Goal: Information Seeking & Learning: Learn about a topic

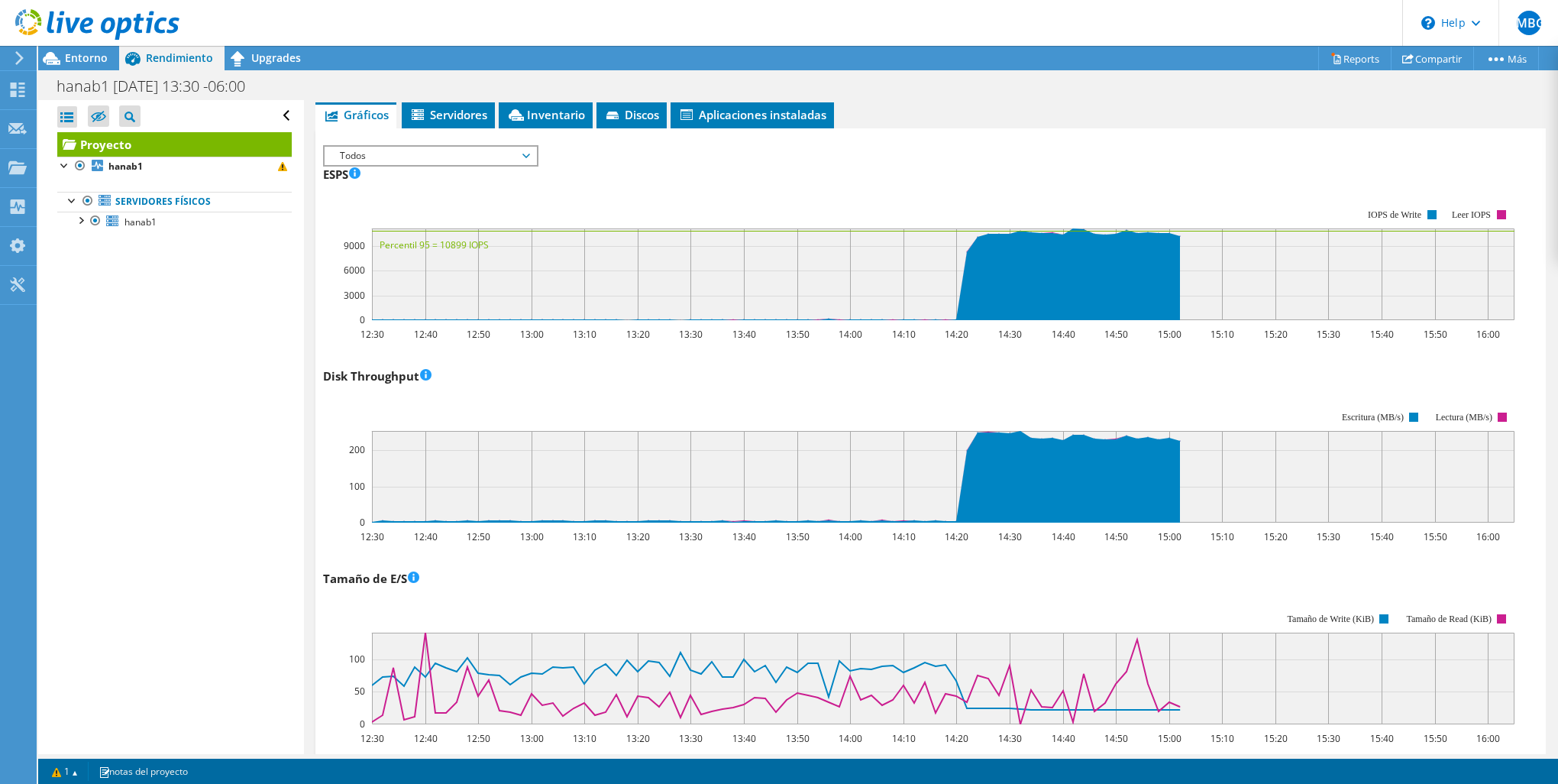
scroll to position [345, 0]
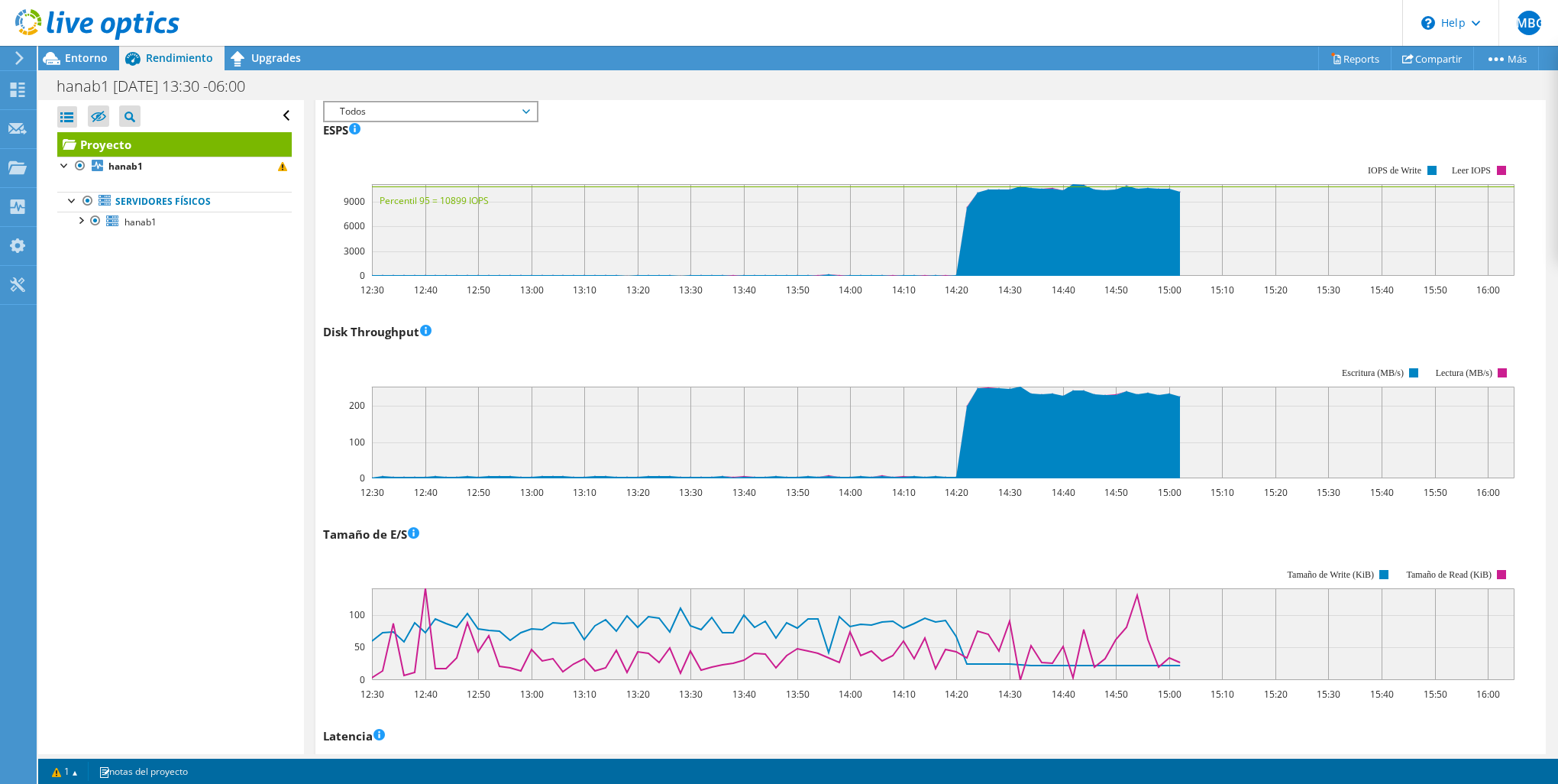
drag, startPoint x: 466, startPoint y: 484, endPoint x: 467, endPoint y: 507, distance: 23.0
click at [467, 486] on text "12:50" at bounding box center [478, 492] width 24 height 13
click at [293, 56] on span "Upgrades" at bounding box center [276, 57] width 50 height 15
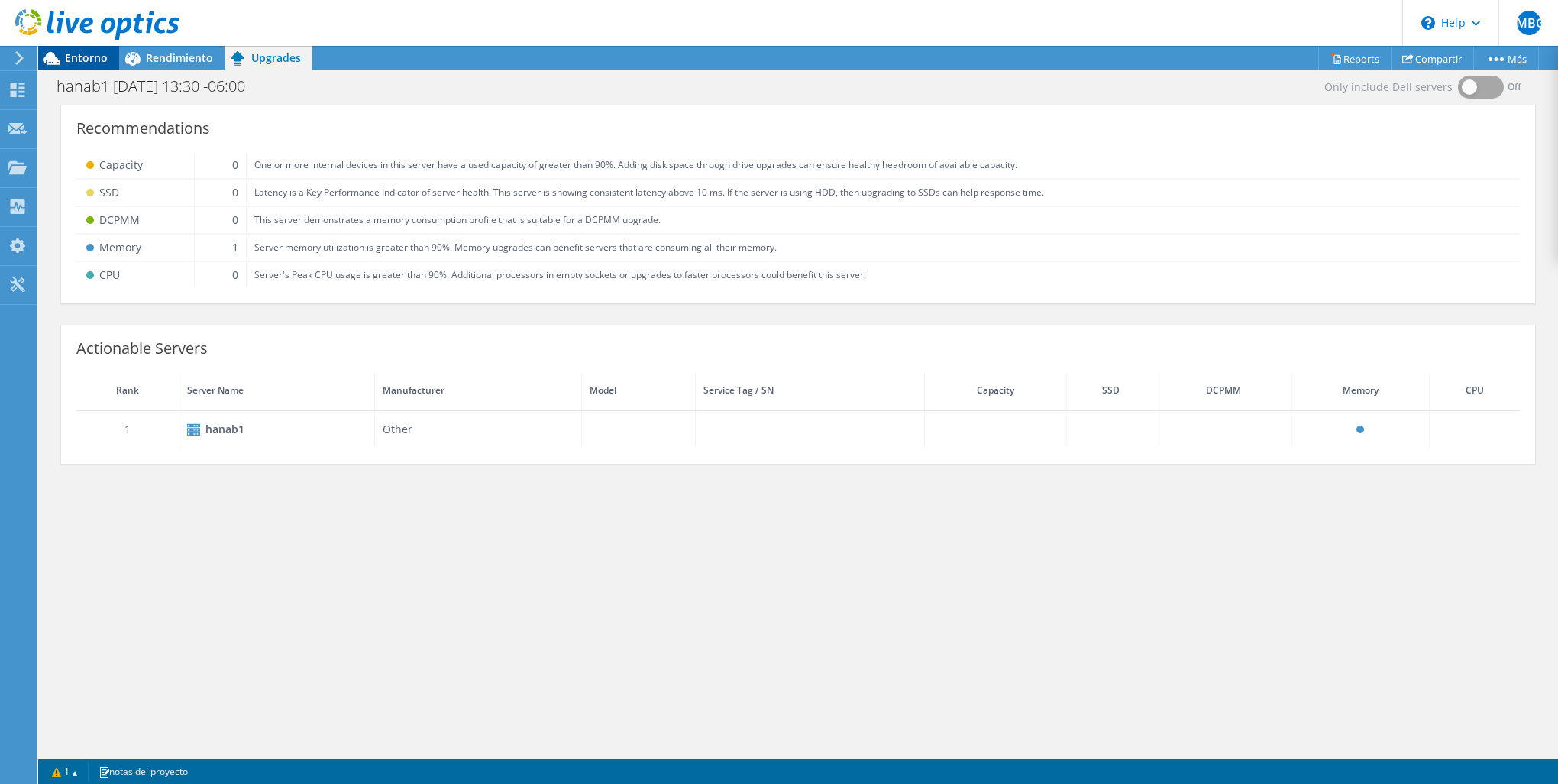
click at [75, 53] on span "Entorno" at bounding box center [86, 57] width 43 height 15
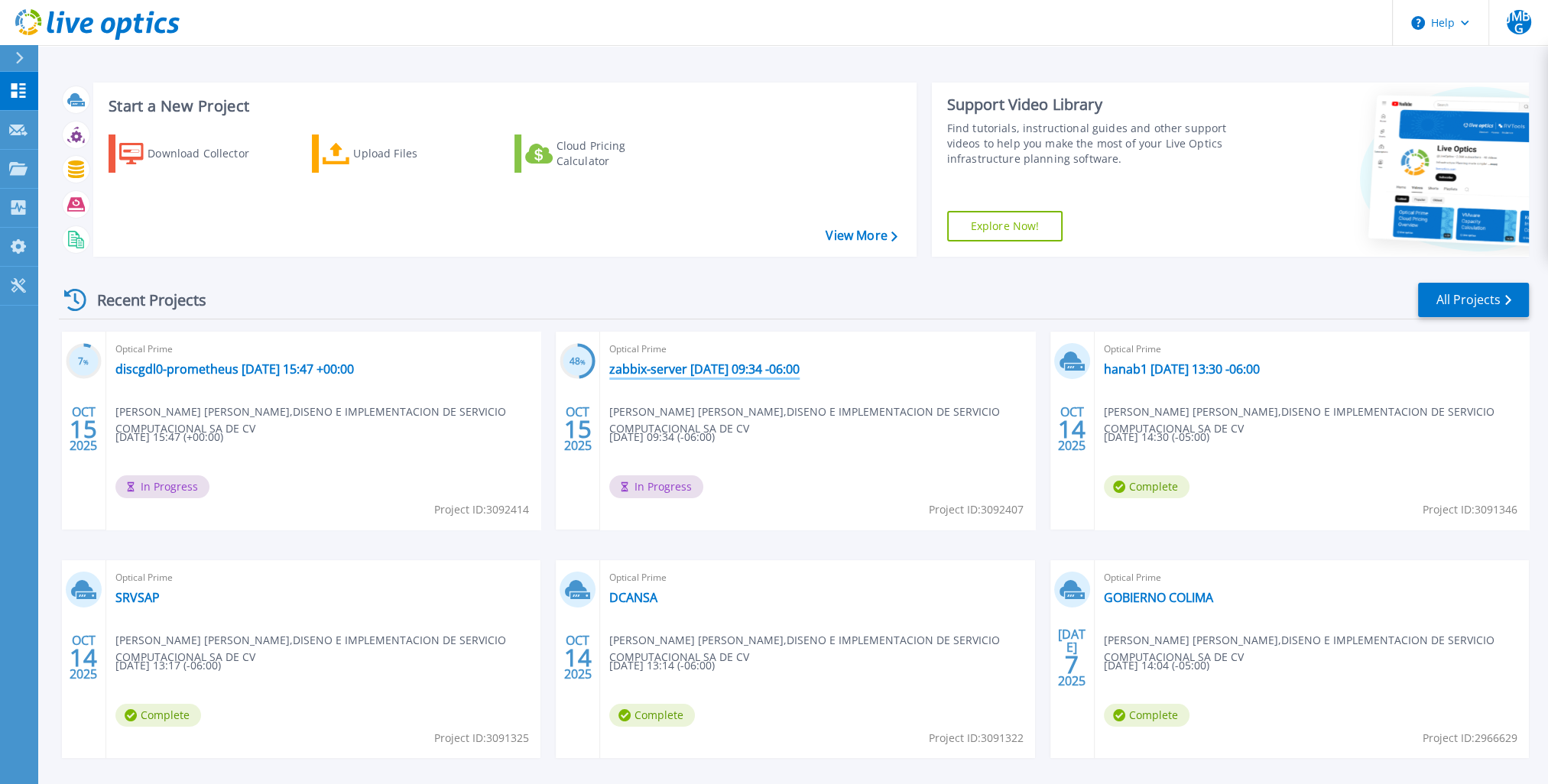
click at [773, 369] on link "zabbix-server 2025-10-15 09:34 -06:00" at bounding box center [704, 369] width 190 height 16
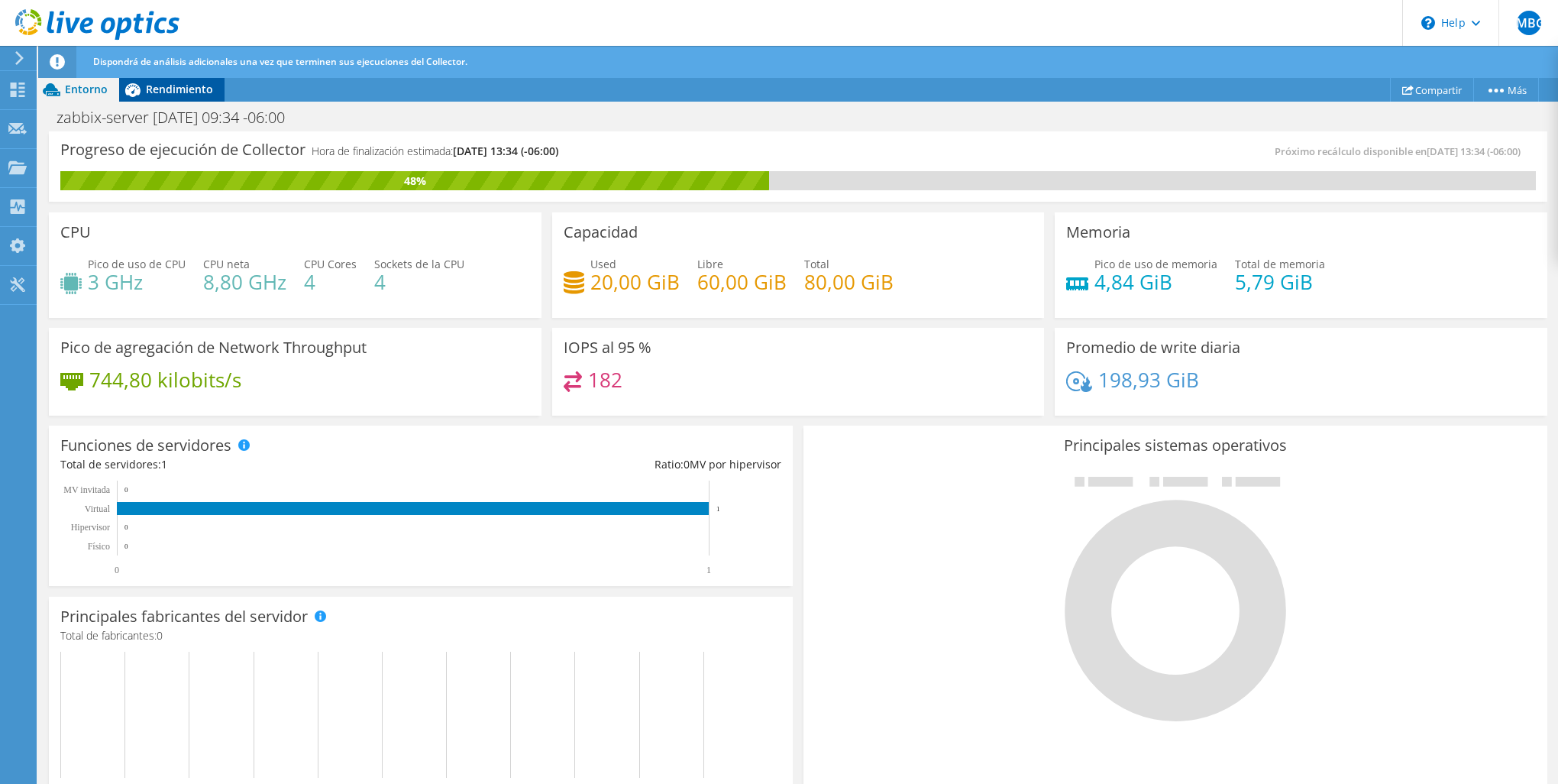
click at [171, 90] on span "Rendimiento" at bounding box center [179, 88] width 68 height 15
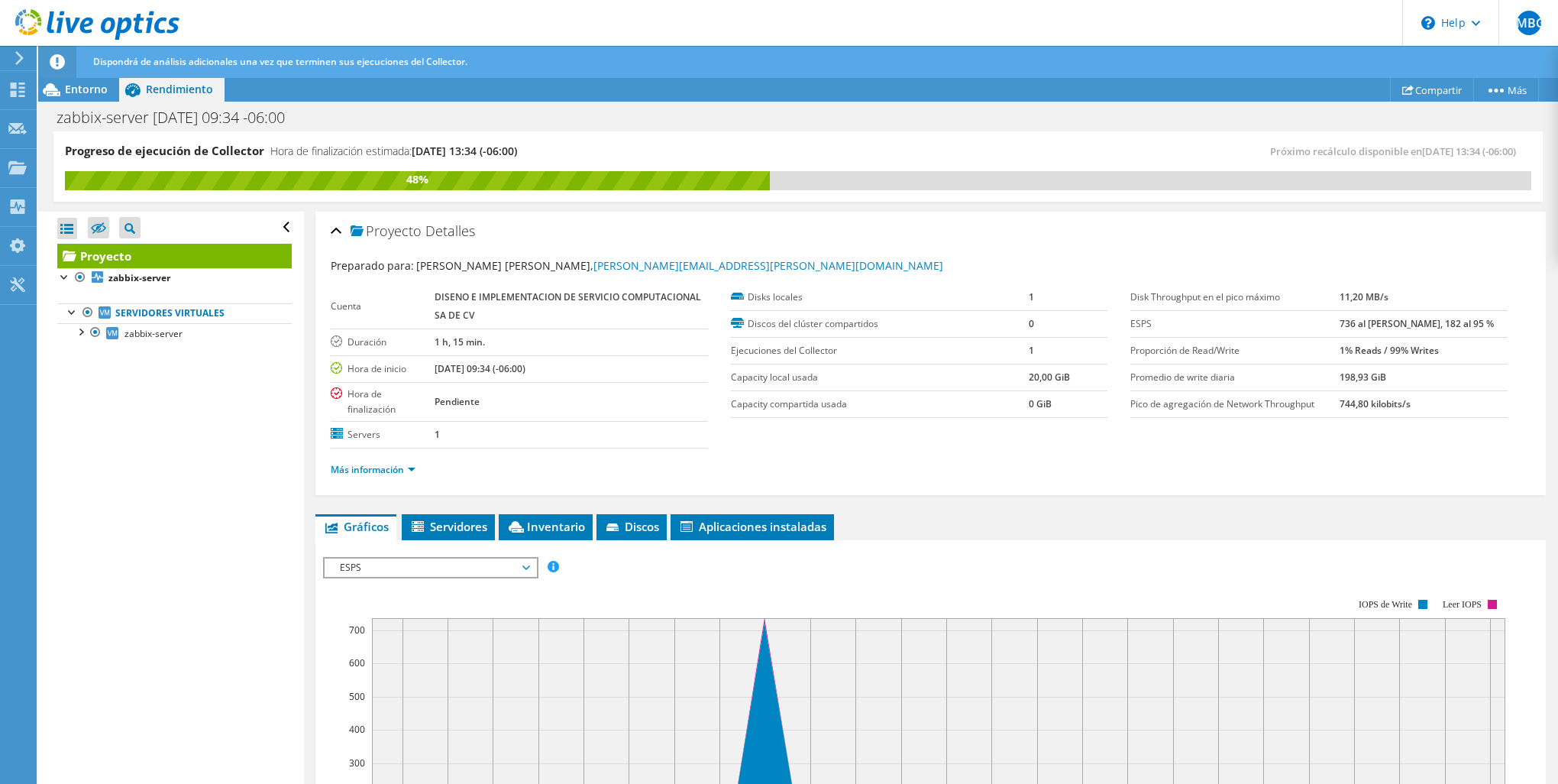
scroll to position [382, 0]
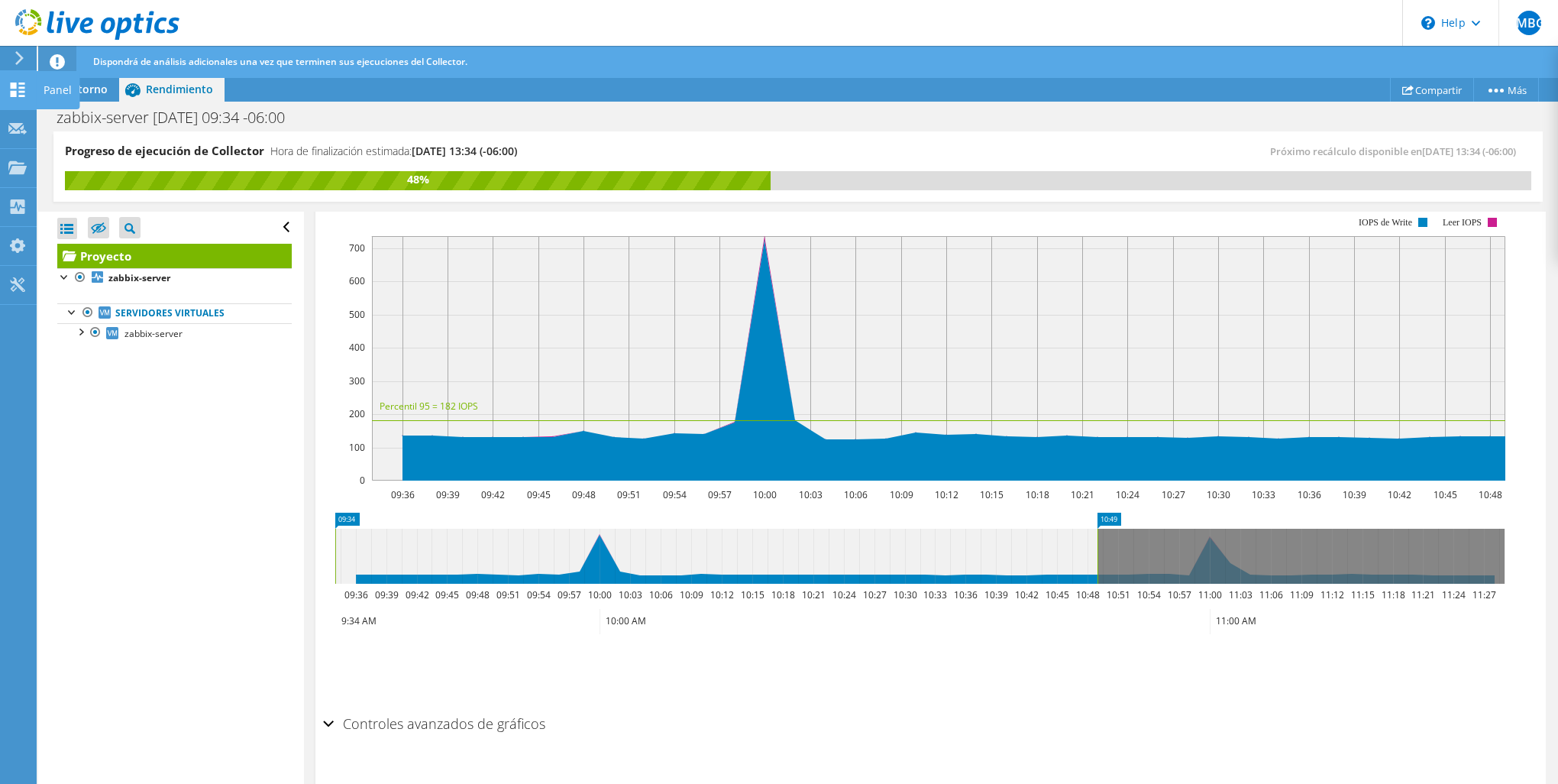
click at [24, 99] on div at bounding box center [18, 92] width 19 height 17
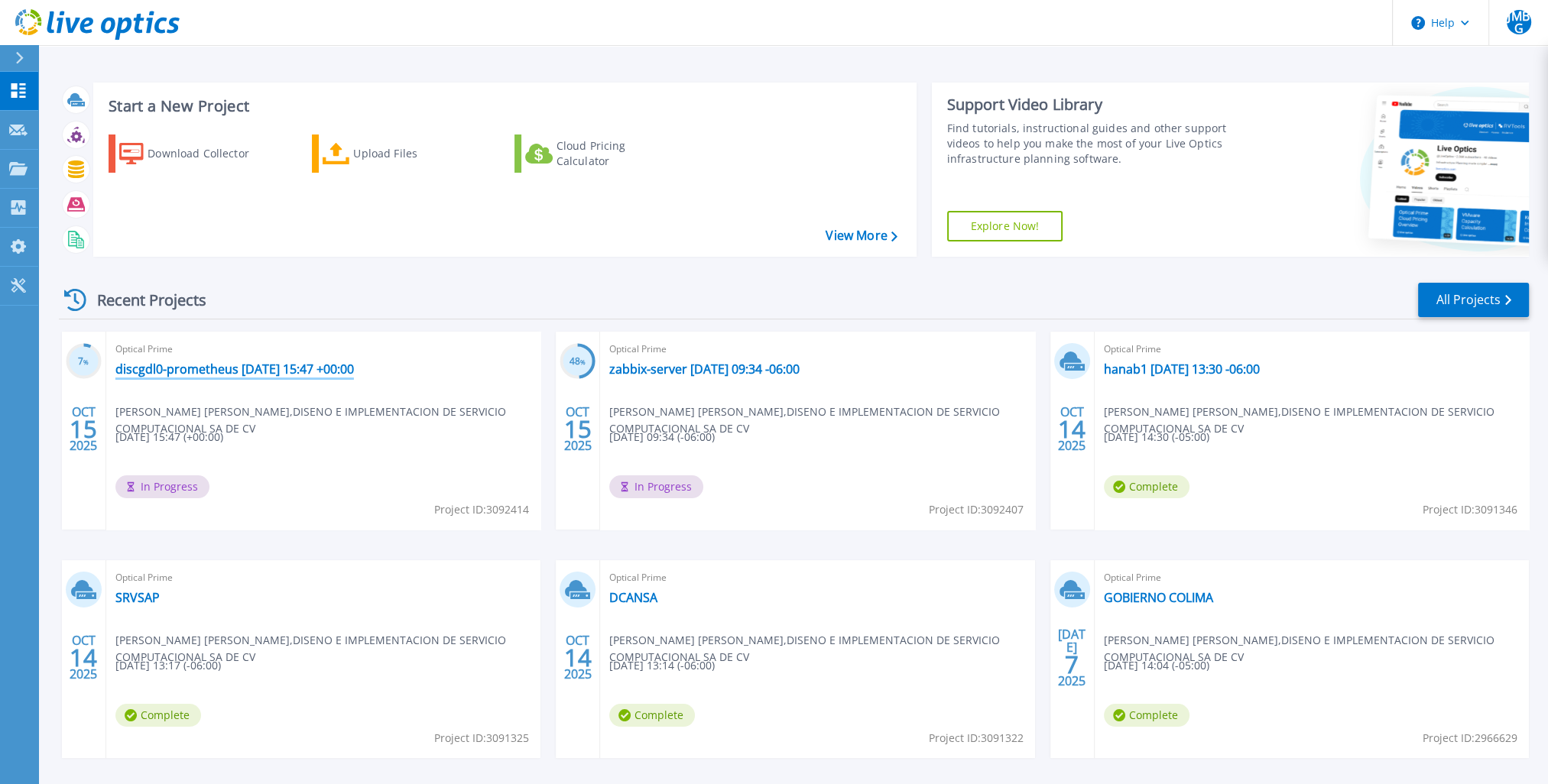
click at [237, 372] on link "discgdl0-prometheus [DATE] 15:47 +00:00" at bounding box center [235, 369] width 238 height 16
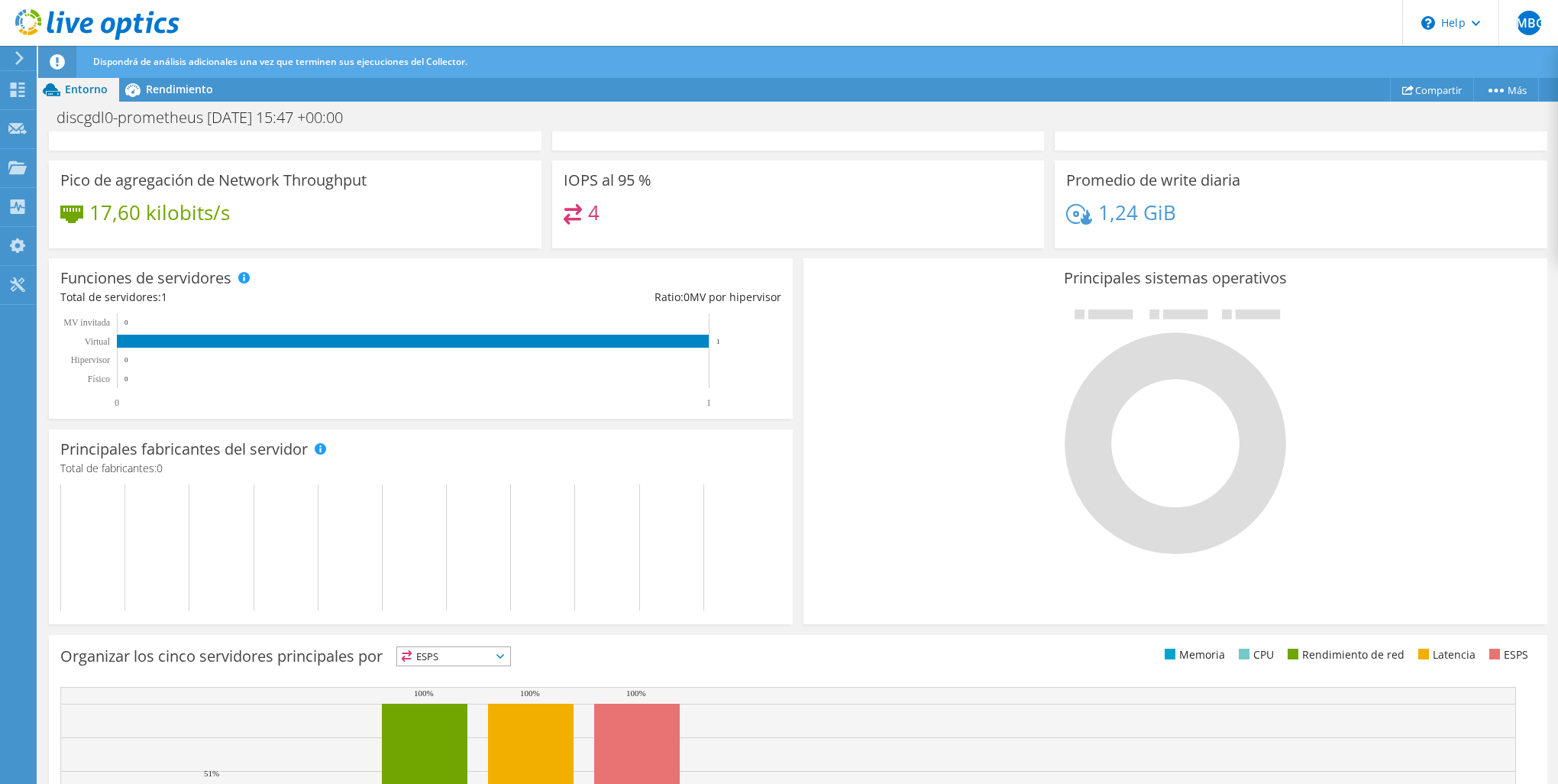
scroll to position [95, 0]
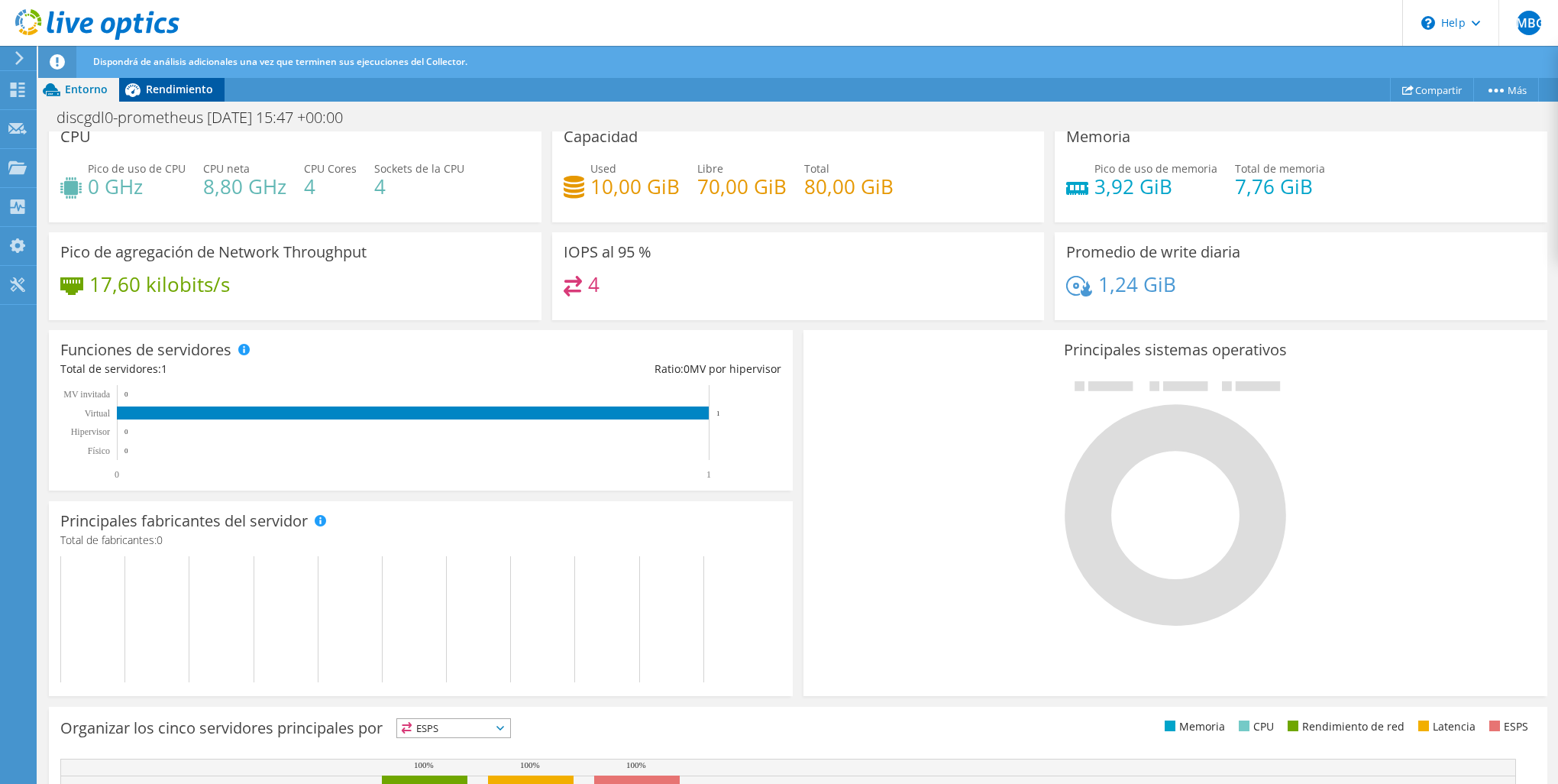
click at [173, 90] on span "Rendimiento" at bounding box center [179, 88] width 68 height 15
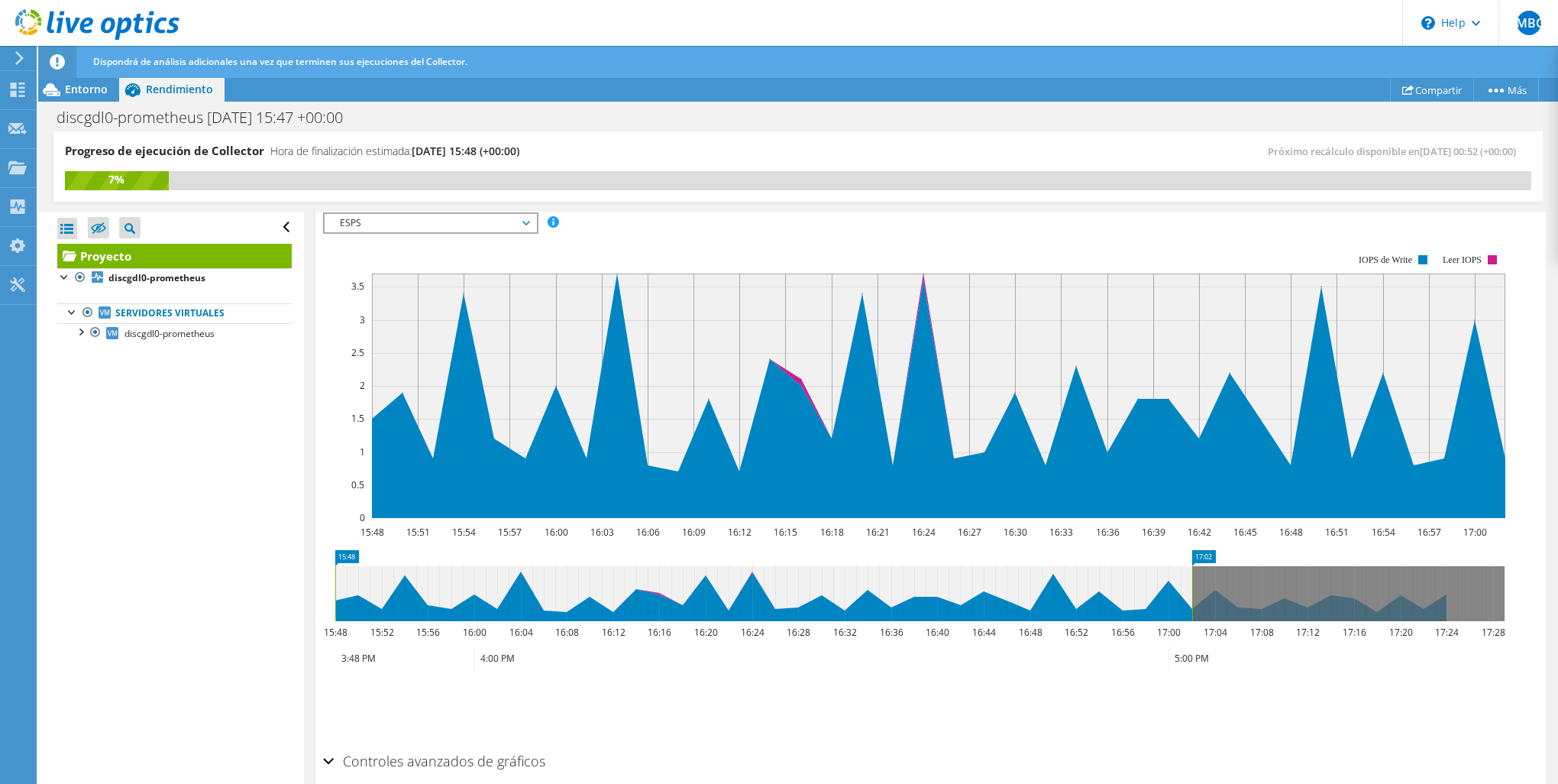
scroll to position [254, 0]
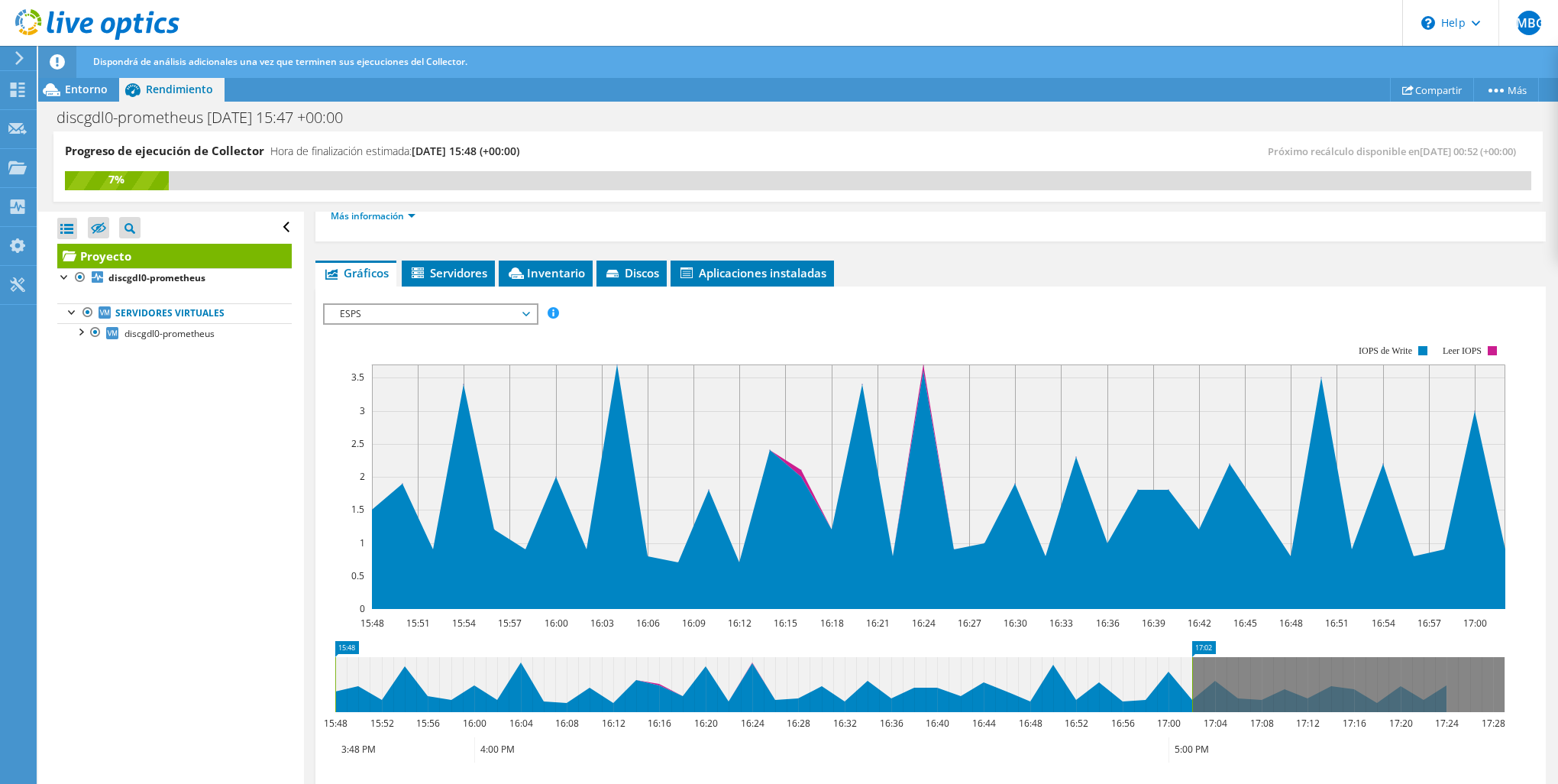
click at [524, 317] on span "ESPS" at bounding box center [430, 314] width 196 height 19
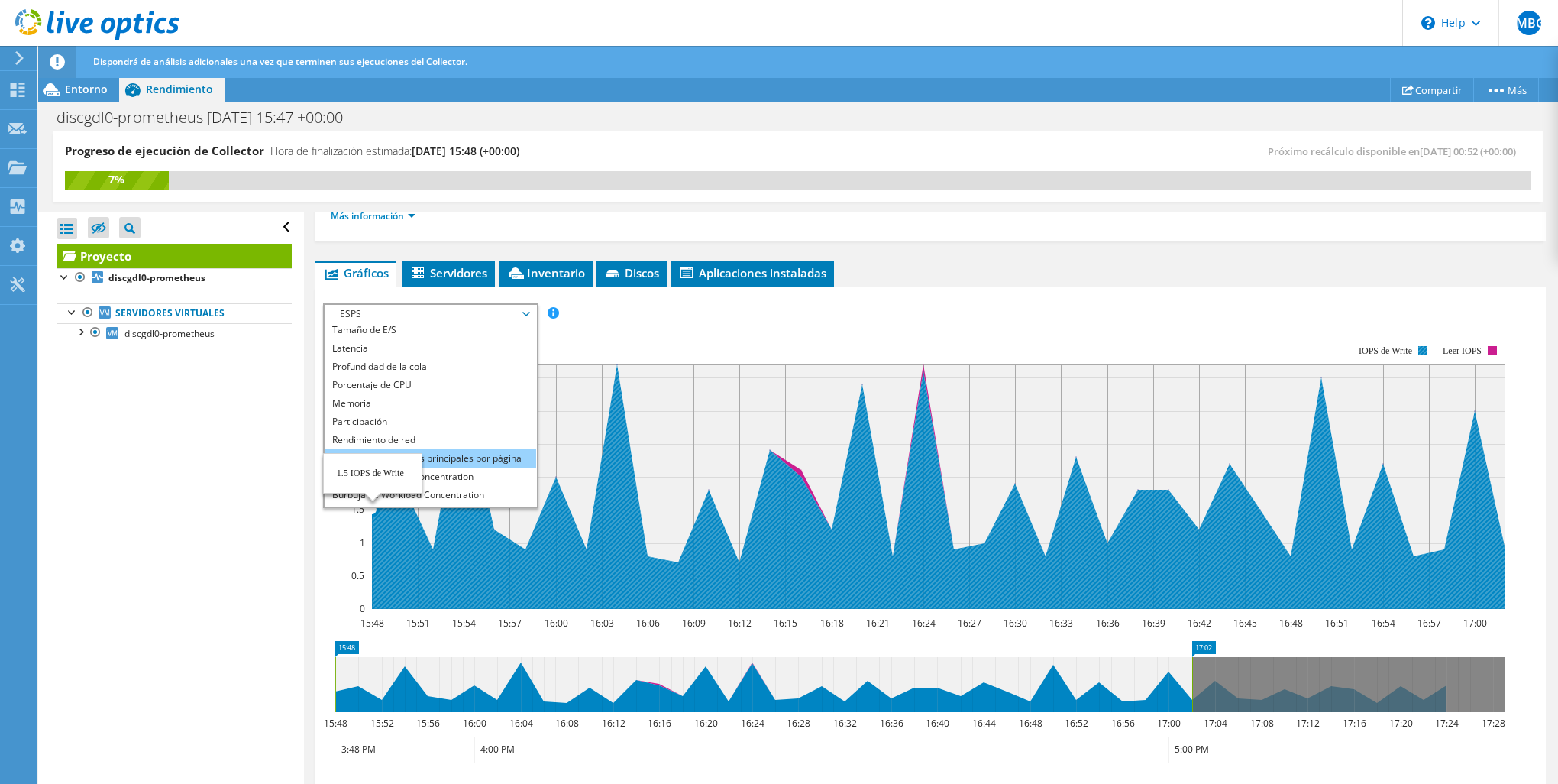
scroll to position [55, 0]
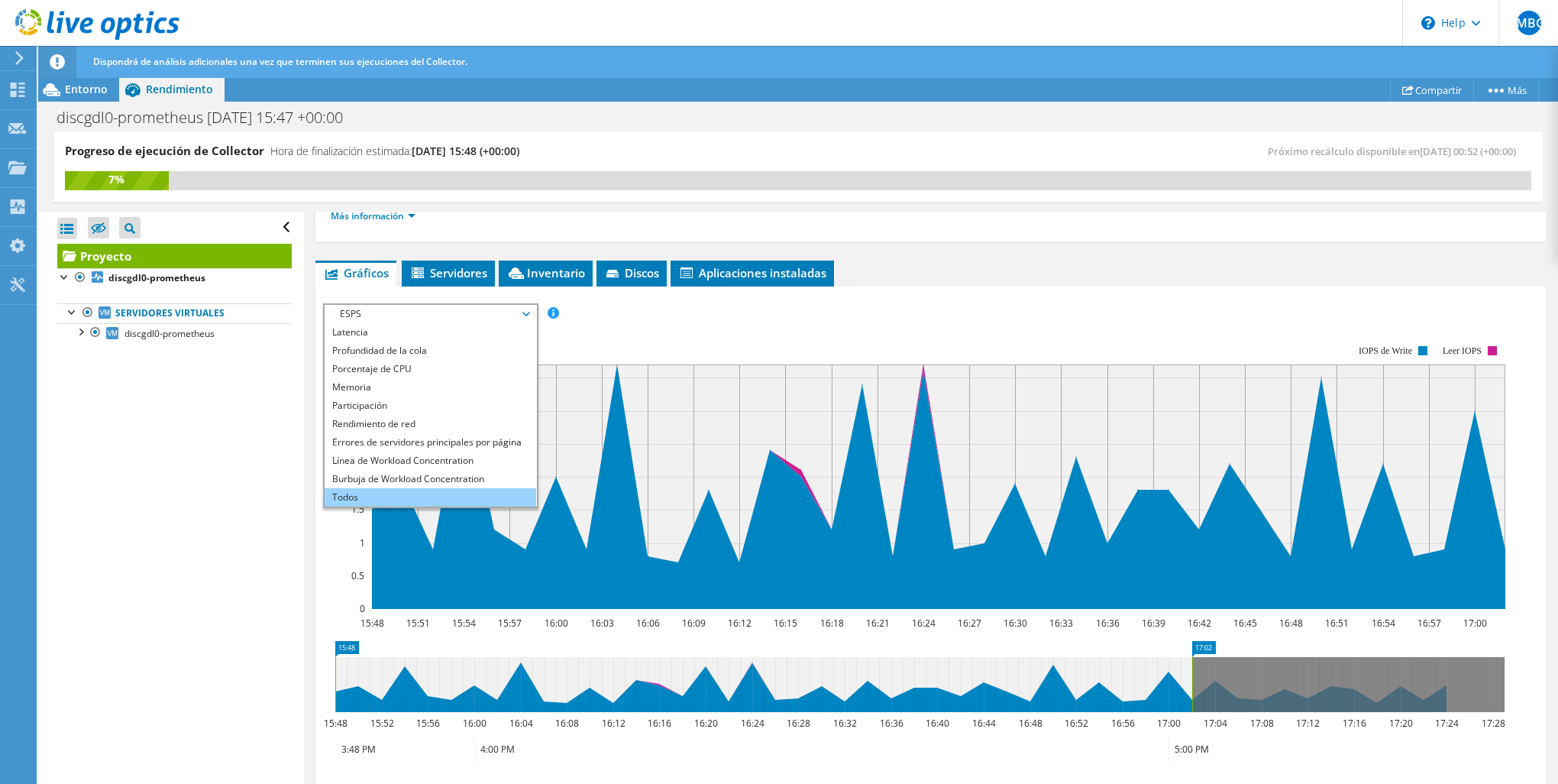
click at [365, 500] on li "Todos" at bounding box center [430, 498] width 212 height 19
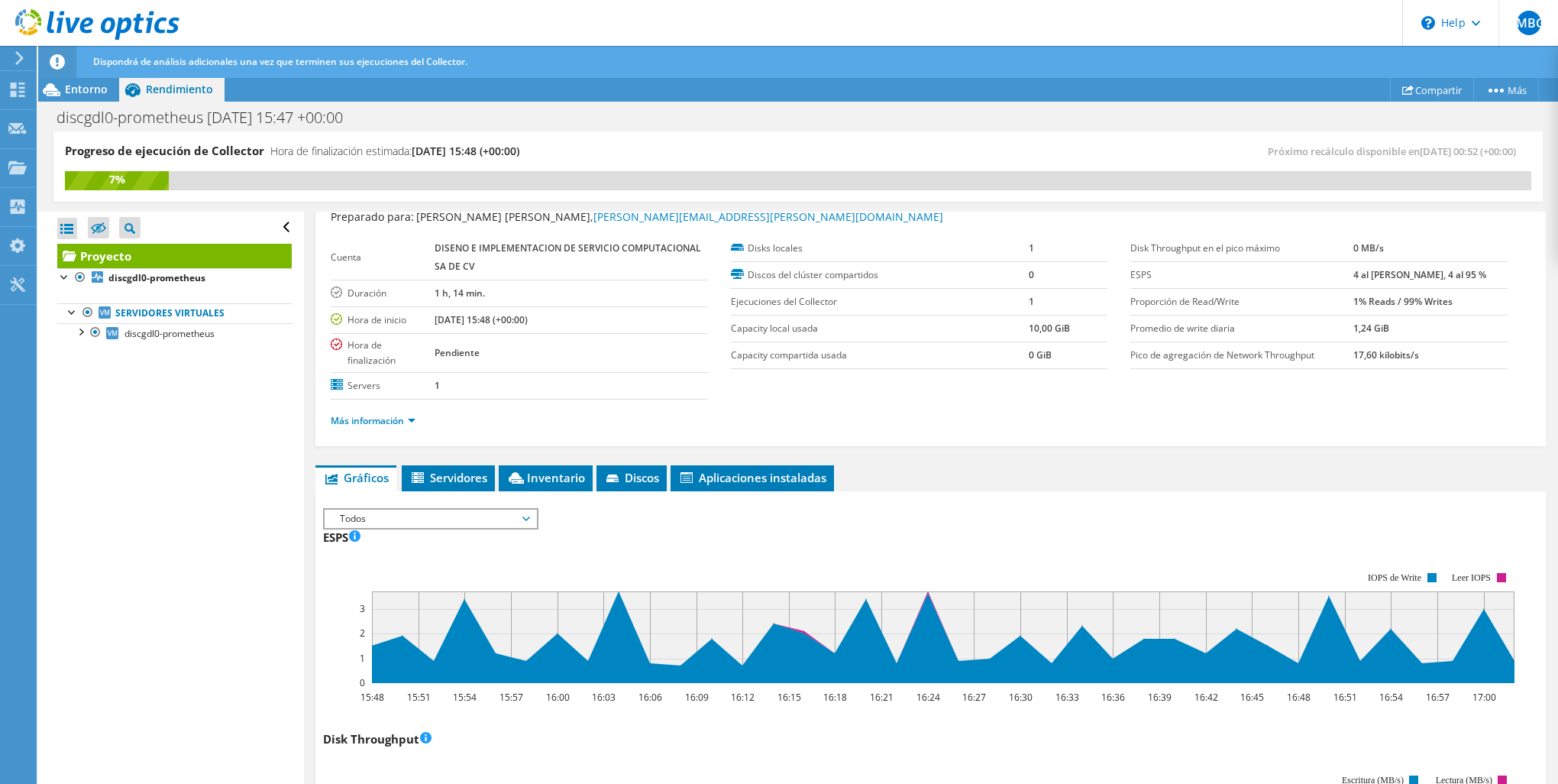
scroll to position [0, 0]
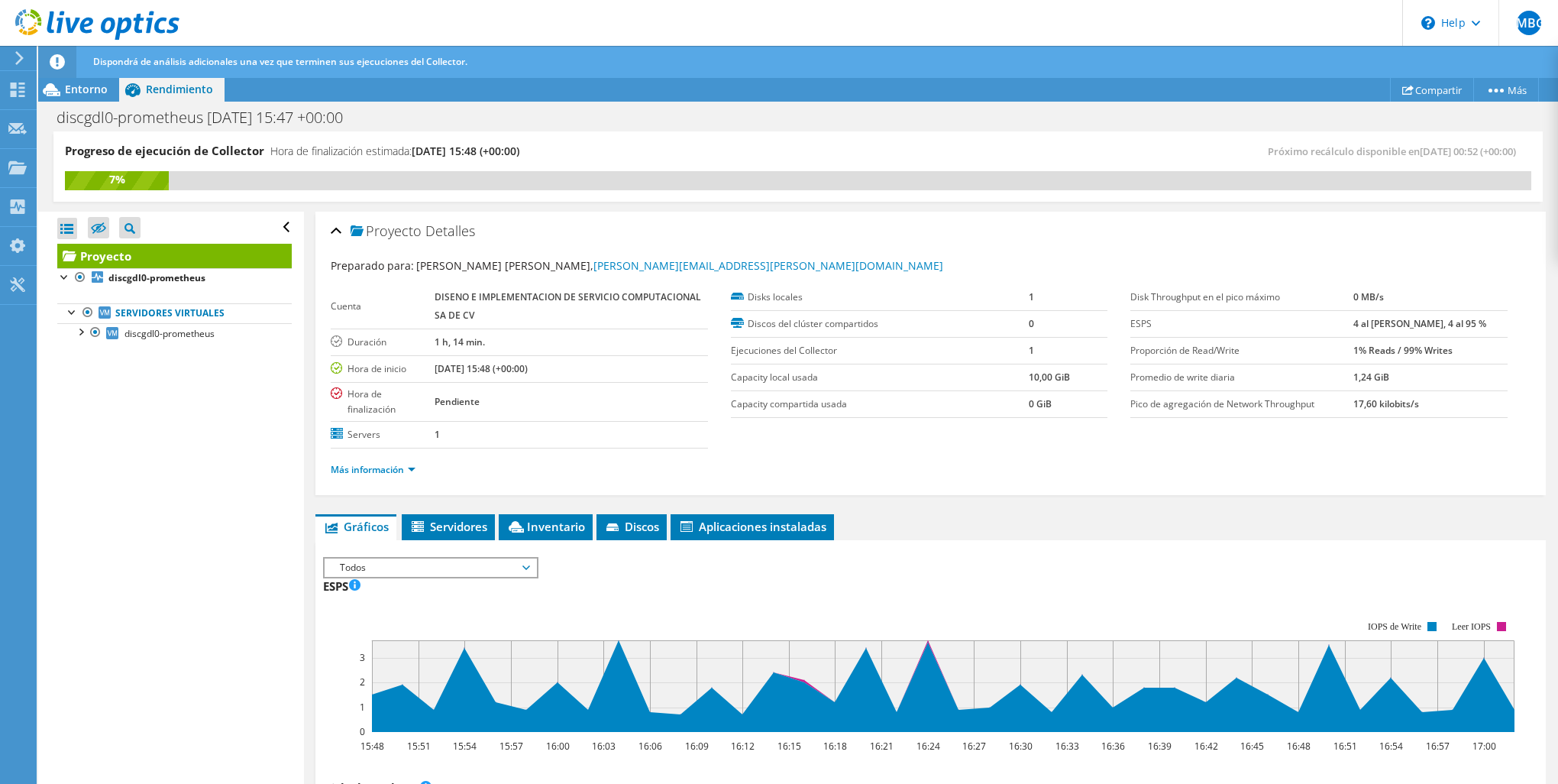
click at [385, 558] on span "Todos" at bounding box center [430, 567] width 196 height 19
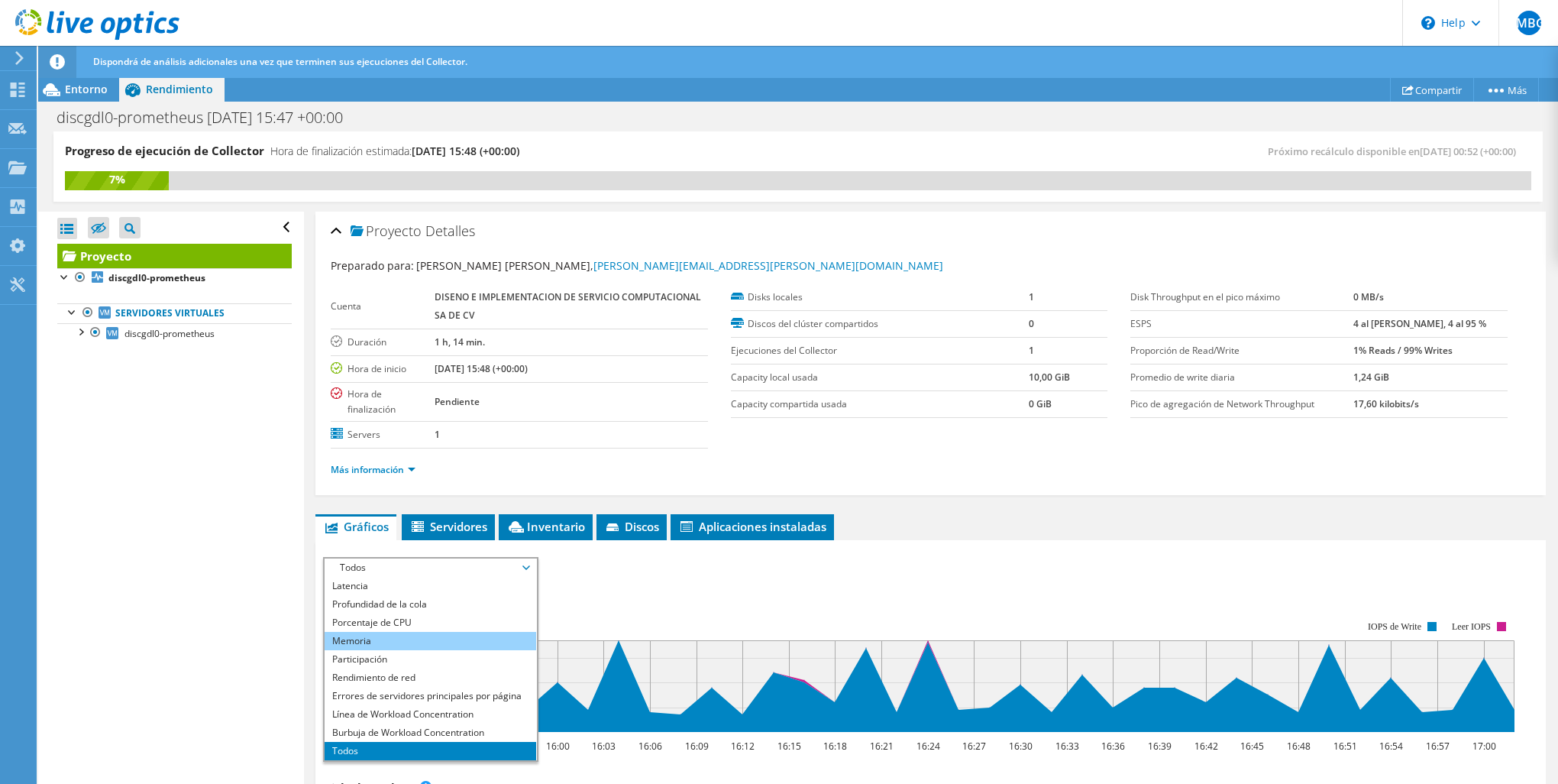
scroll to position [153, 0]
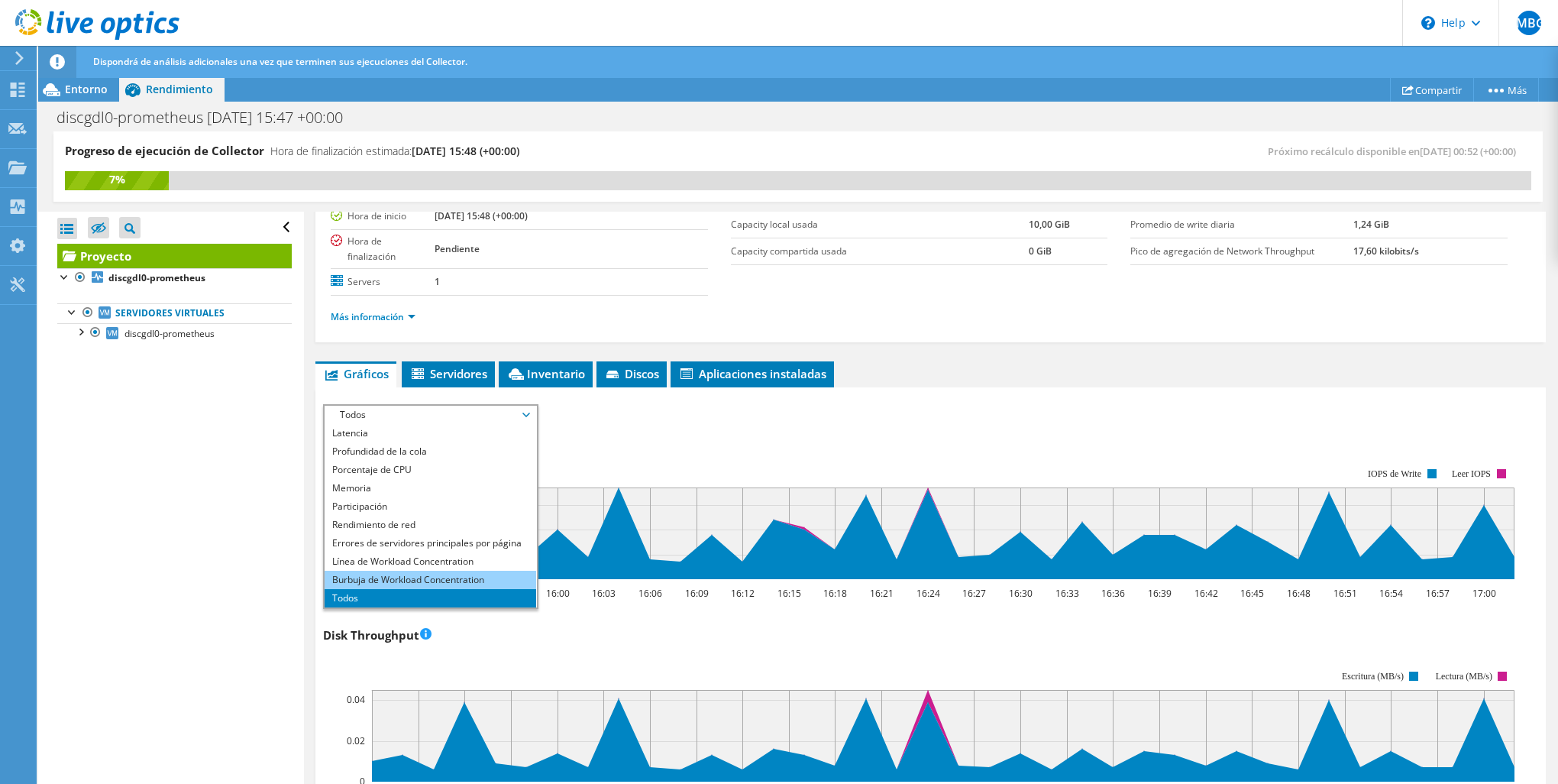
click at [412, 583] on li "Burbuja de Workload Concentration" at bounding box center [430, 580] width 212 height 19
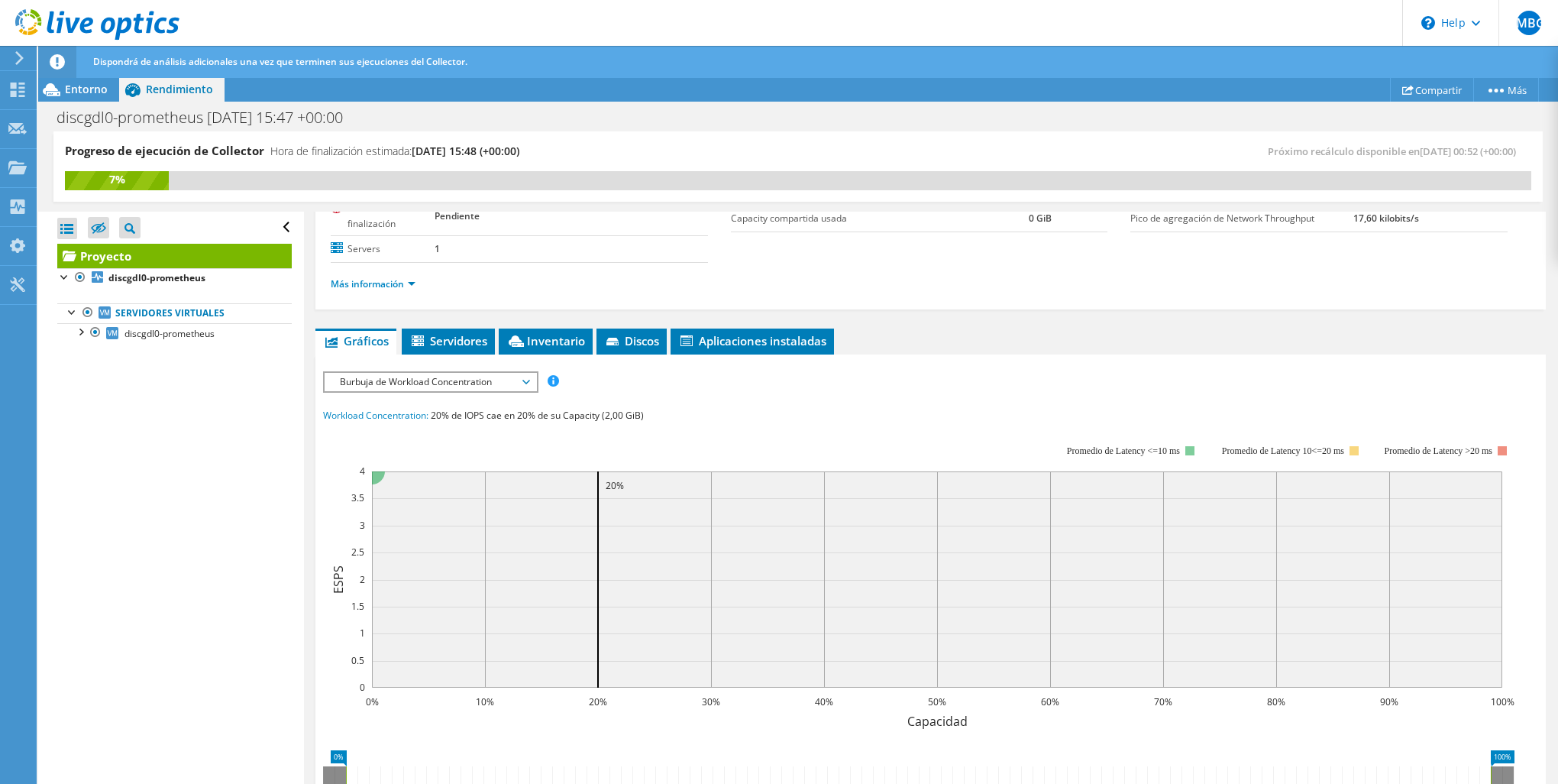
scroll to position [132, 0]
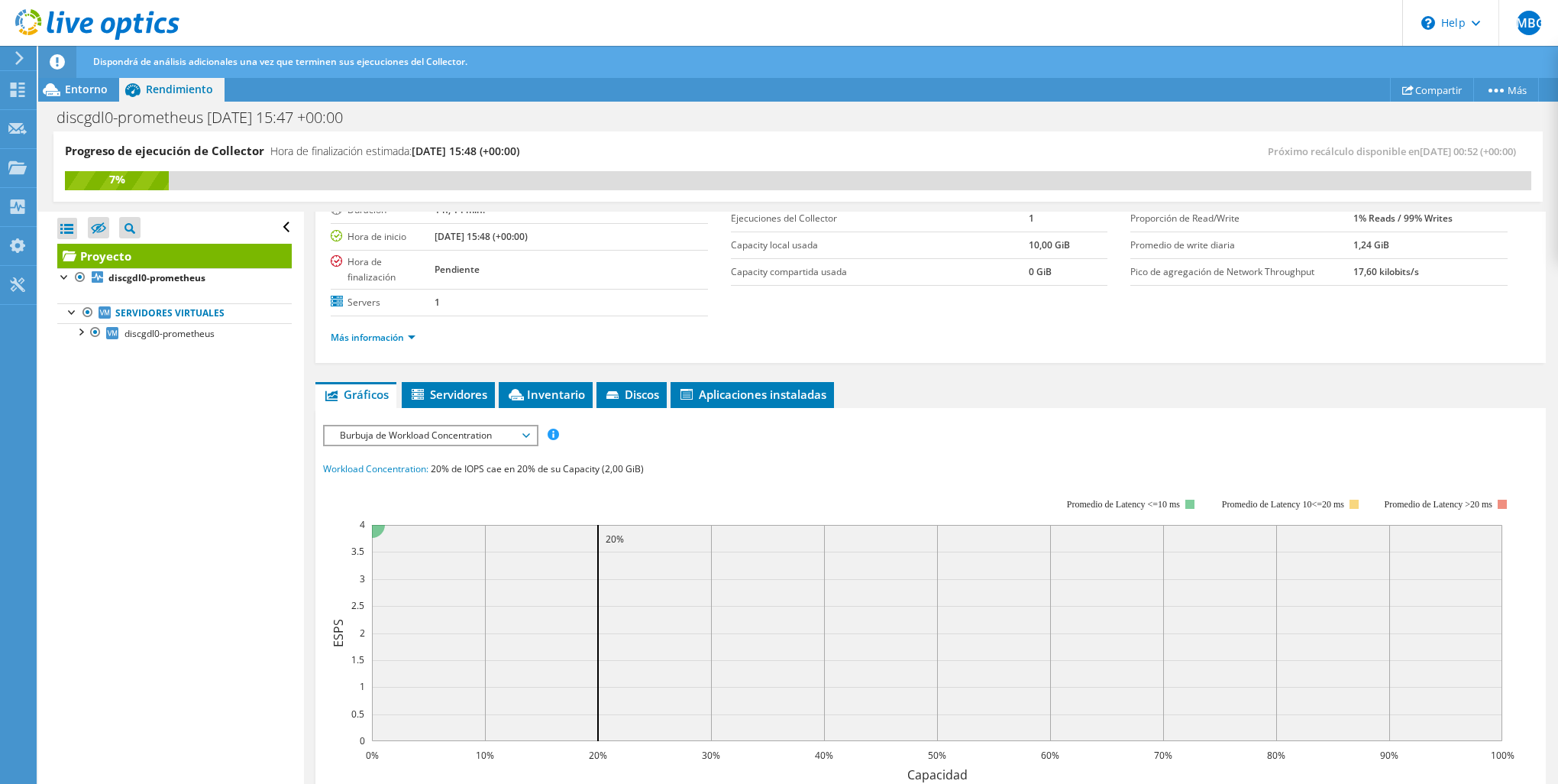
click at [419, 440] on span "Burbuja de Workload Concentration" at bounding box center [430, 435] width 196 height 19
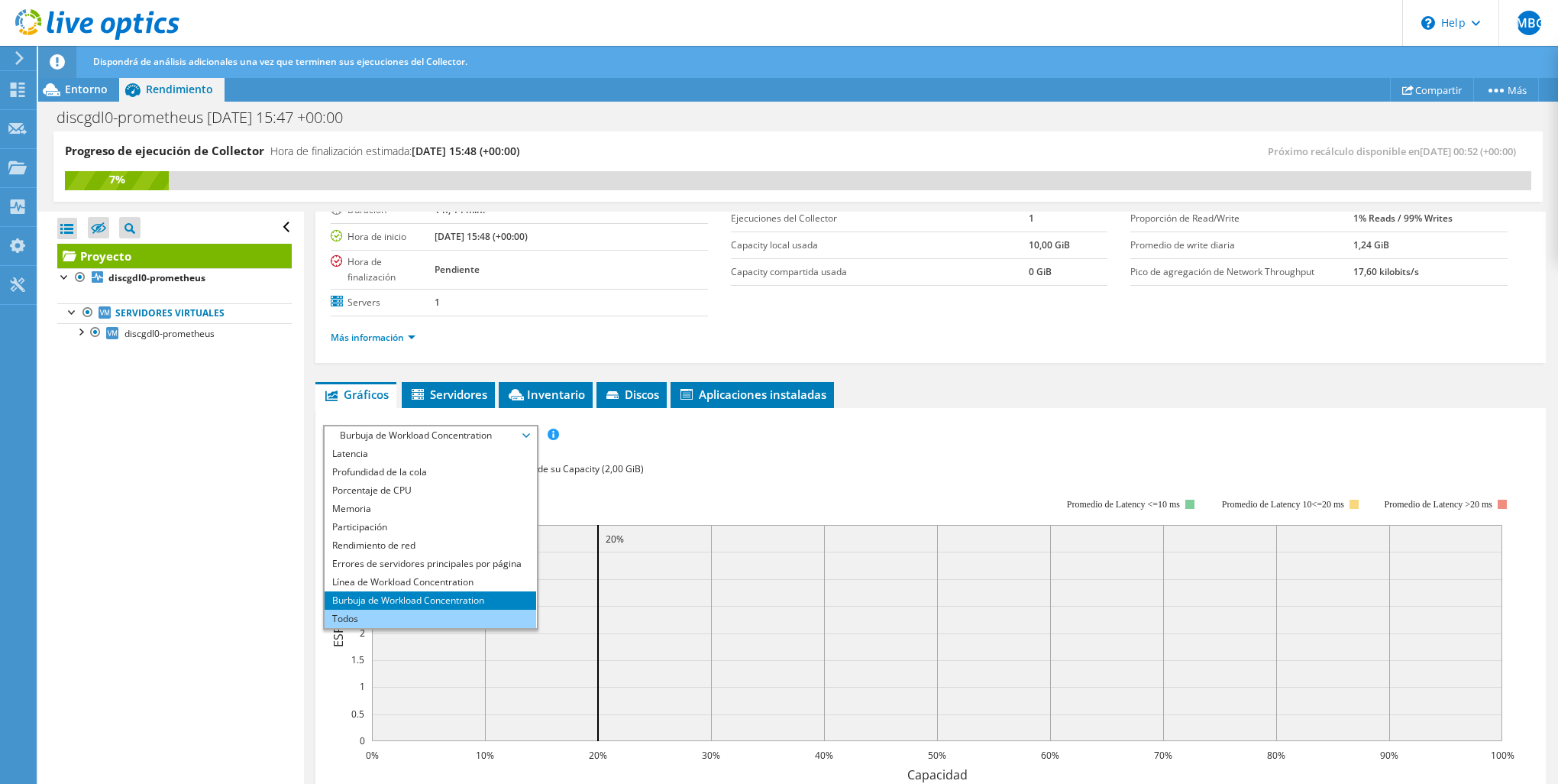
click at [387, 609] on li "Todos" at bounding box center [430, 619] width 212 height 19
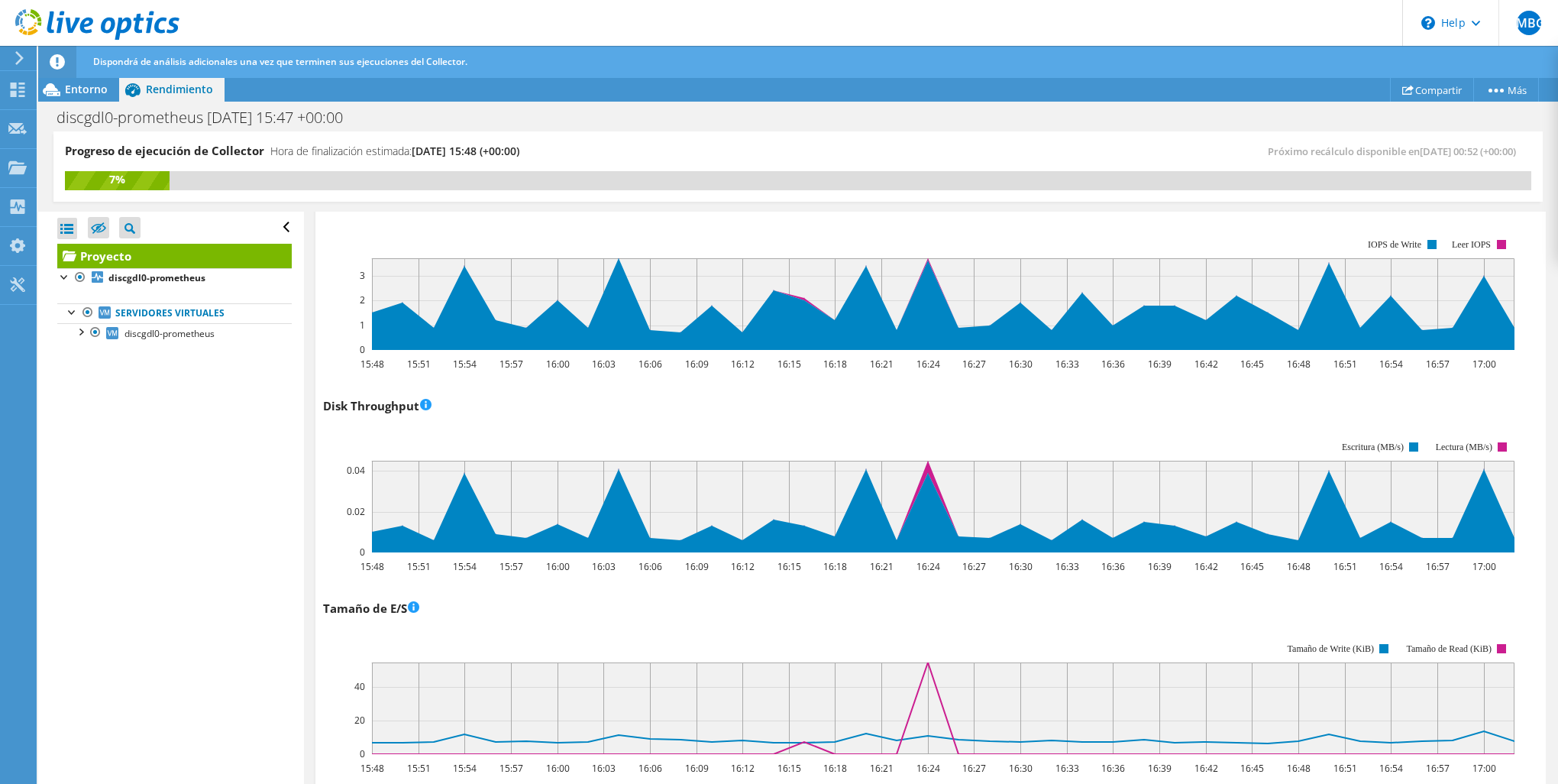
scroll to position [306, 0]
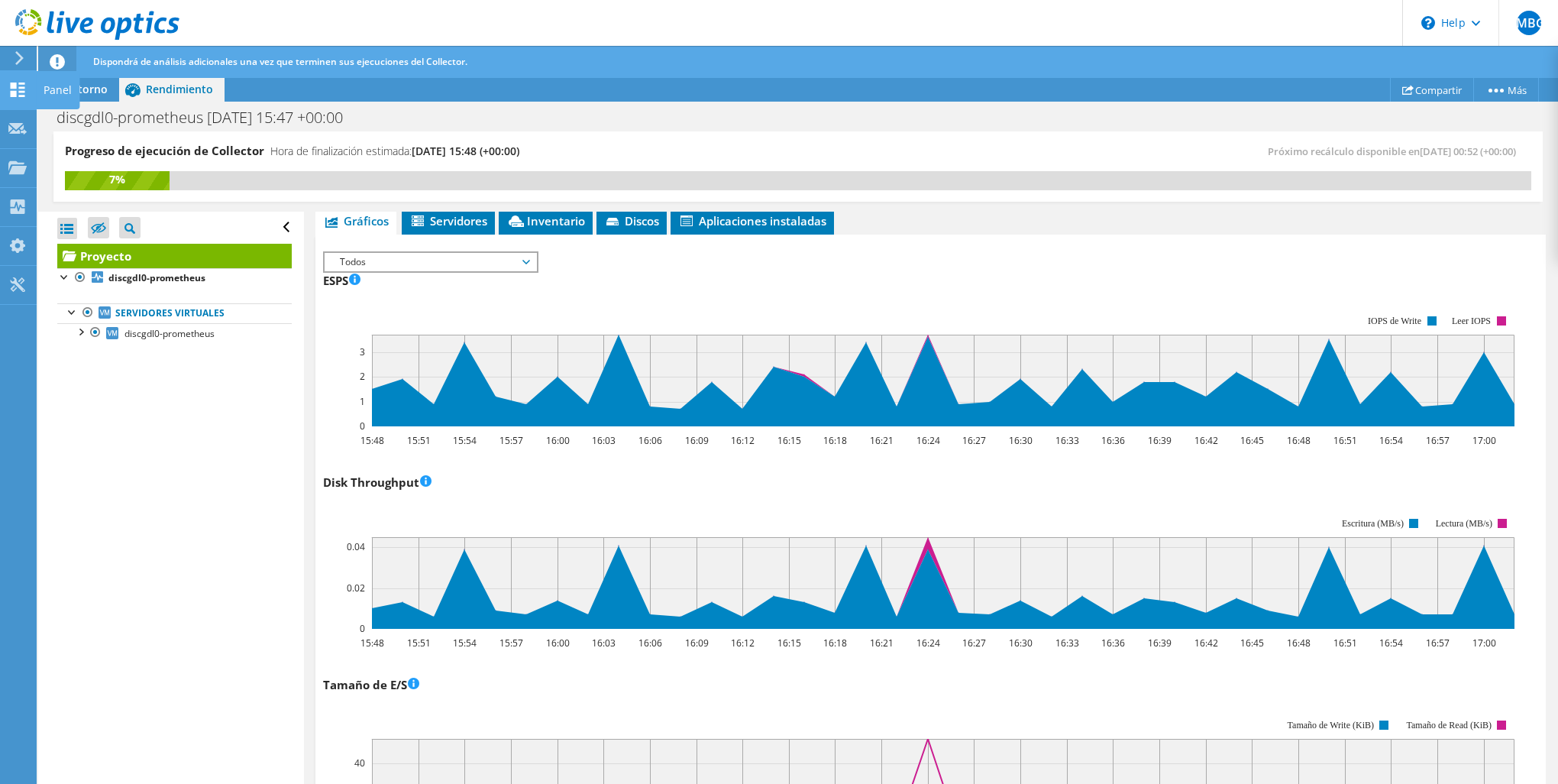
click at [16, 85] on use at bounding box center [18, 89] width 15 height 15
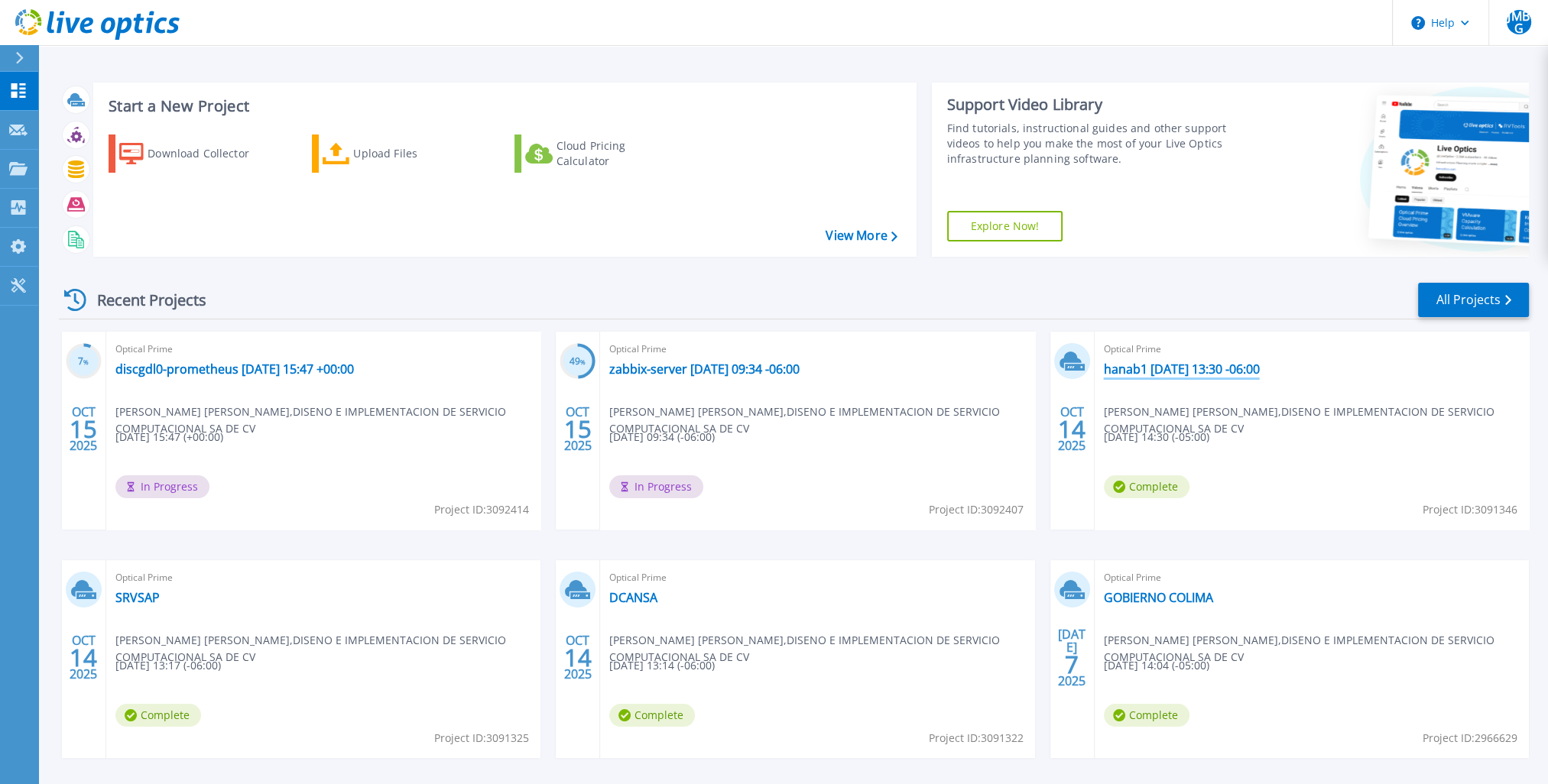
click at [1122, 371] on link "hanab1 [DATE] 13:30 -06:00" at bounding box center [1181, 369] width 156 height 16
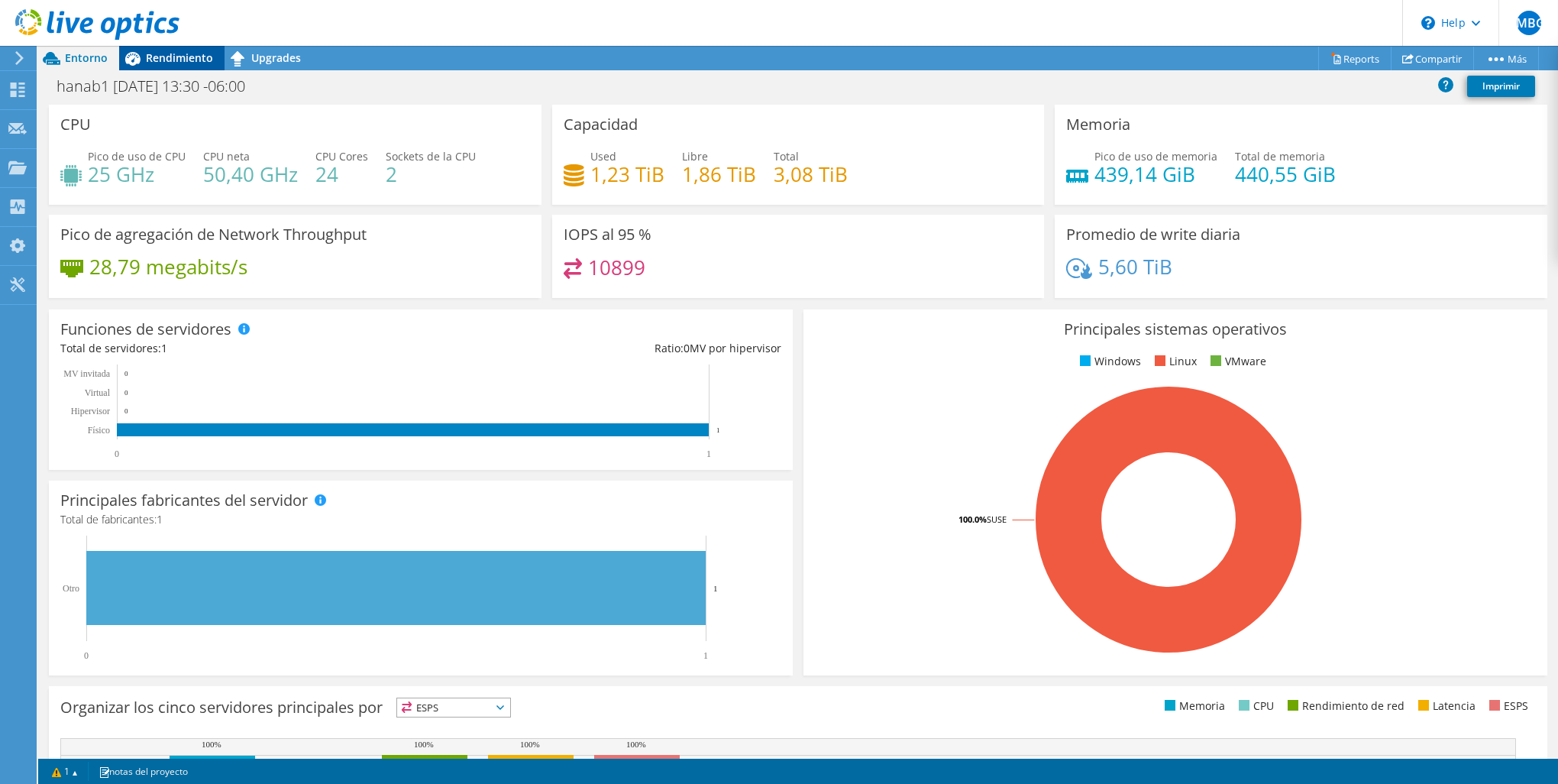
click at [166, 54] on span "Rendimiento" at bounding box center [179, 57] width 68 height 15
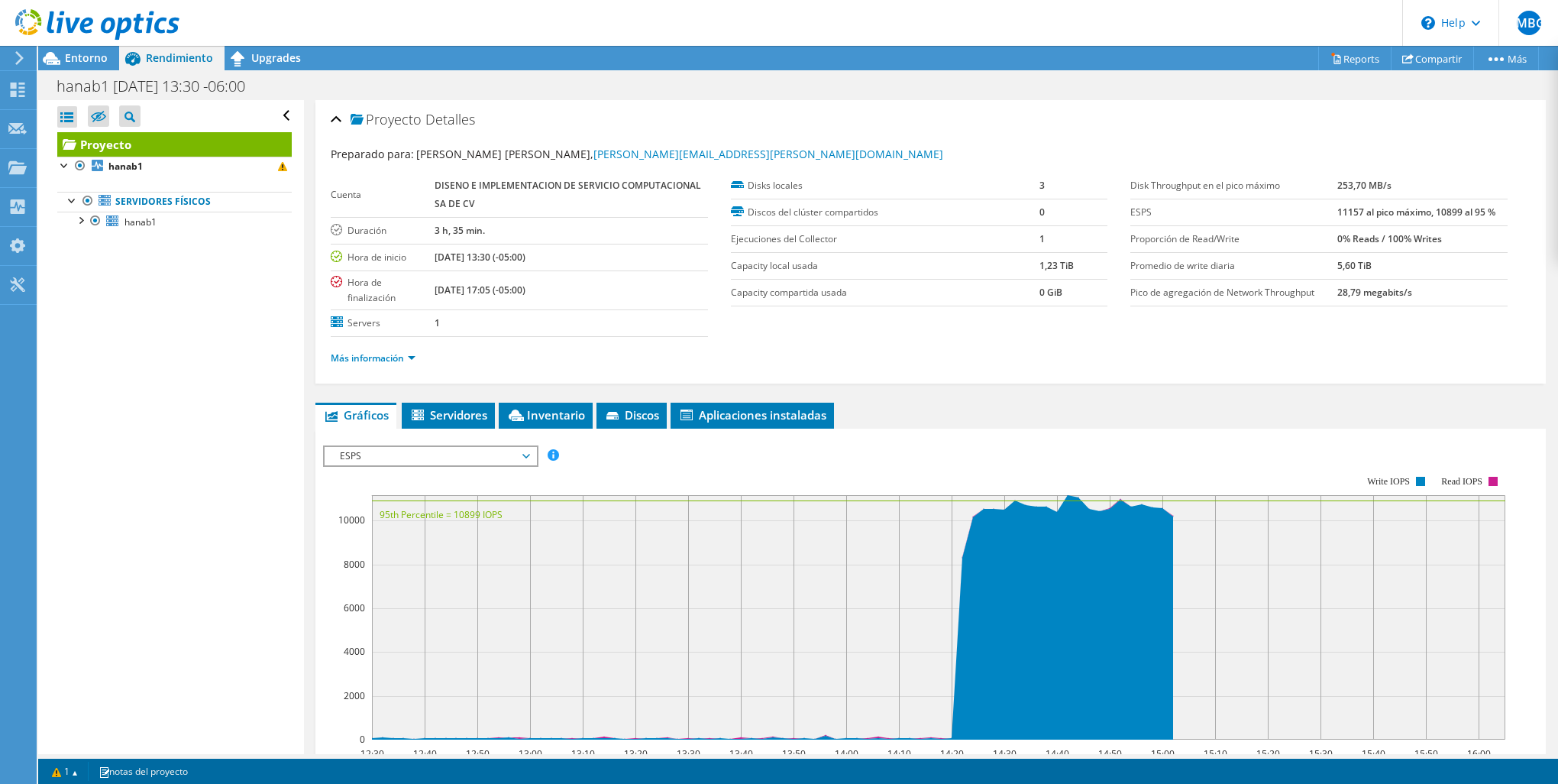
scroll to position [306, 0]
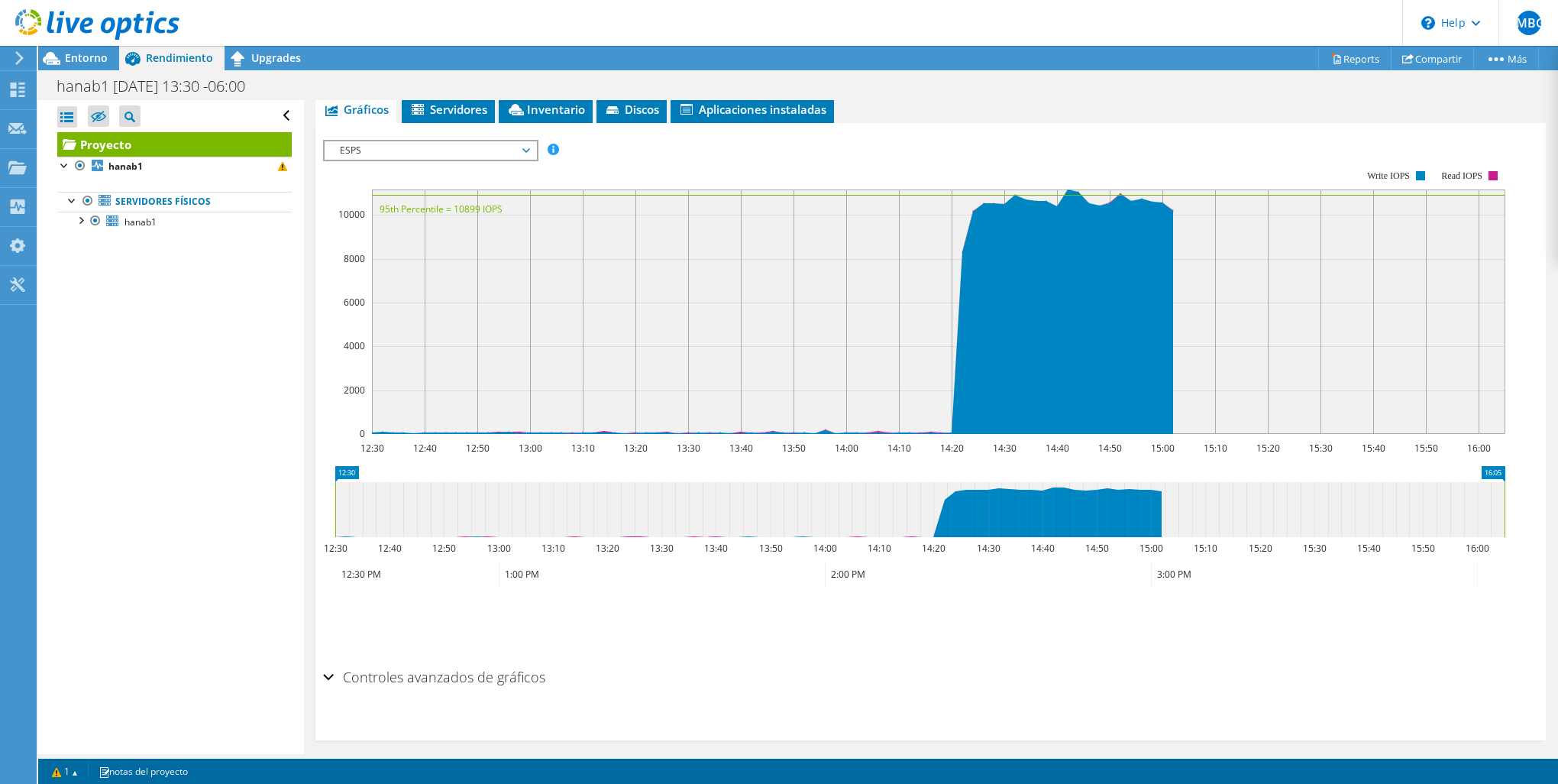
click at [379, 661] on h2 "Controles avanzados de gráficos" at bounding box center [434, 676] width 222 height 30
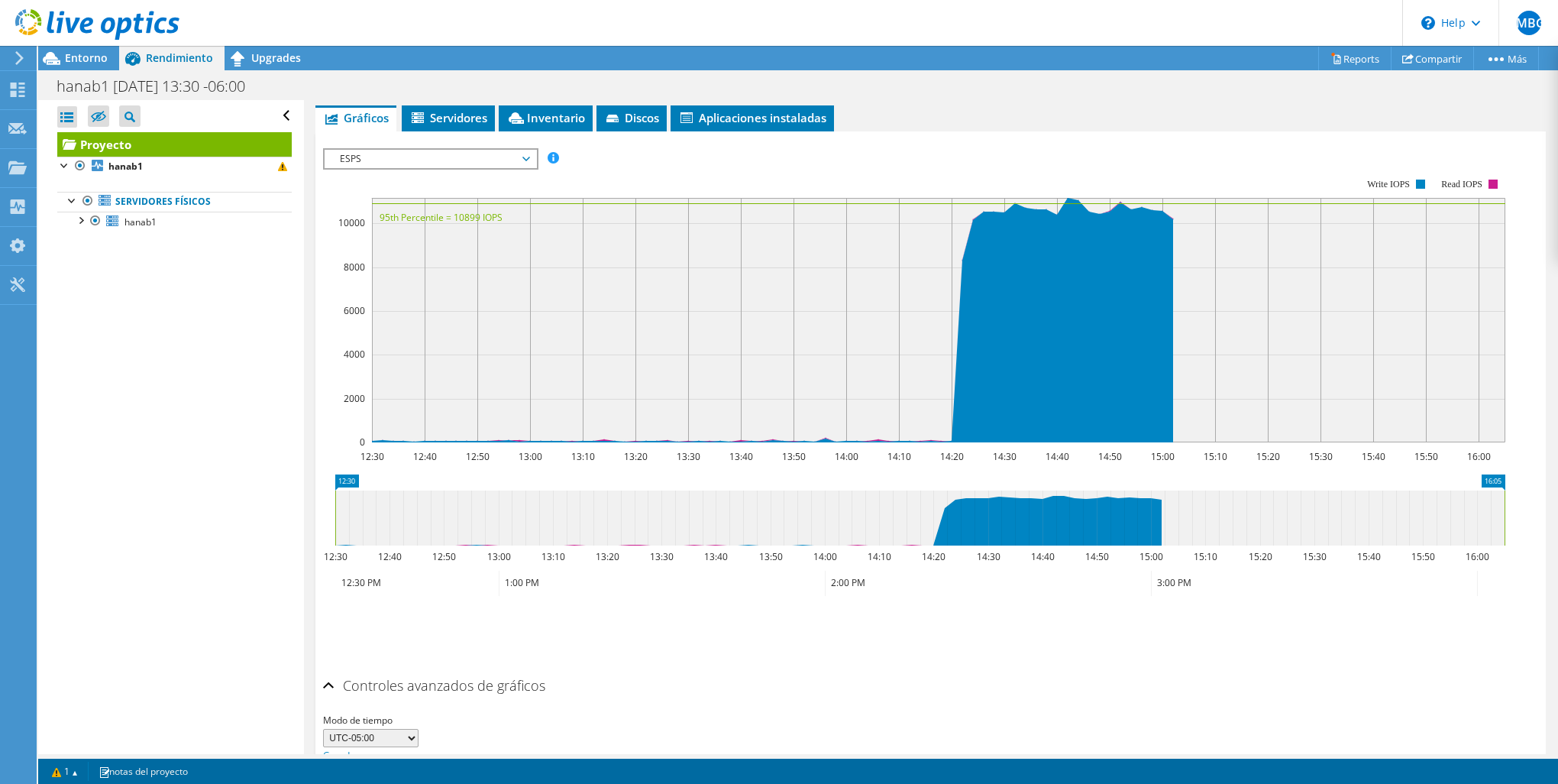
scroll to position [274, 0]
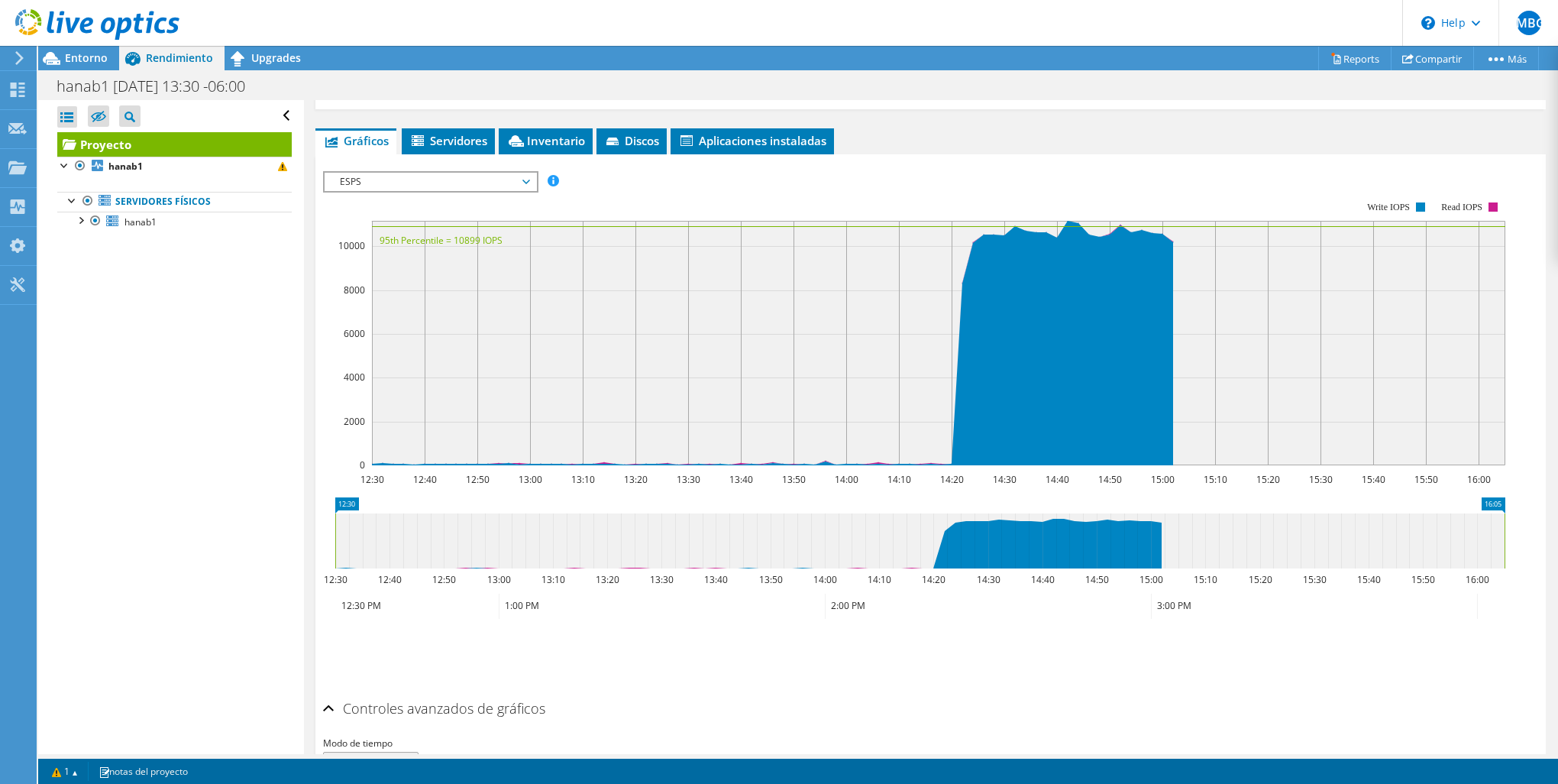
click at [392, 175] on span "ESPS" at bounding box center [430, 182] width 196 height 19
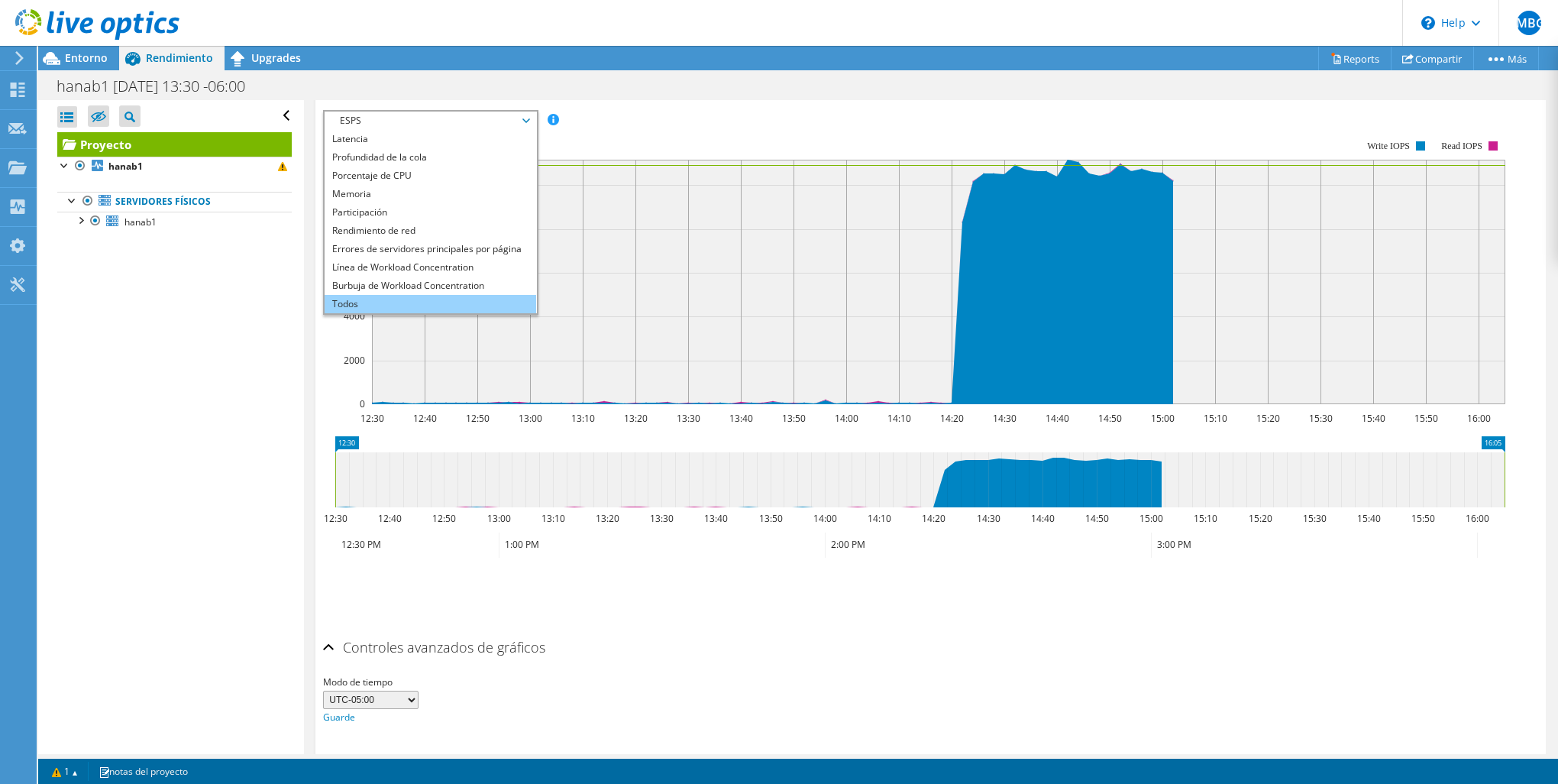
scroll to position [374, 0]
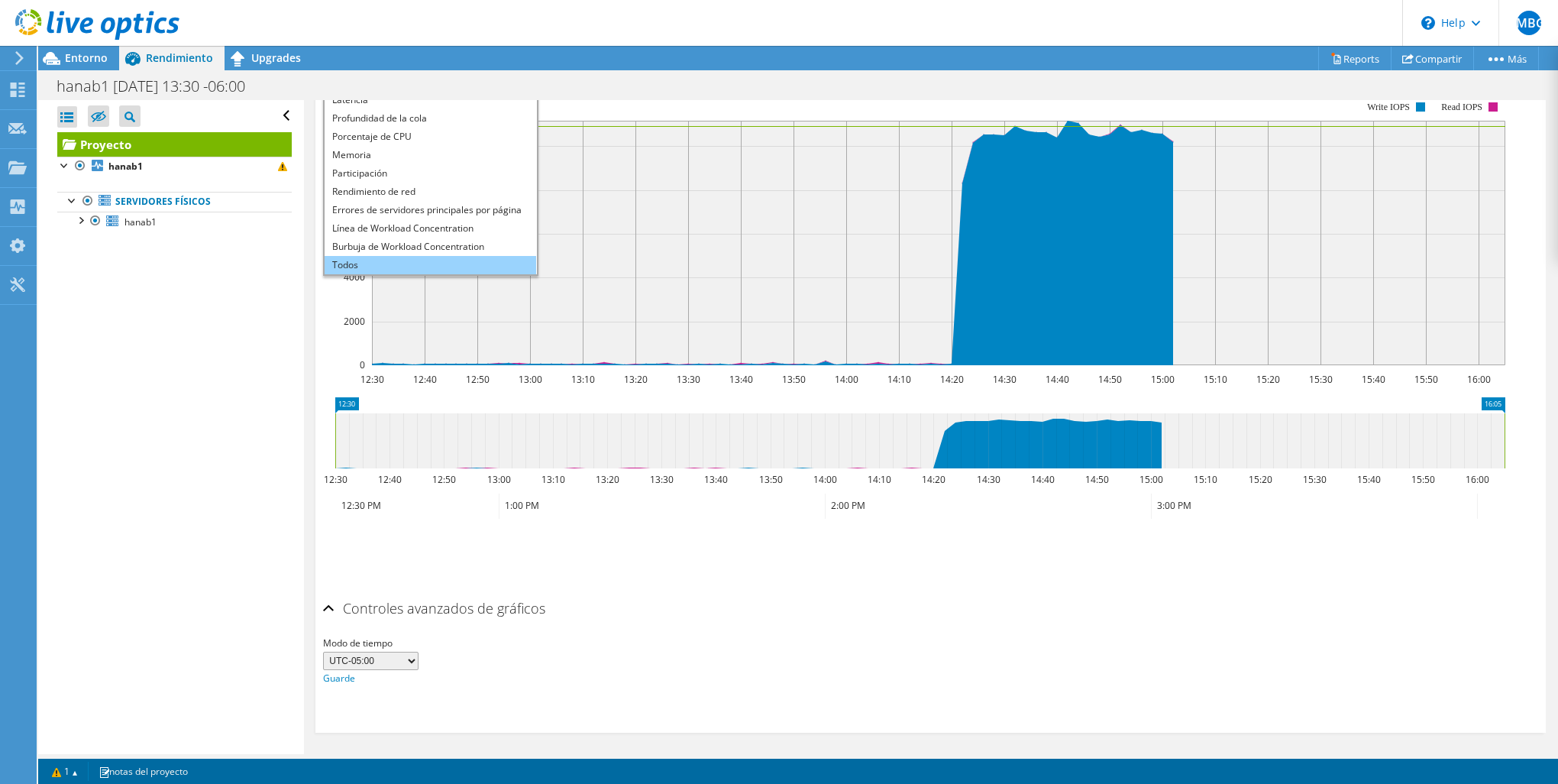
click at [371, 258] on li "Todos" at bounding box center [430, 265] width 212 height 19
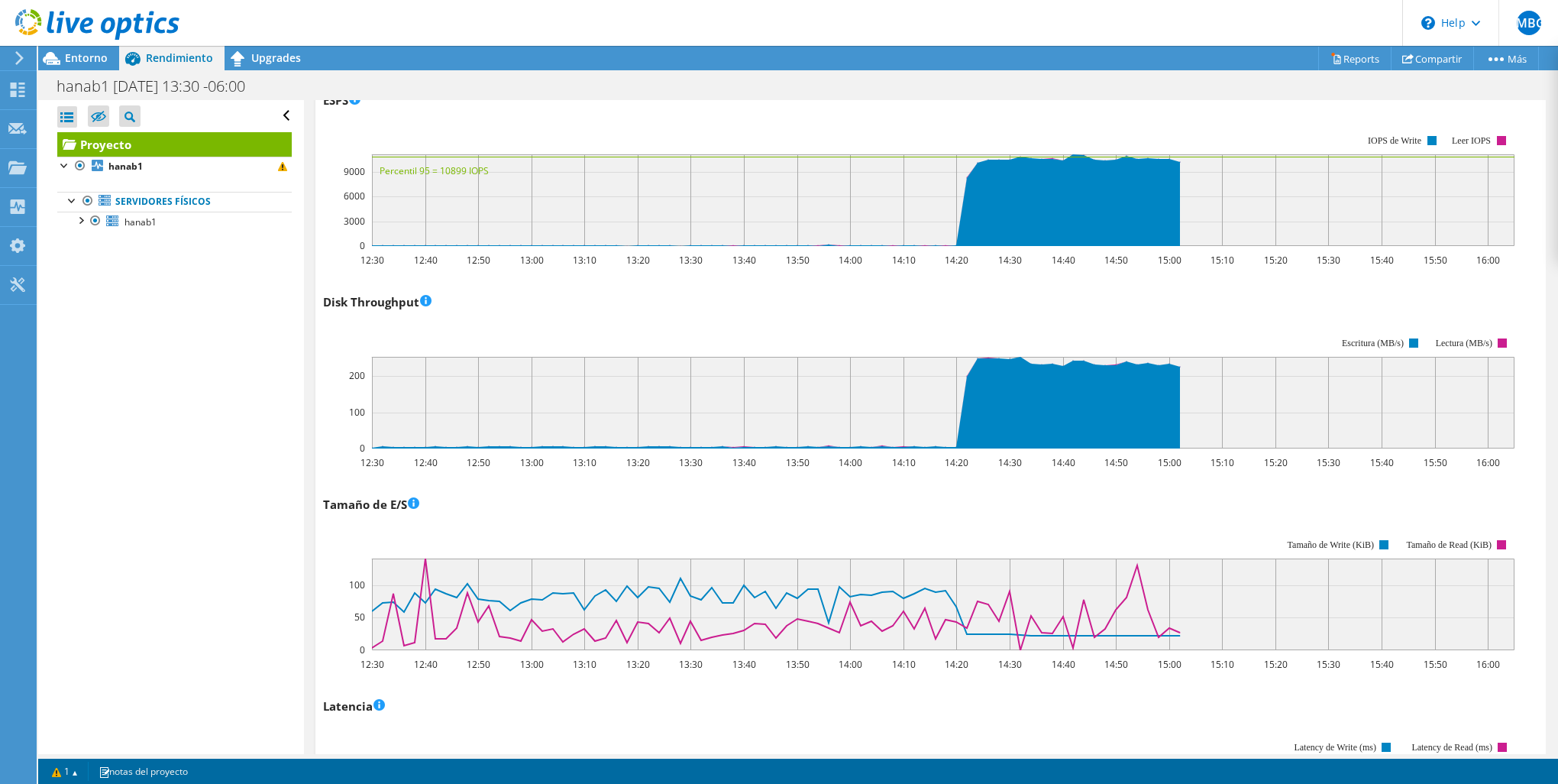
scroll to position [289, 0]
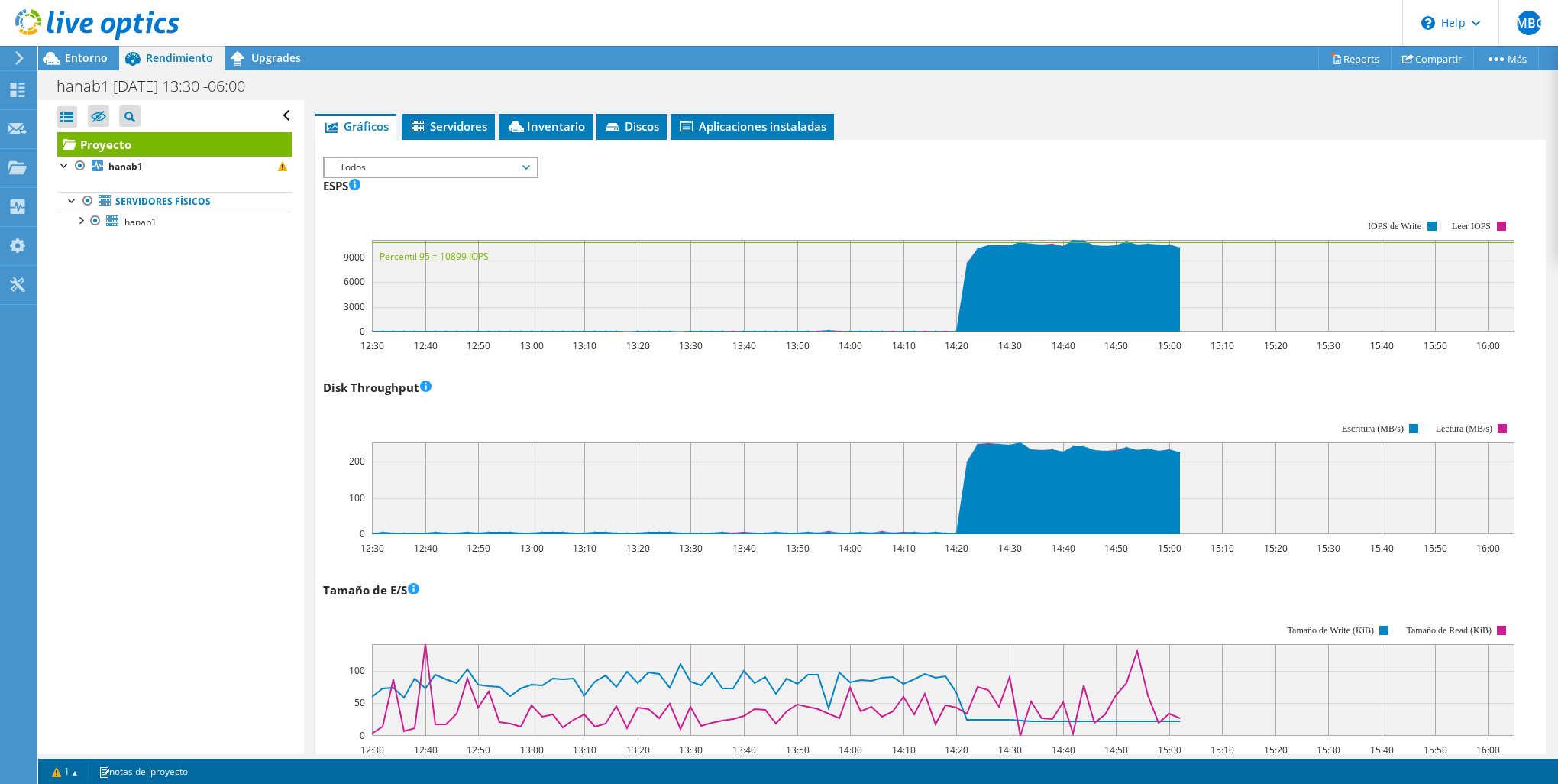
click at [535, 206] on rect at bounding box center [918, 276] width 1192 height 153
click at [521, 120] on icon at bounding box center [516, 126] width 16 height 12
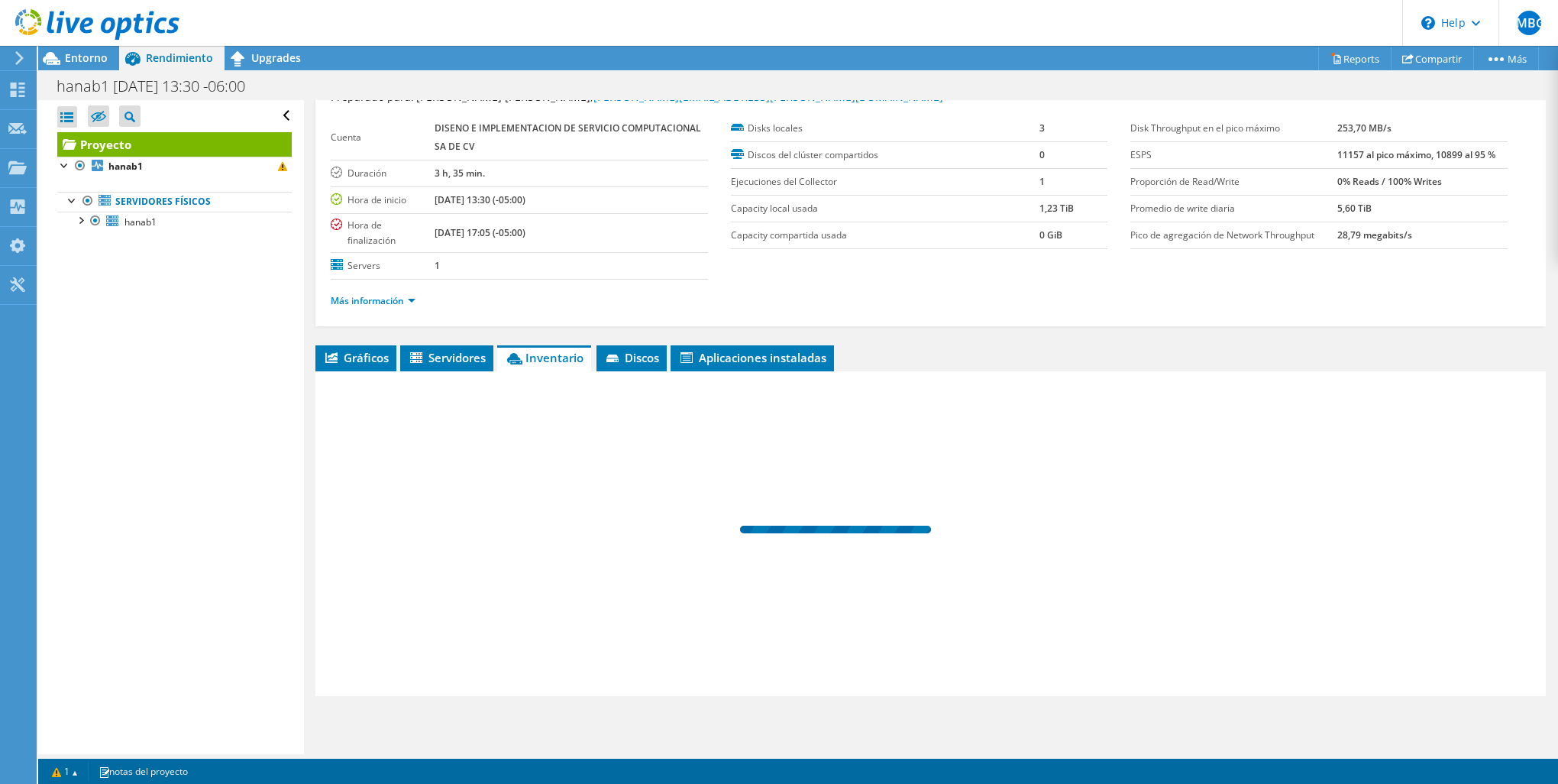
scroll to position [55, 0]
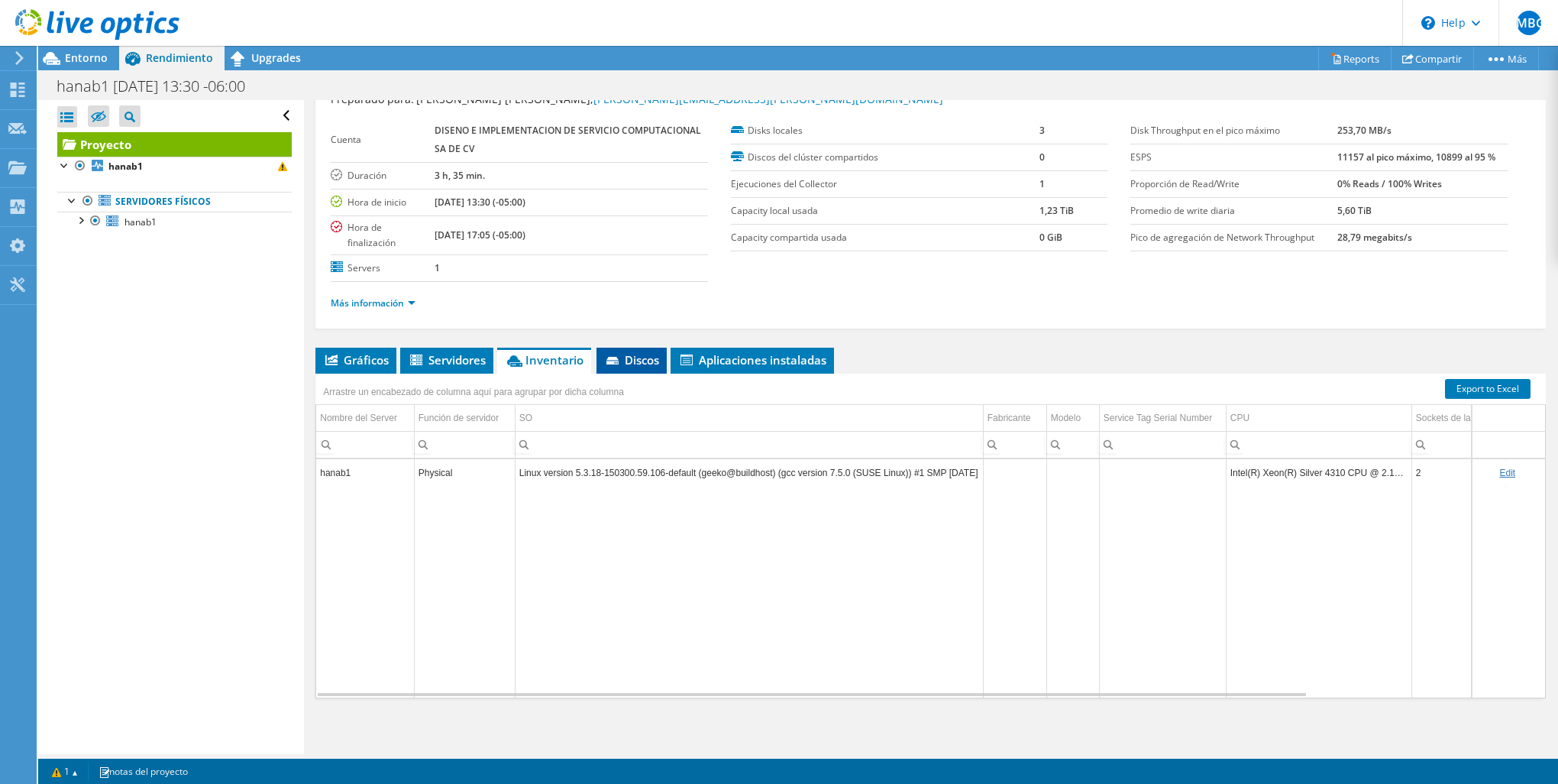
click at [641, 364] on span "Discos" at bounding box center [631, 360] width 55 height 16
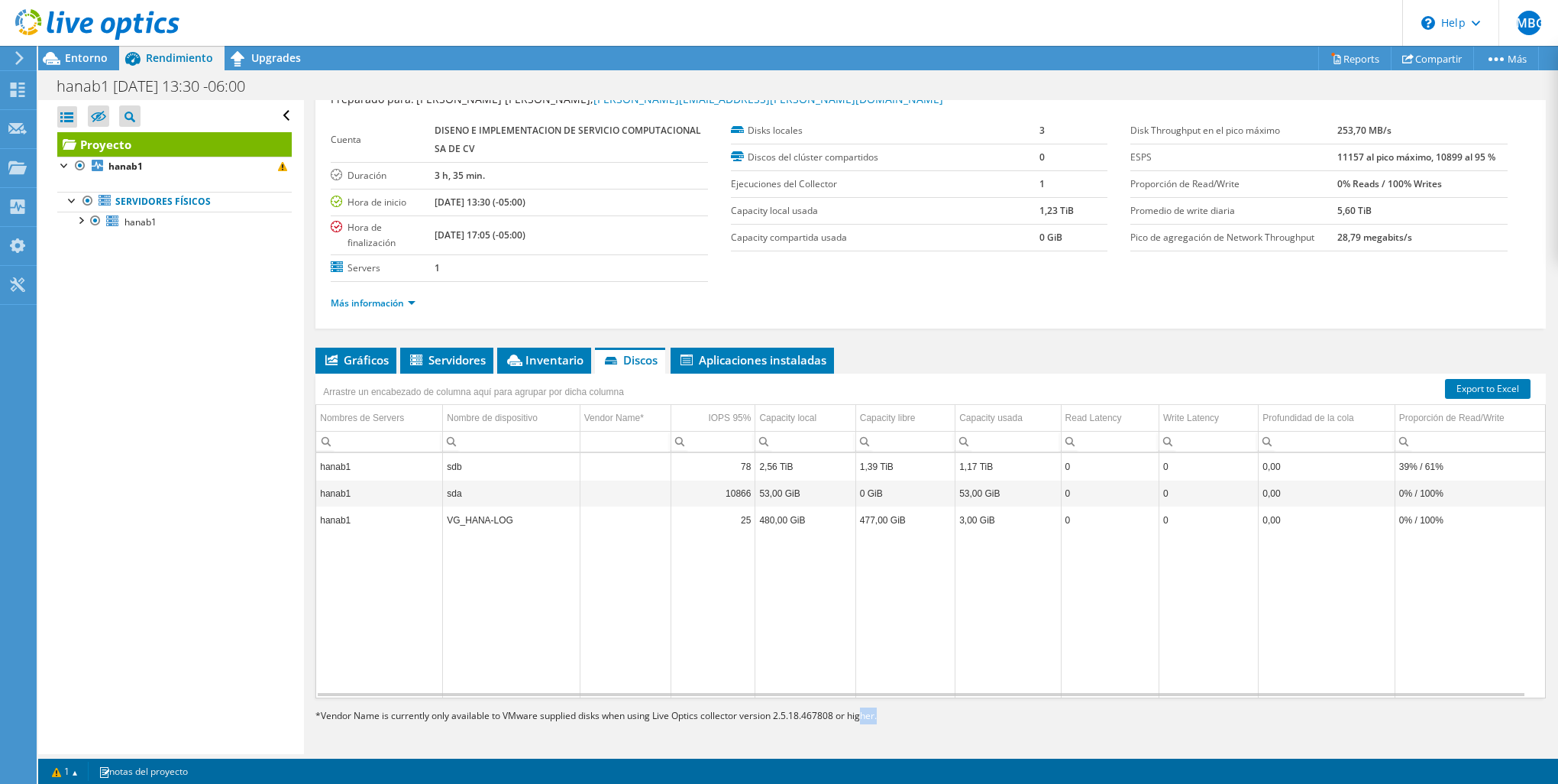
drag, startPoint x: 865, startPoint y: 695, endPoint x: 887, endPoint y: 695, distance: 22.0
click at [887, 695] on section "Export to Excel Arrastre un encabezado de columna aquí para agrupar por dicha c…" at bounding box center [930, 549] width 1230 height 351
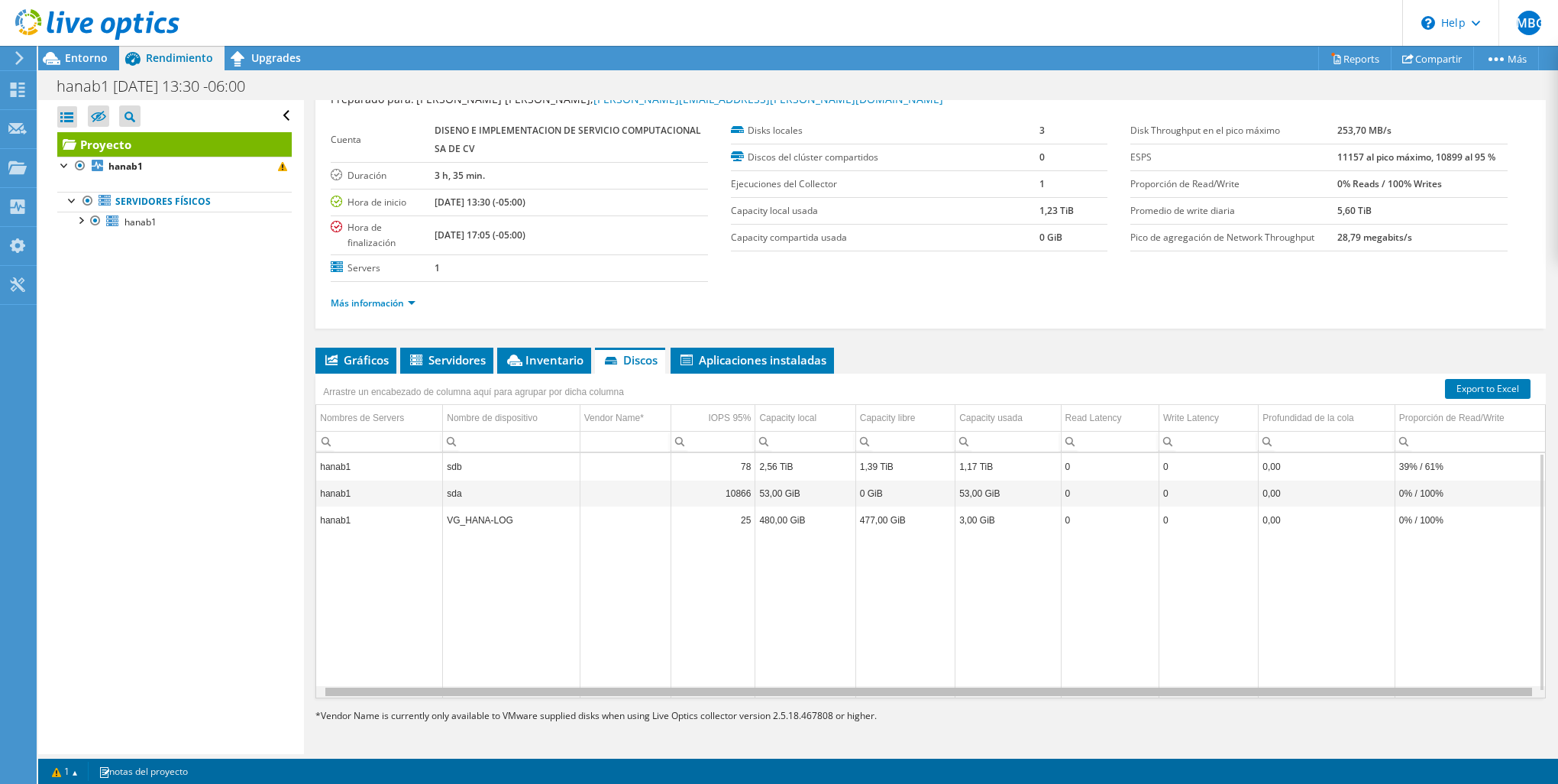
scroll to position [0, 0]
drag, startPoint x: 887, startPoint y: 695, endPoint x: 852, endPoint y: 700, distance: 35.4
click at [852, 700] on body "JMBG Usuario final Juan Manuel Bautista Gutierrez juan.bautista@hddisc.com.mx D…" at bounding box center [779, 392] width 1558 height 784
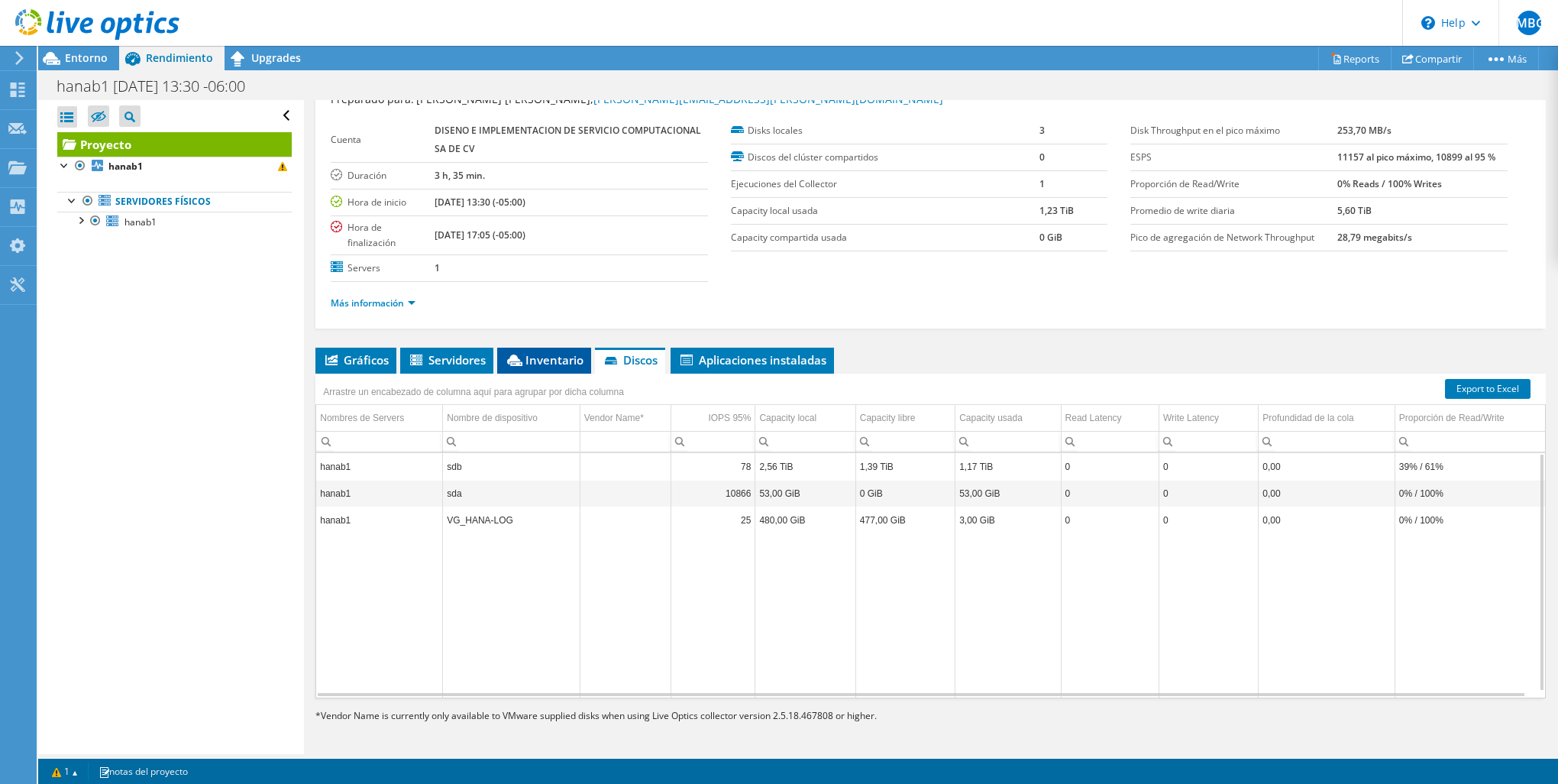
click at [547, 363] on span "Inventario" at bounding box center [543, 360] width 78 height 16
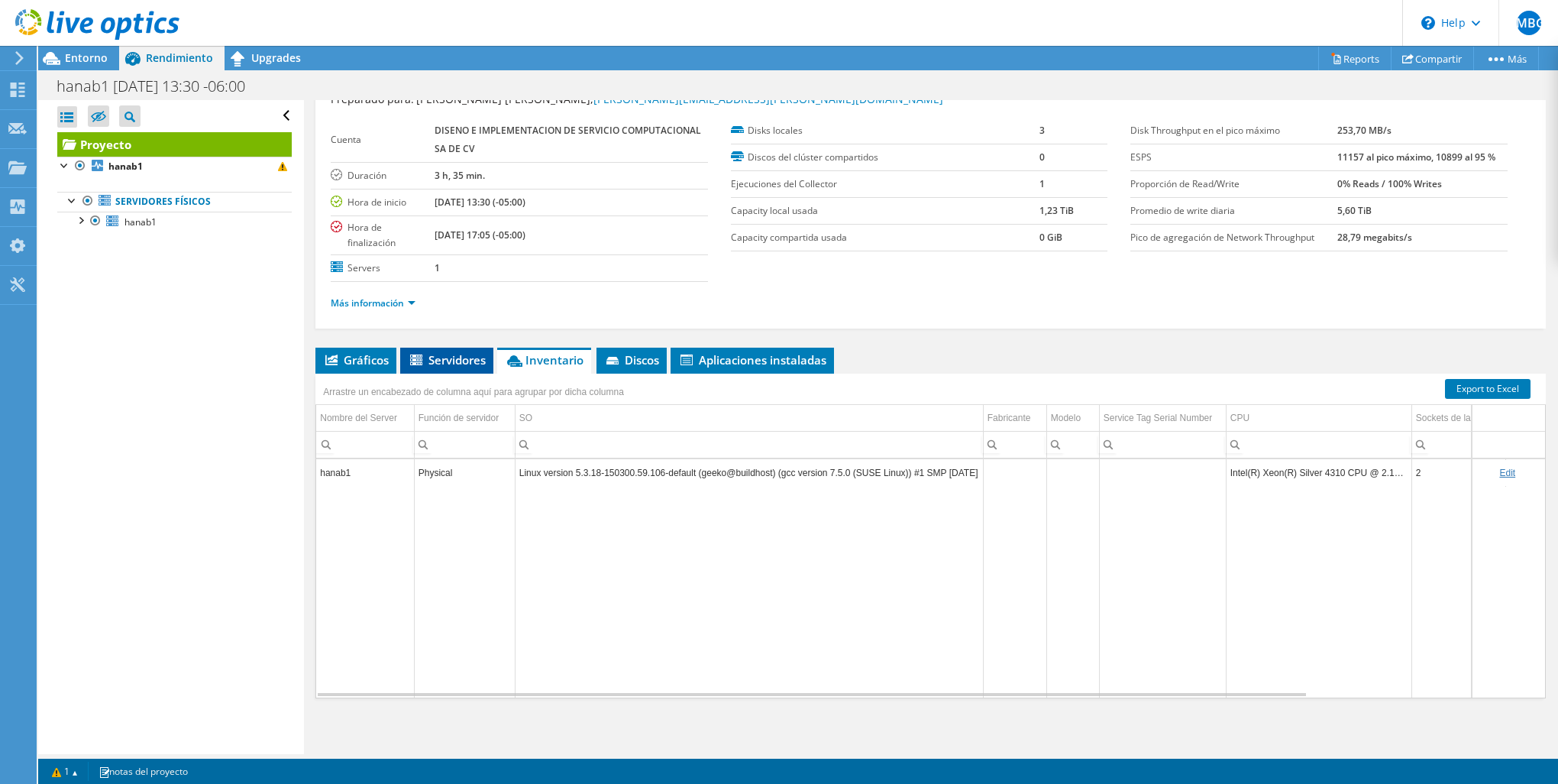
click at [438, 363] on span "Servidores" at bounding box center [446, 360] width 78 height 16
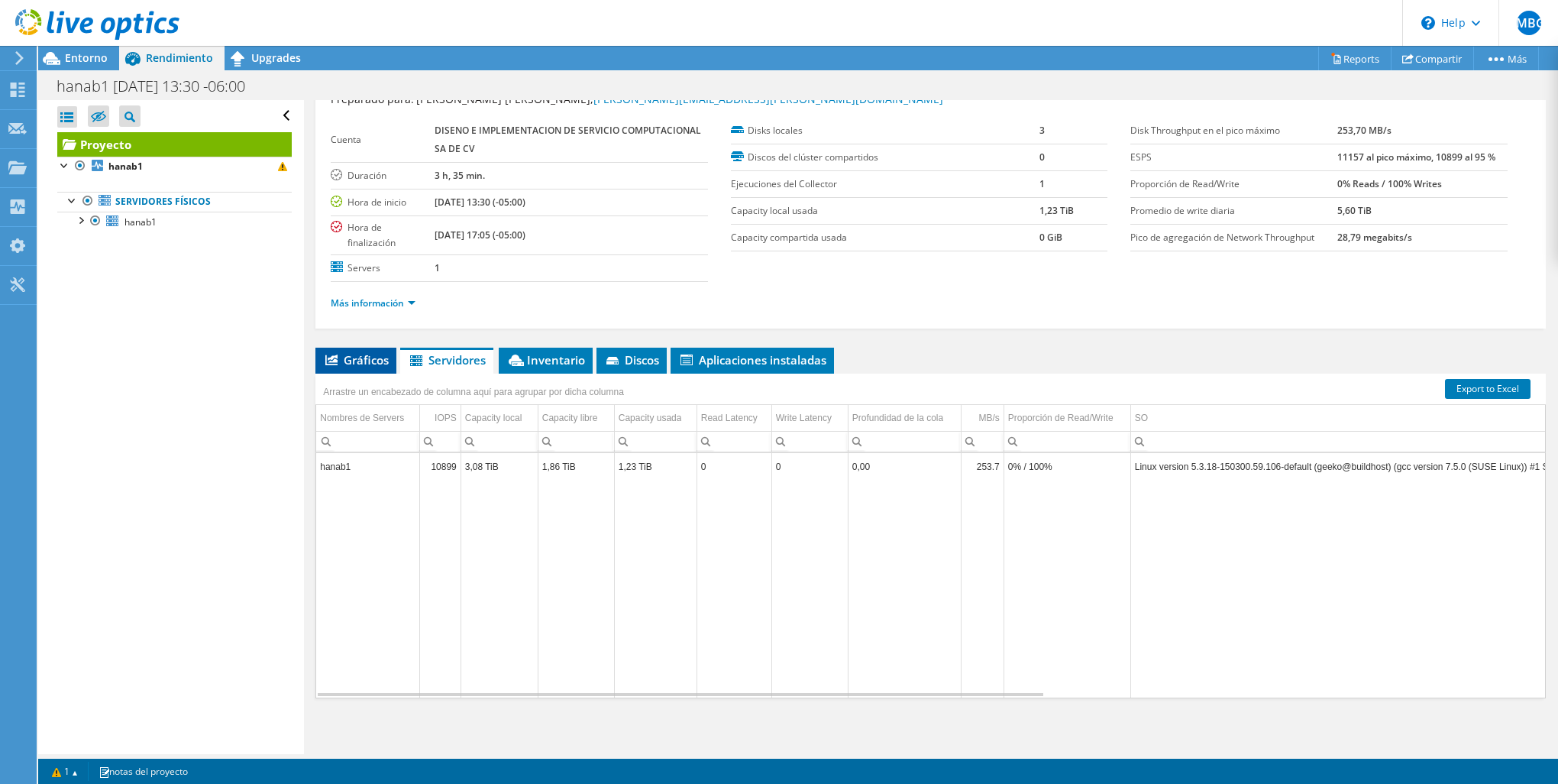
click at [358, 354] on span "Gráficos" at bounding box center [356, 360] width 66 height 16
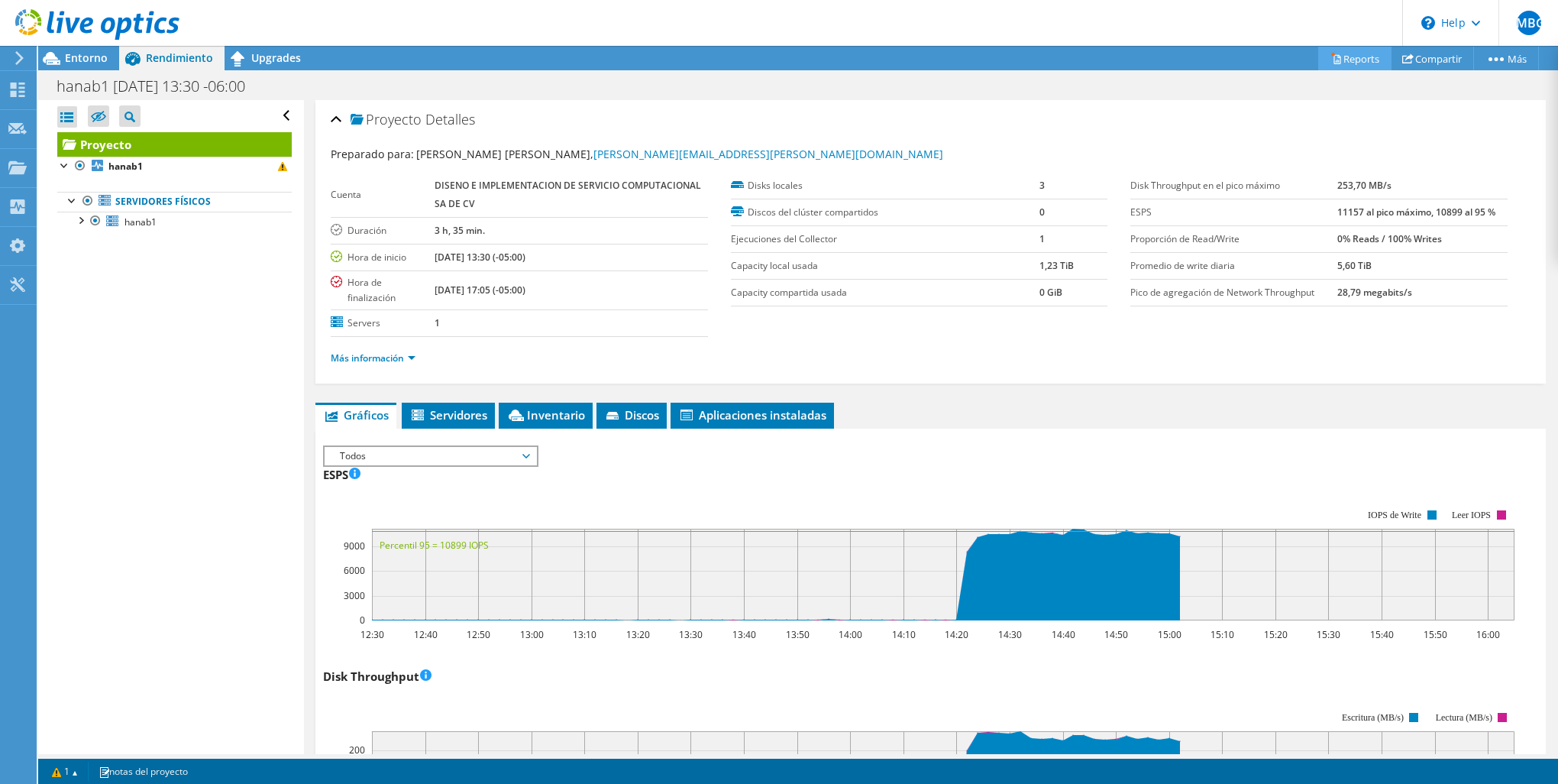
click at [1336, 60] on link "Reports" at bounding box center [1355, 58] width 73 height 24
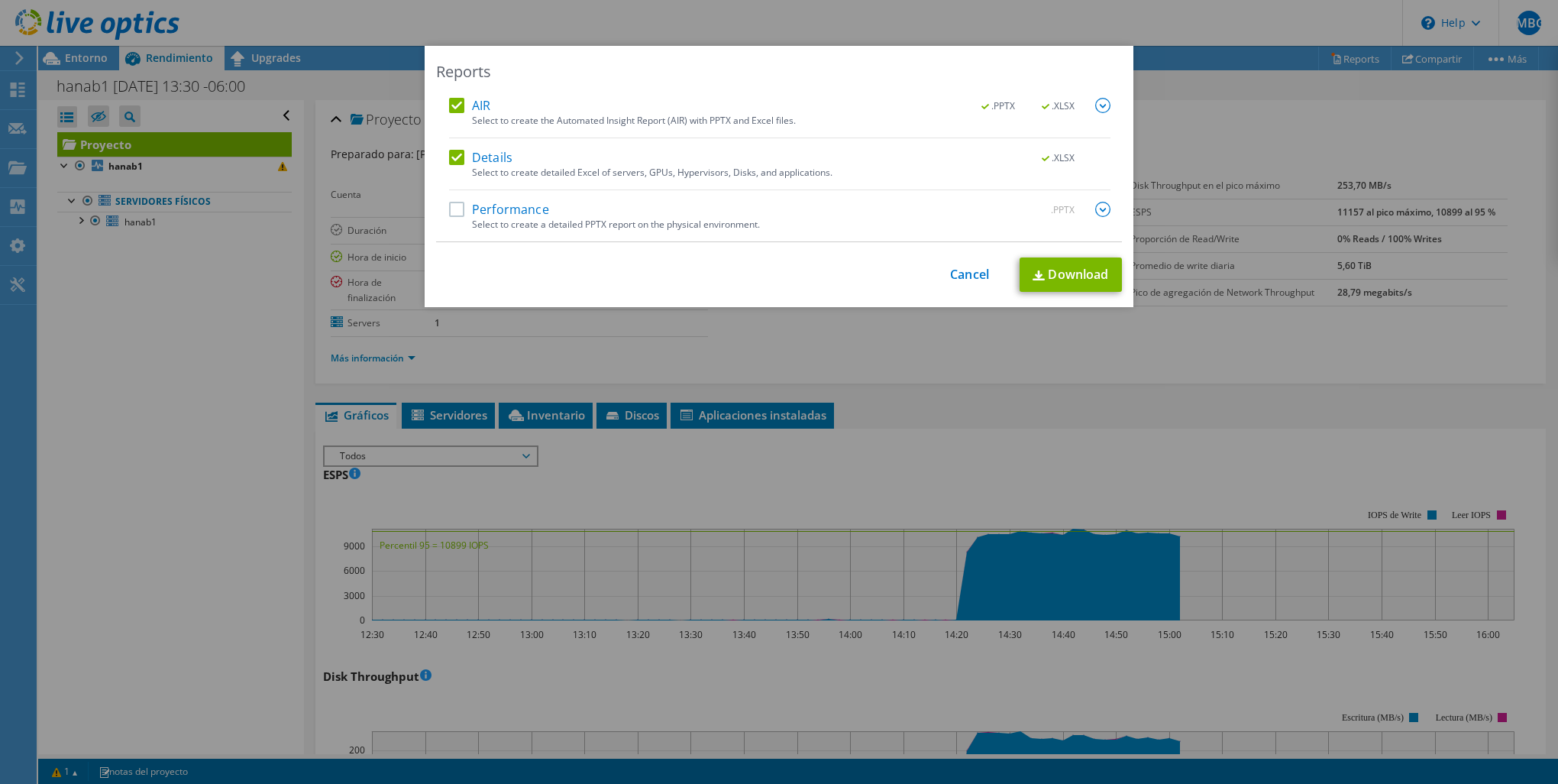
click at [508, 208] on label "Performance" at bounding box center [499, 210] width 100 height 16
click at [0, 0] on input "Performance" at bounding box center [0, 0] width 0 height 0
click at [1081, 283] on link "Download" at bounding box center [1071, 275] width 102 height 34
click at [965, 270] on link "Cancel" at bounding box center [970, 274] width 39 height 15
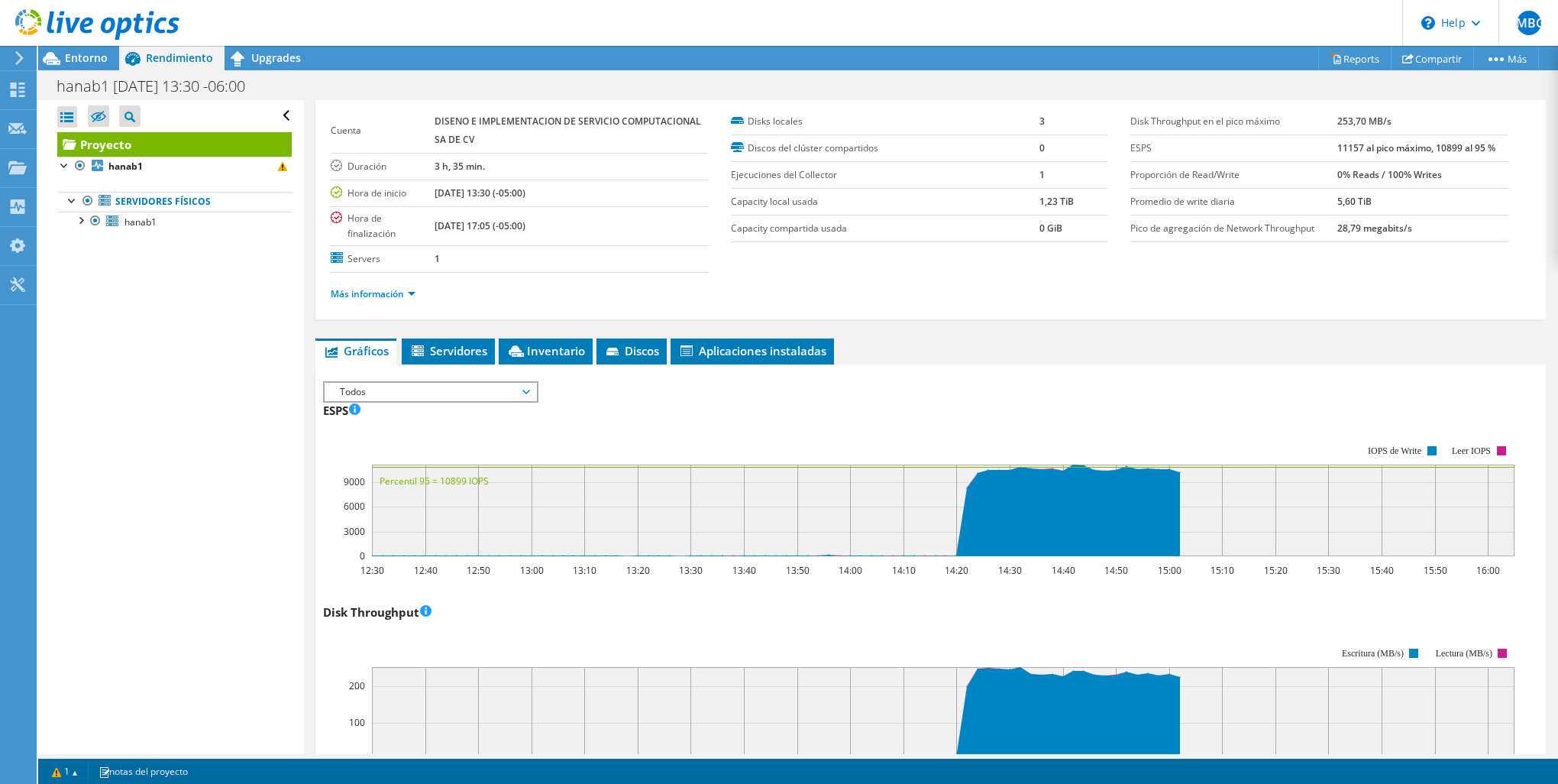
scroll to position [153, 0]
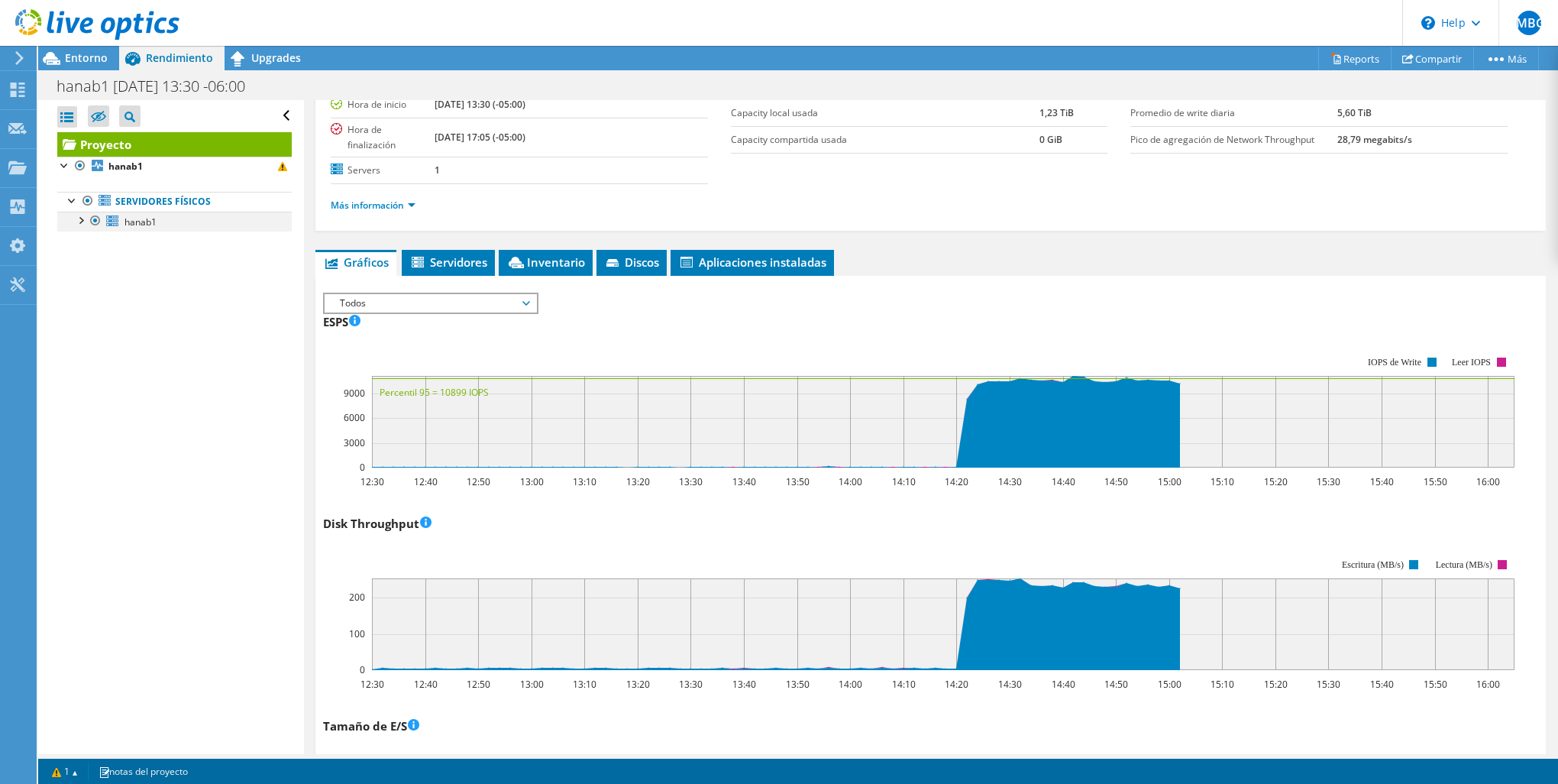
click at [79, 223] on div at bounding box center [80, 220] width 16 height 16
click at [202, 241] on link "sdb" at bounding box center [175, 241] width 234 height 20
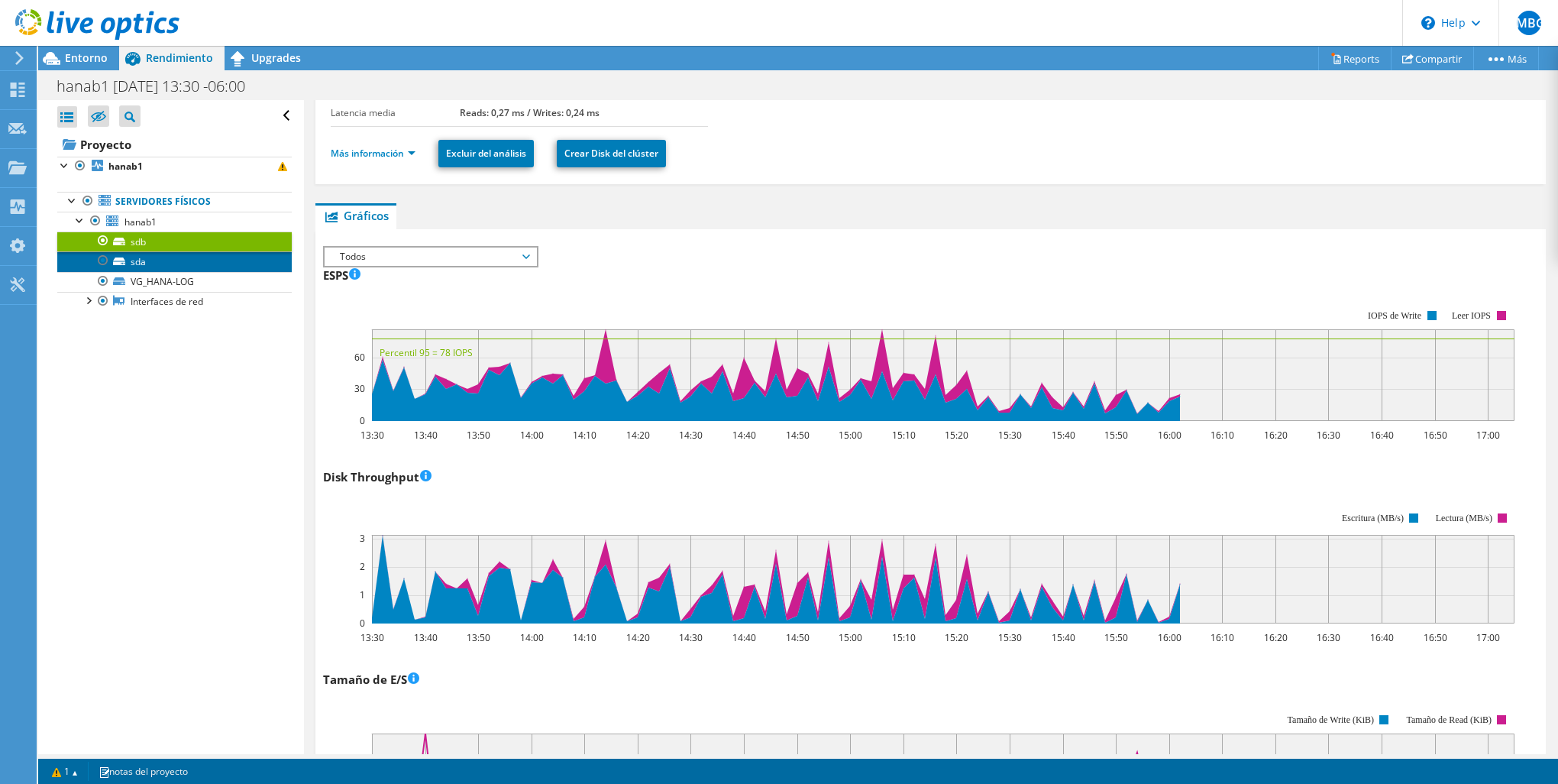
click at [199, 258] on link "sda" at bounding box center [175, 262] width 234 height 20
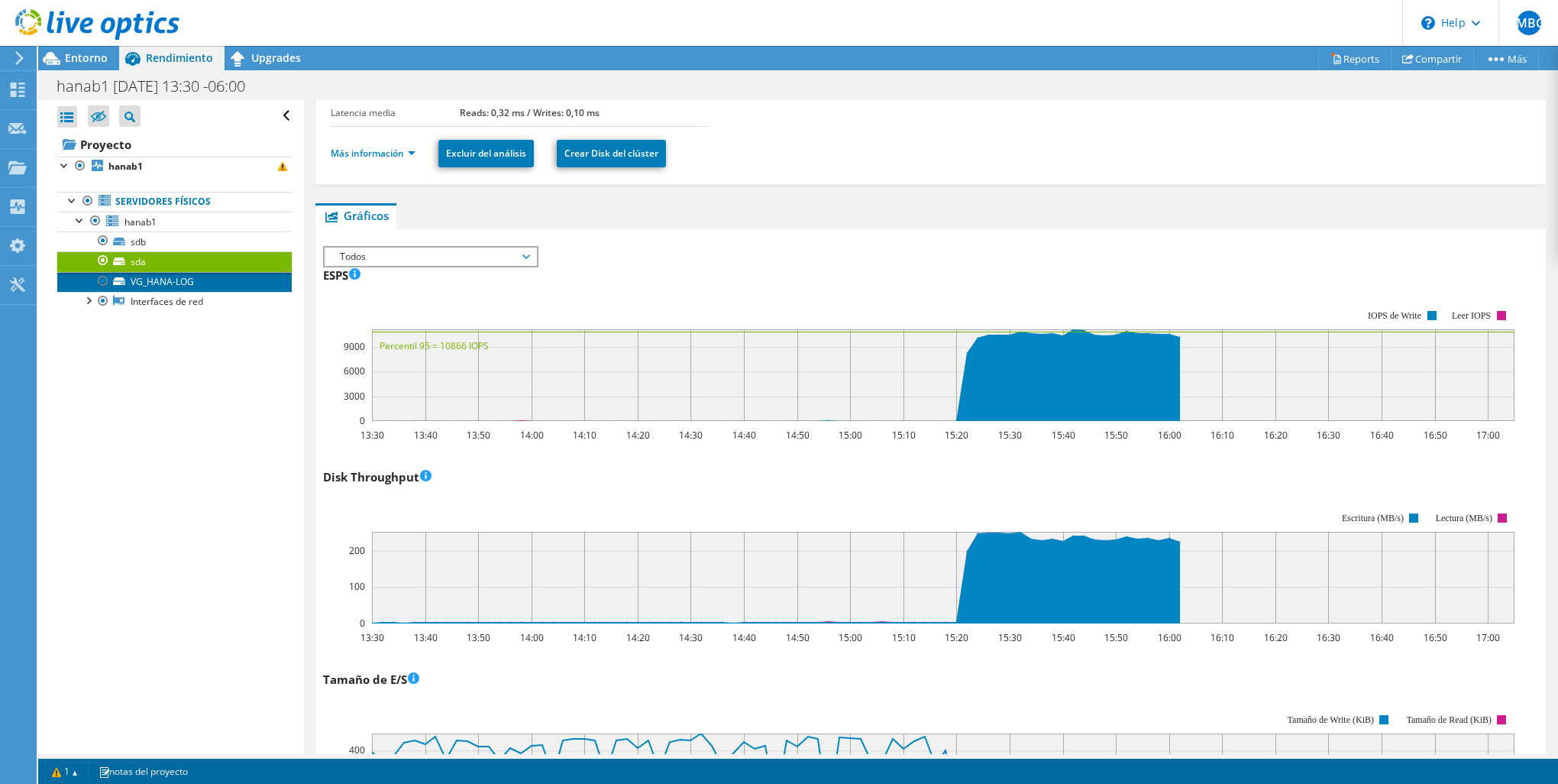
click at [196, 276] on link "VG_HANA-LOG" at bounding box center [175, 282] width 234 height 20
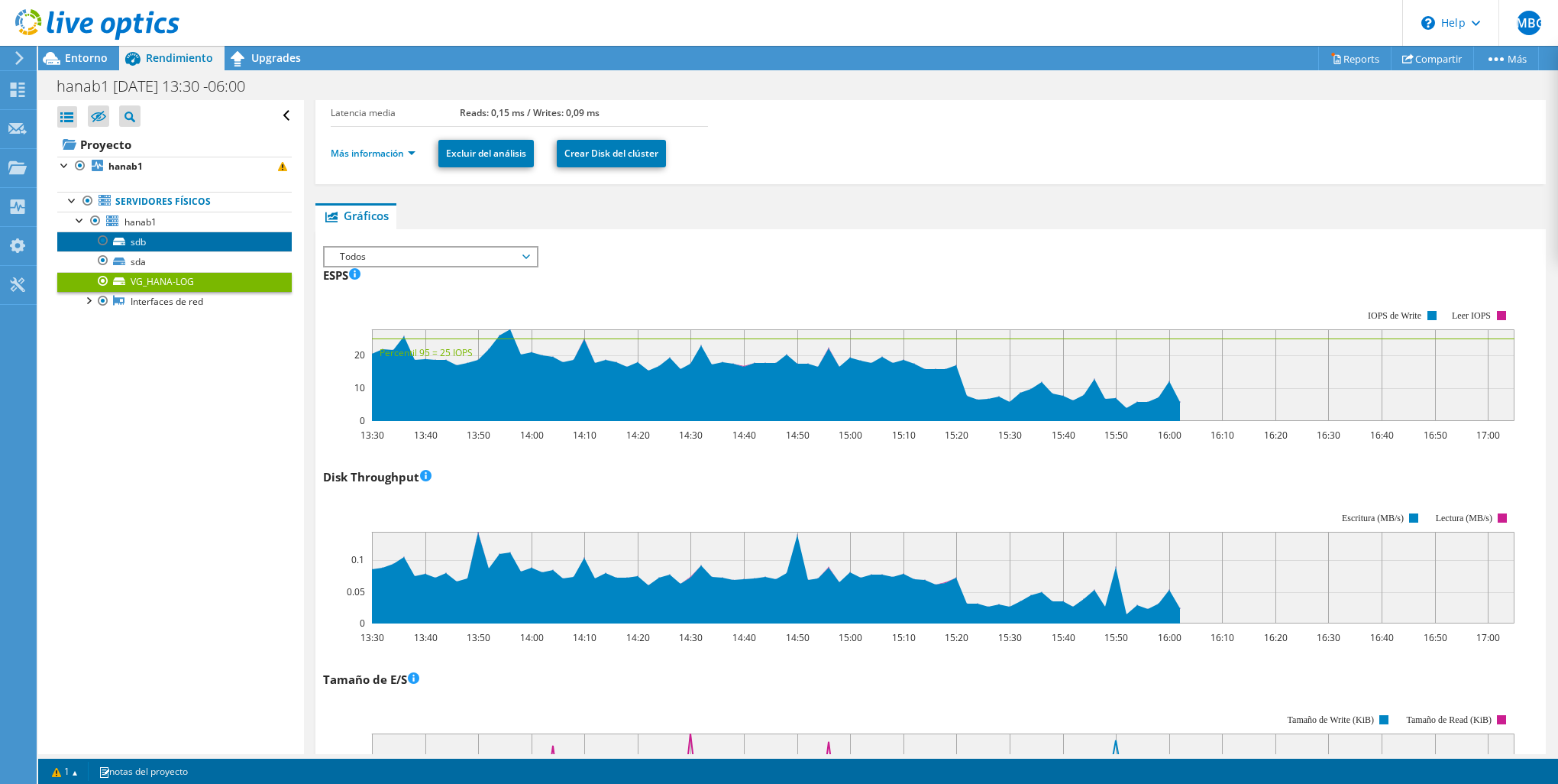
click at [196, 236] on link "sdb" at bounding box center [175, 241] width 234 height 20
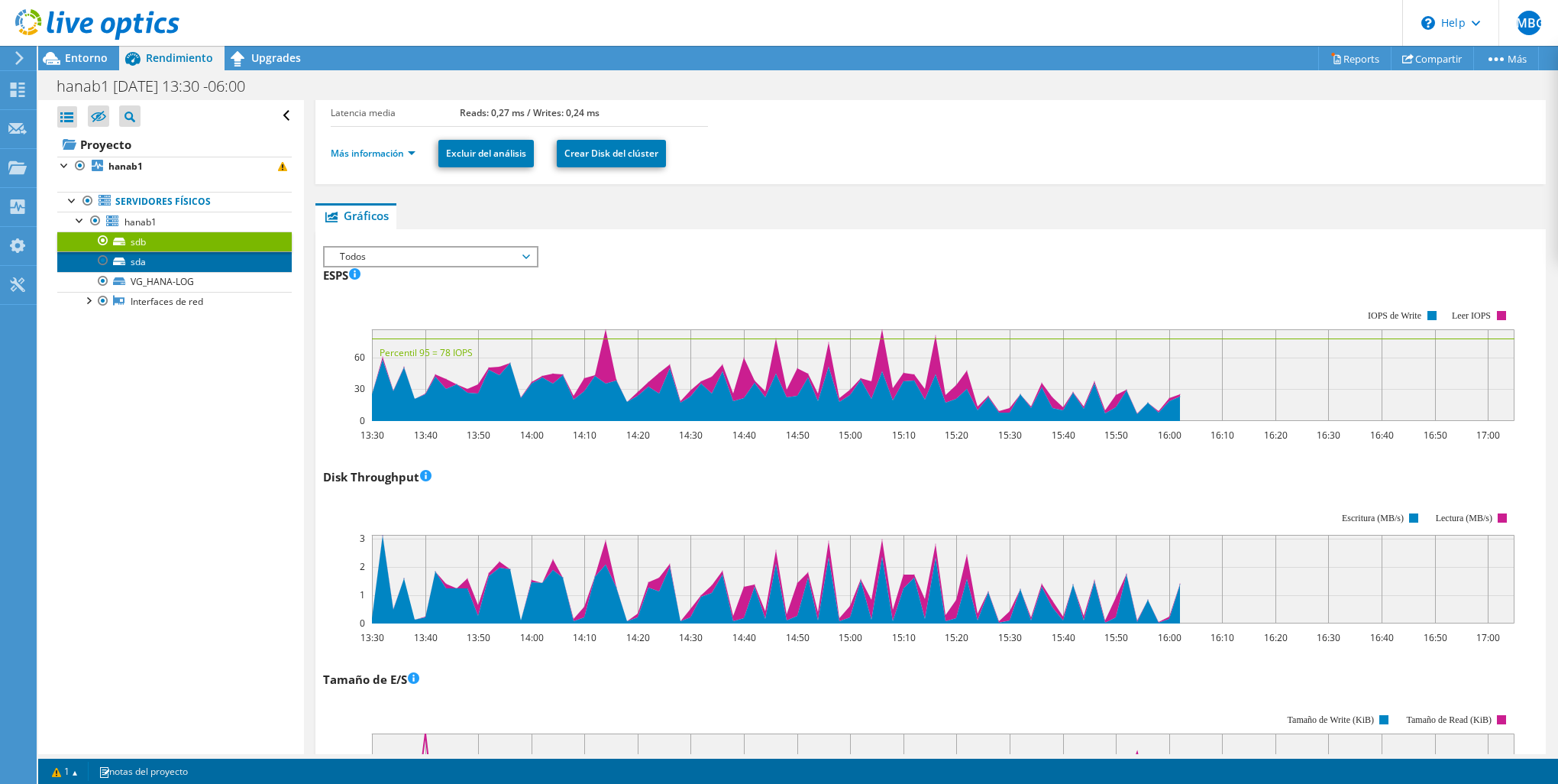
click at [188, 259] on link "sda" at bounding box center [175, 262] width 234 height 20
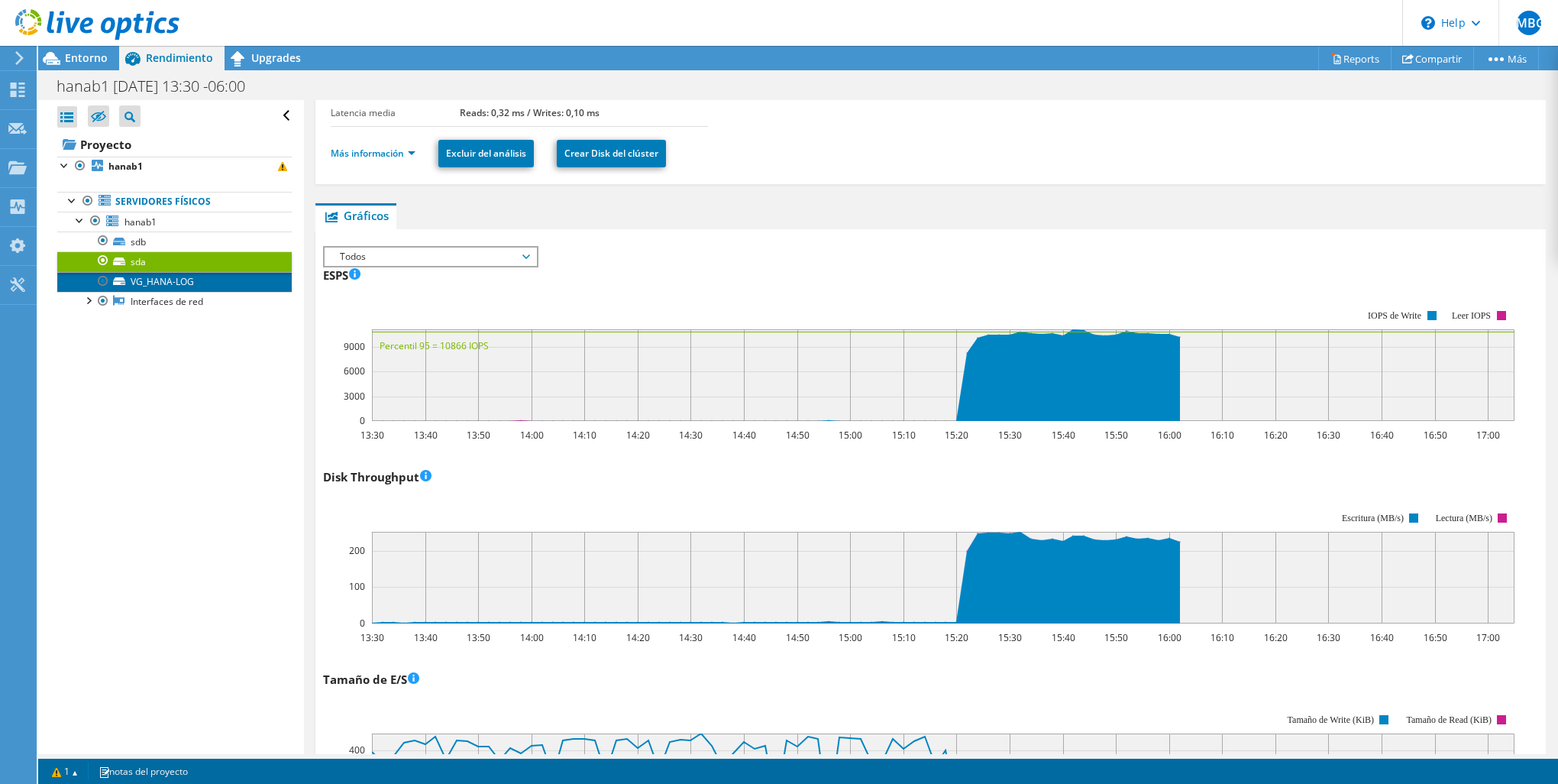
click at [187, 273] on link "VG_HANA-LOG" at bounding box center [175, 282] width 234 height 20
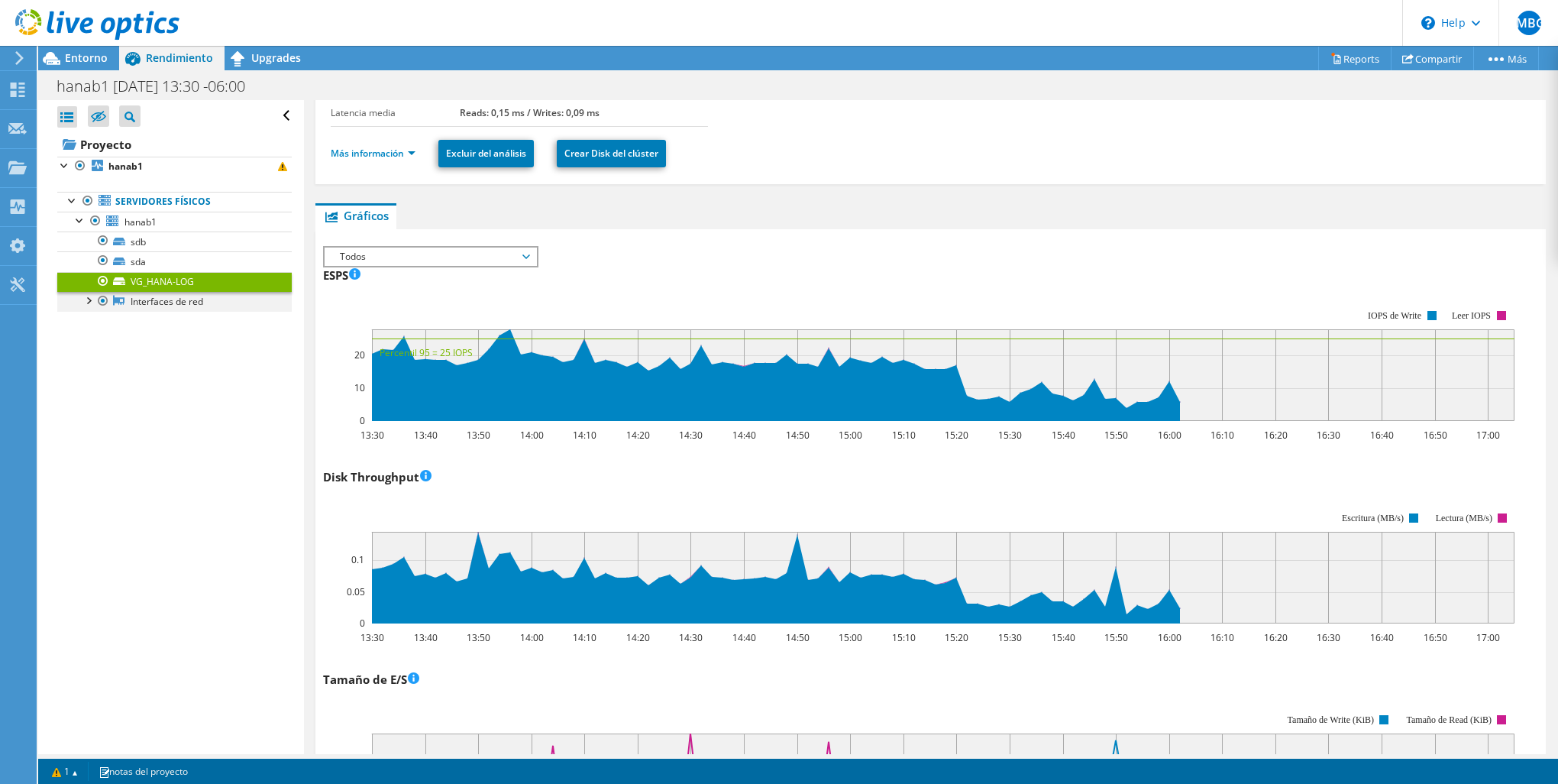
click at [88, 298] on div at bounding box center [88, 300] width 16 height 16
click at [160, 314] on link "eth0" at bounding box center [175, 321] width 234 height 20
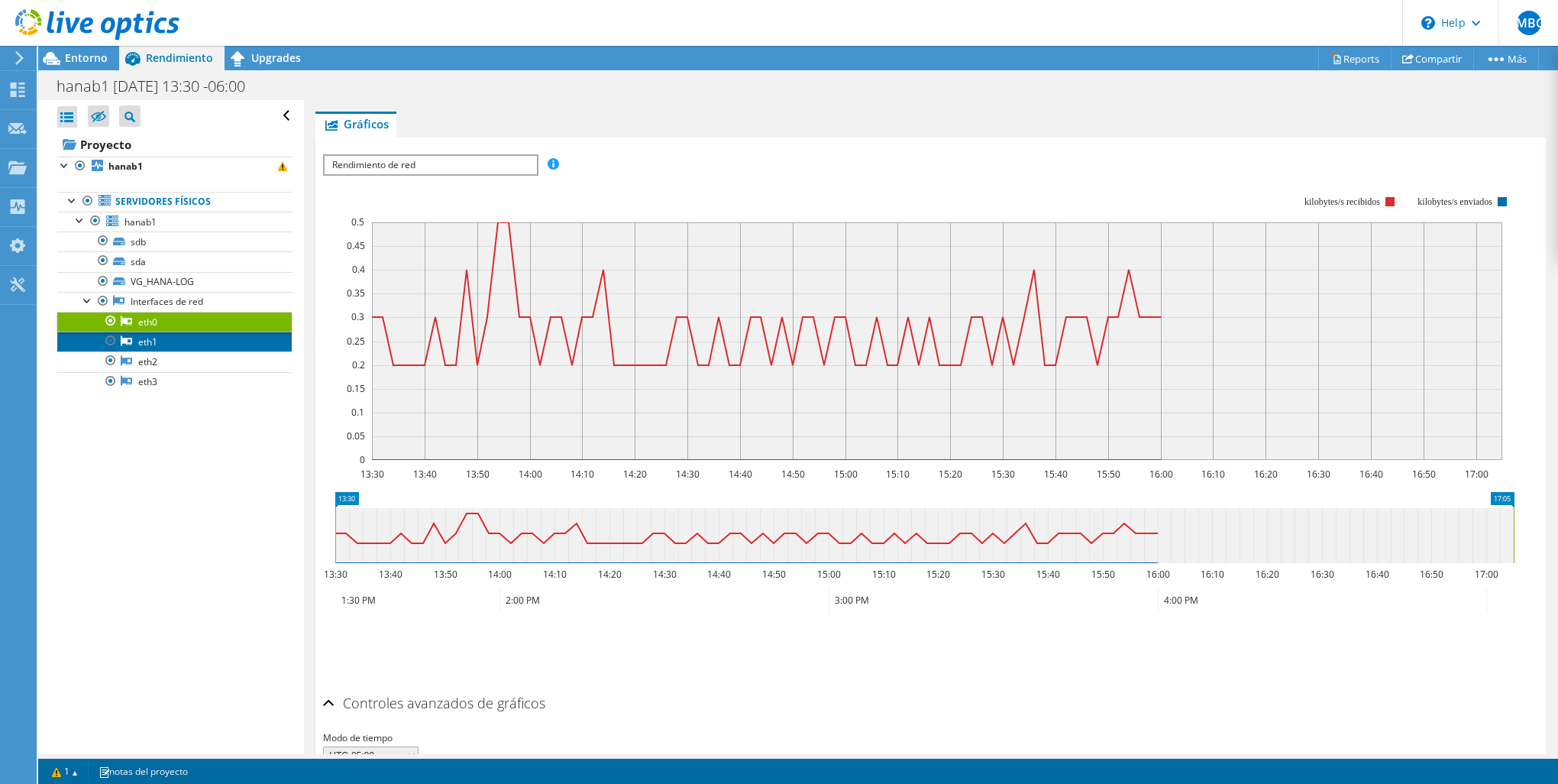
click at [161, 338] on link "eth1" at bounding box center [175, 342] width 234 height 20
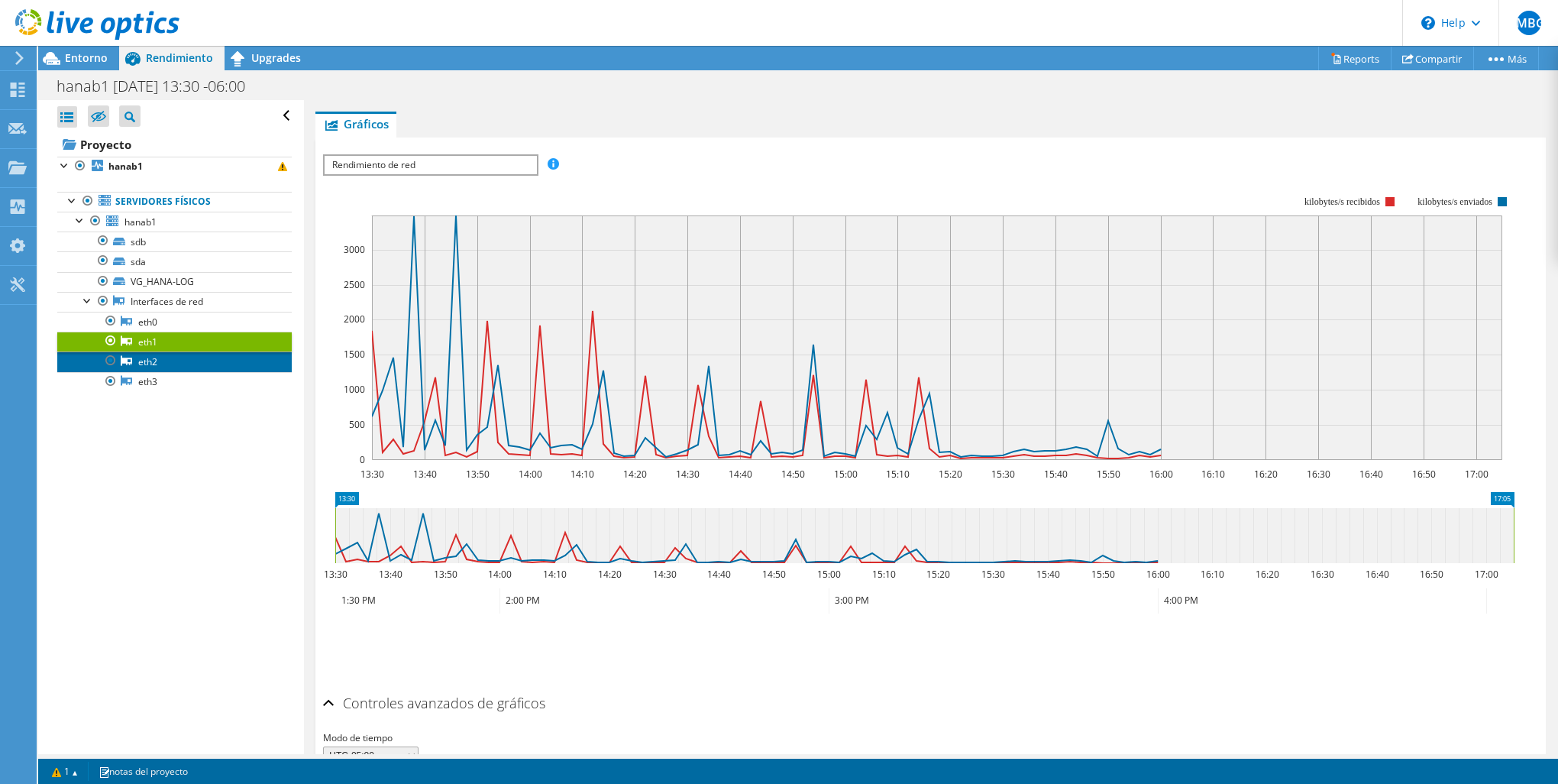
click at [172, 367] on link "eth2" at bounding box center [175, 362] width 234 height 20
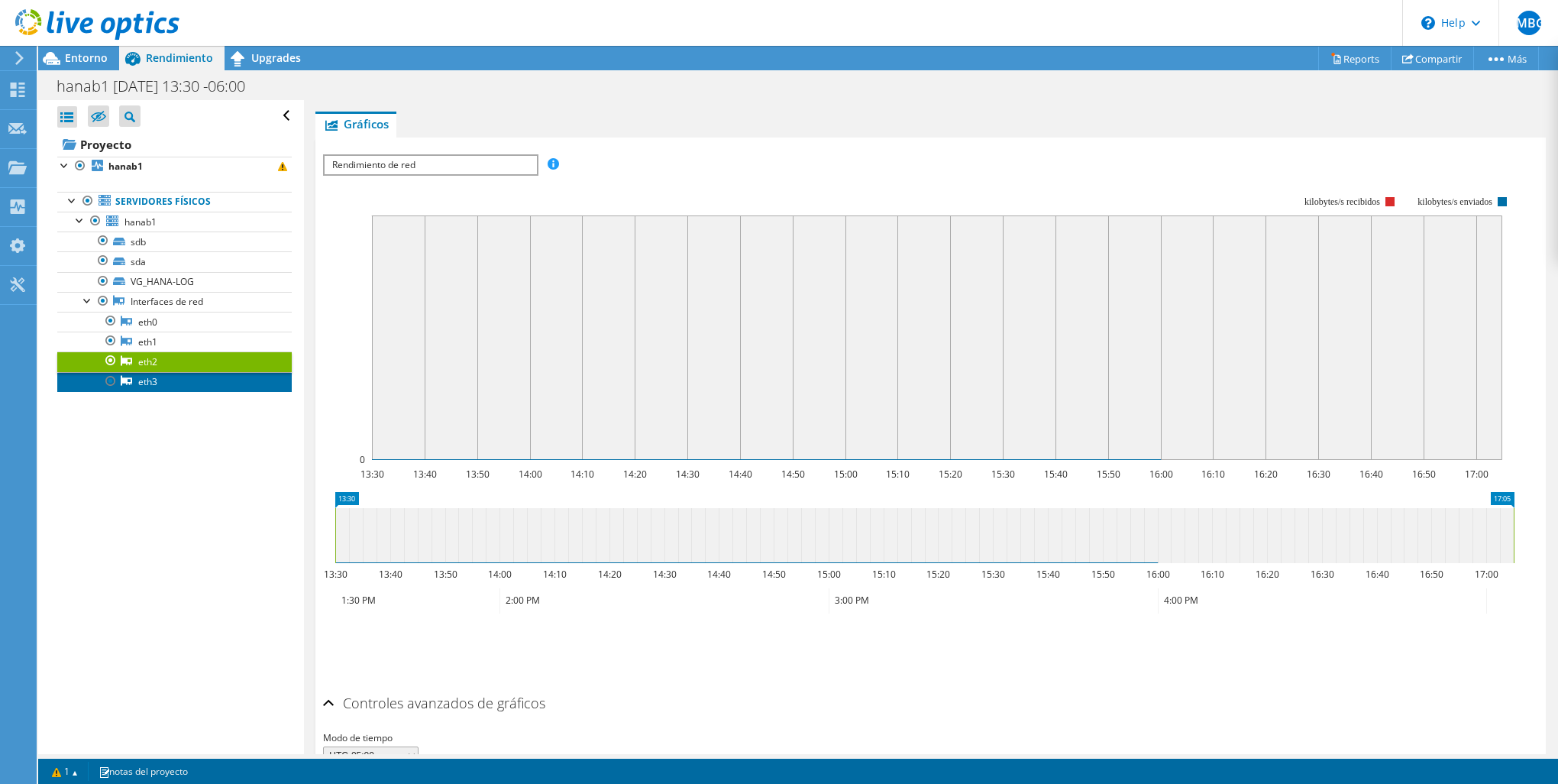
click at [176, 383] on link "eth3" at bounding box center [175, 382] width 234 height 20
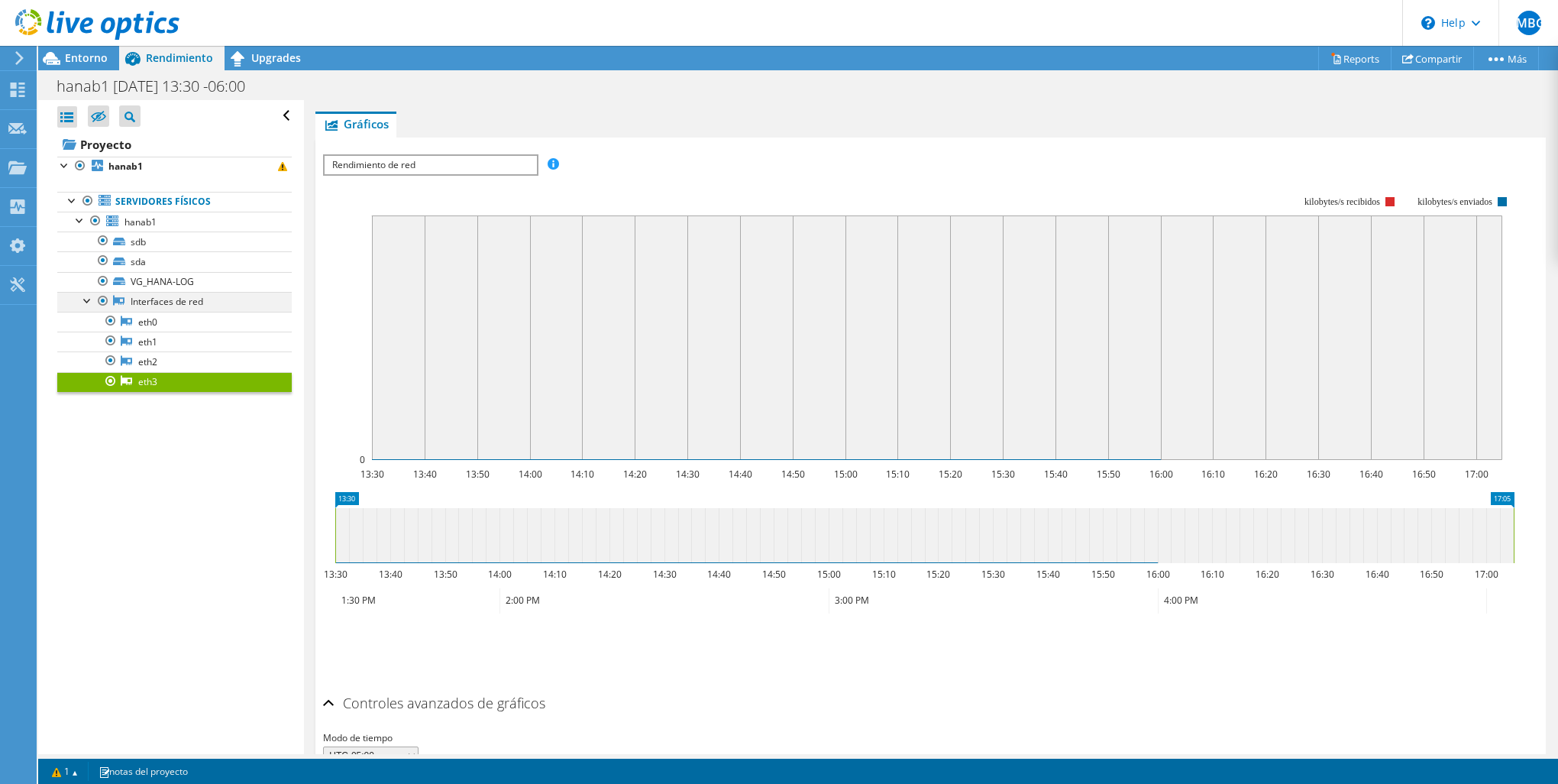
click at [85, 299] on div at bounding box center [88, 300] width 16 height 16
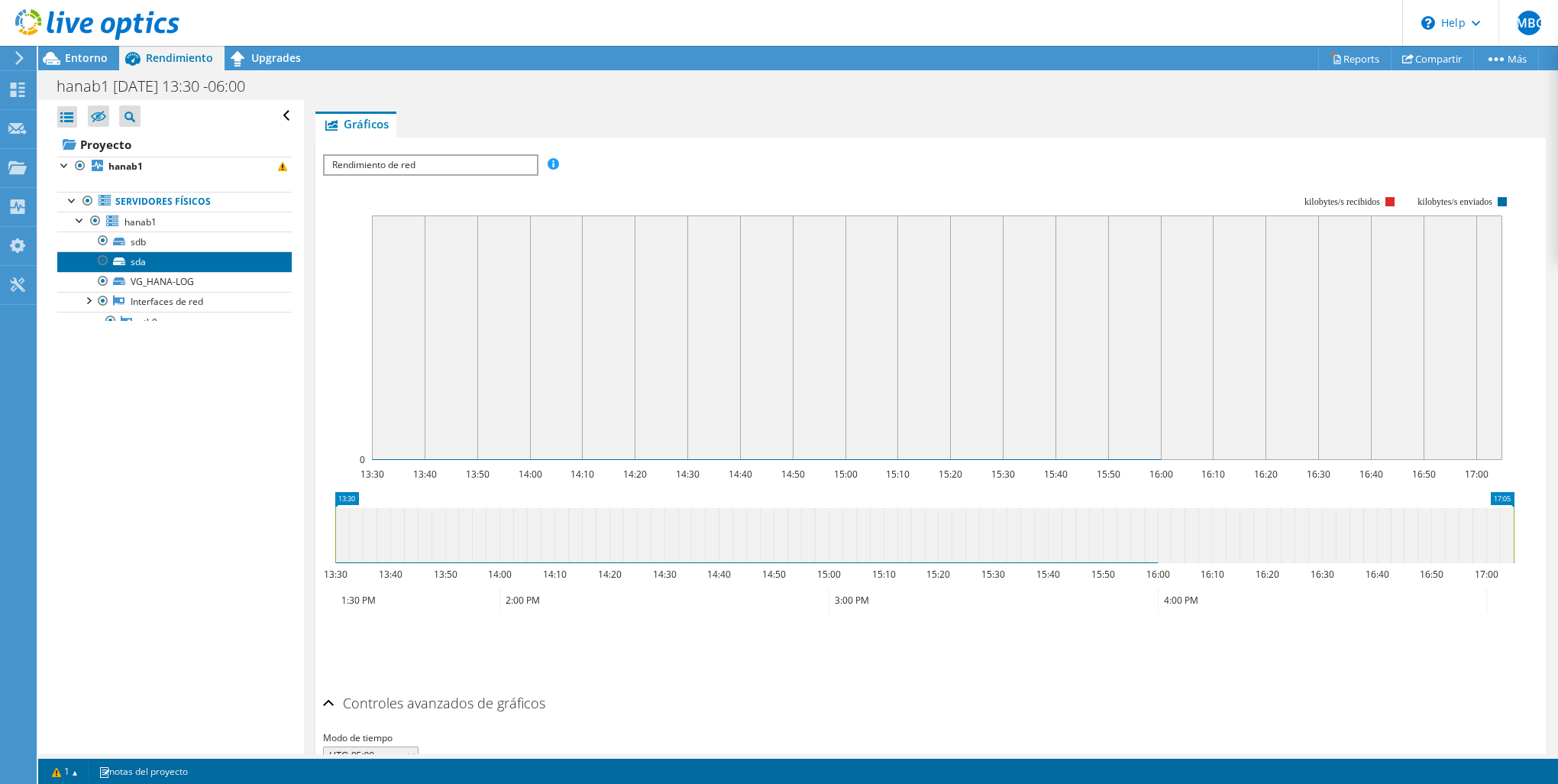
click at [153, 259] on link "sda" at bounding box center [175, 262] width 234 height 20
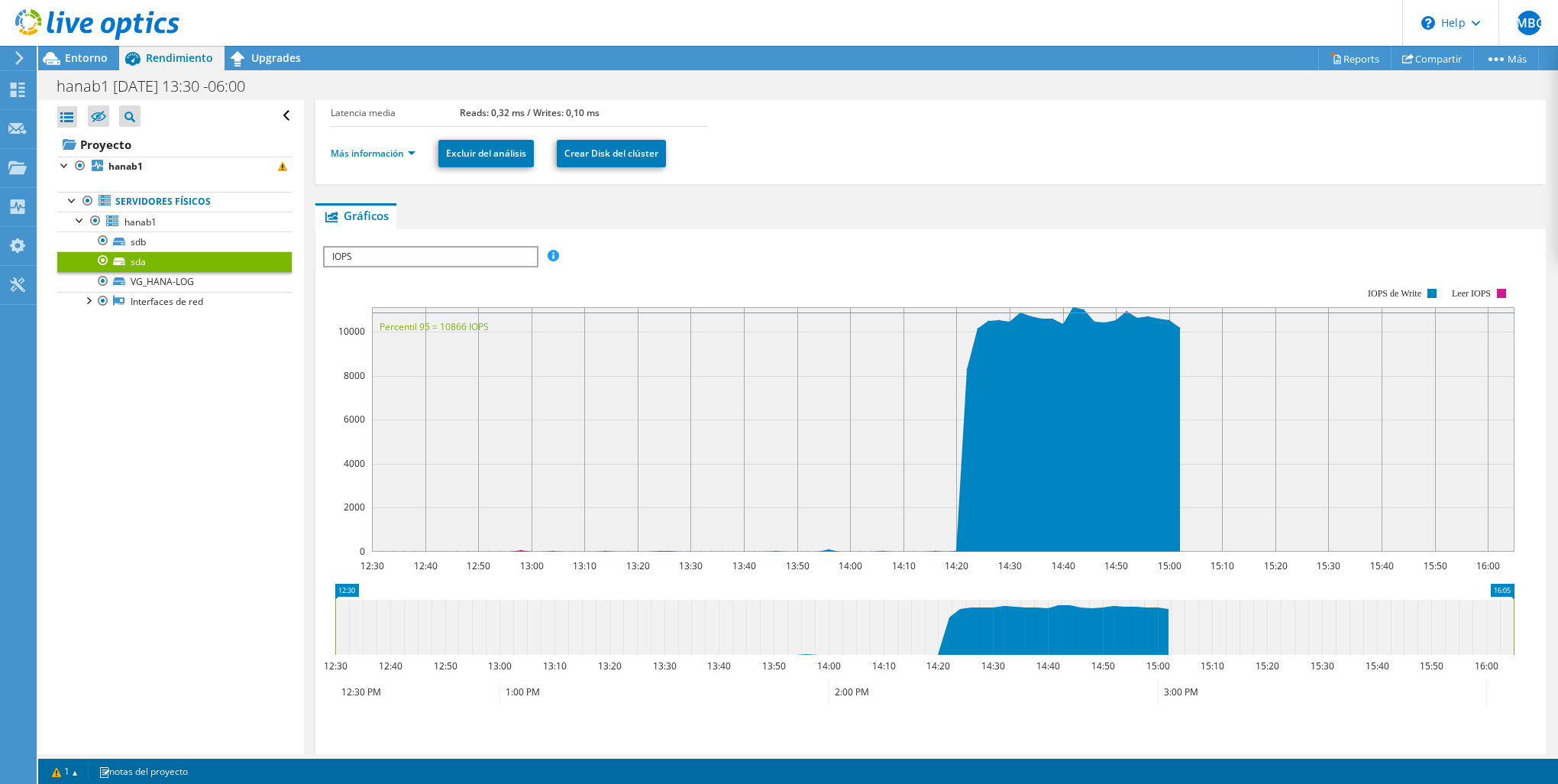
click at [436, 248] on span "IOPS" at bounding box center [430, 257] width 212 height 19
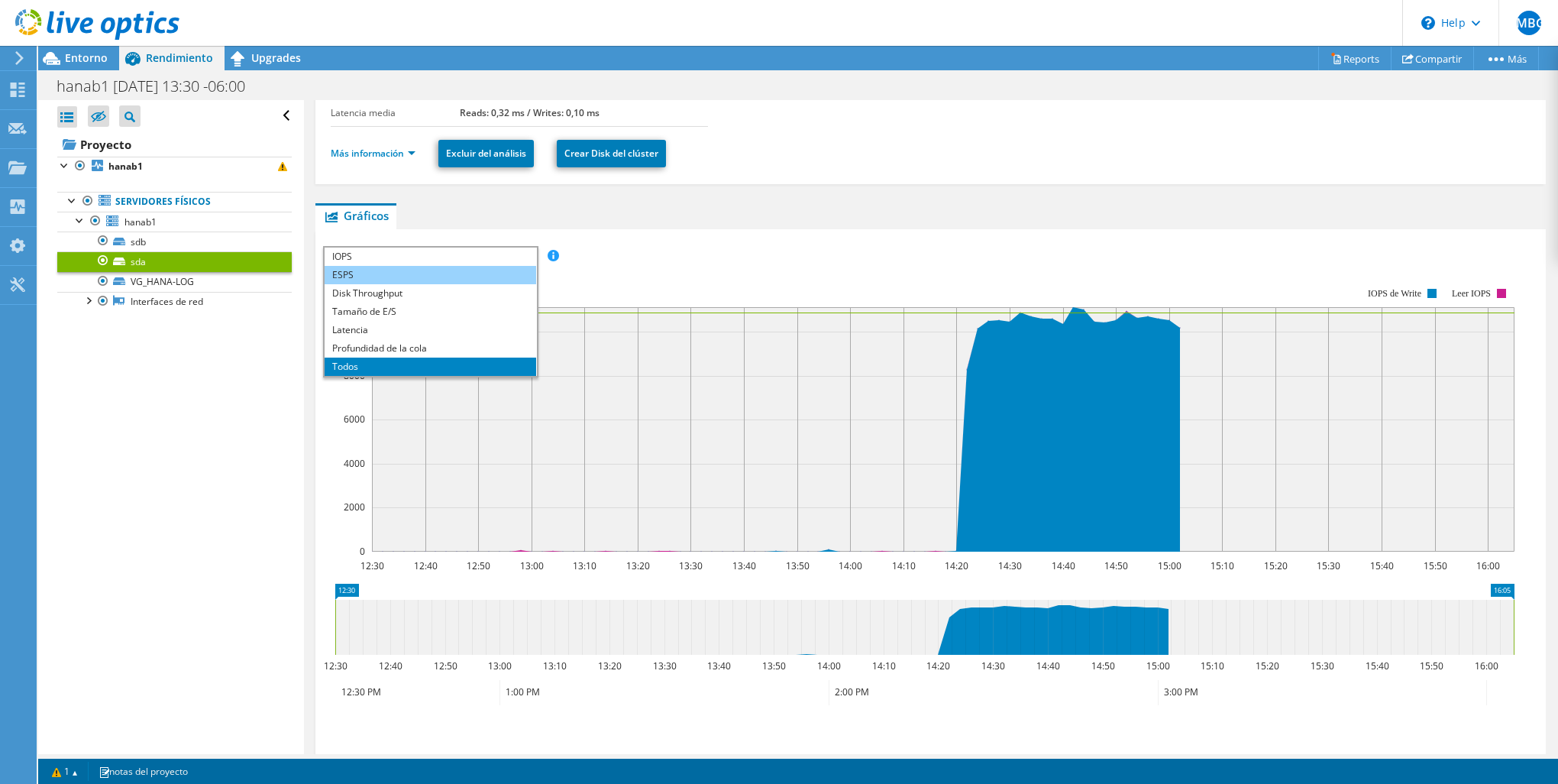
click at [417, 265] on li "ESPS" at bounding box center [430, 275] width 212 height 19
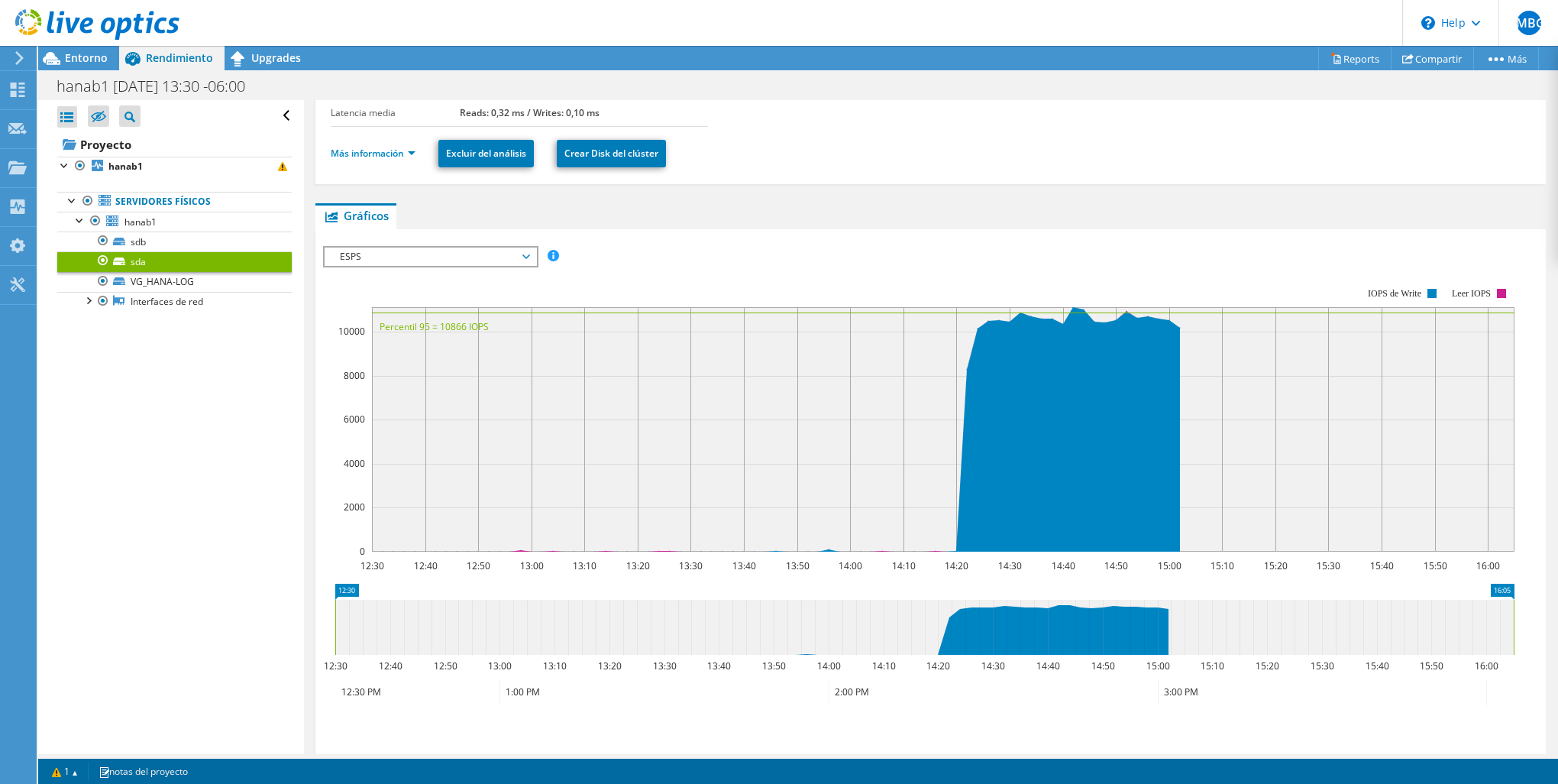
click at [425, 256] on span "ESPS" at bounding box center [430, 257] width 196 height 19
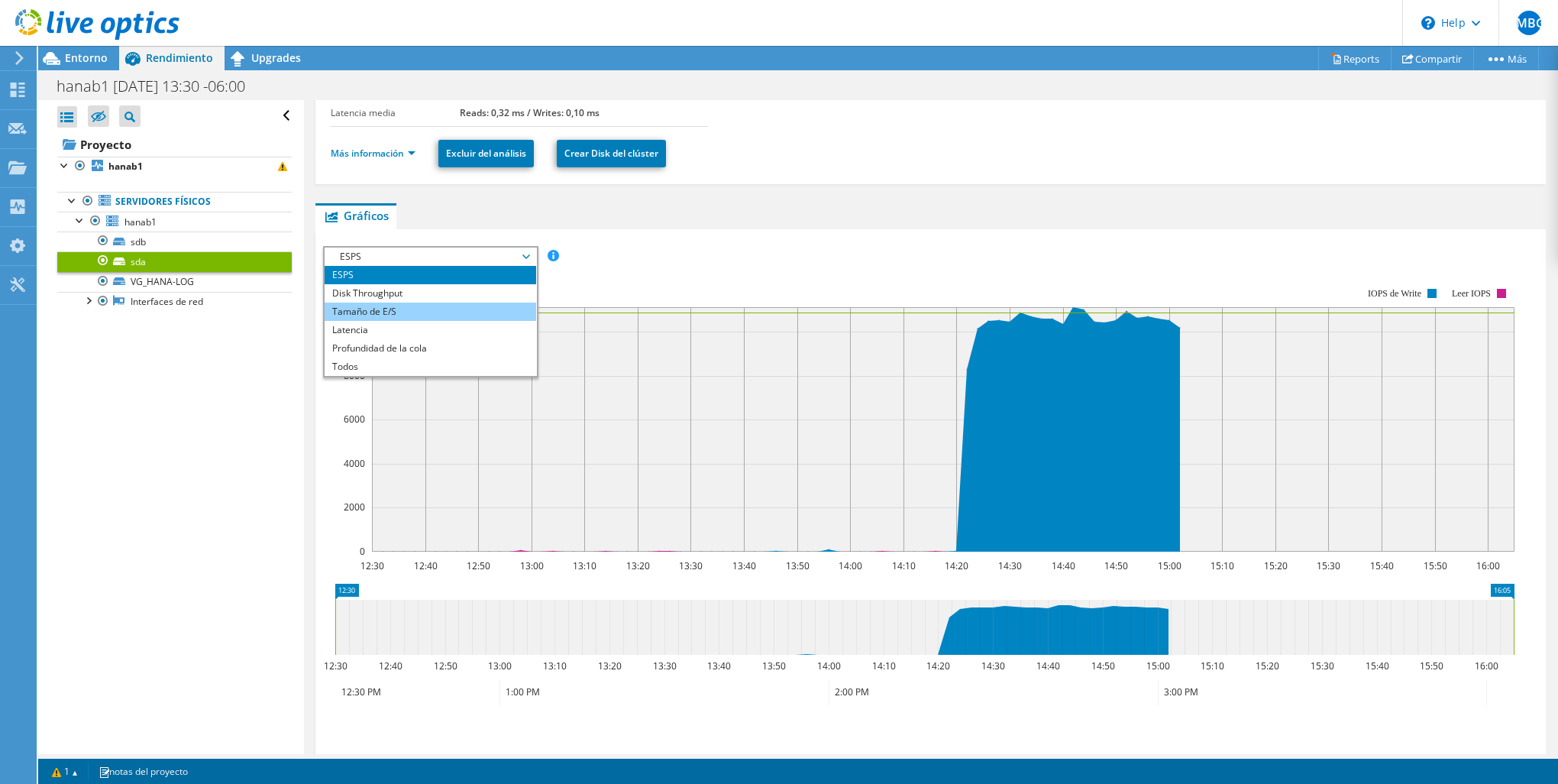
click at [418, 306] on li "Tamaño de E/S" at bounding box center [430, 312] width 212 height 19
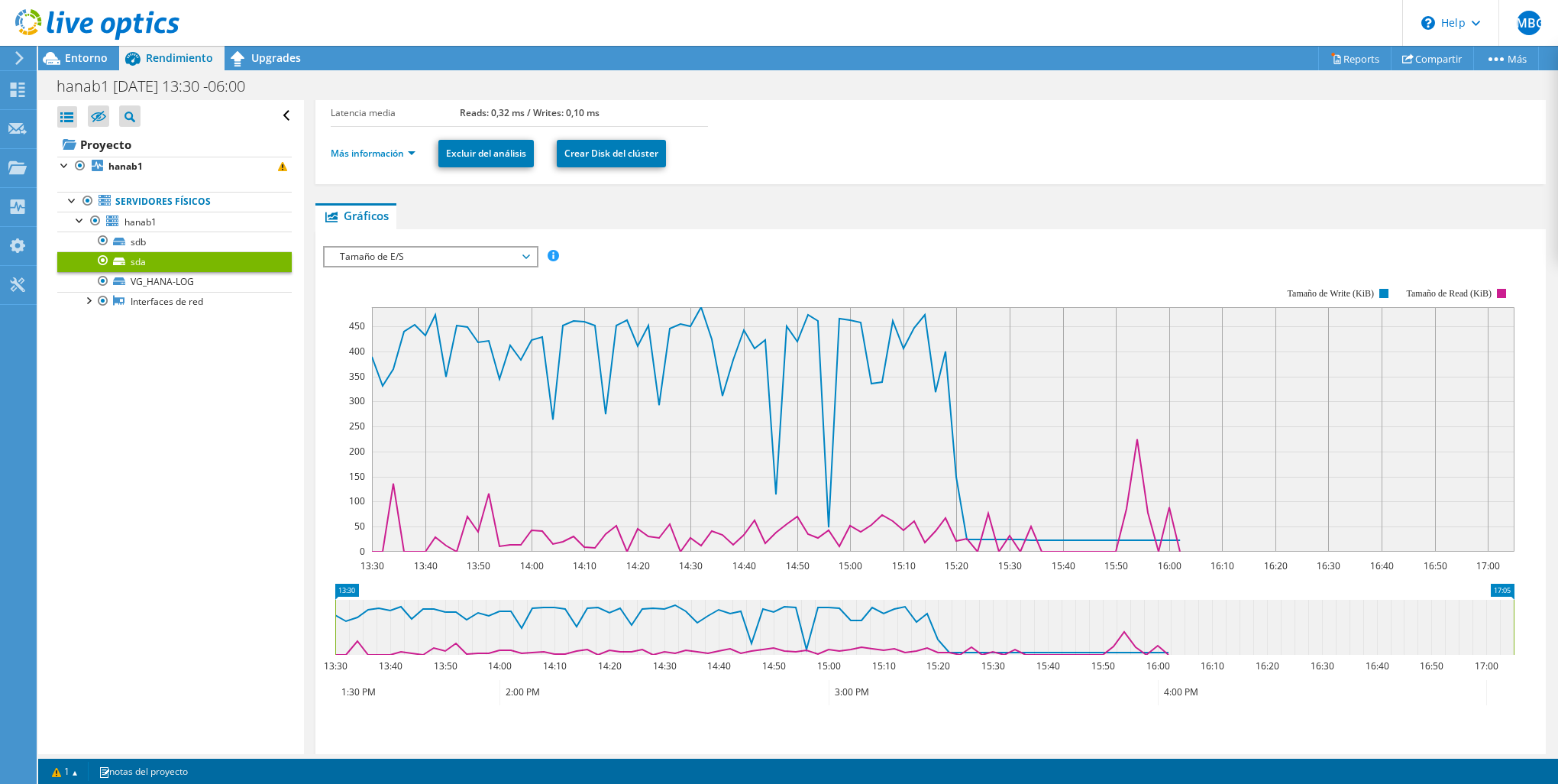
click at [439, 258] on span "Tamaño de E/S" at bounding box center [430, 257] width 196 height 19
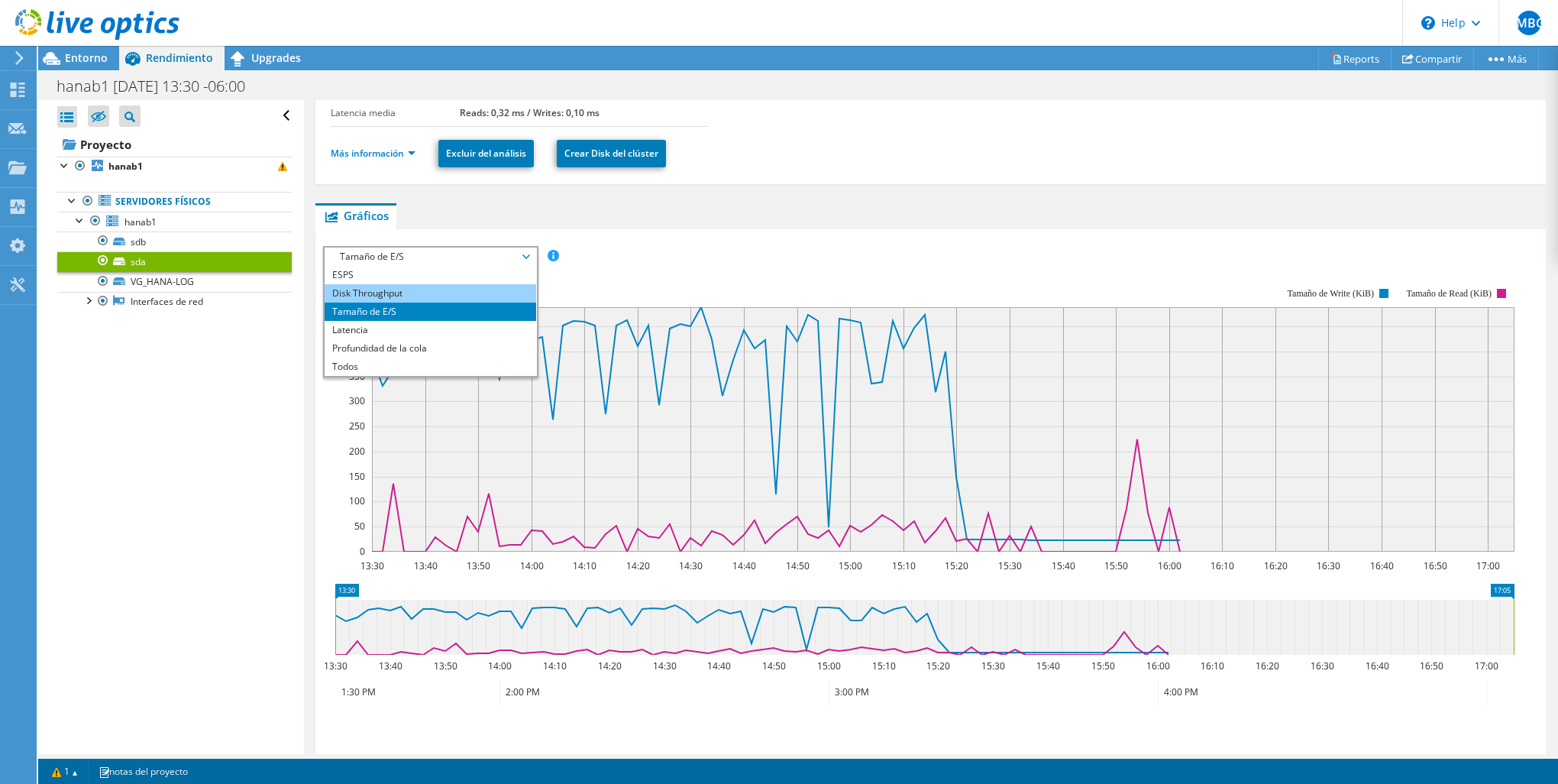
click at [425, 295] on li "Disk Throughput" at bounding box center [430, 293] width 212 height 19
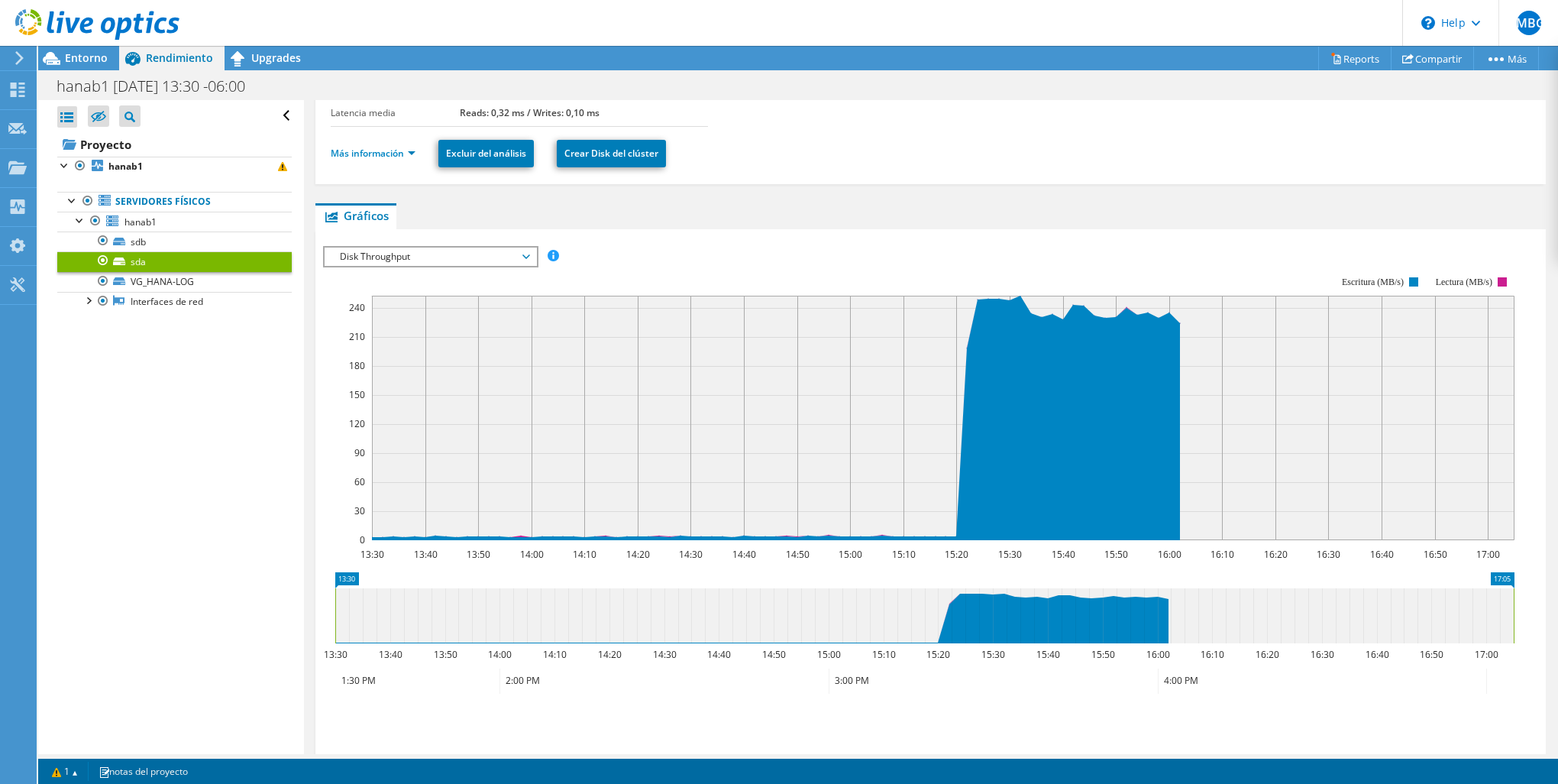
click at [449, 258] on span "Disk Throughput" at bounding box center [430, 257] width 196 height 19
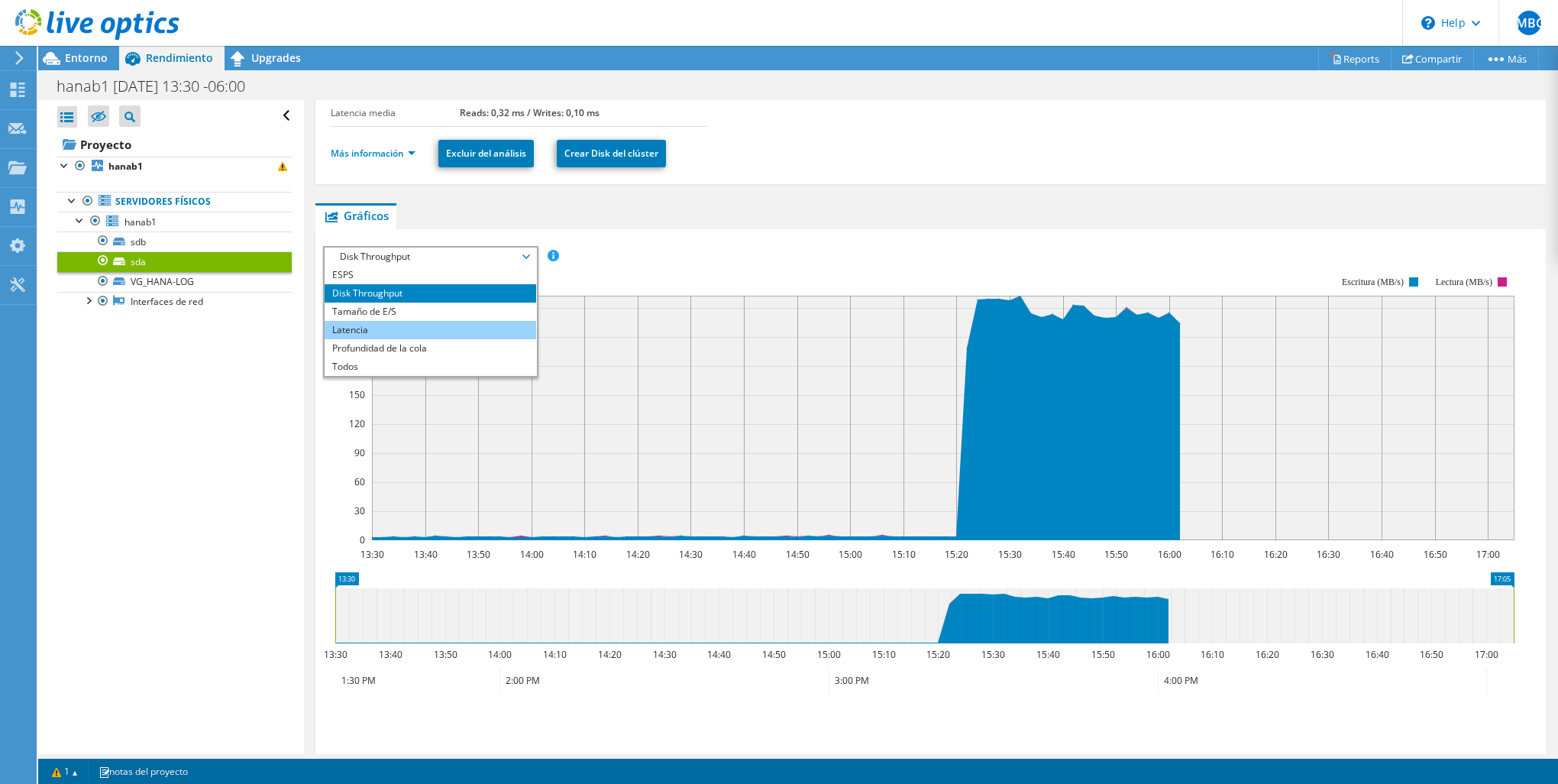
click at [431, 321] on li "Latencia" at bounding box center [430, 330] width 212 height 19
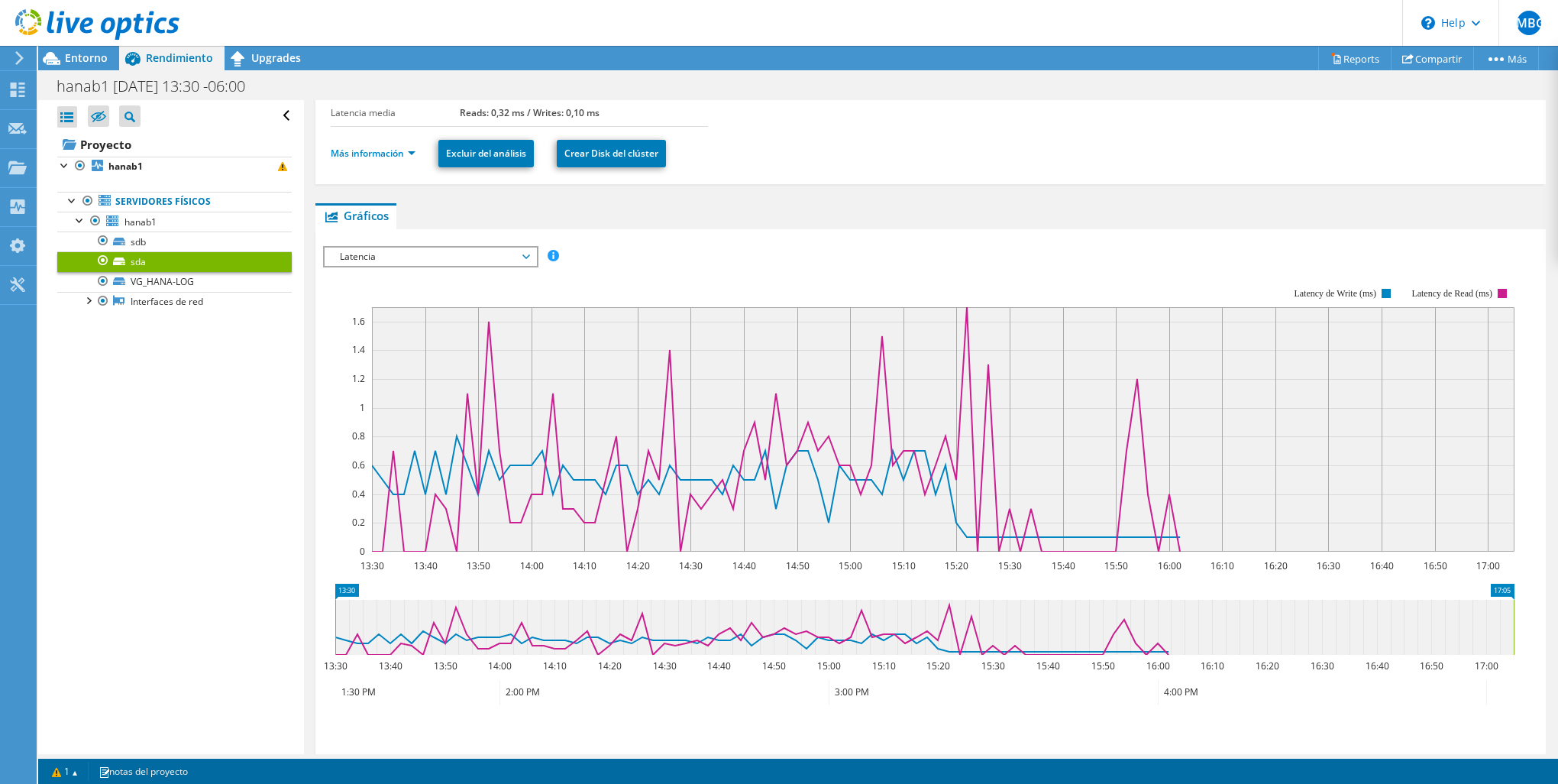
click at [431, 266] on rect at bounding box center [918, 419] width 1192 height 306
click at [442, 258] on span "Latencia" at bounding box center [430, 257] width 196 height 19
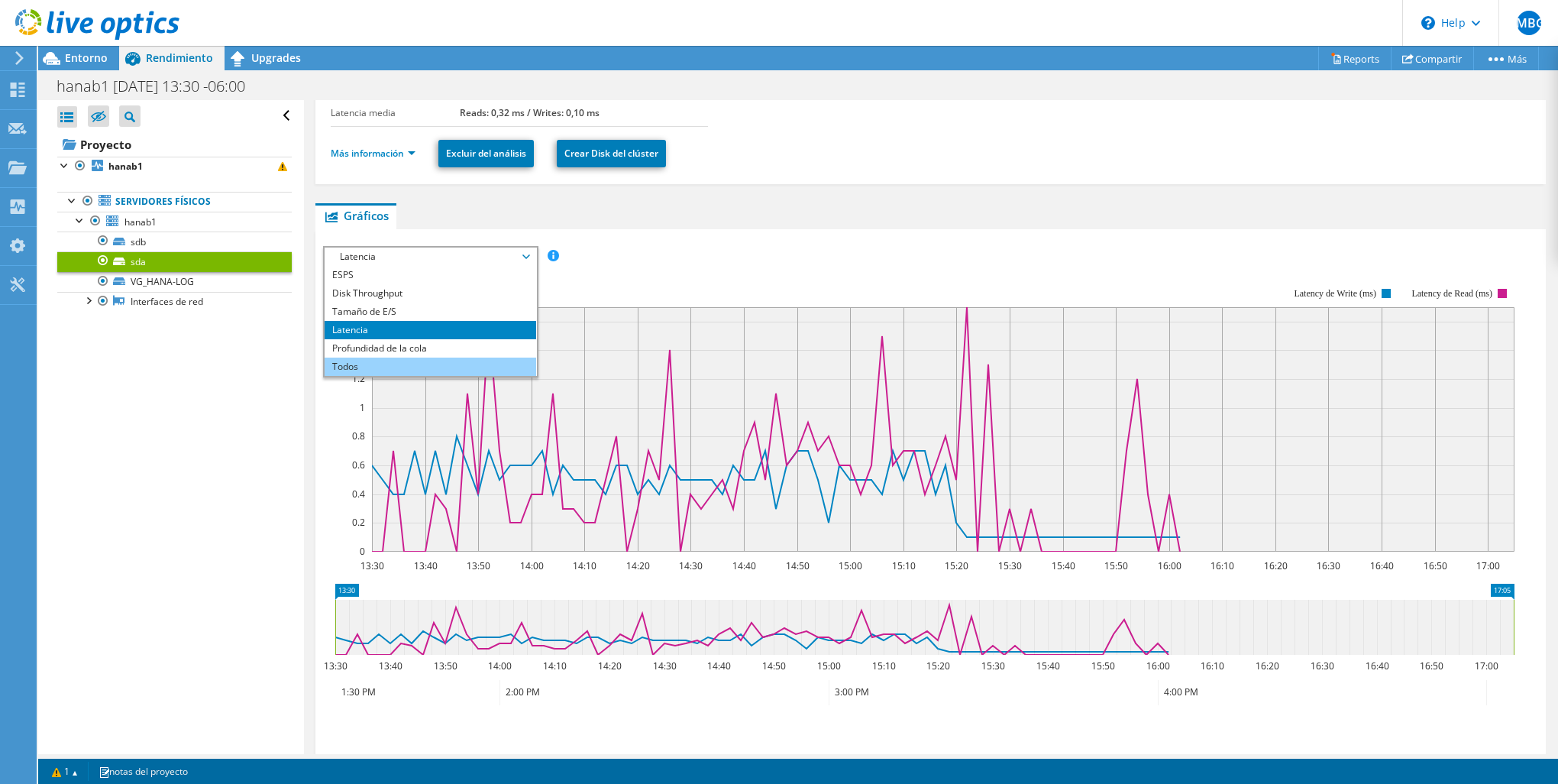
click at [417, 358] on li "Todos" at bounding box center [430, 367] width 212 height 19
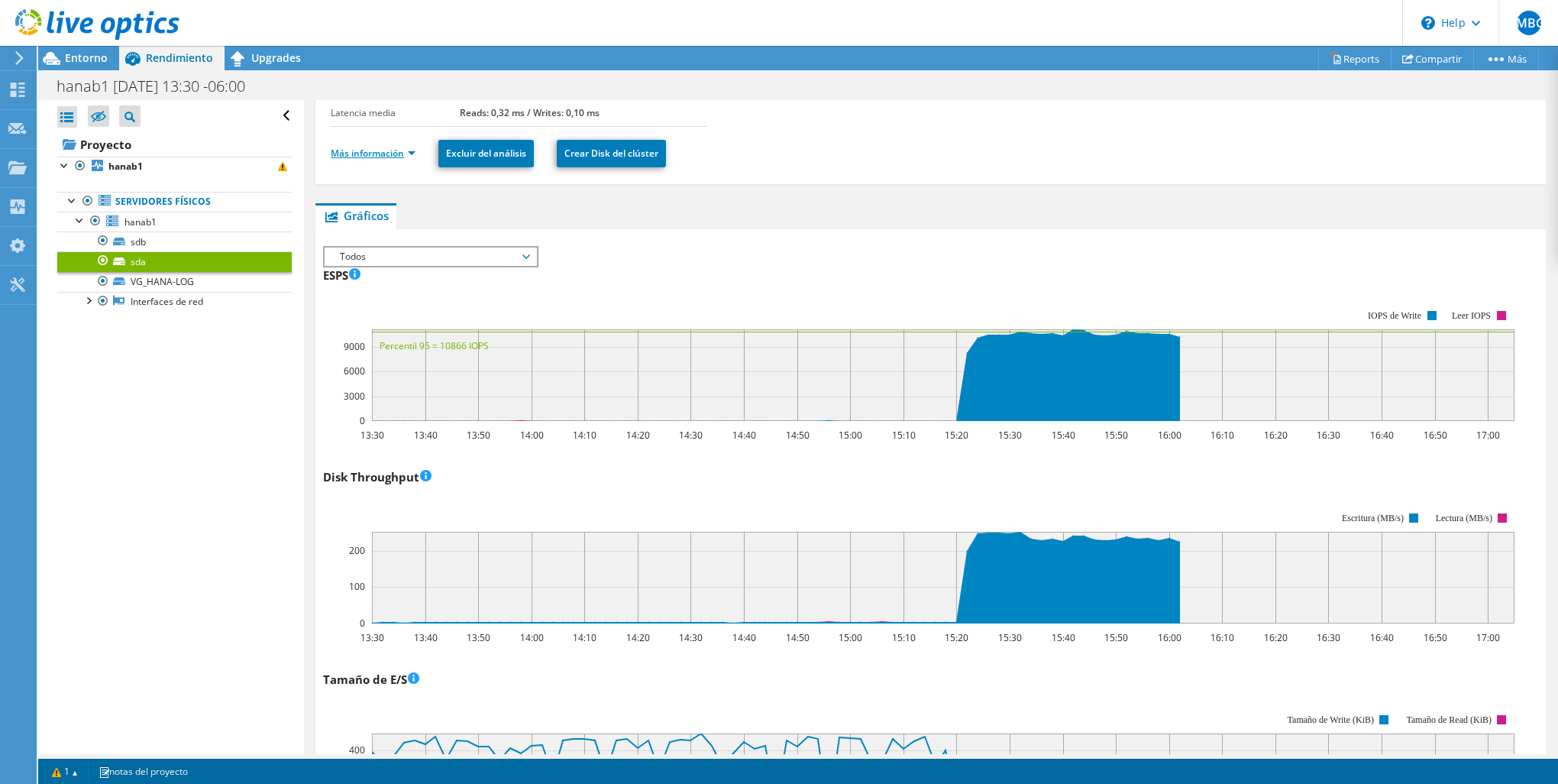
click at [402, 154] on link "Más información" at bounding box center [373, 153] width 85 height 13
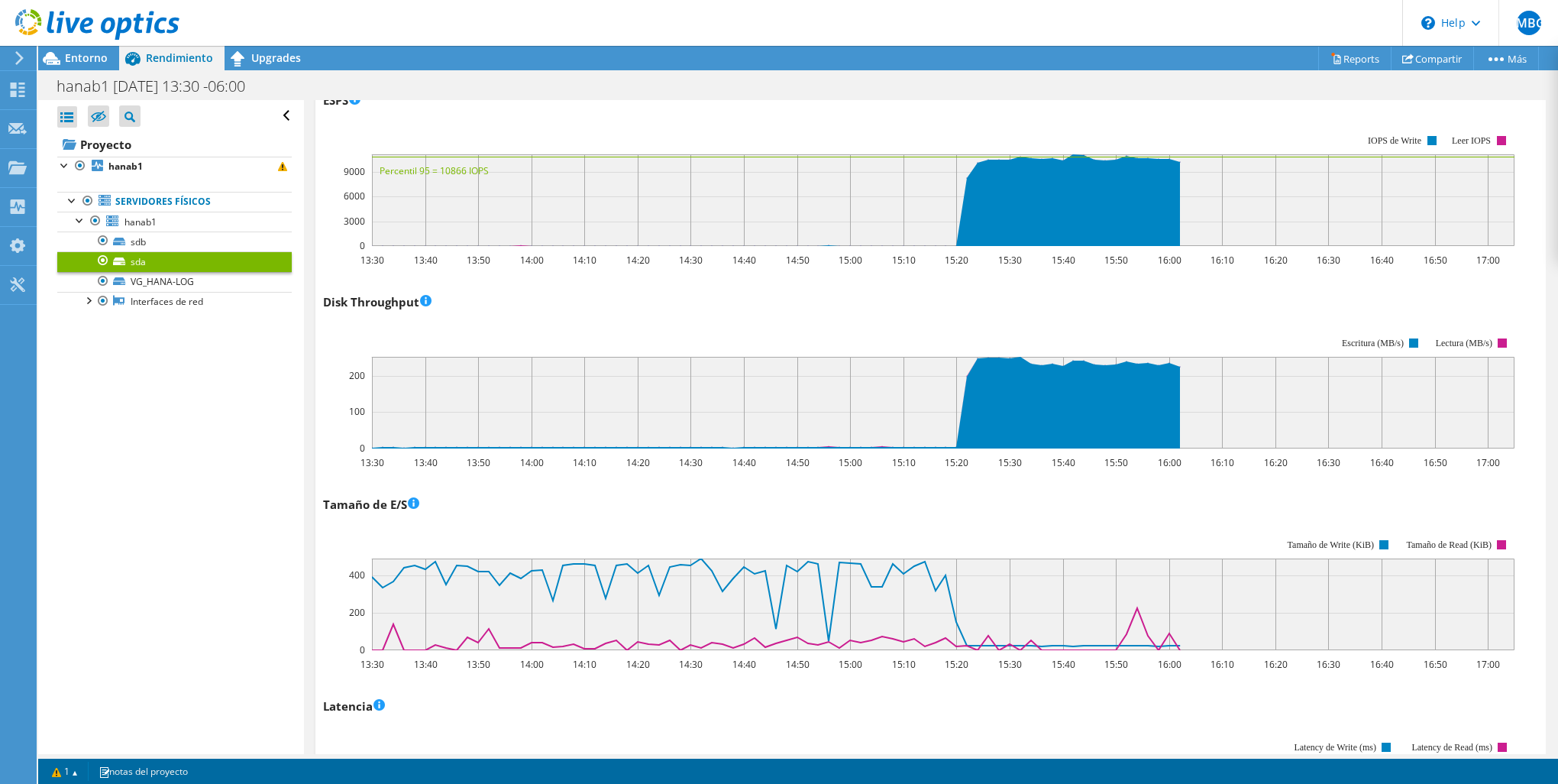
scroll to position [598, 0]
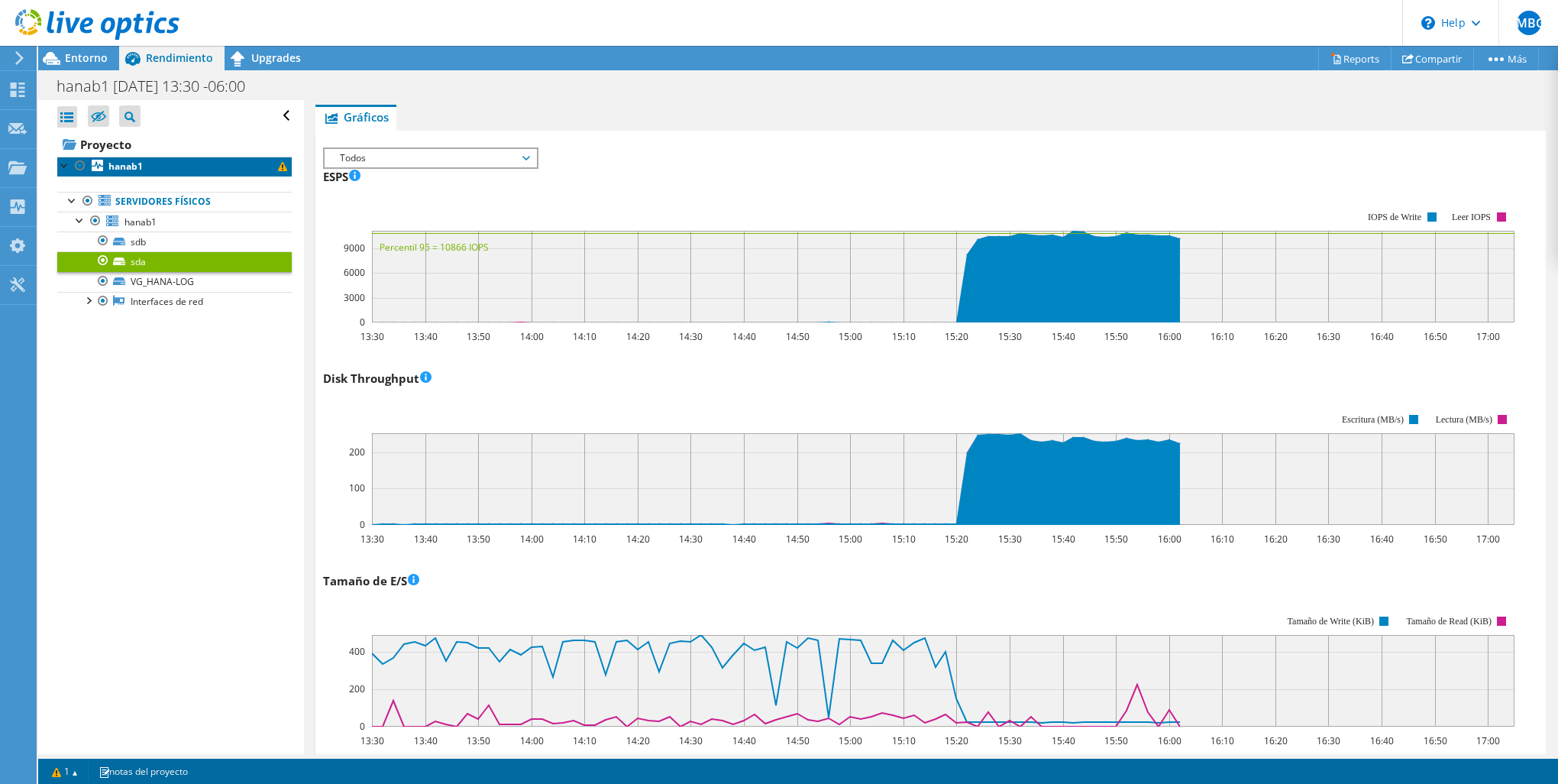
click at [175, 169] on link "hanab1" at bounding box center [175, 167] width 234 height 20
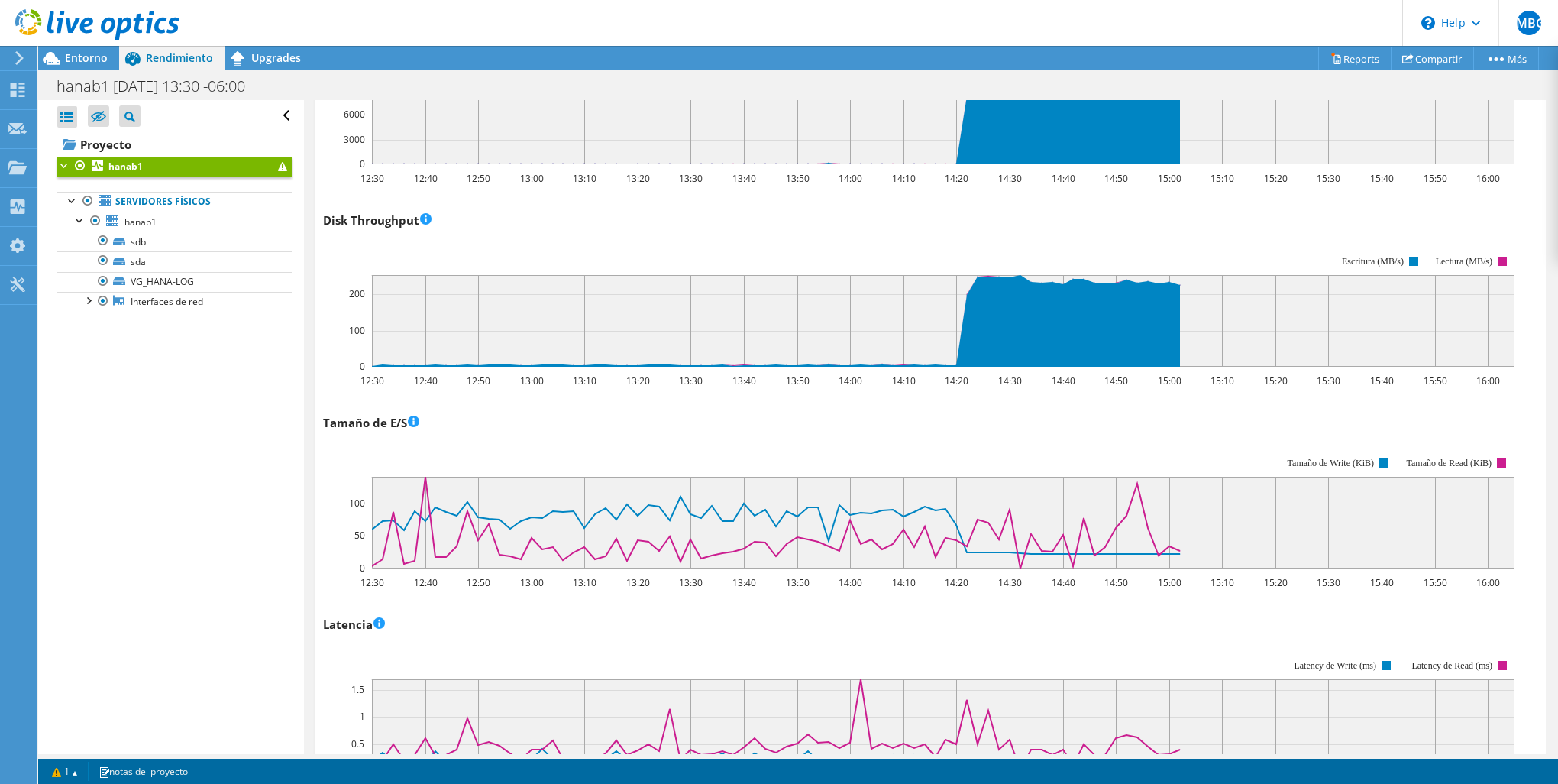
scroll to position [258, 0]
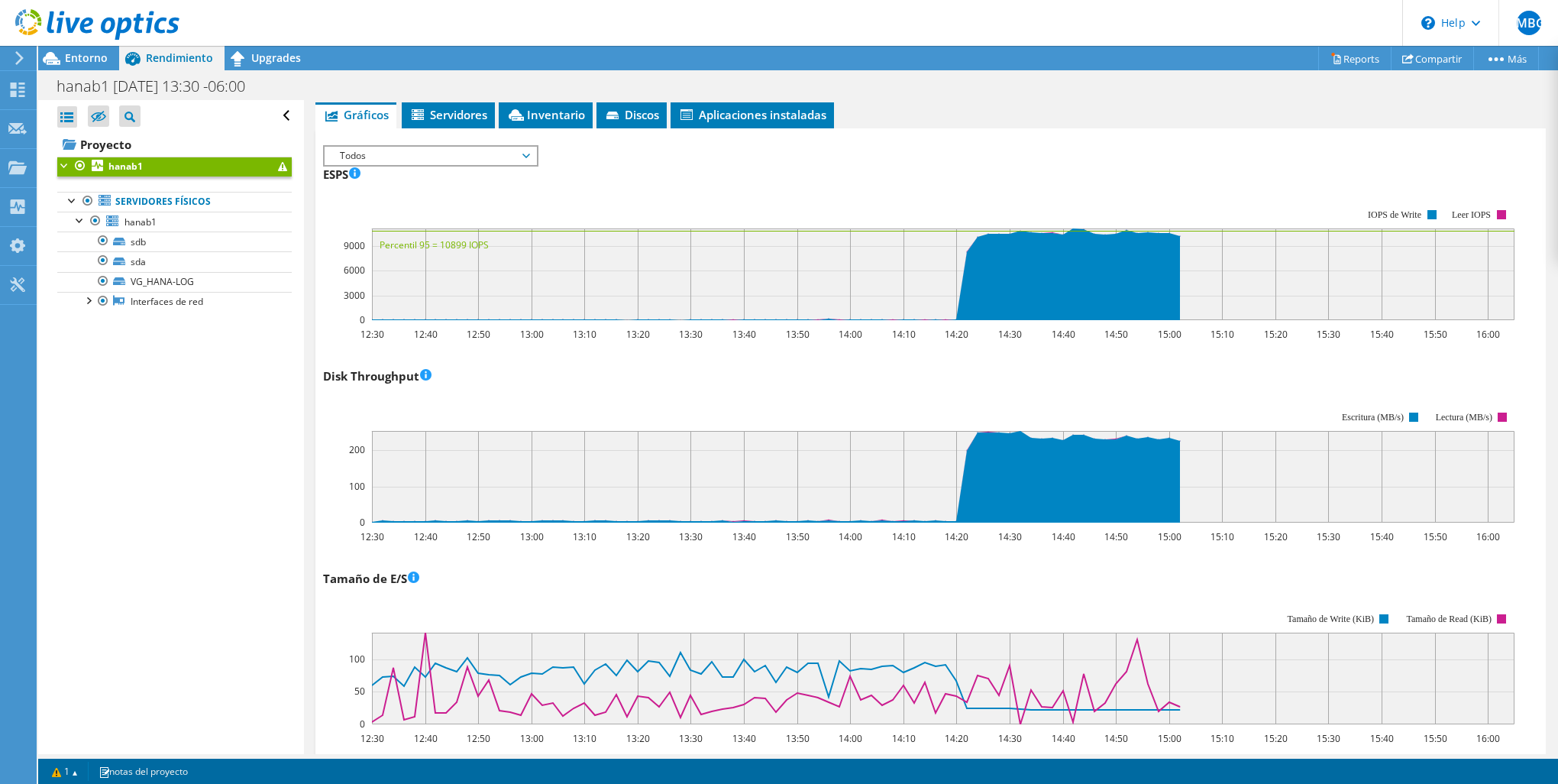
click at [501, 154] on span "Todos" at bounding box center [430, 156] width 196 height 19
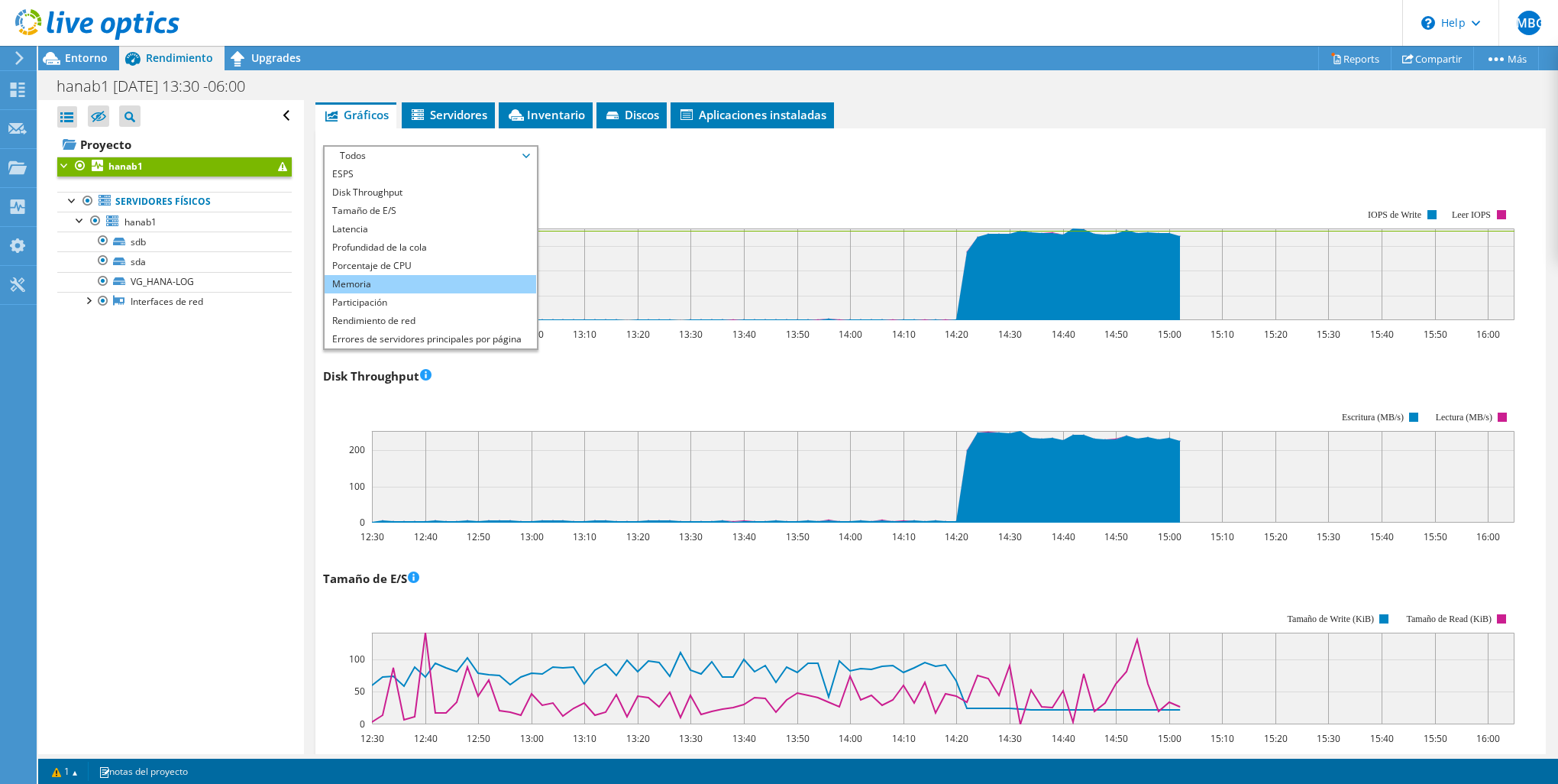
click at [420, 275] on li "Memoria" at bounding box center [430, 284] width 212 height 19
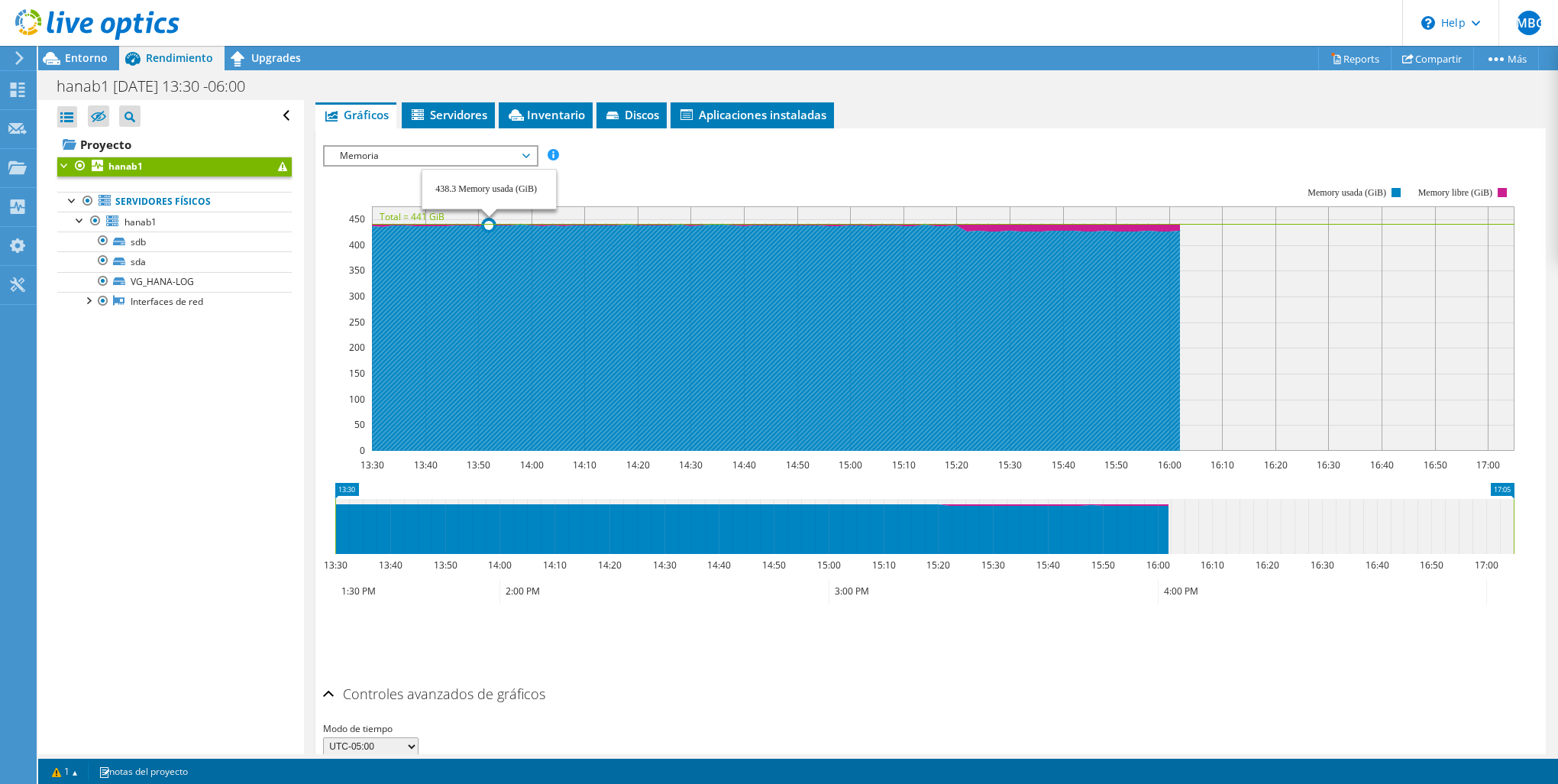
click at [494, 231] on icon at bounding box center [770, 337] width 819 height 226
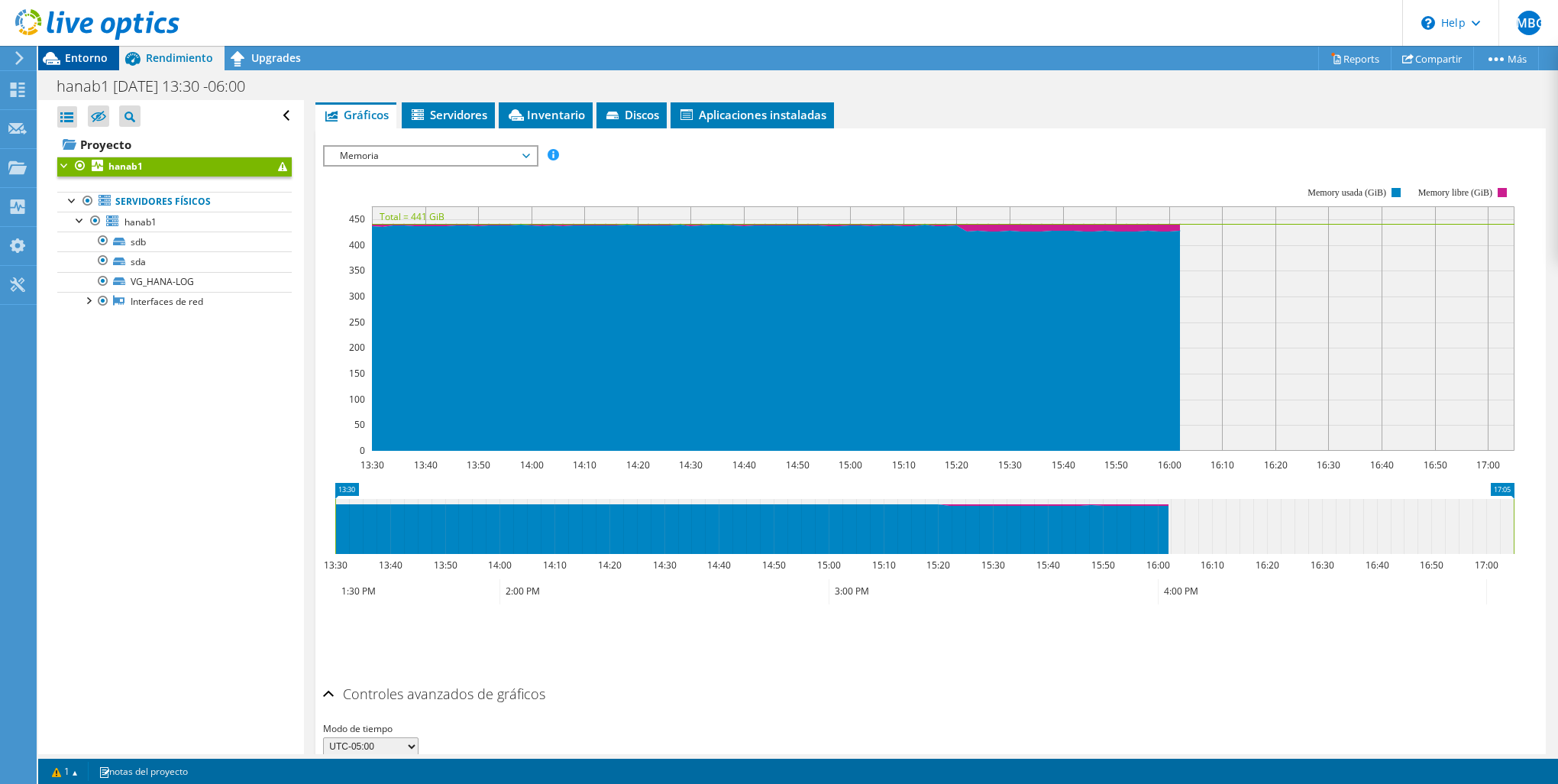
click at [58, 64] on icon at bounding box center [51, 58] width 18 height 13
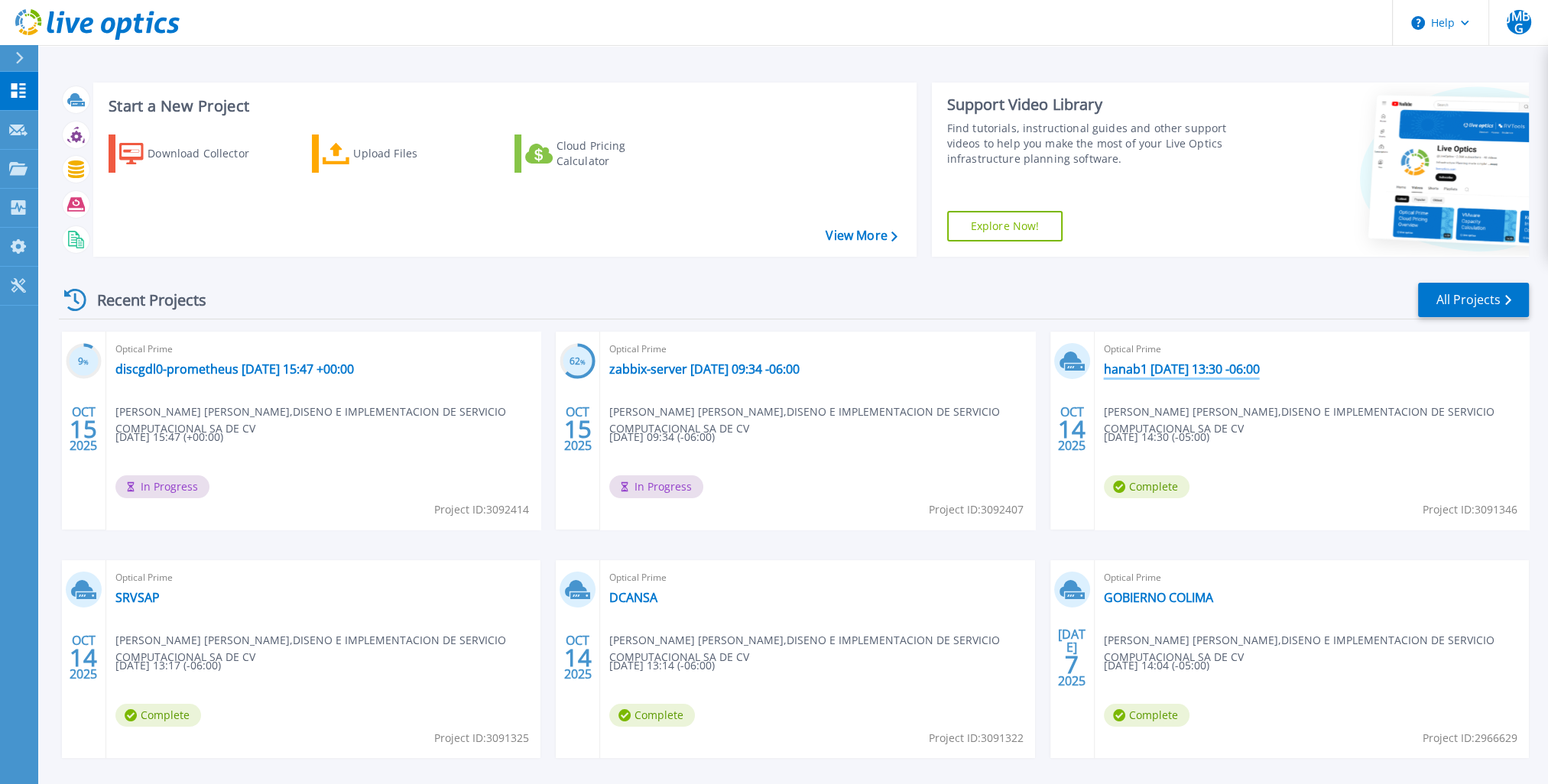
click at [1174, 369] on link "hanab1 [DATE] 13:30 -06:00" at bounding box center [1181, 369] width 156 height 16
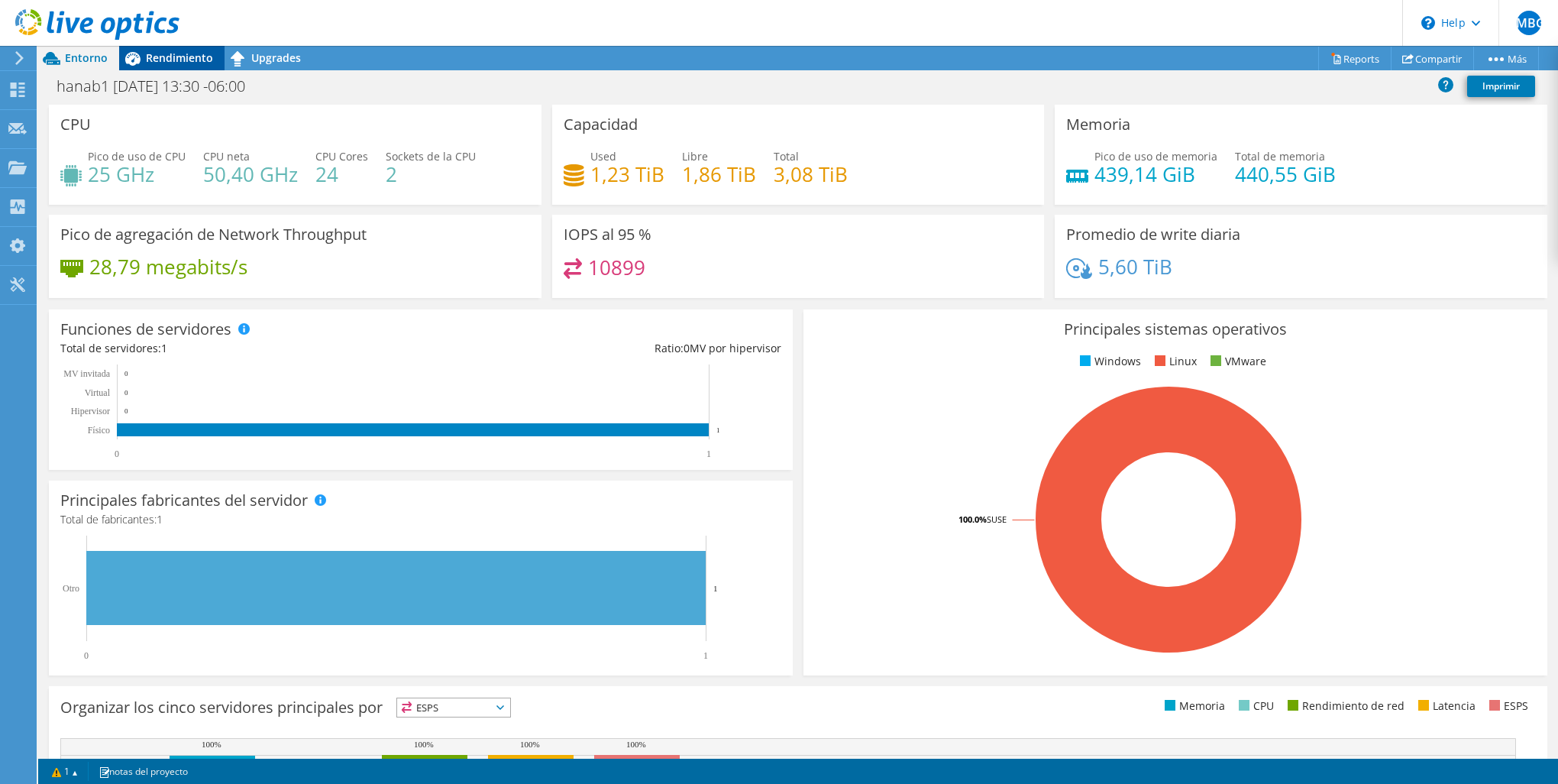
click at [193, 61] on span "Rendimiento" at bounding box center [179, 57] width 68 height 15
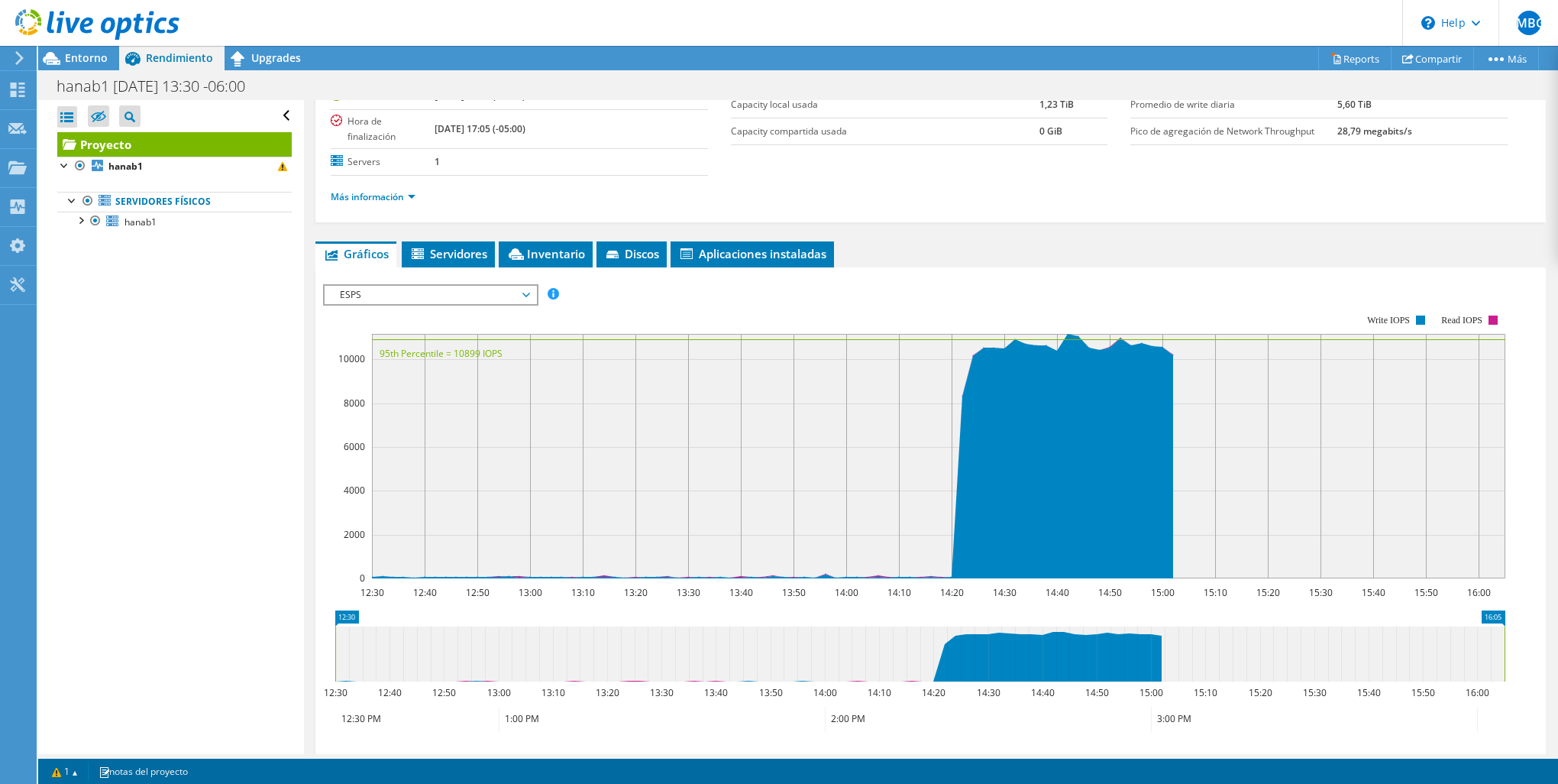
scroll to position [229, 0]
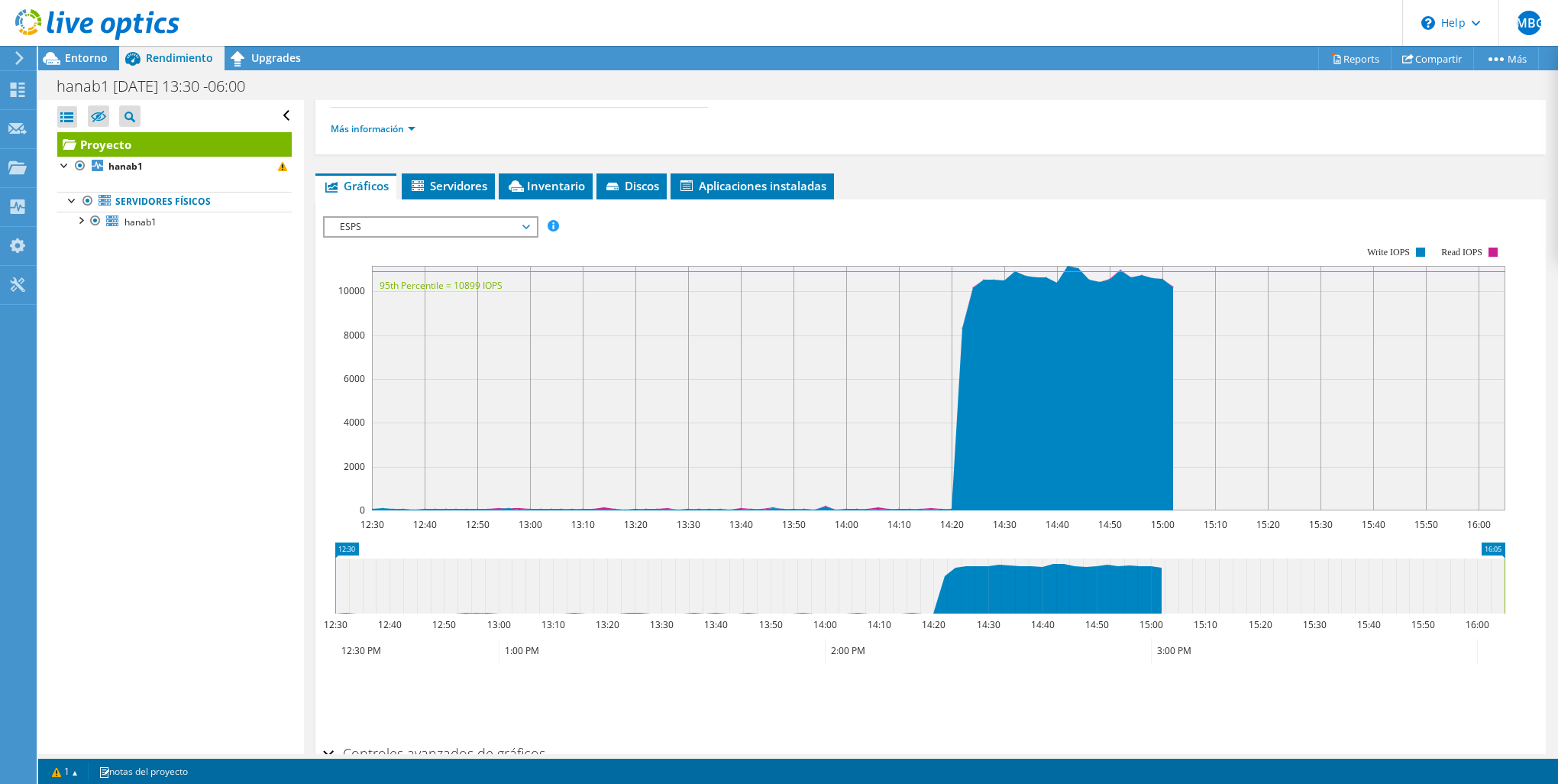
click at [358, 221] on span "ESPS" at bounding box center [430, 227] width 196 height 19
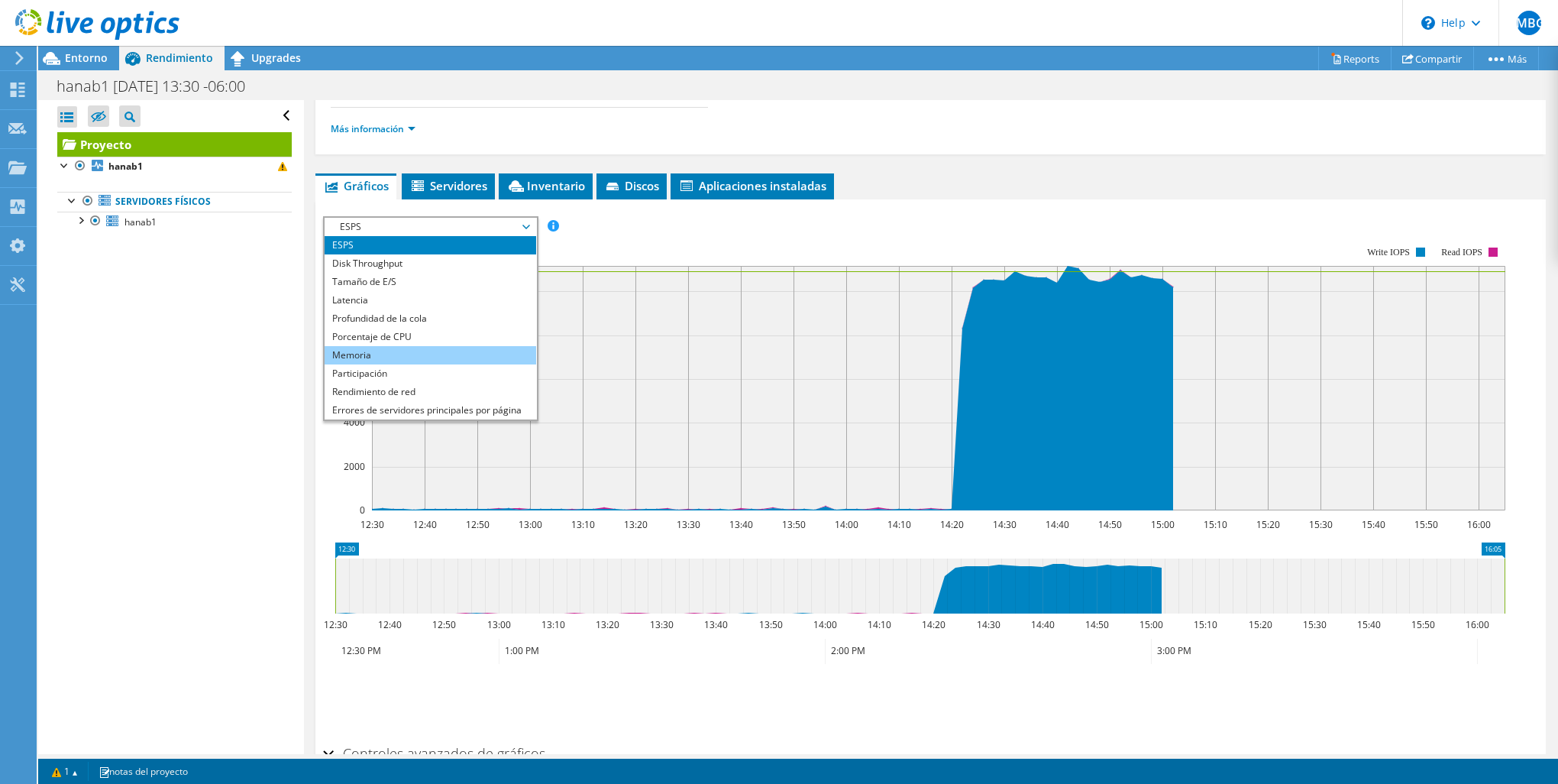
click at [409, 348] on li "Memoria" at bounding box center [430, 356] width 212 height 19
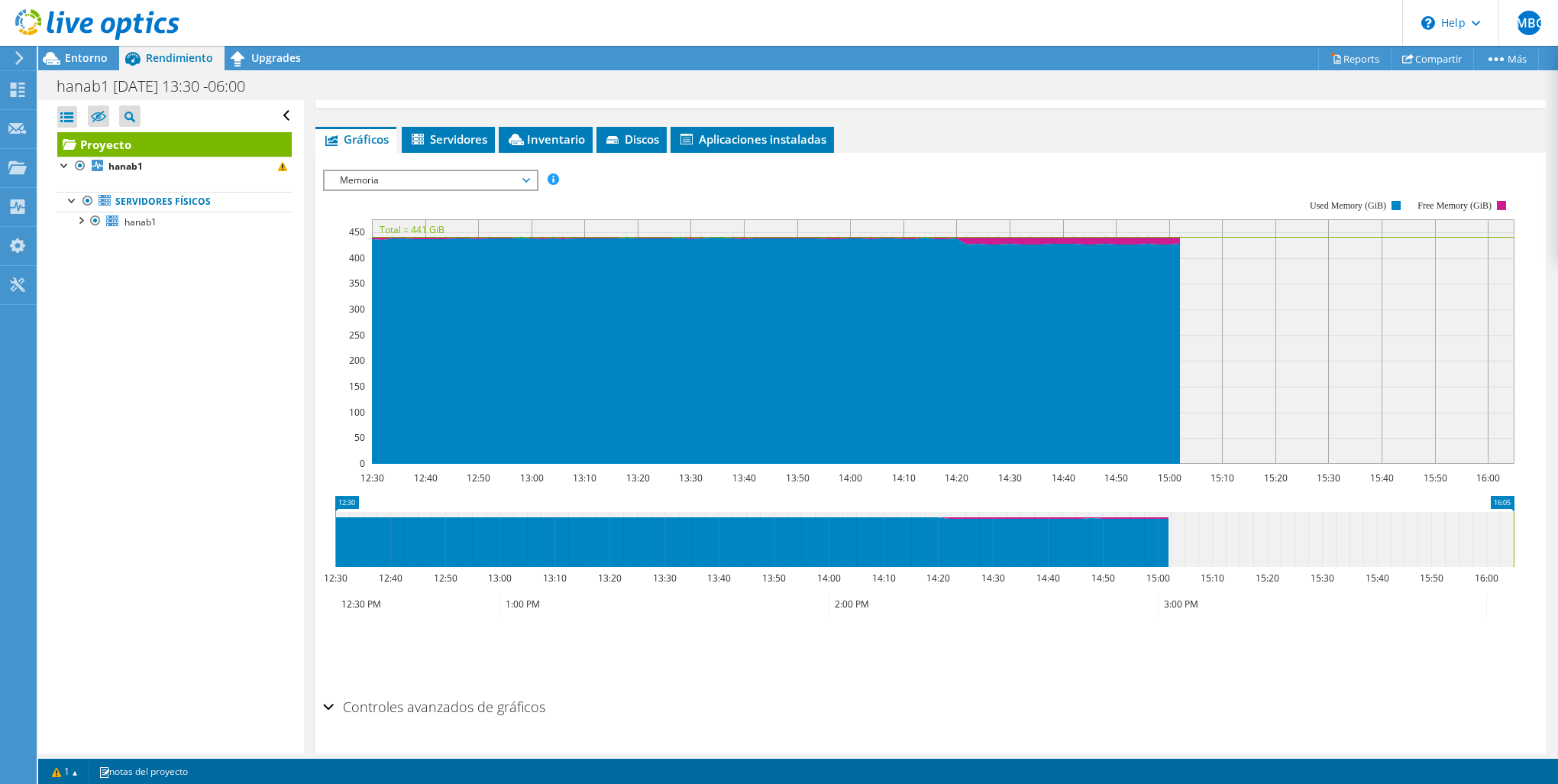
scroll to position [314, 0]
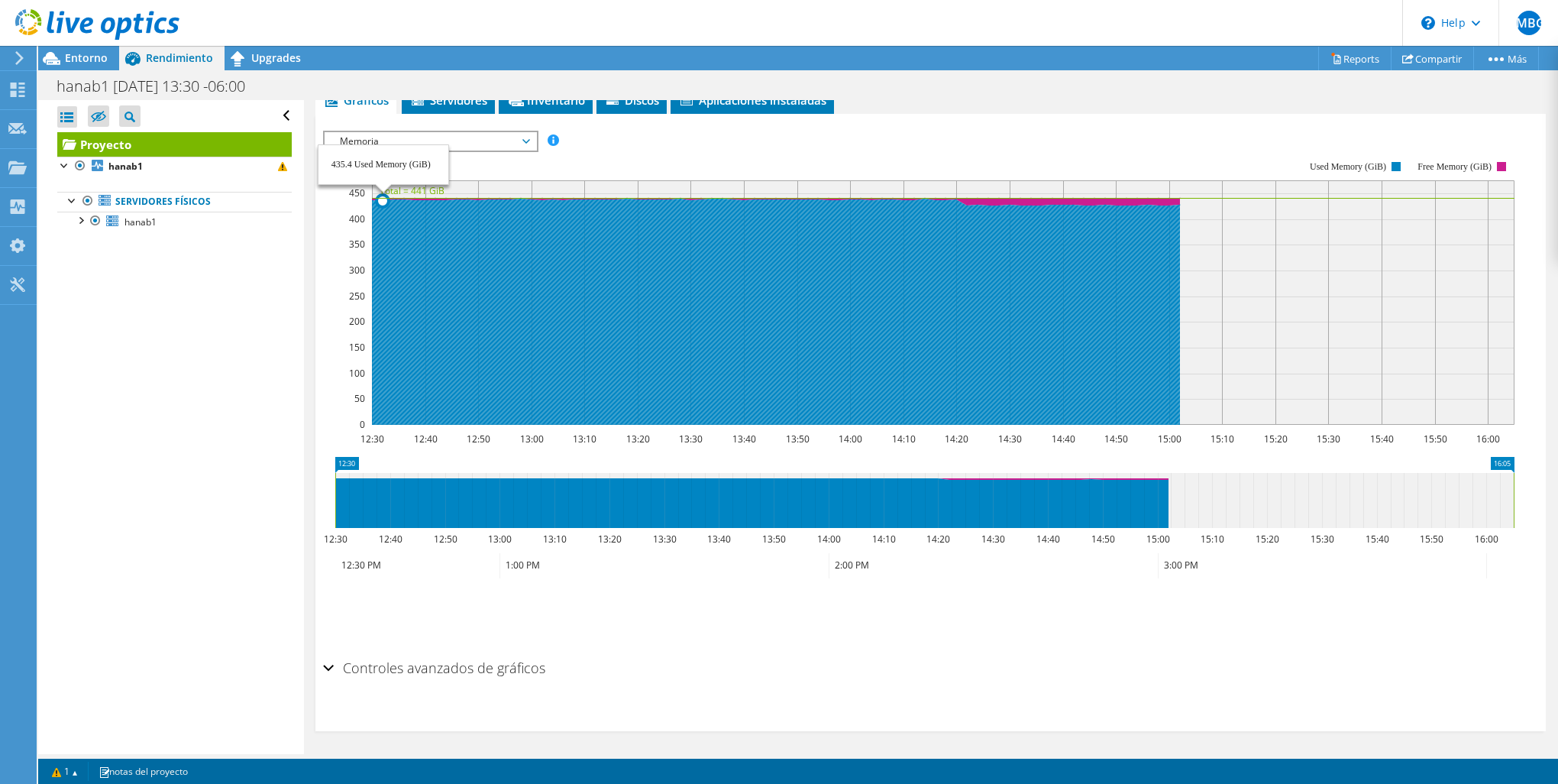
click at [385, 210] on icon at bounding box center [770, 311] width 819 height 226
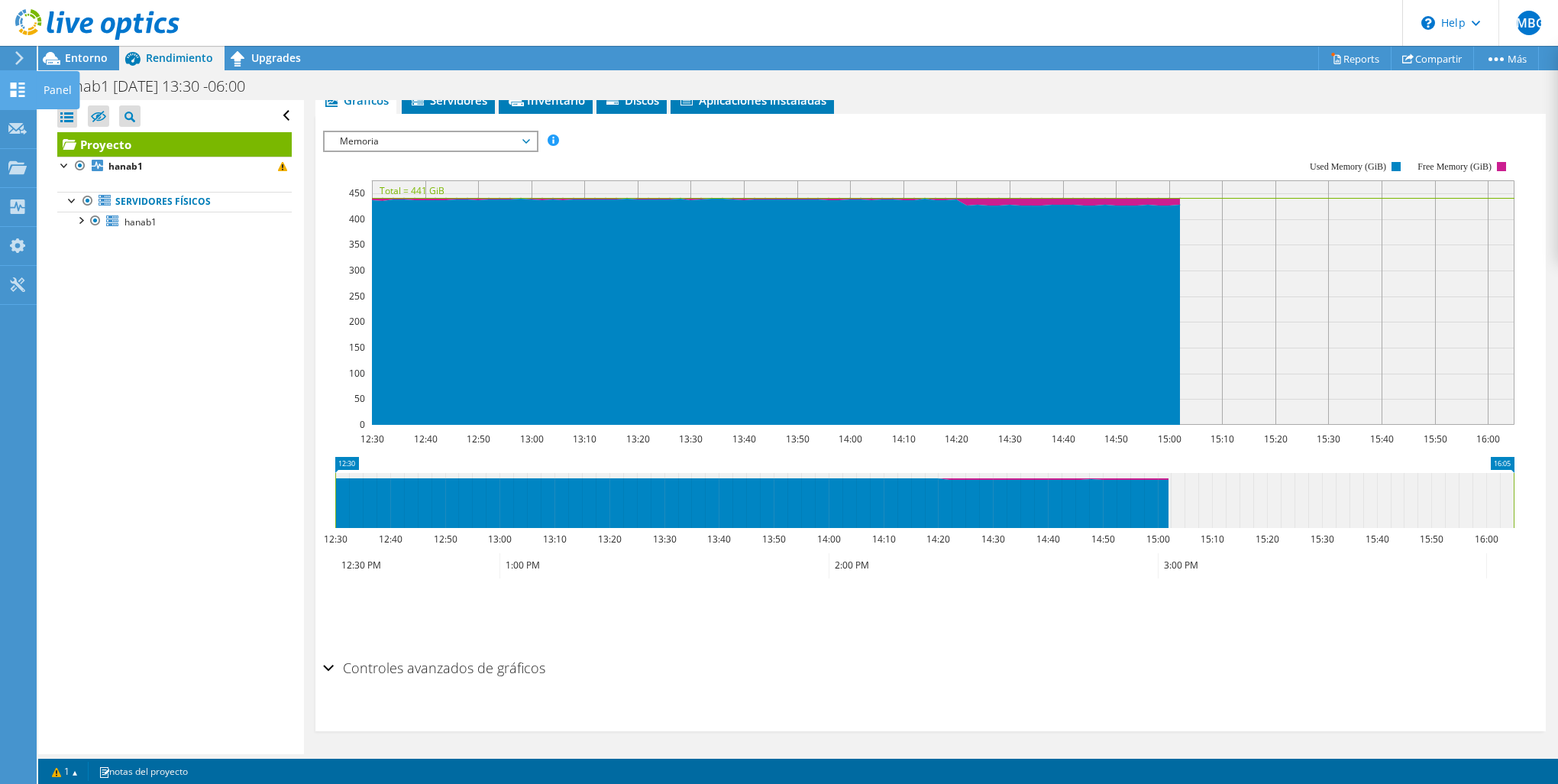
click at [19, 92] on icon at bounding box center [18, 89] width 19 height 15
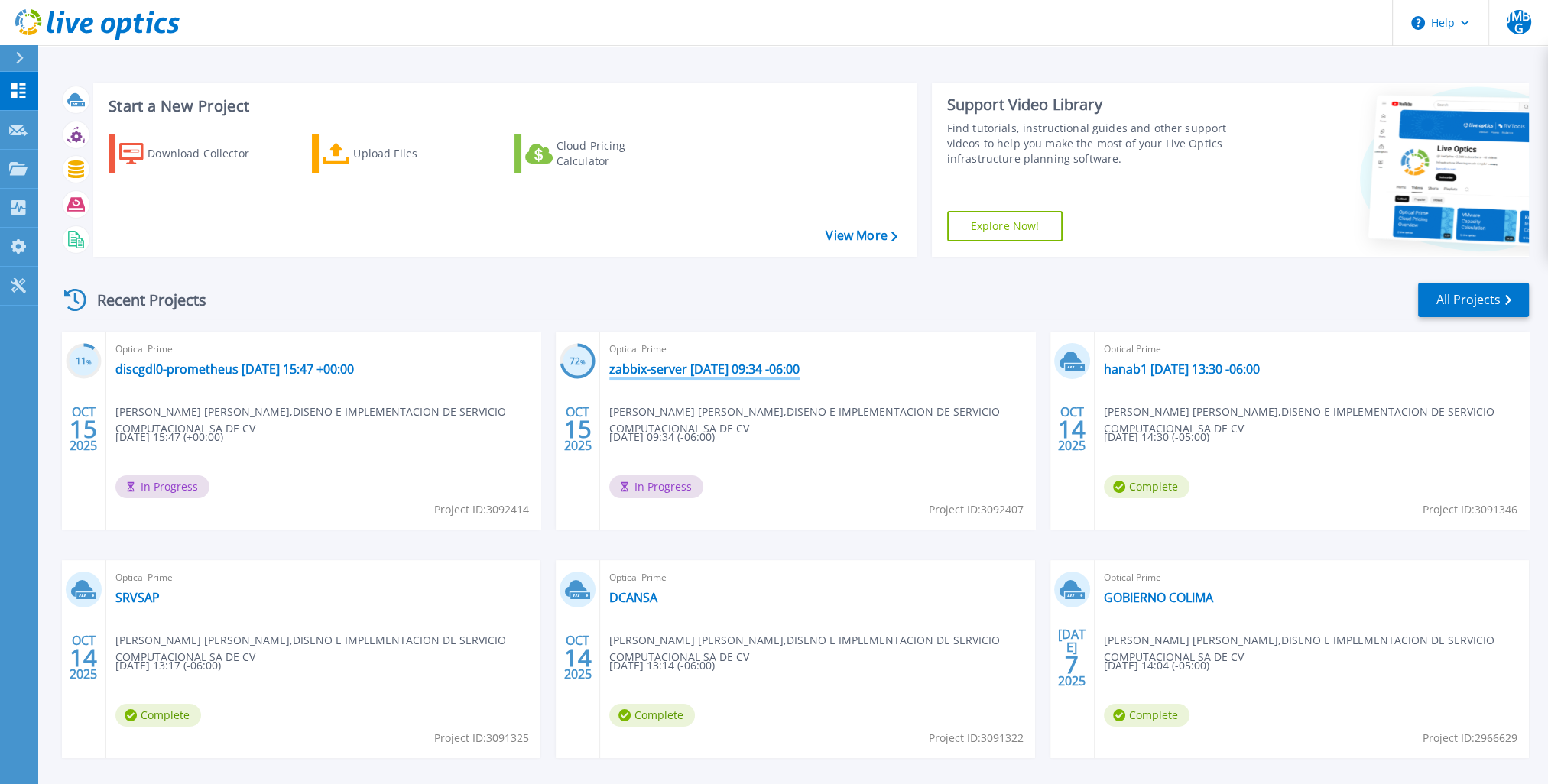
click at [703, 371] on link "zabbix-server [DATE] 09:34 -06:00" at bounding box center [704, 369] width 190 height 16
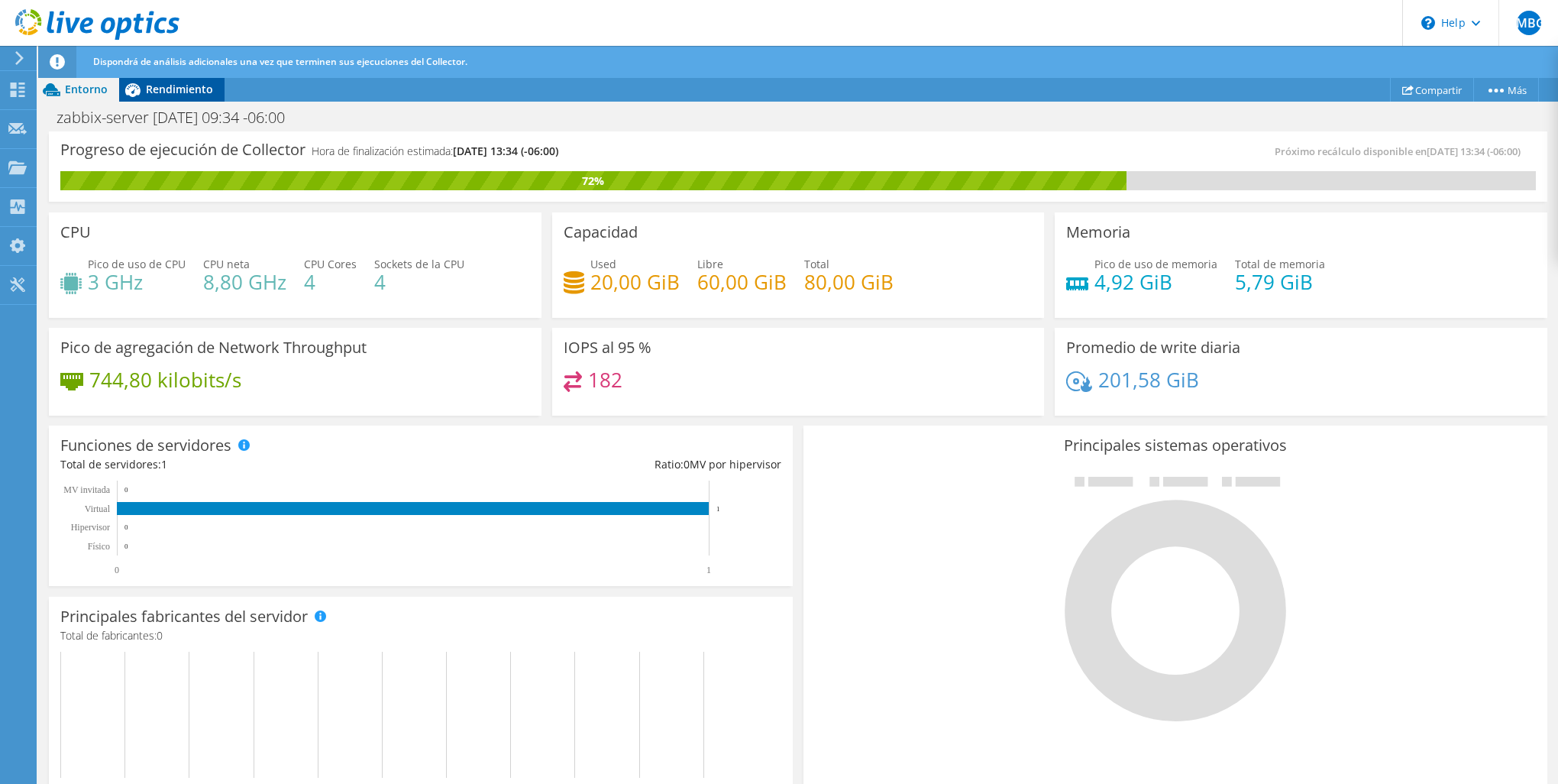
click at [173, 88] on span "Rendimiento" at bounding box center [179, 88] width 68 height 15
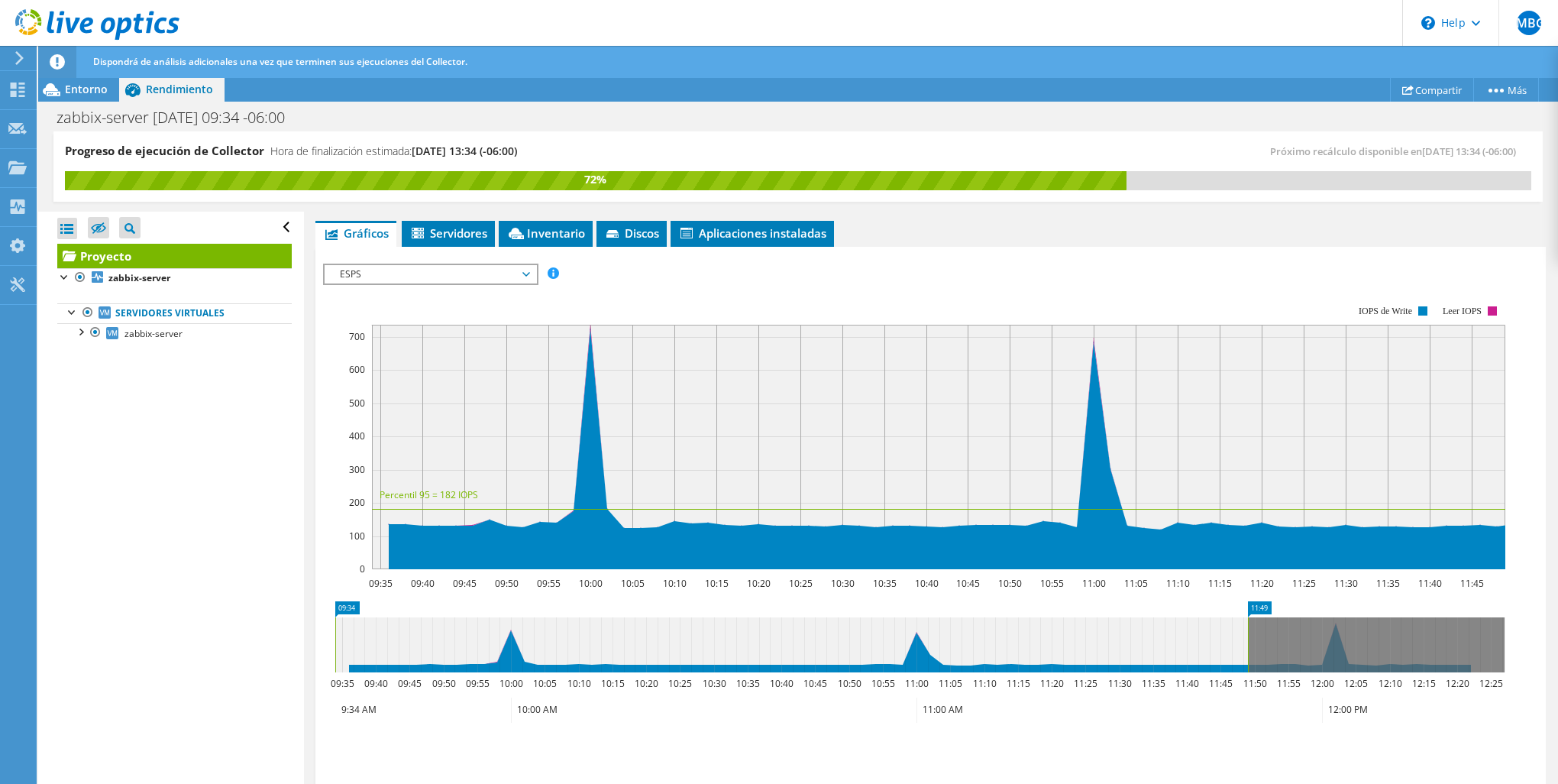
scroll to position [254, 0]
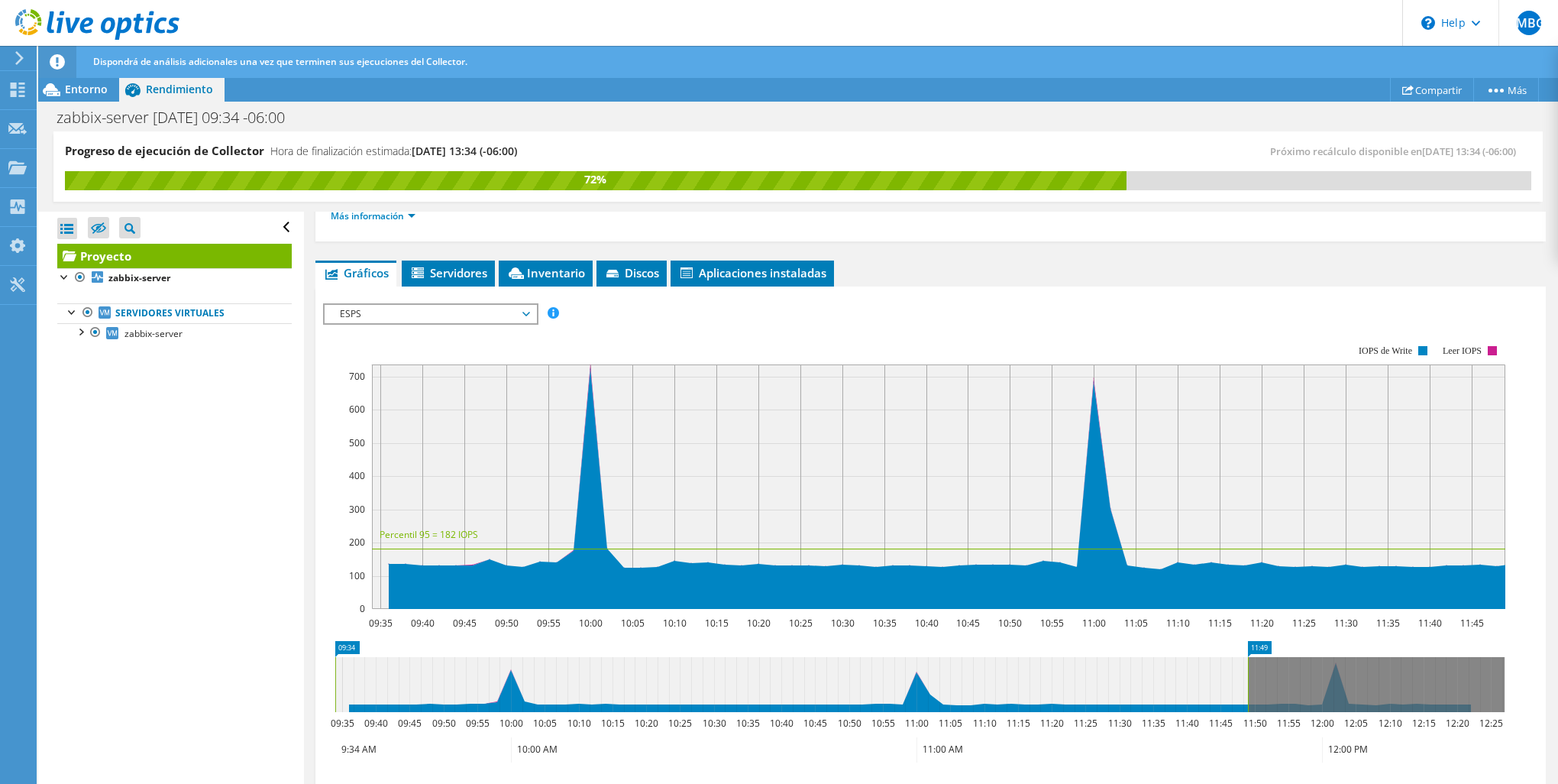
click at [446, 308] on span "ESPS" at bounding box center [430, 314] width 196 height 19
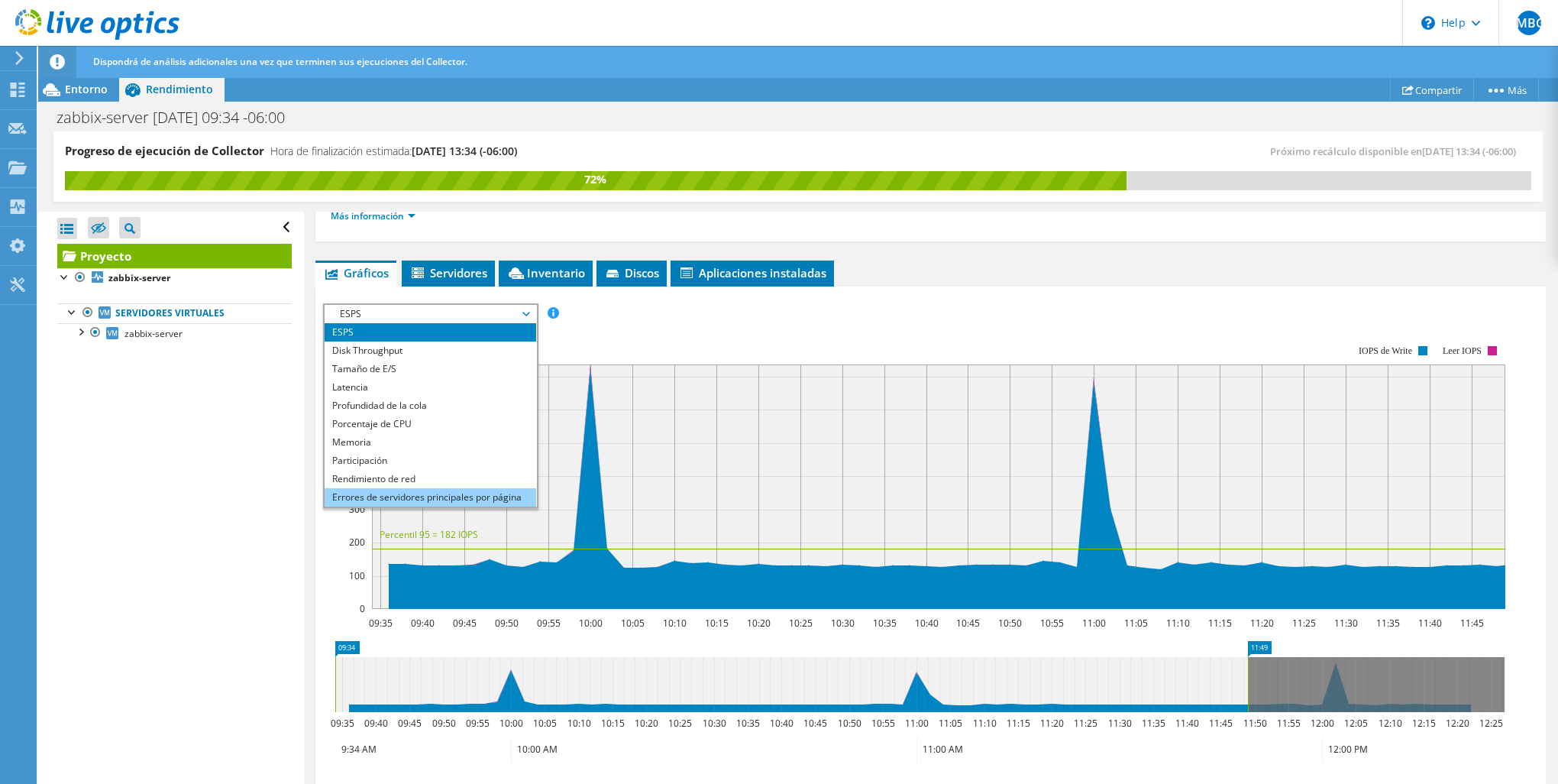
scroll to position [55, 0]
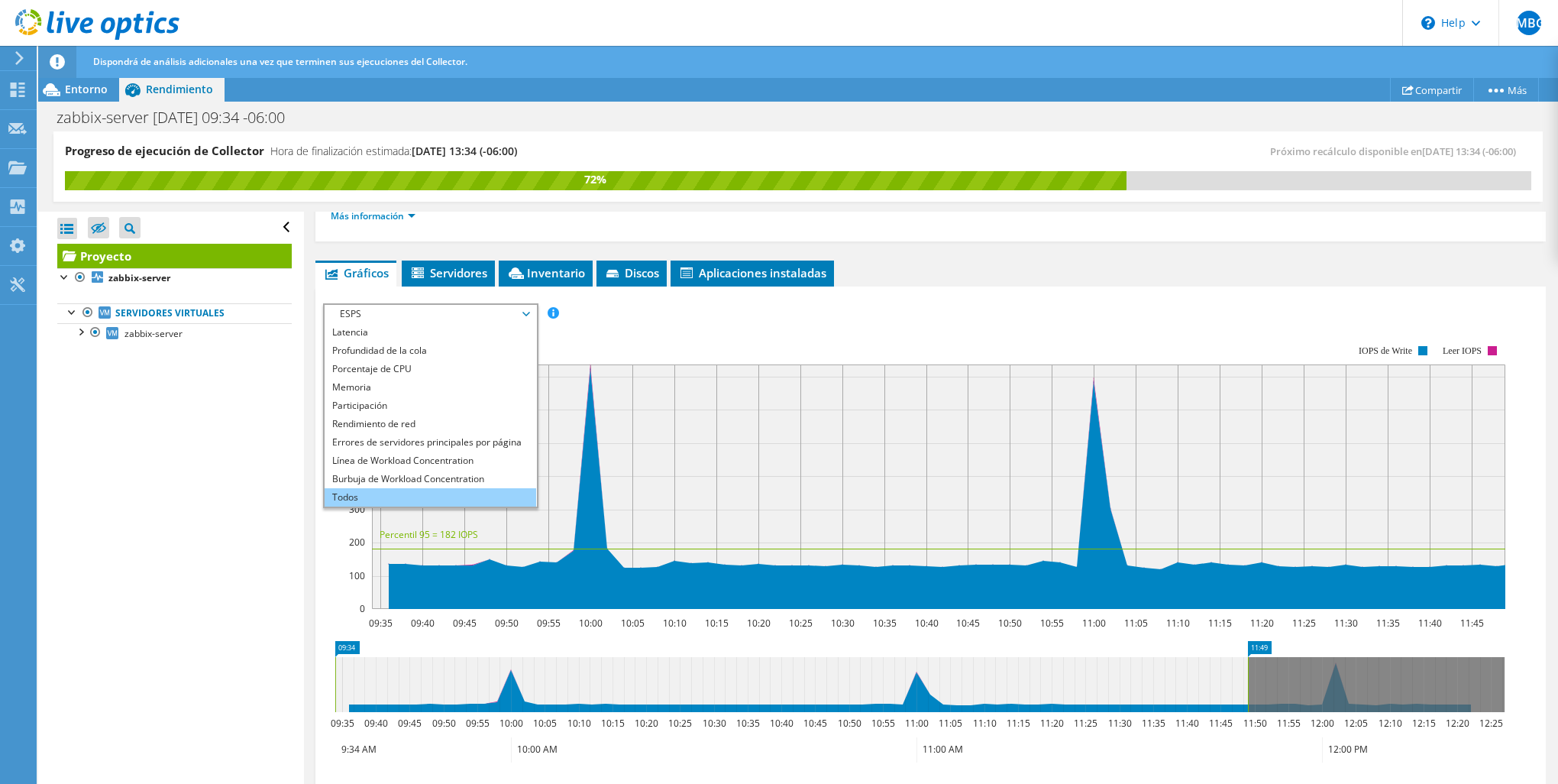
click at [375, 494] on li "Todos" at bounding box center [430, 498] width 212 height 19
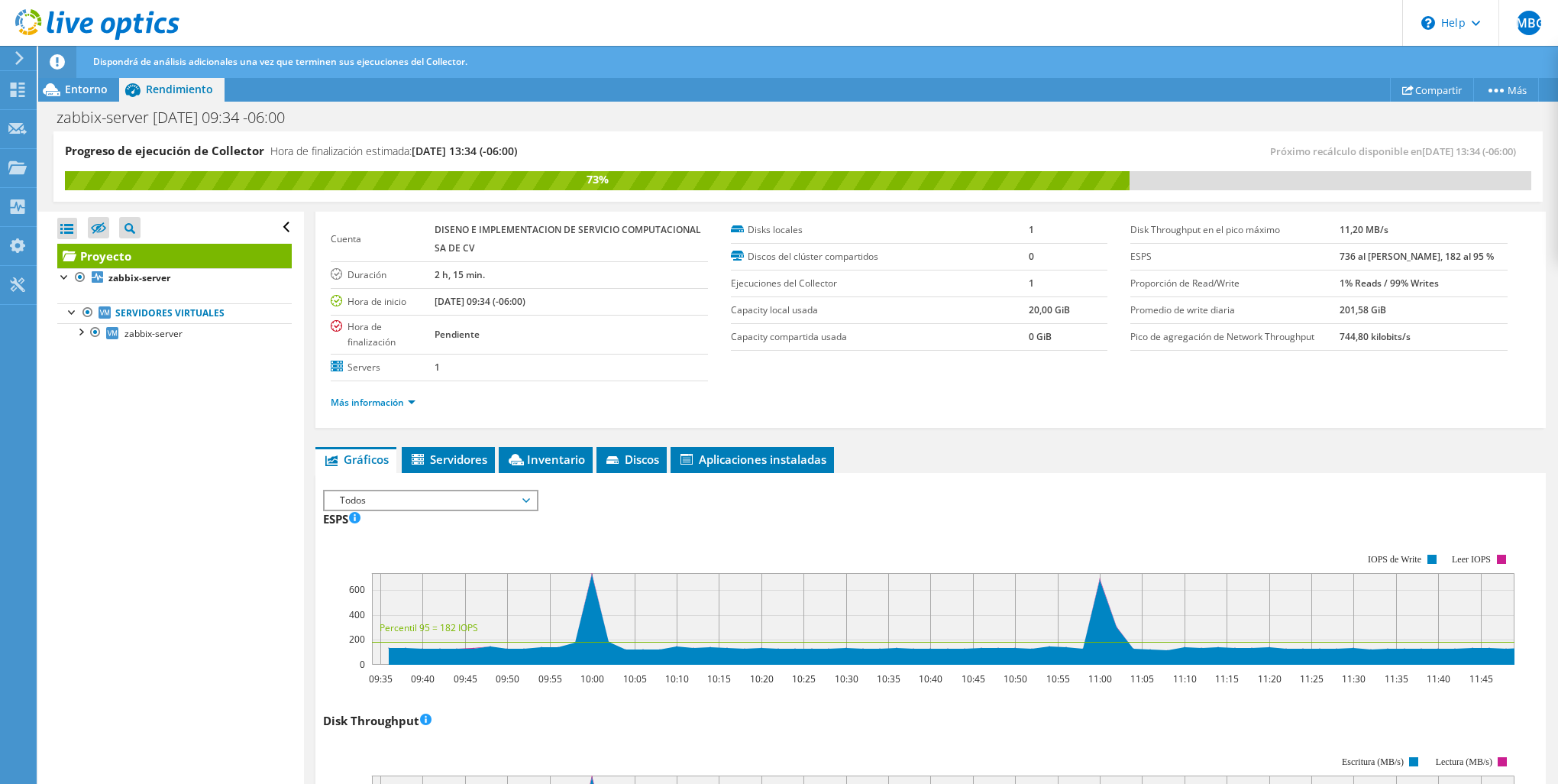
scroll to position [59, 0]
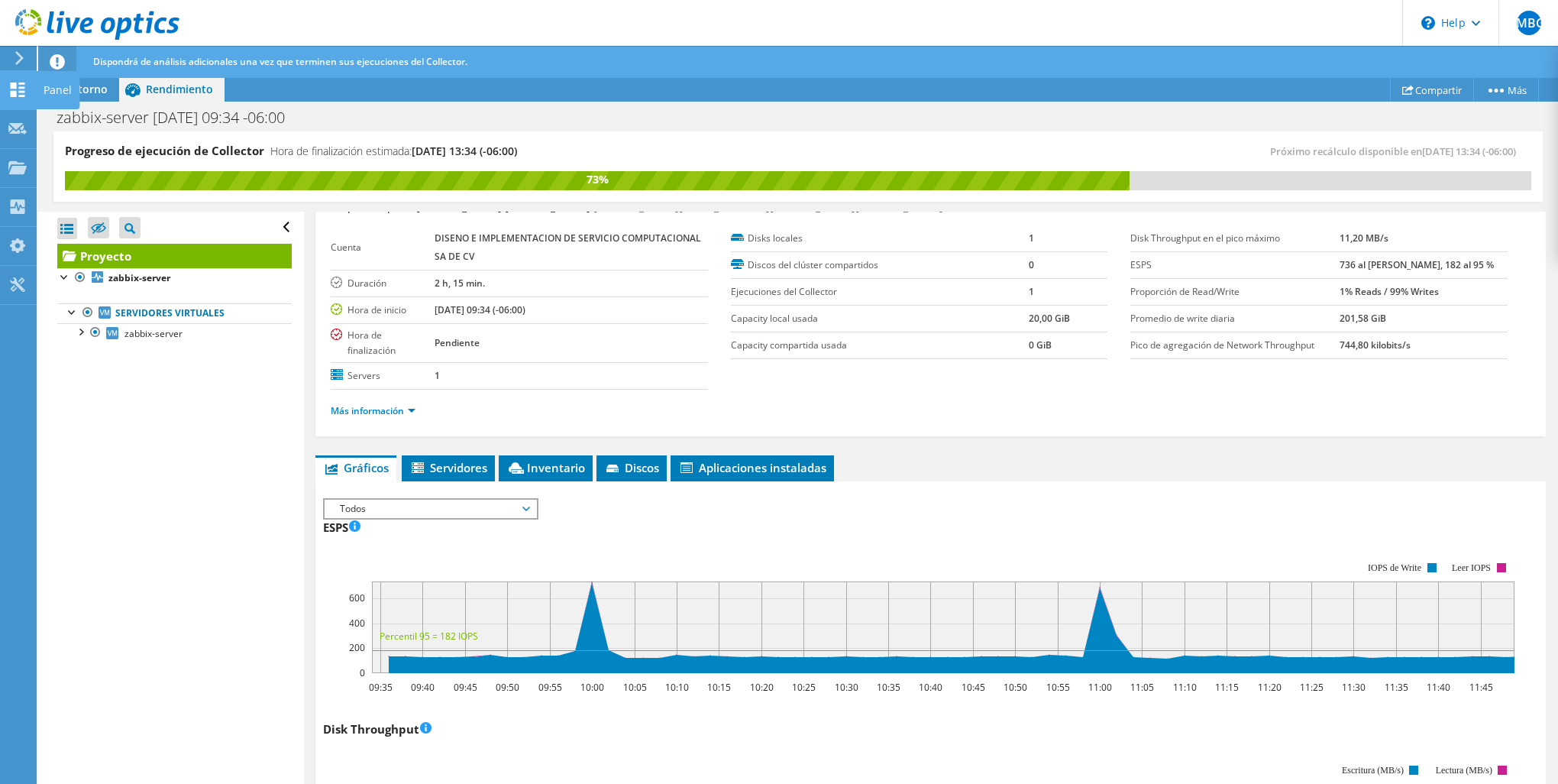
click at [22, 93] on icon at bounding box center [18, 89] width 19 height 15
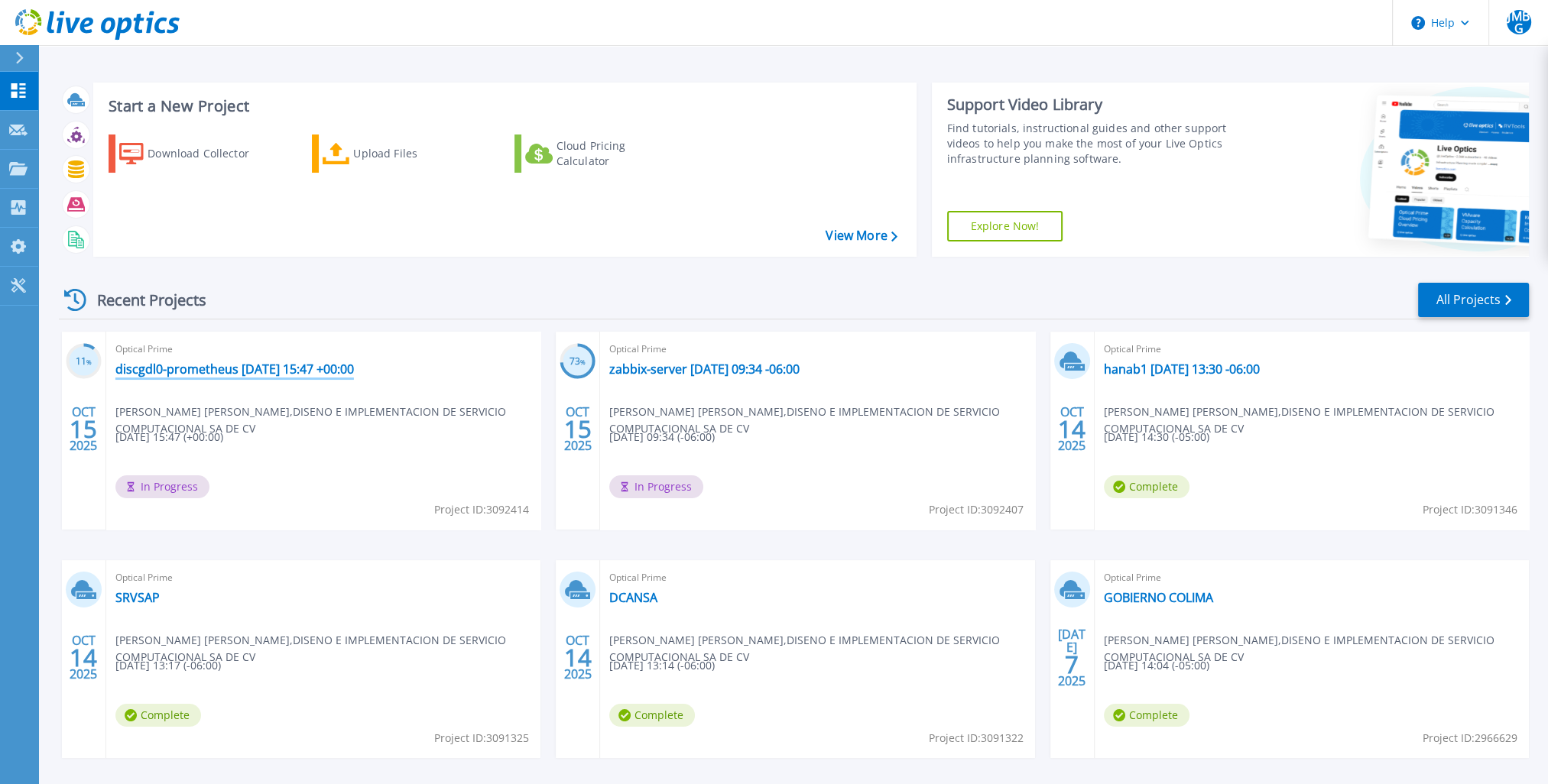
click at [251, 364] on link "discgdl0-prometheus [DATE] 15:47 +00:00" at bounding box center [235, 369] width 238 height 16
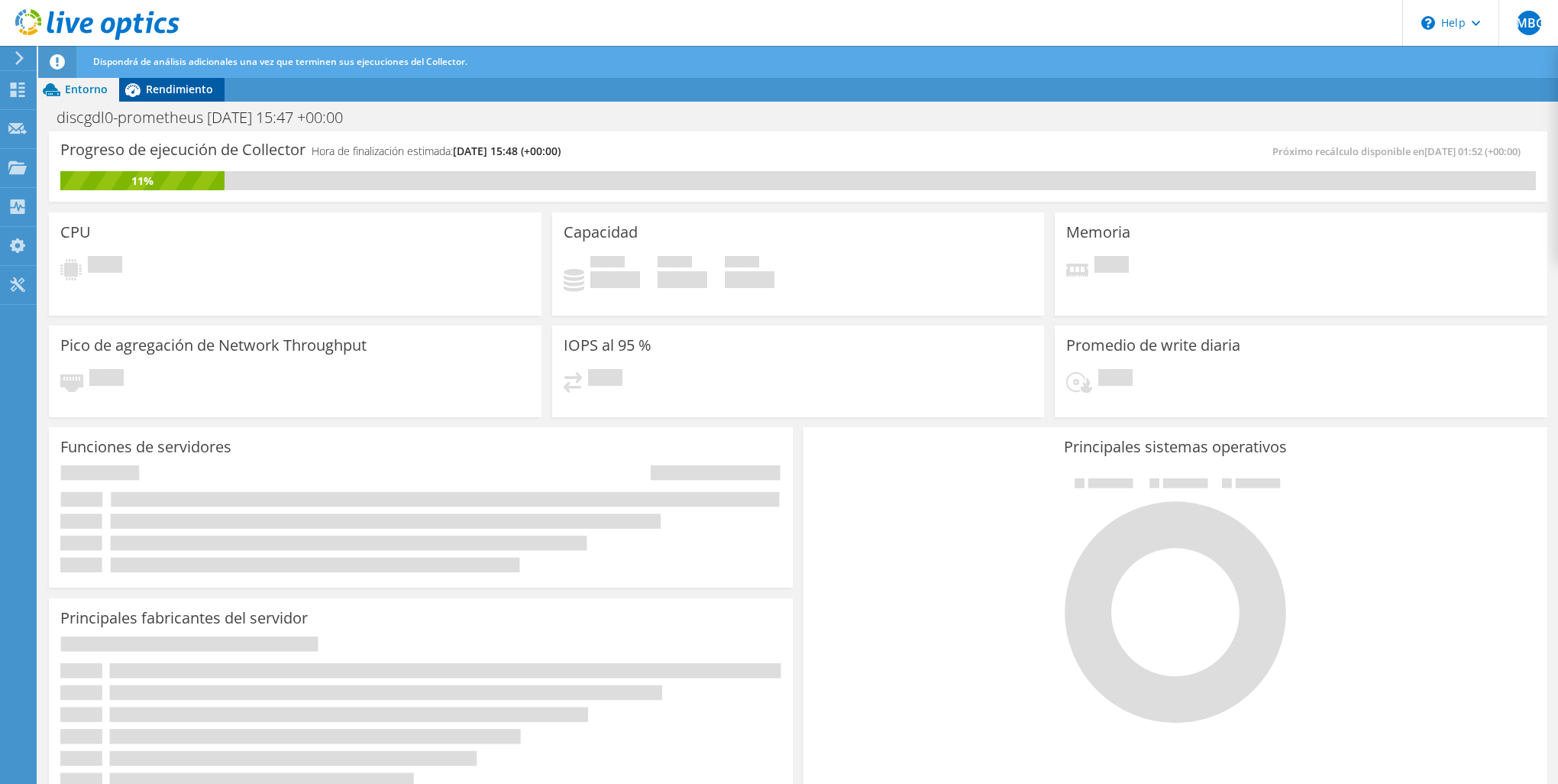
click at [171, 89] on span "Rendimiento" at bounding box center [179, 88] width 68 height 15
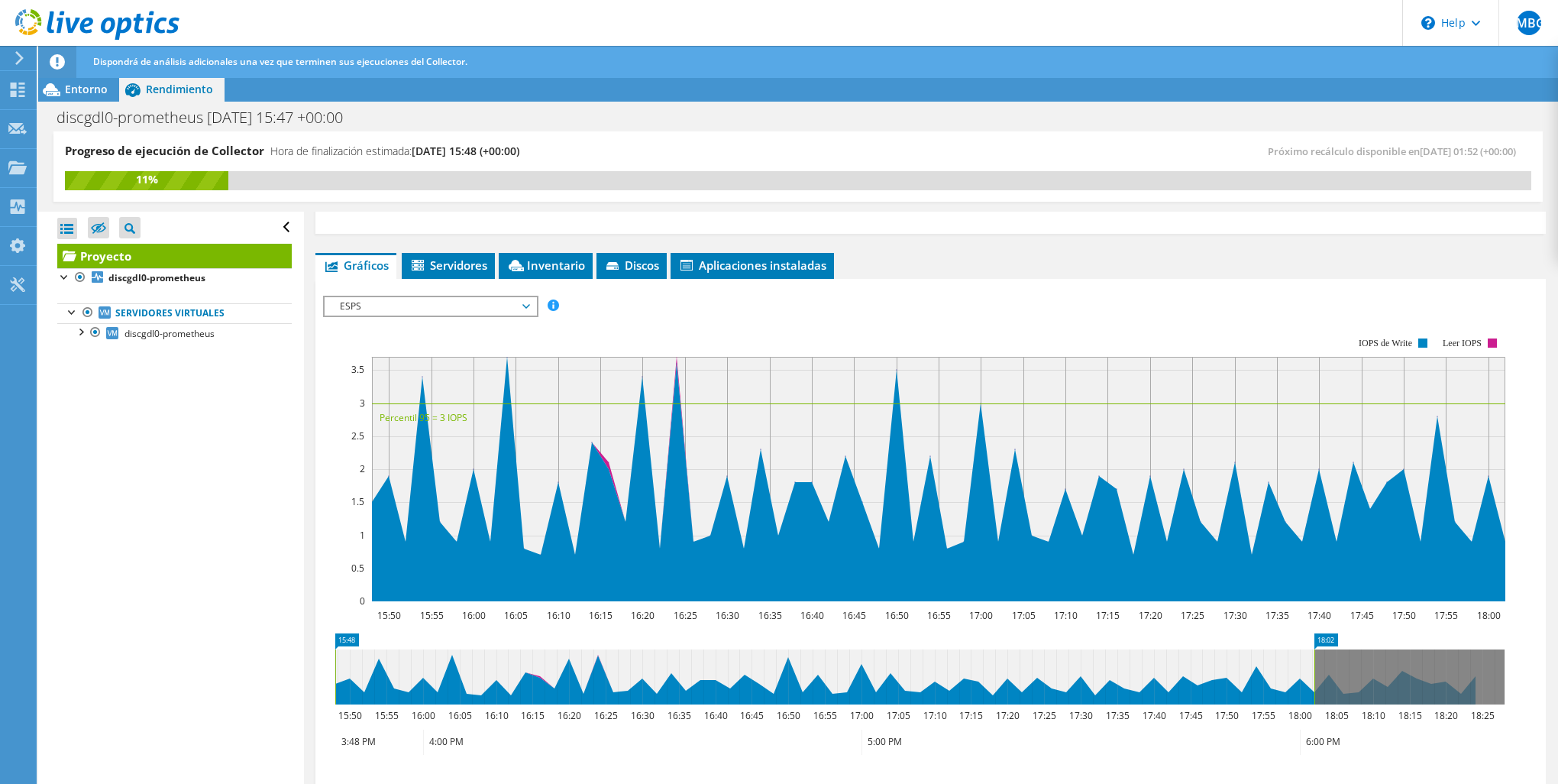
scroll to position [153, 0]
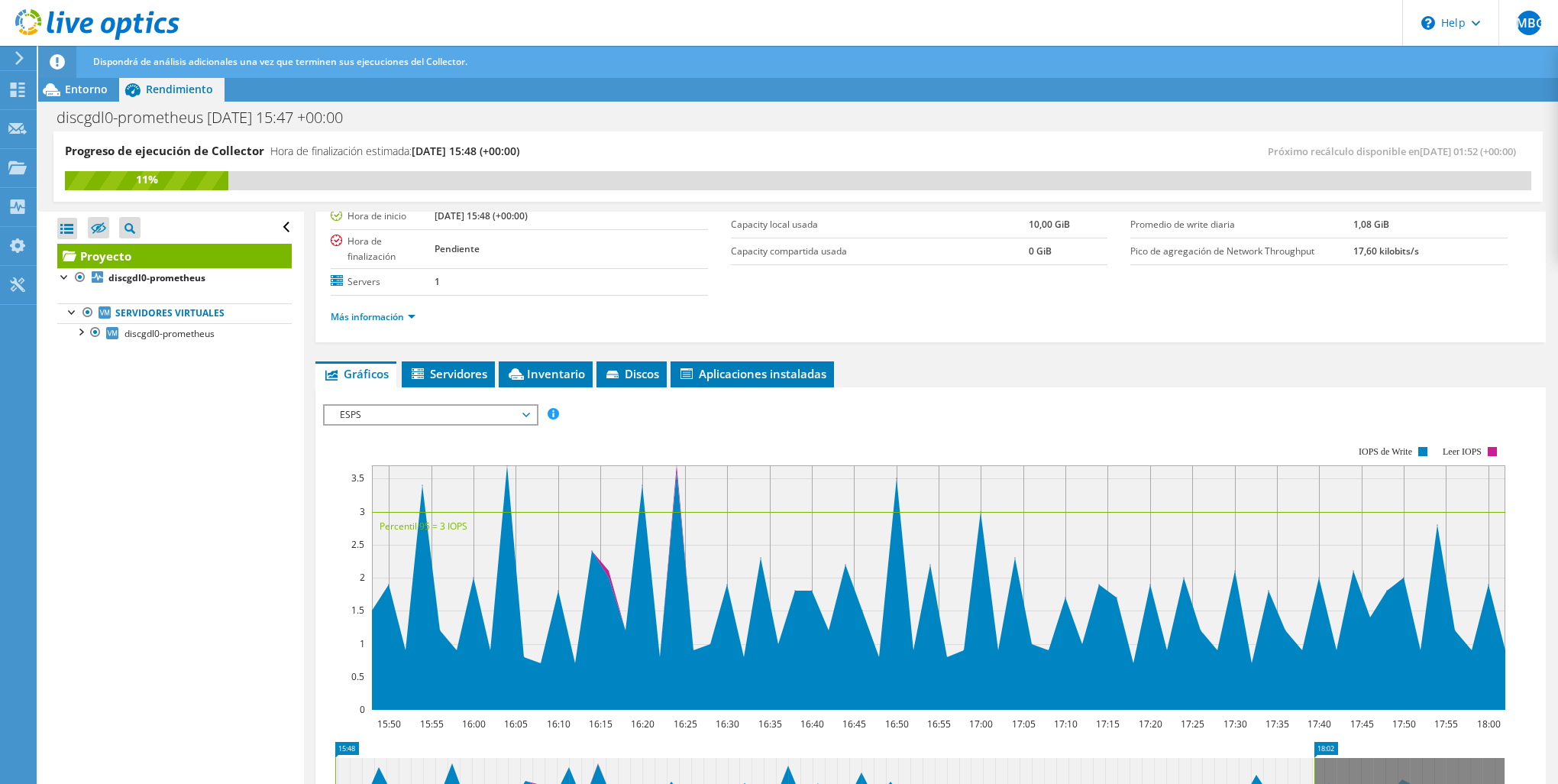
click at [379, 408] on span "ESPS" at bounding box center [430, 415] width 196 height 19
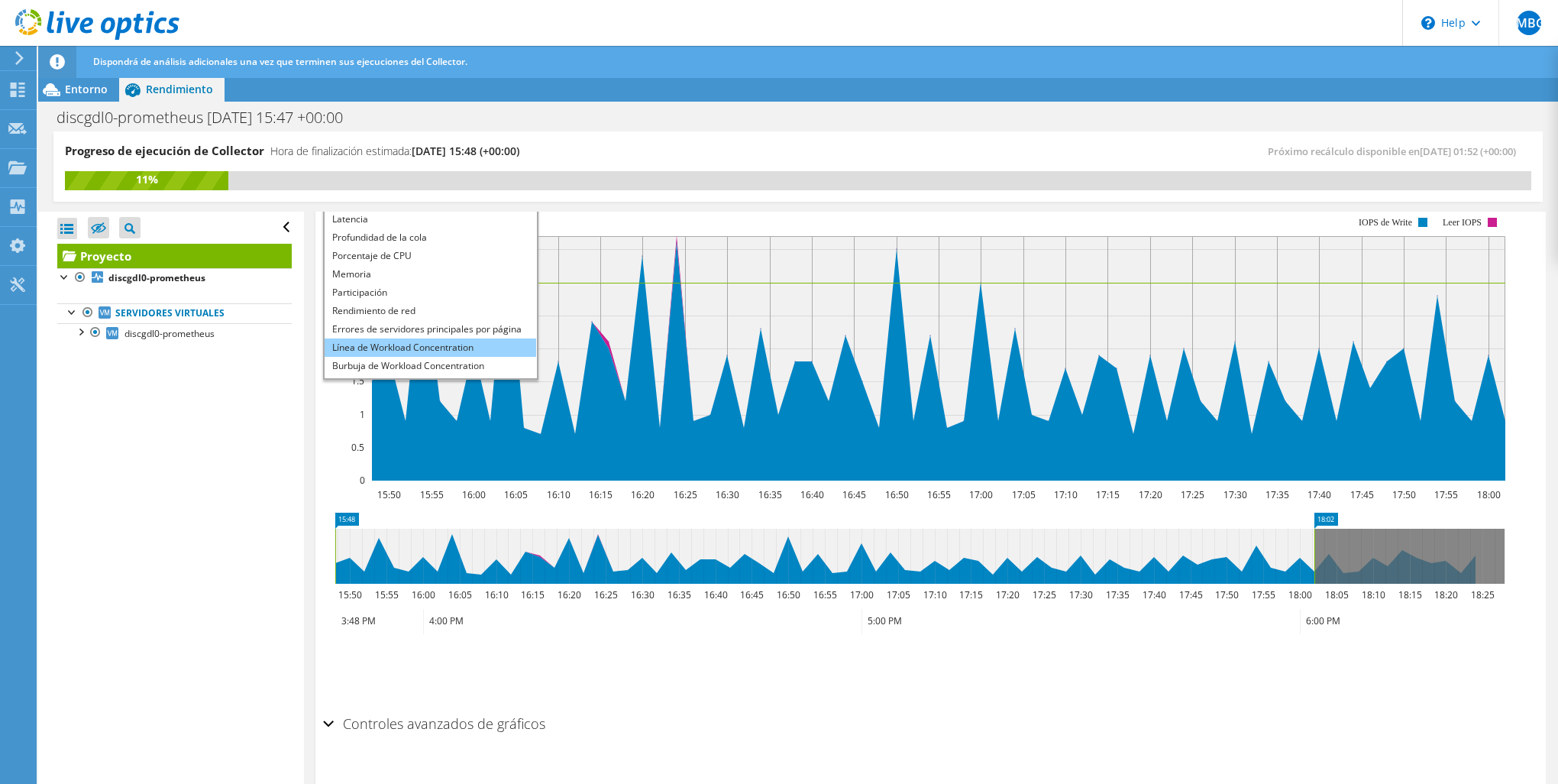
scroll to position [55, 0]
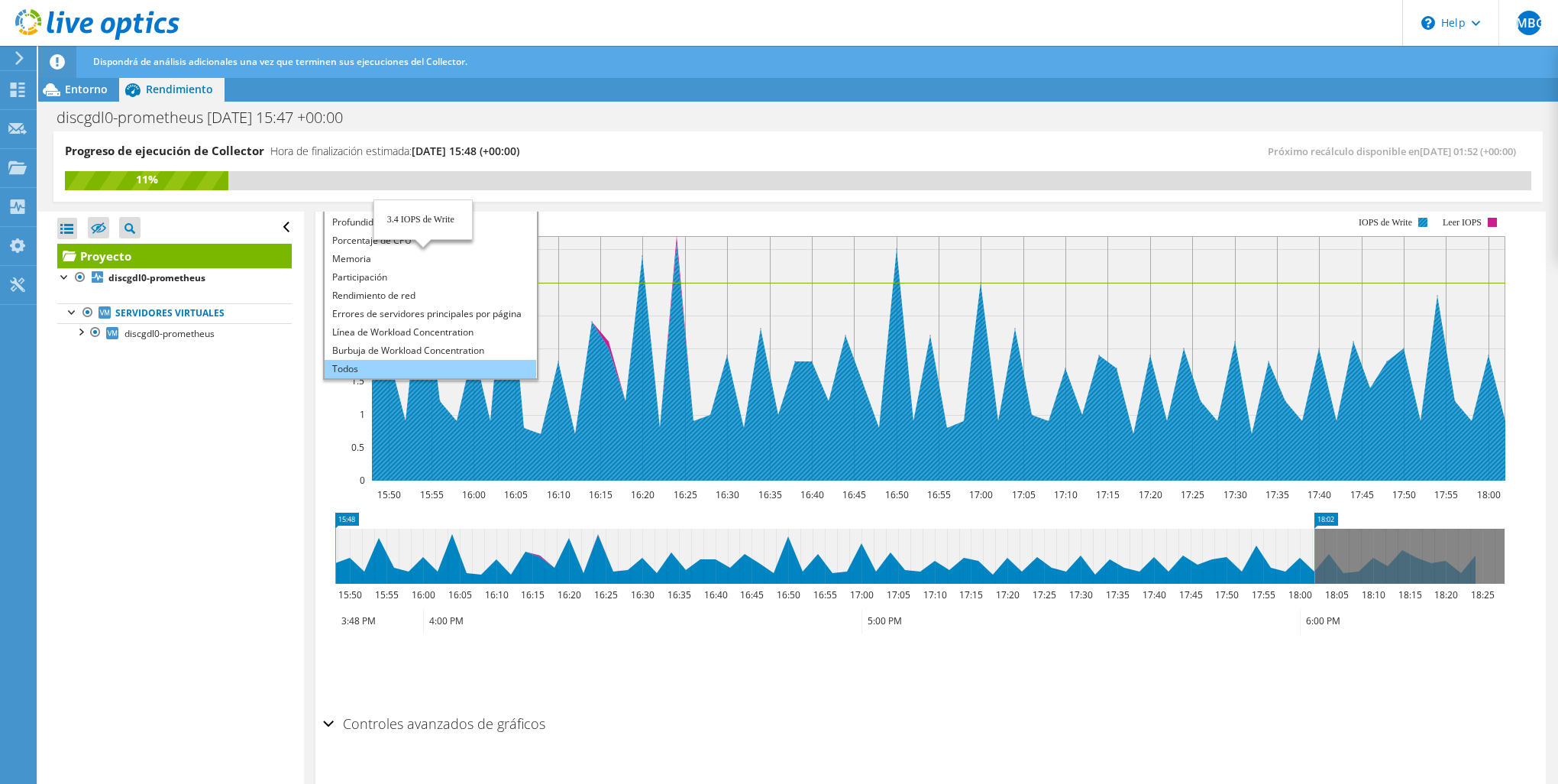
click at [425, 371] on li "Todos" at bounding box center [430, 369] width 212 height 19
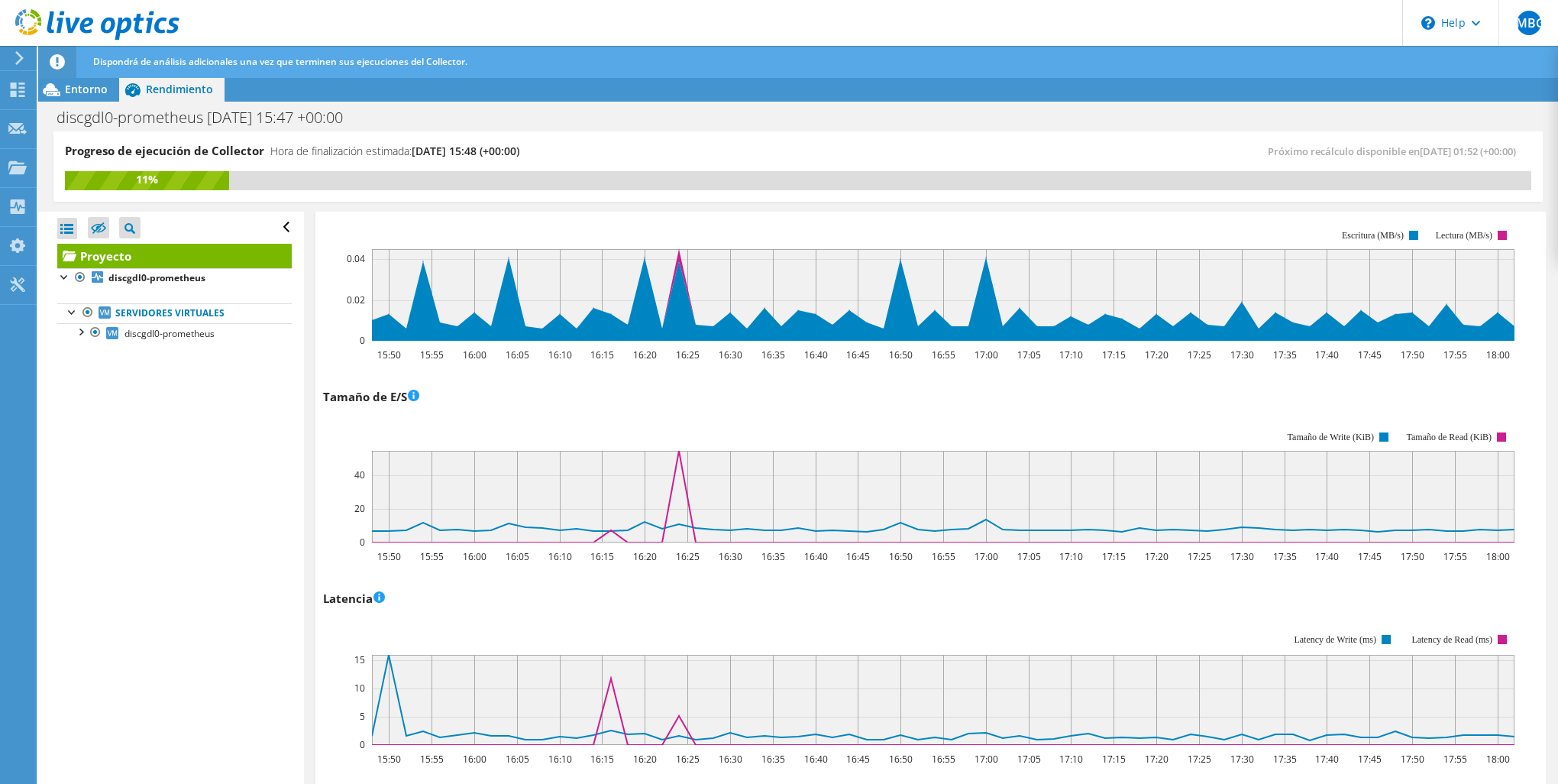
scroll to position [517, 0]
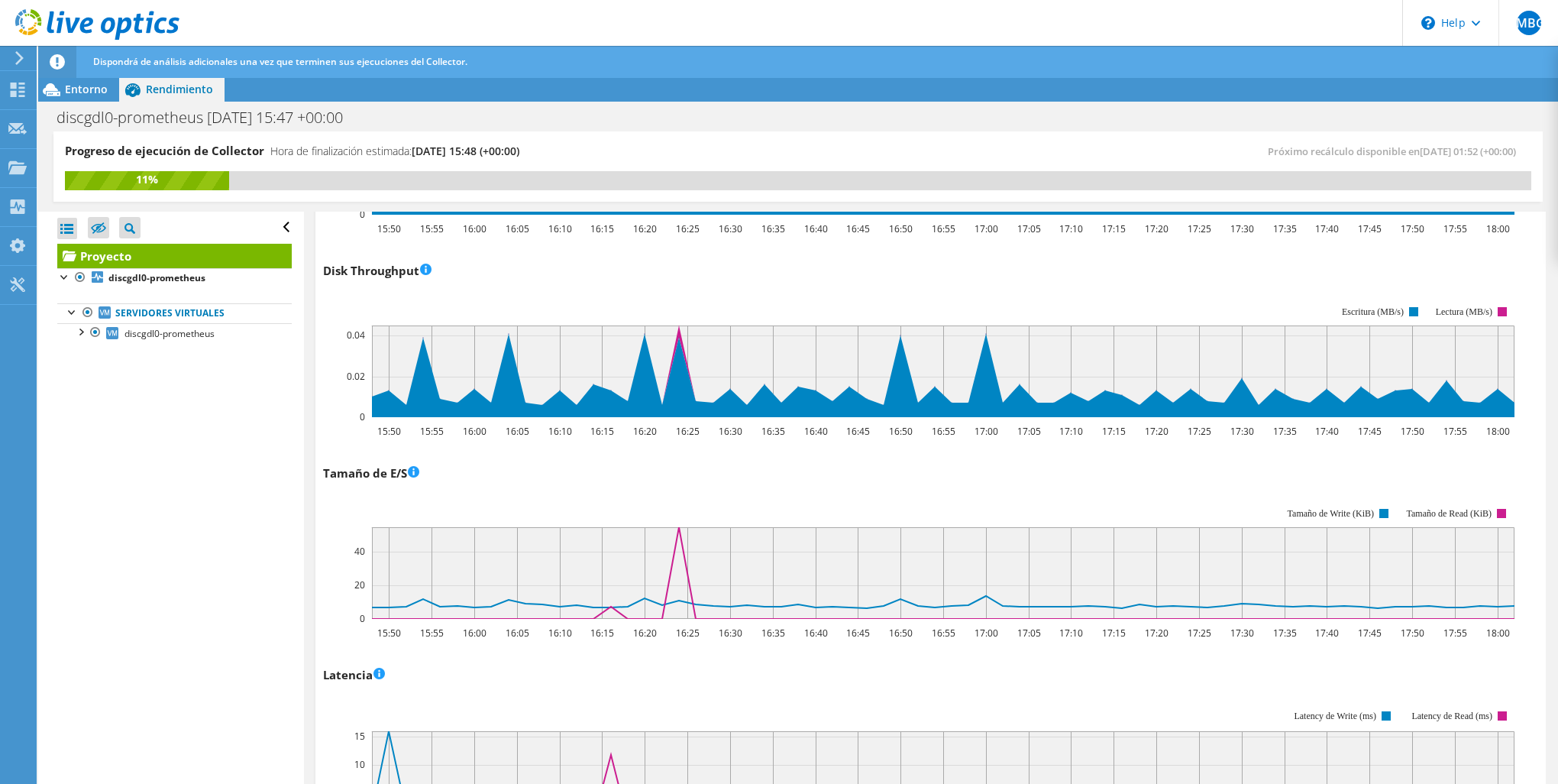
click at [1171, 697] on rect at bounding box center [918, 765] width 1192 height 153
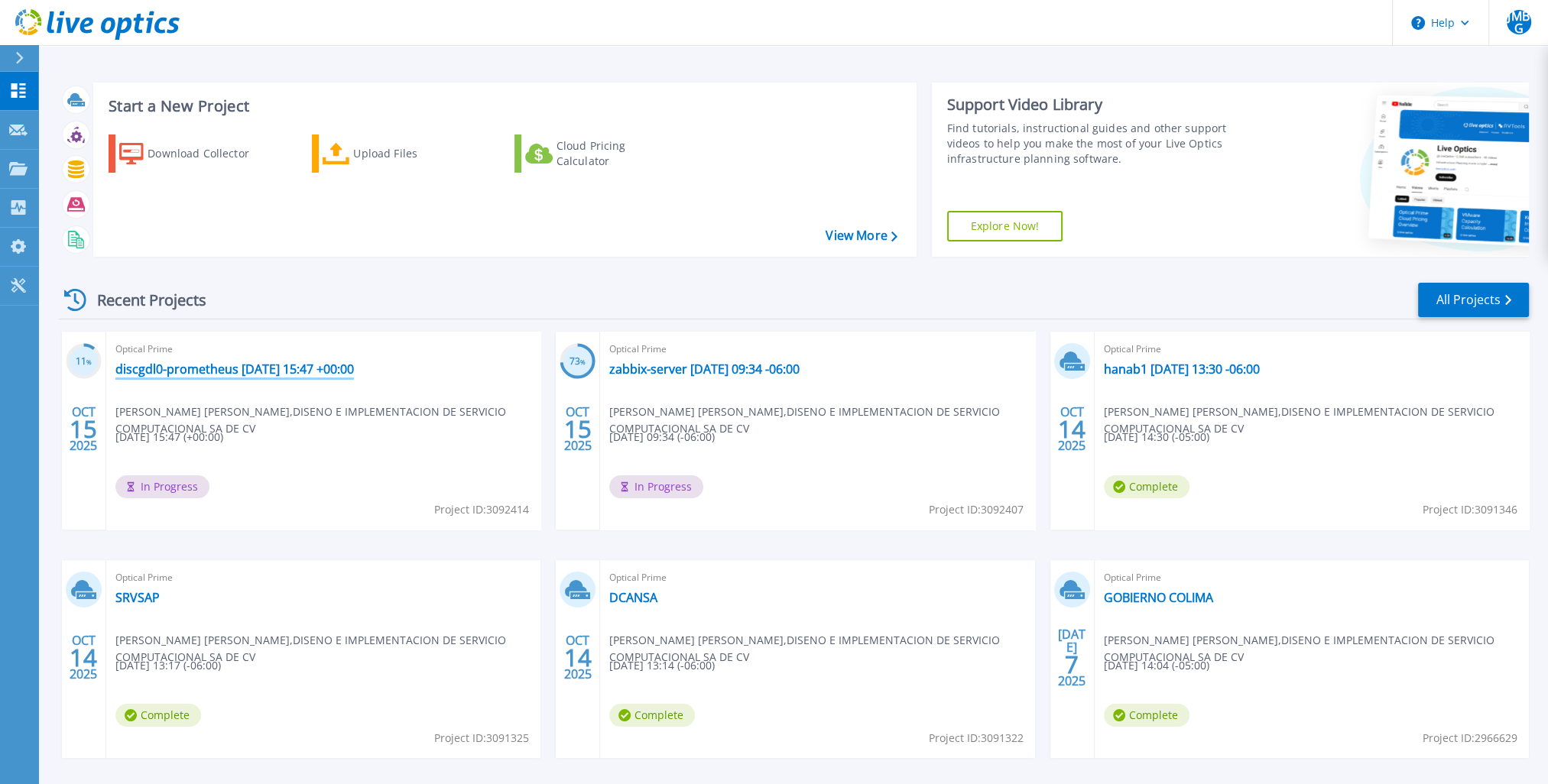
click at [316, 368] on link "discgdl0-prometheus [DATE] 15:47 +00:00" at bounding box center [235, 369] width 238 height 16
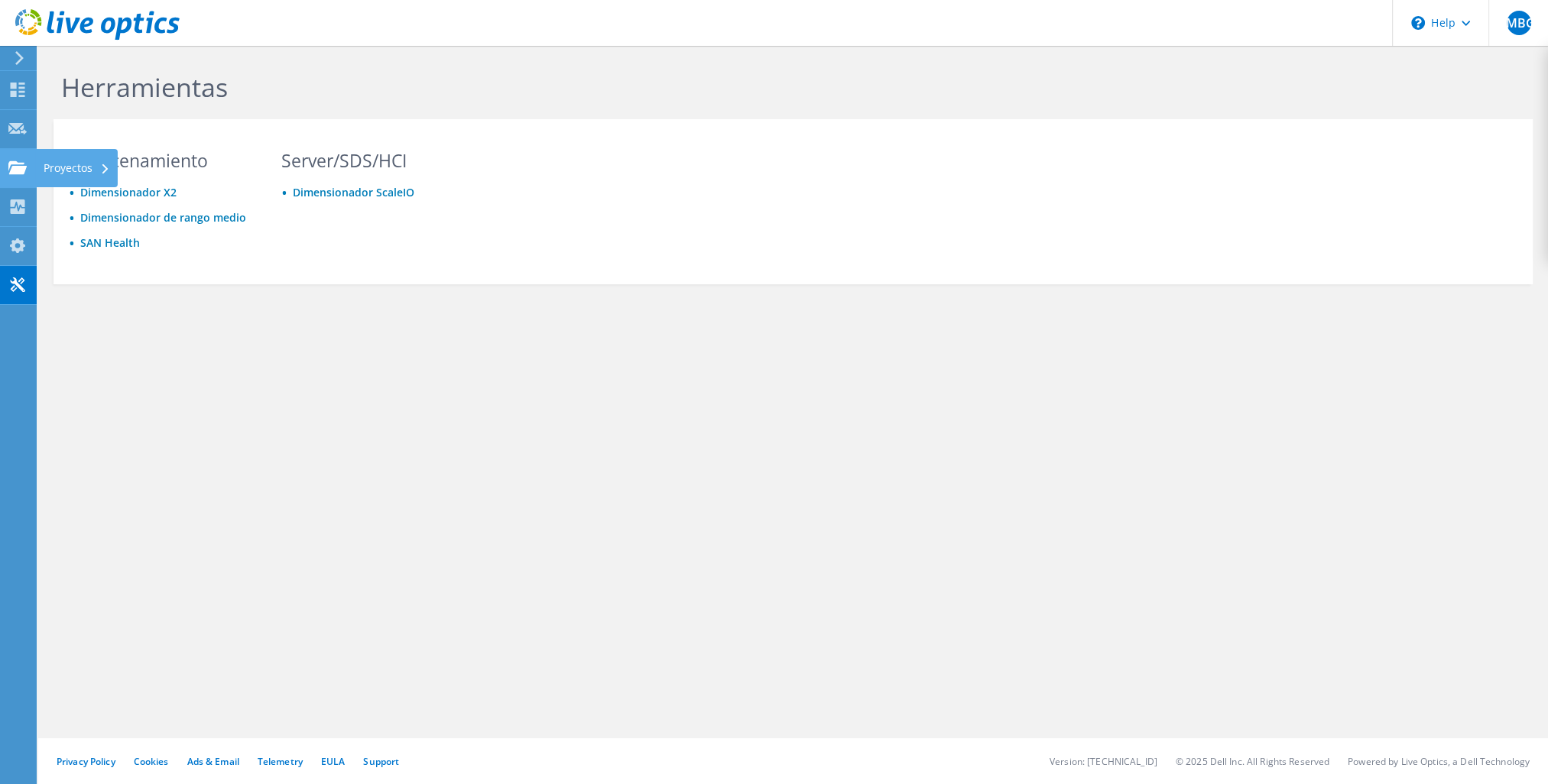
click at [23, 163] on use at bounding box center [18, 167] width 19 height 13
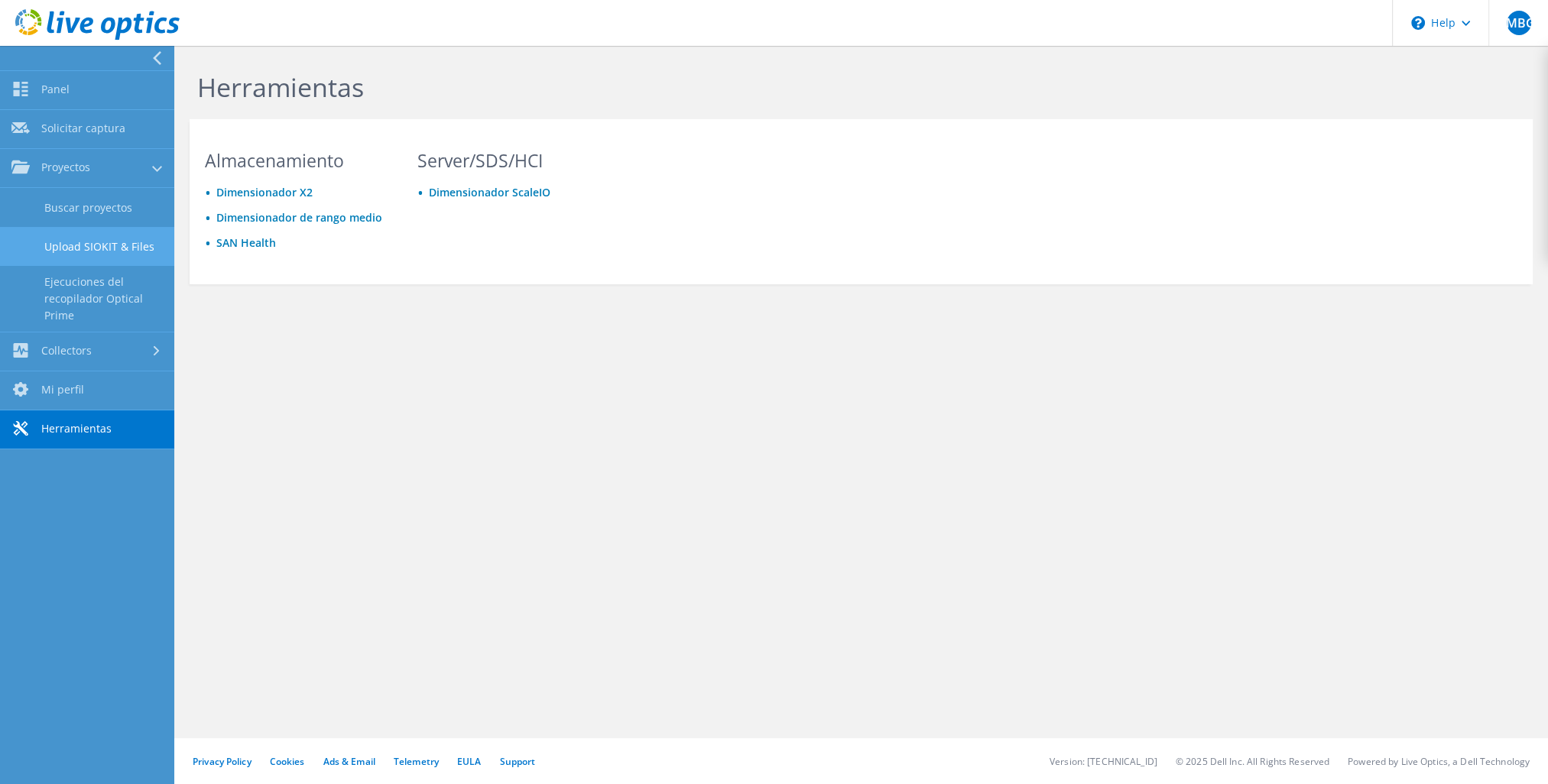
click at [89, 252] on link "Upload SIOKIT & Files" at bounding box center [87, 246] width 174 height 39
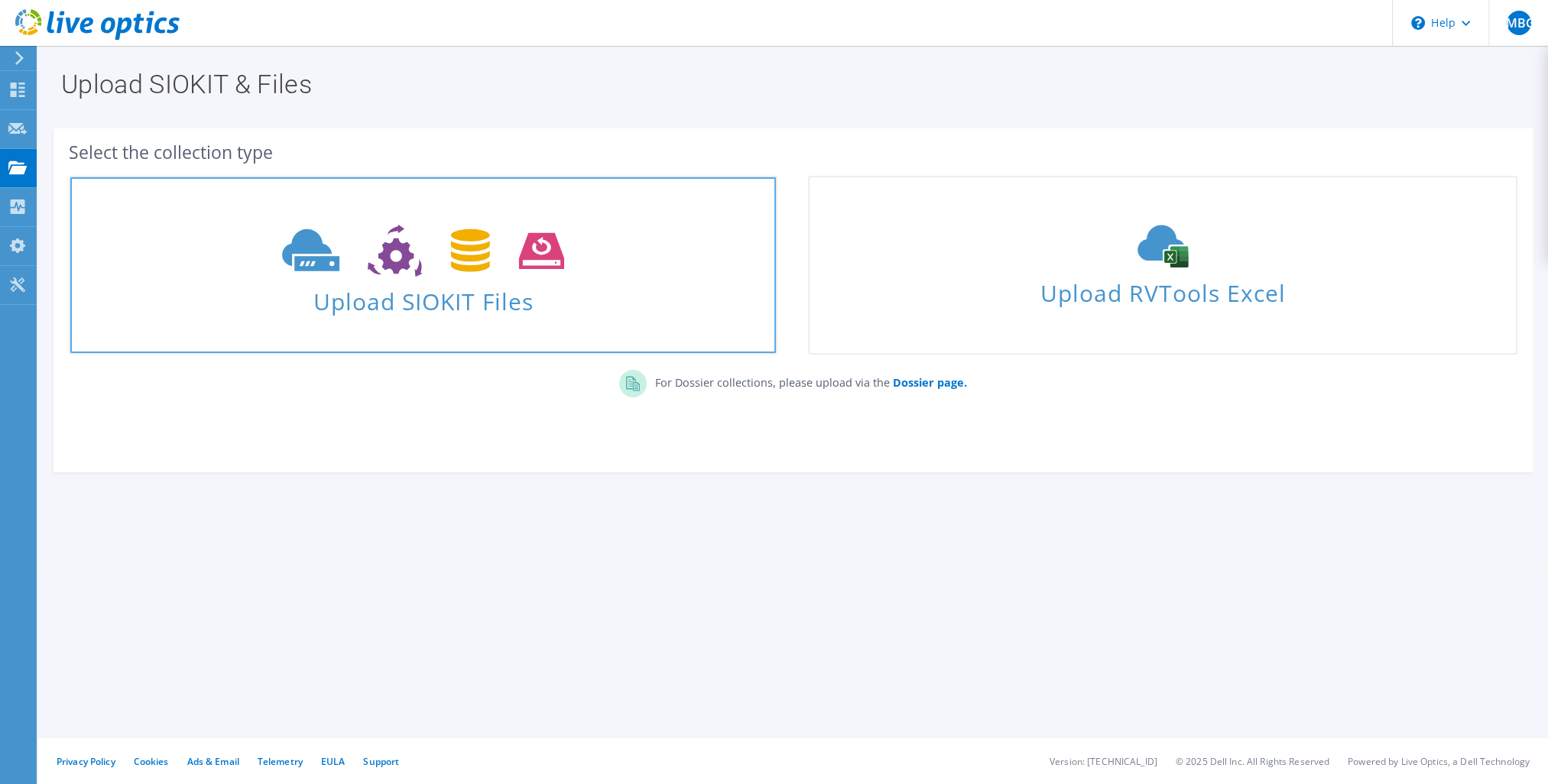
click at [374, 256] on icon at bounding box center [423, 251] width 282 height 53
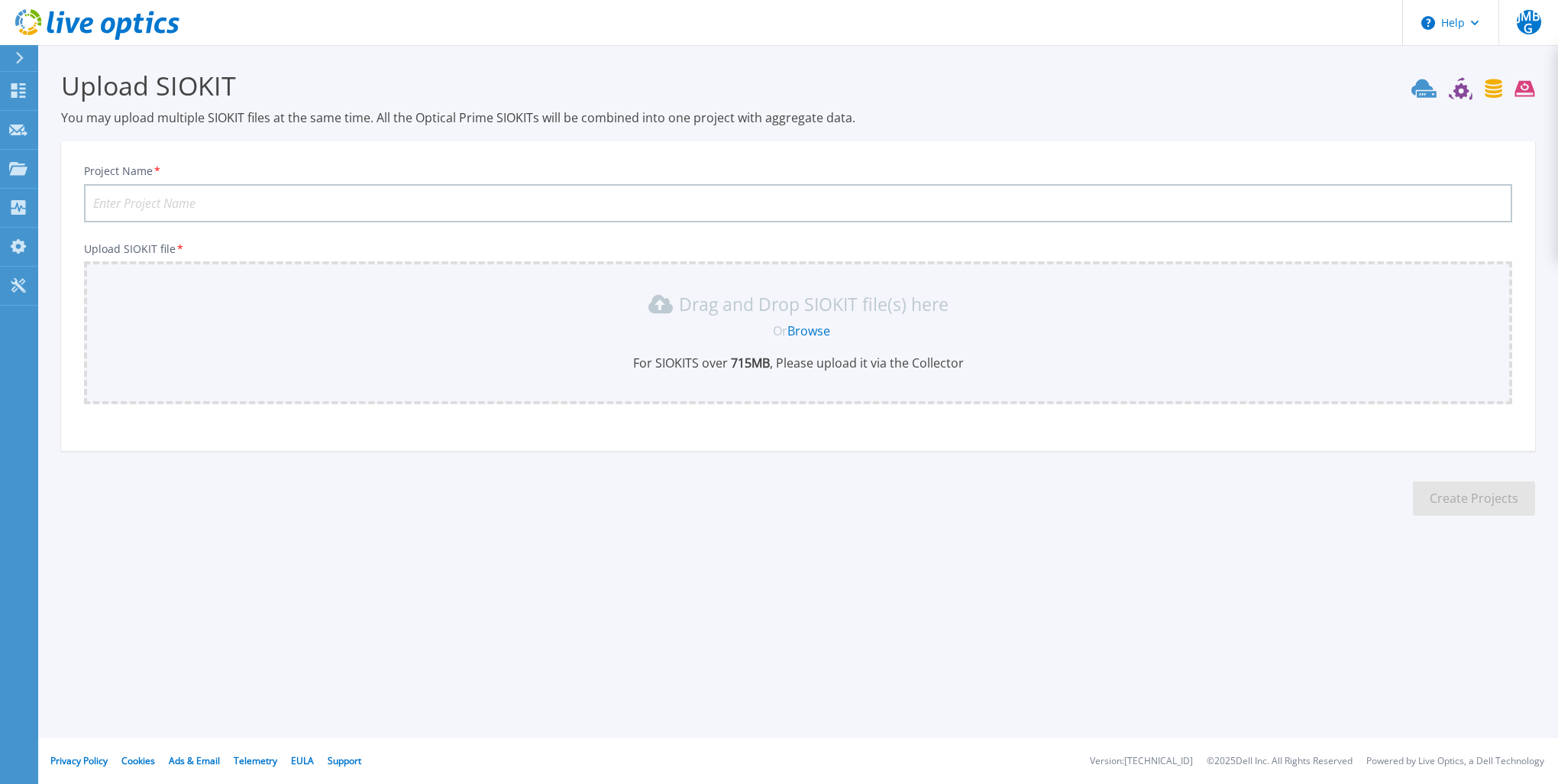
drag, startPoint x: 732, startPoint y: 359, endPoint x: 774, endPoint y: 366, distance: 42.6
click at [774, 366] on p "For SIOKITS over 715 MB , Please upload it via the Collector" at bounding box center [798, 363] width 1411 height 17
click at [22, 86] on icon at bounding box center [19, 90] width 19 height 15
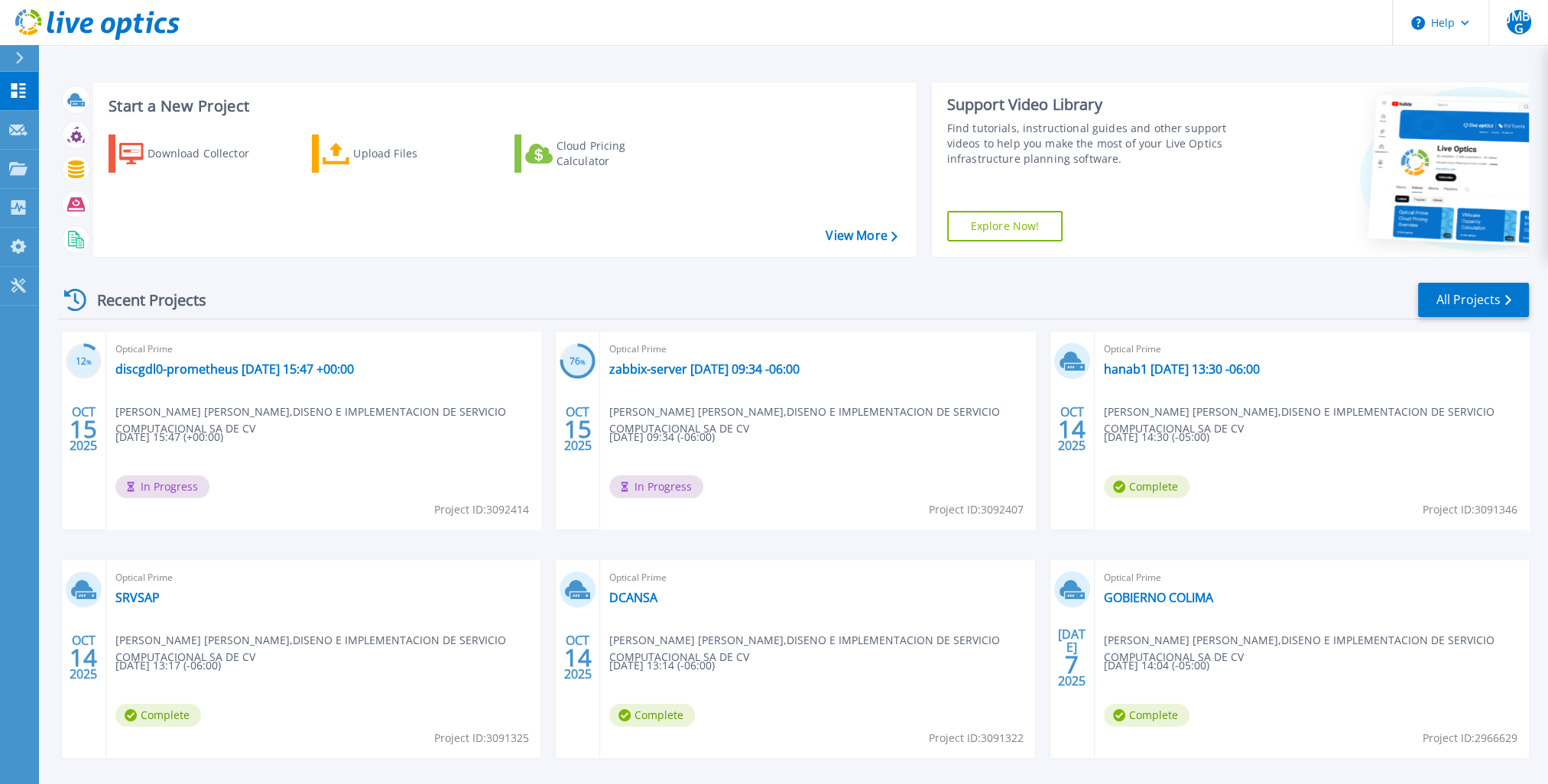
click at [1195, 356] on span "Optical Prime" at bounding box center [1311, 349] width 416 height 17
click at [1195, 362] on link "hanab1 [DATE] 13:30 -06:00" at bounding box center [1181, 369] width 156 height 16
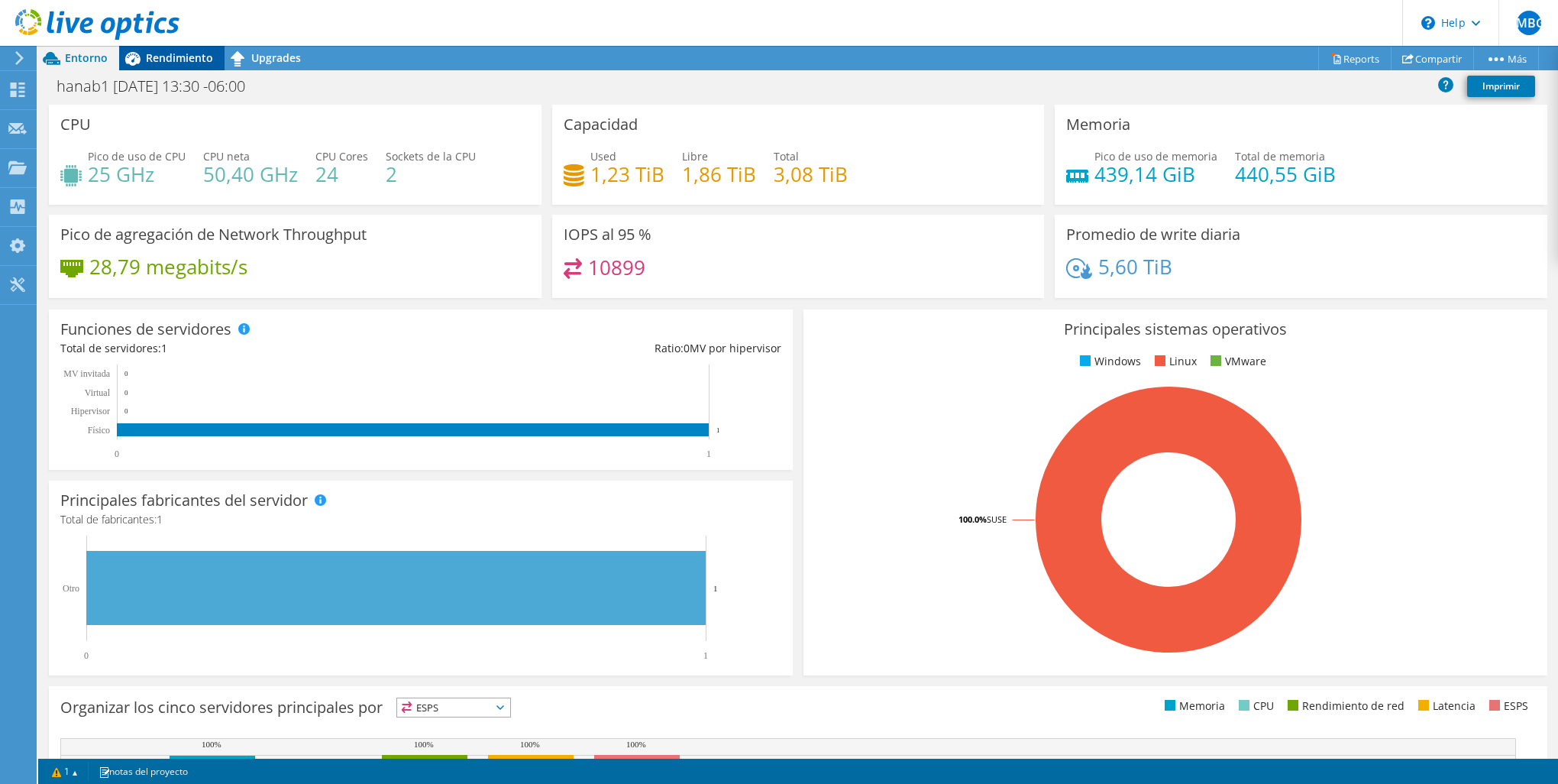
click at [161, 68] on div "Rendimiento" at bounding box center [172, 57] width 106 height 24
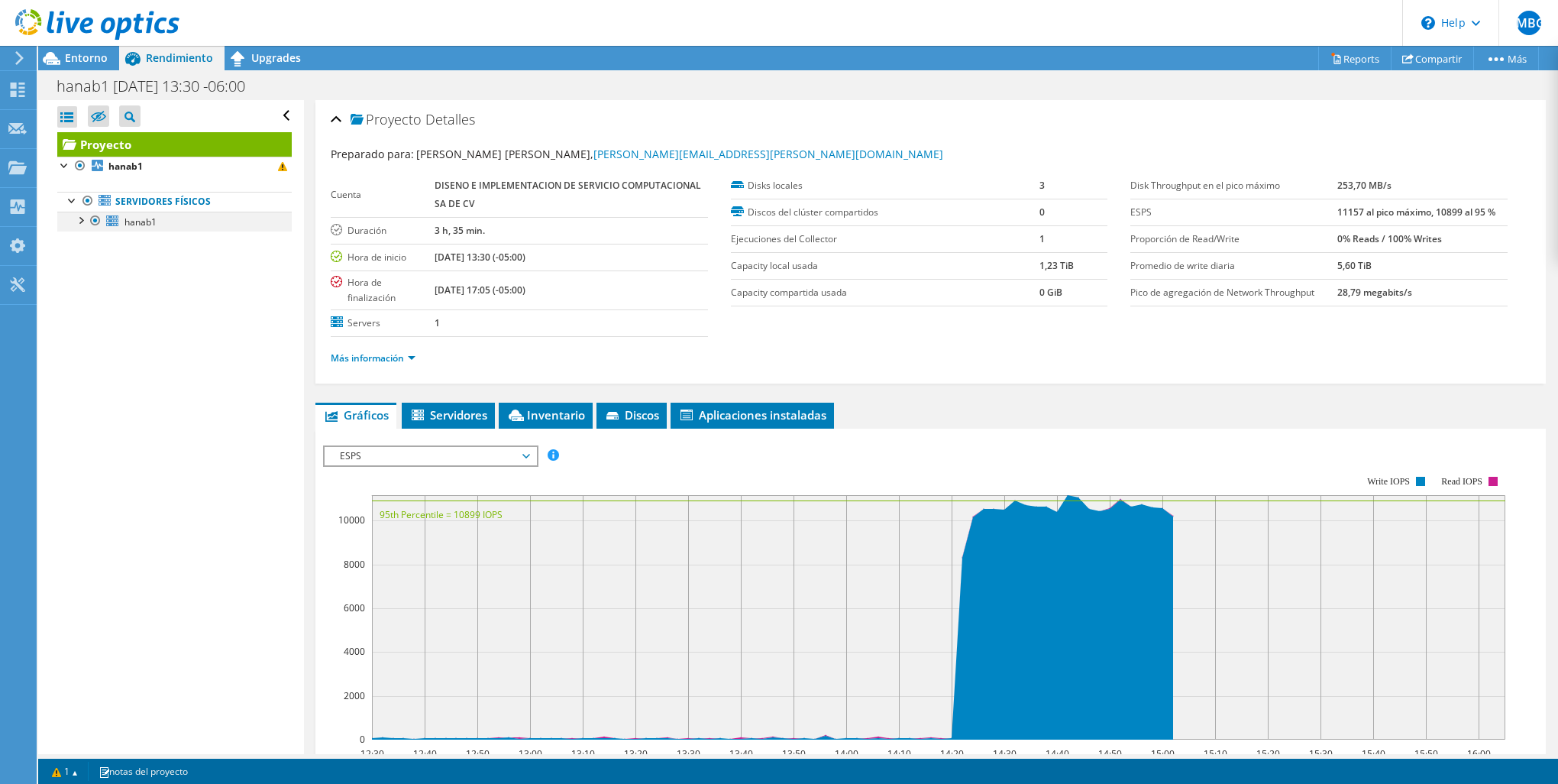
click at [82, 219] on div at bounding box center [80, 220] width 16 height 16
click at [136, 241] on link "sdb" at bounding box center [175, 241] width 234 height 20
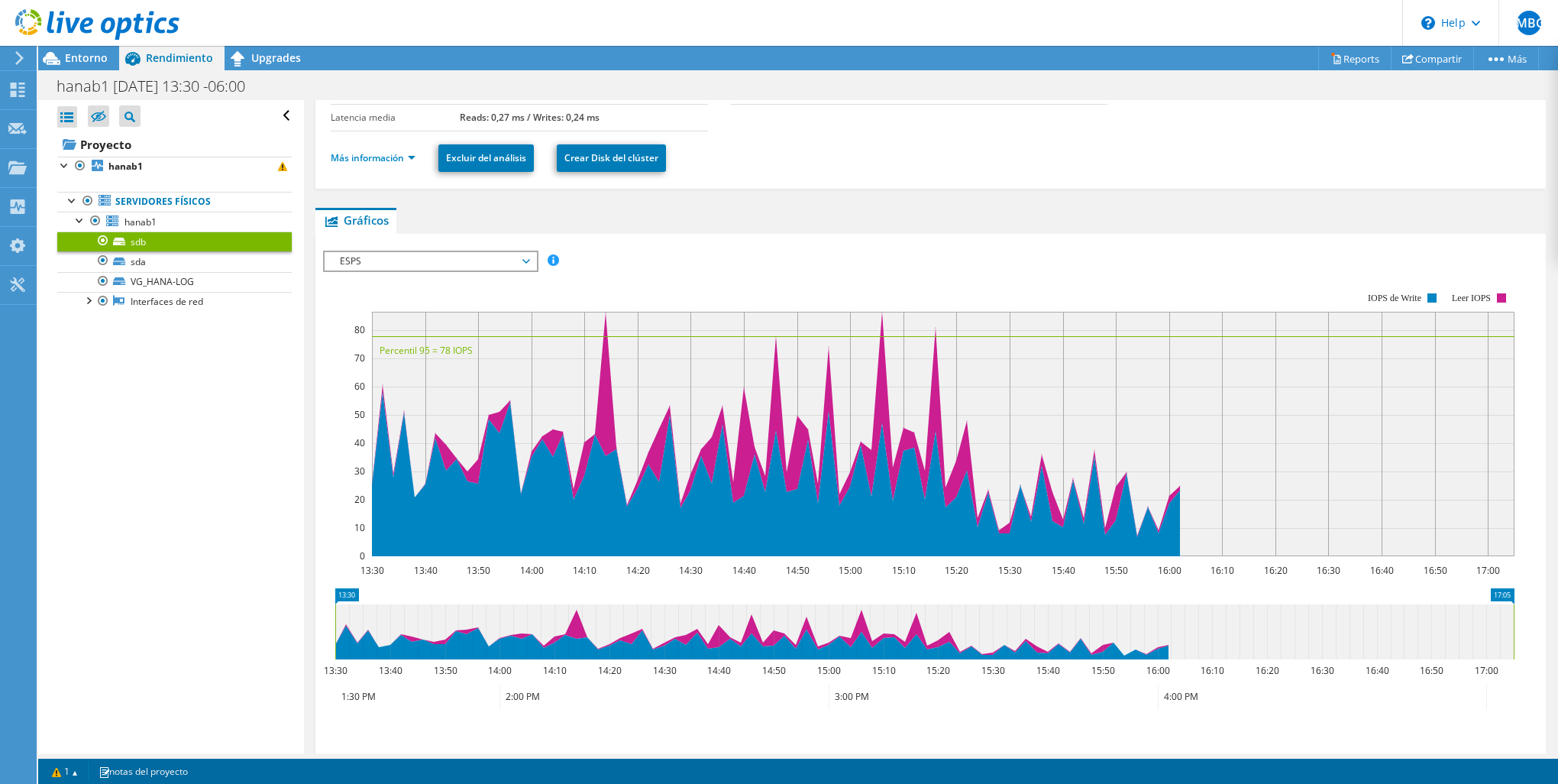
scroll to position [127, 0]
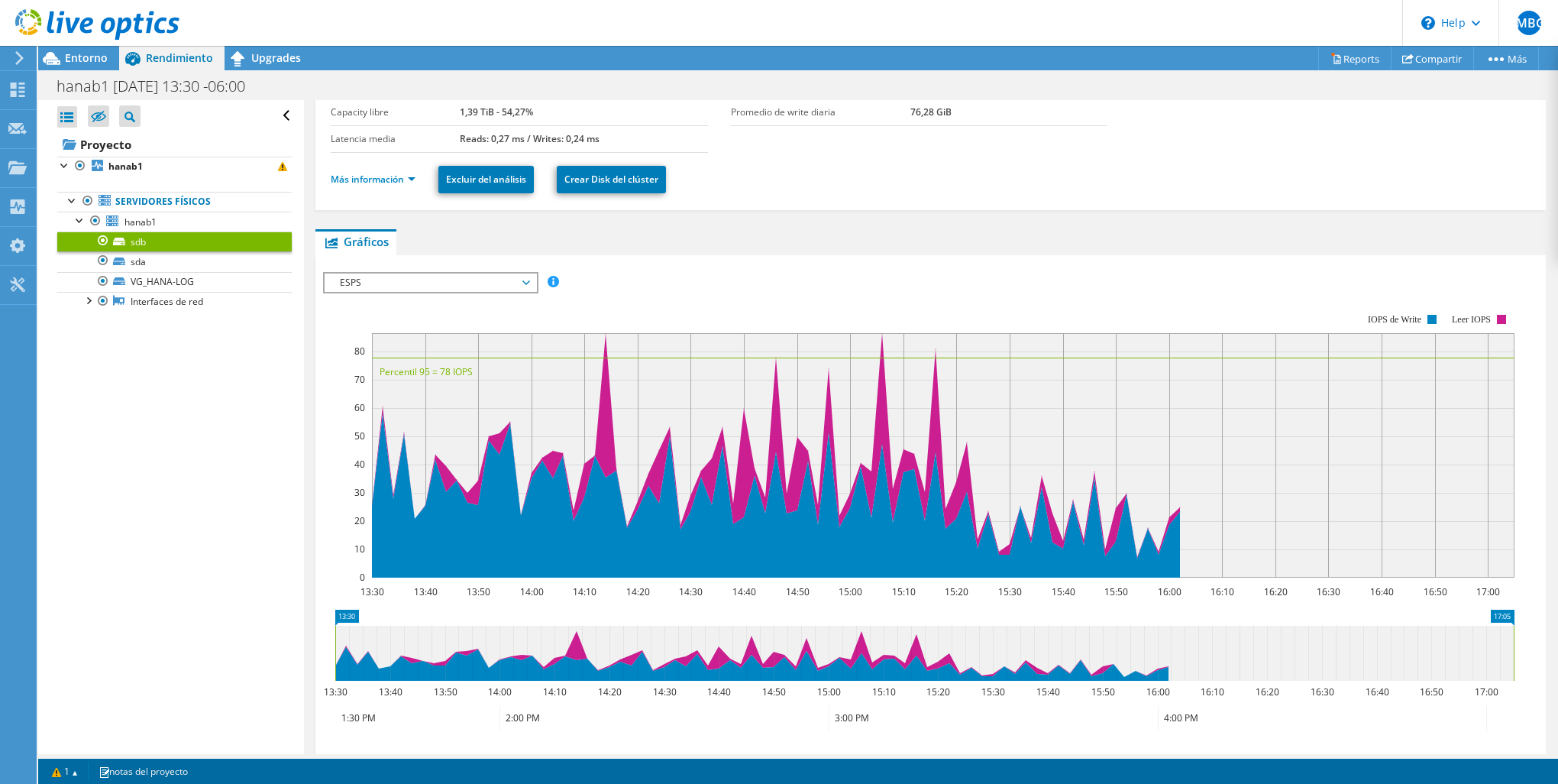
click at [461, 264] on div "ESPS Disk Throughput Tamaño de E/S Latencia Profundidad de la cola Porcentaje d…" at bounding box center [931, 534] width 1216 height 541
click at [461, 273] on span "ESPS" at bounding box center [430, 283] width 196 height 19
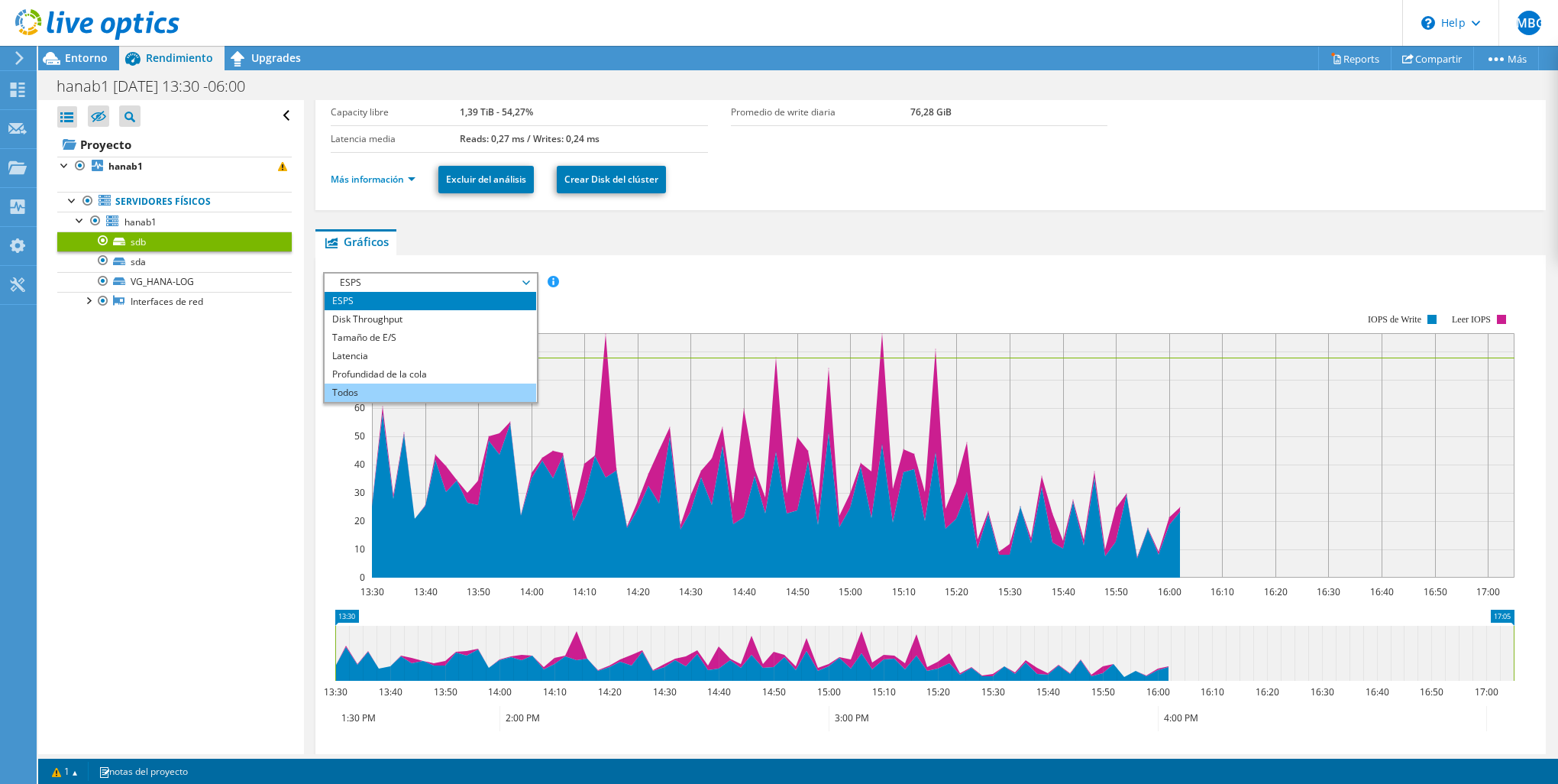
click at [390, 390] on li "Todos" at bounding box center [430, 393] width 212 height 19
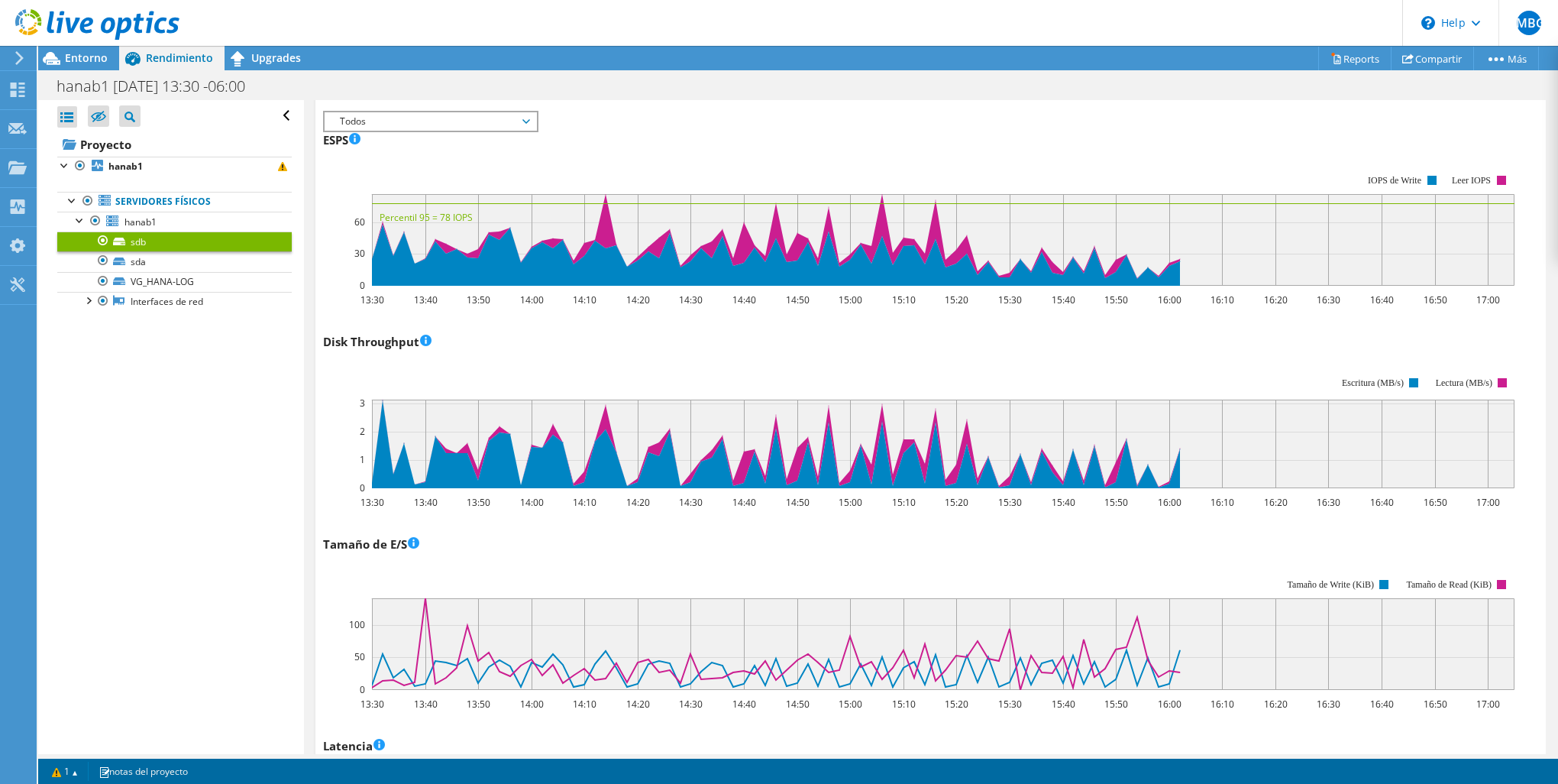
scroll to position [203, 0]
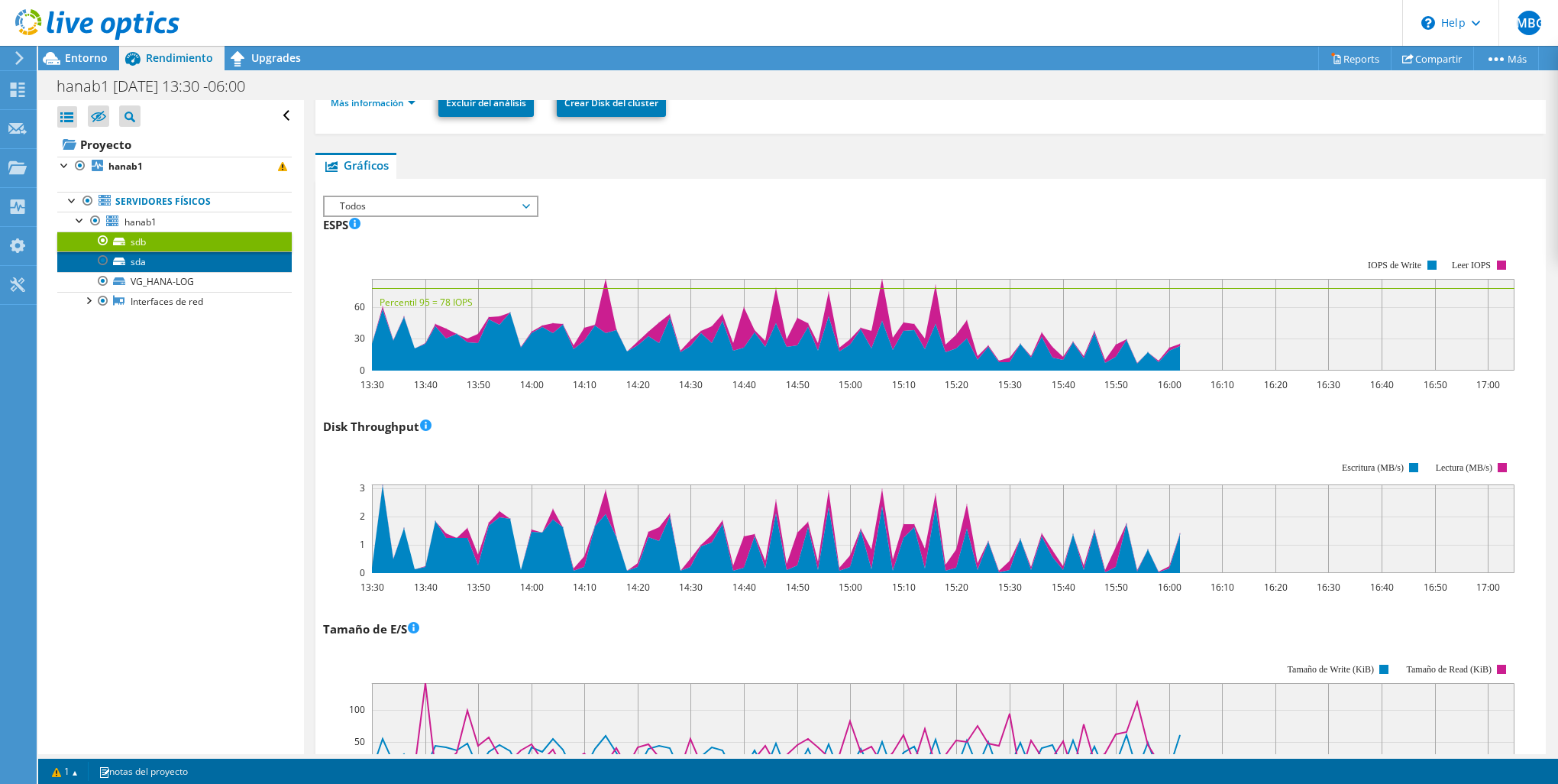
click at [189, 263] on link "sda" at bounding box center [175, 262] width 234 height 20
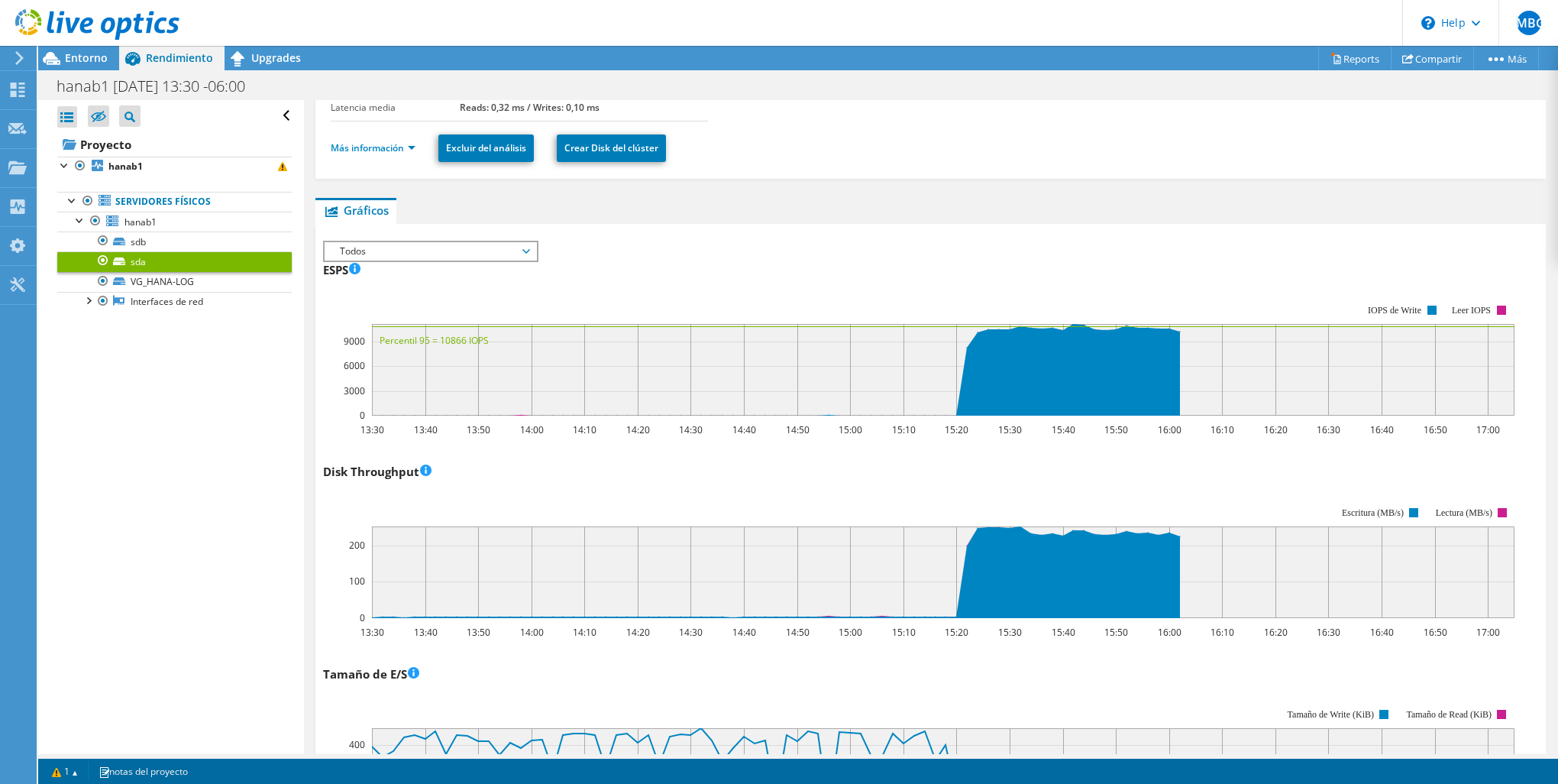
scroll to position [127, 0]
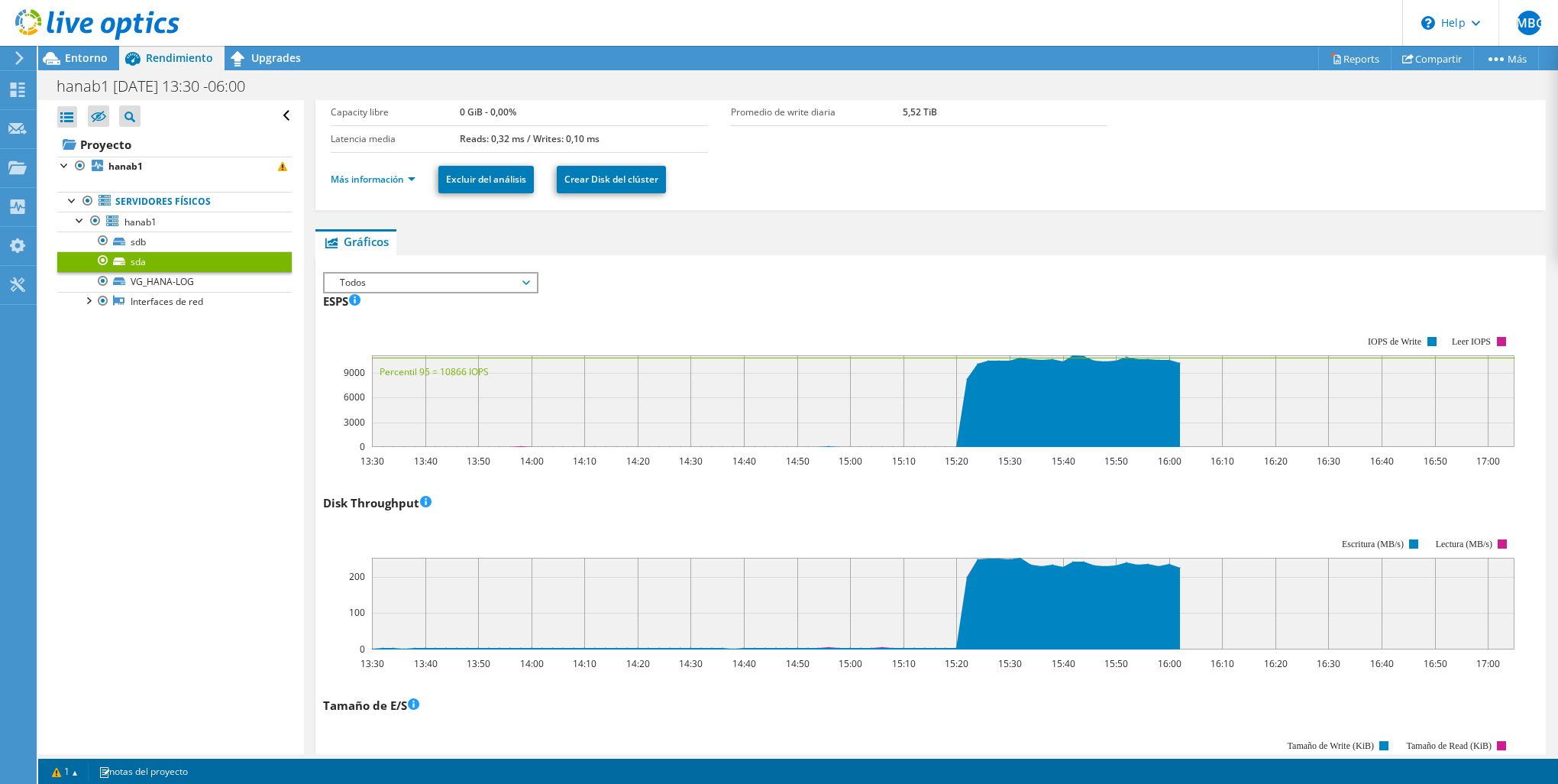
click at [522, 276] on span "Todos" at bounding box center [430, 283] width 196 height 19
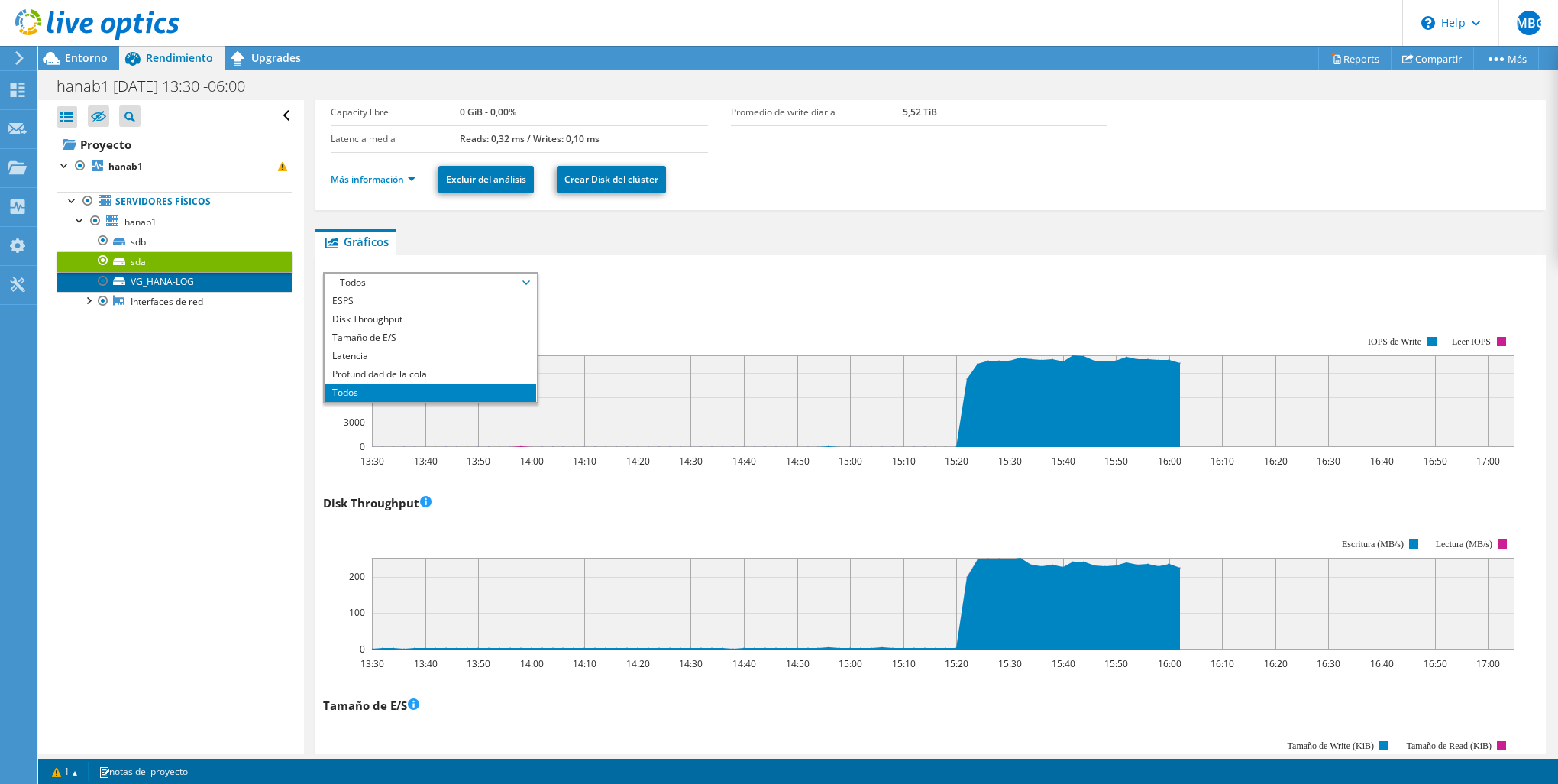
click at [241, 274] on link "VG_HANA-LOG" at bounding box center [175, 282] width 234 height 20
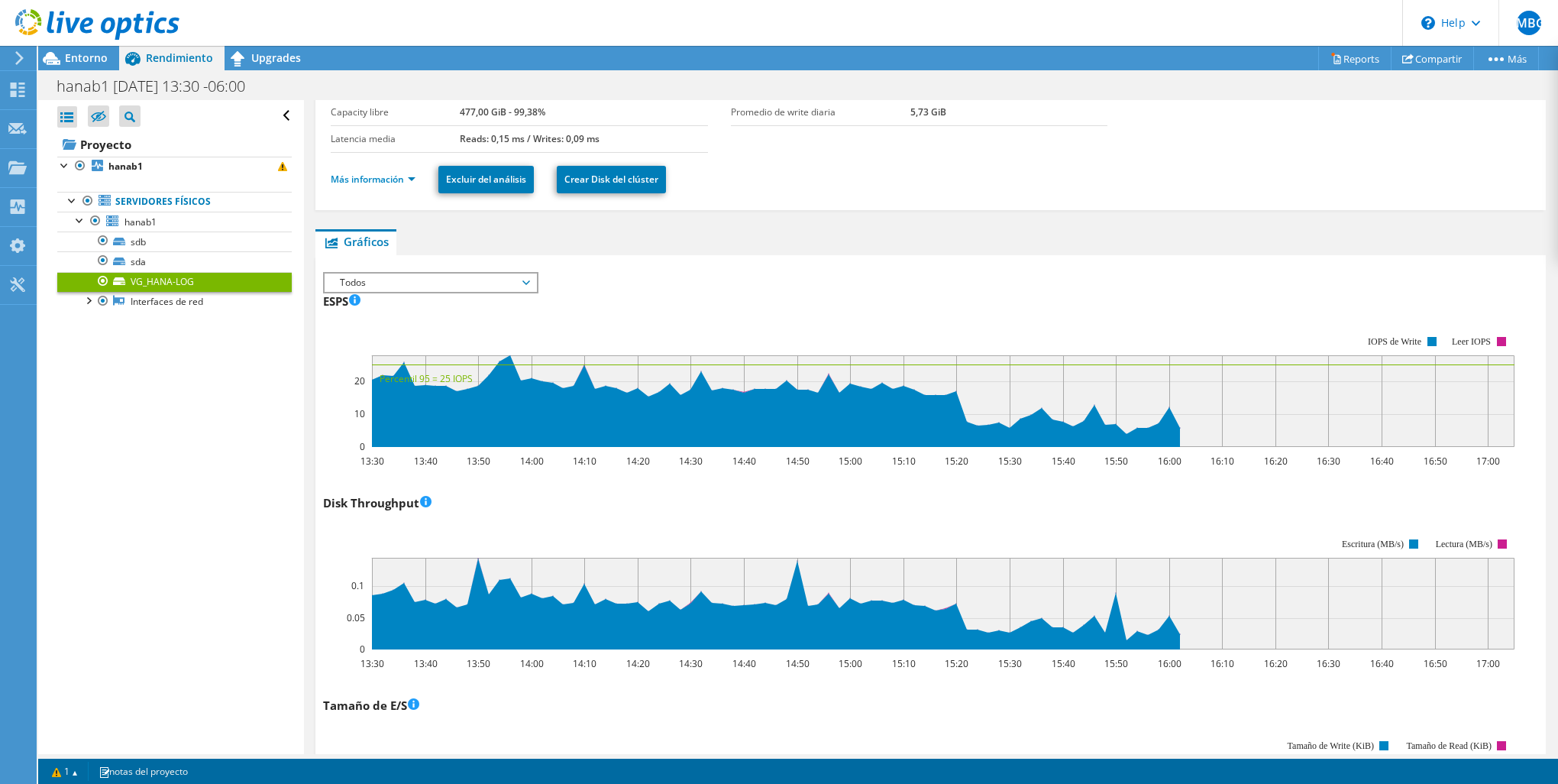
click at [888, 295] on div "ESPS 13:30 13:40 13:50 14:00 14:10 14:20 14:30 14:40 14:50 15:00 15:10 15:20 15…" at bounding box center [931, 378] width 1216 height 179
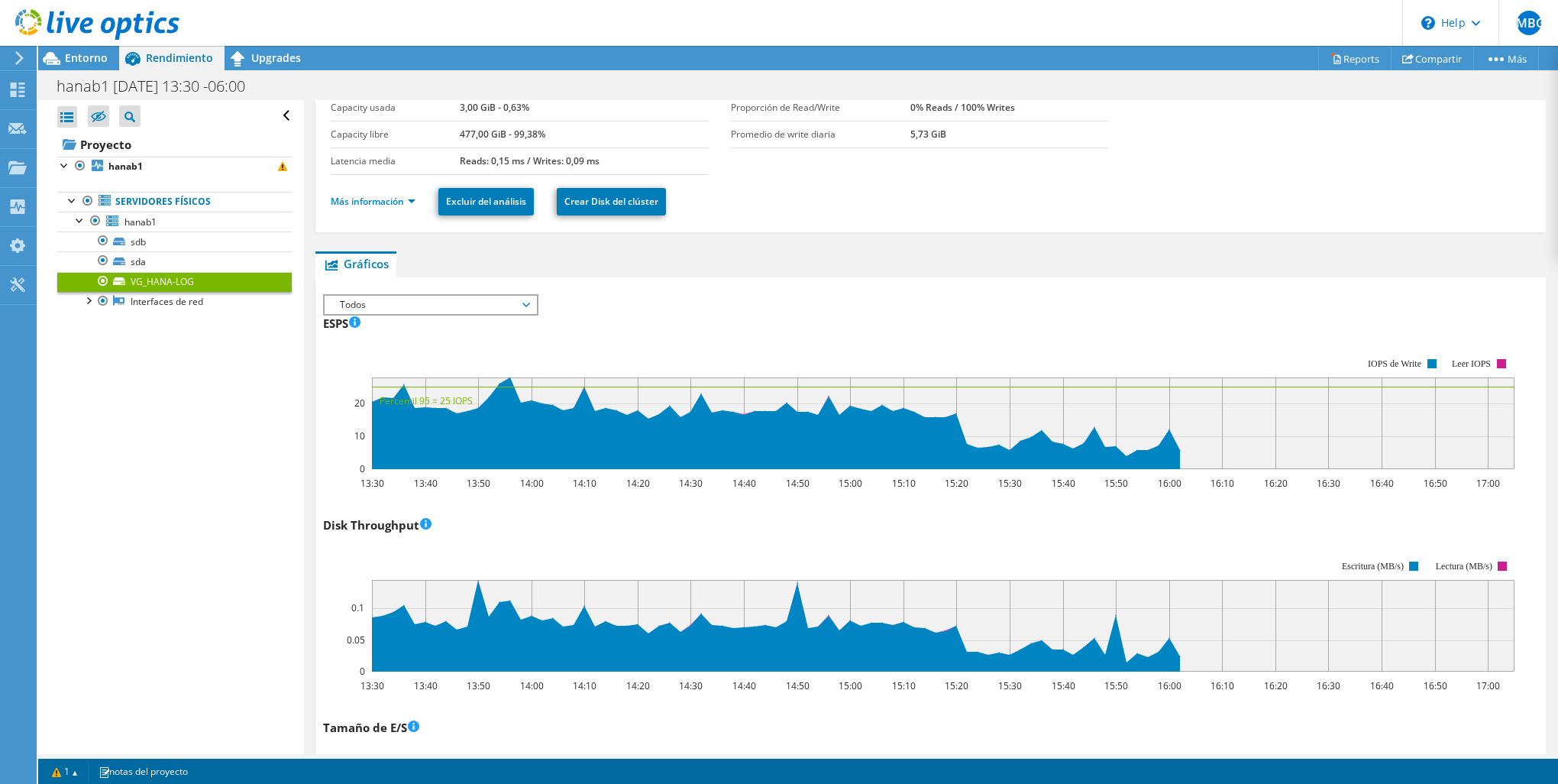
scroll to position [0, 0]
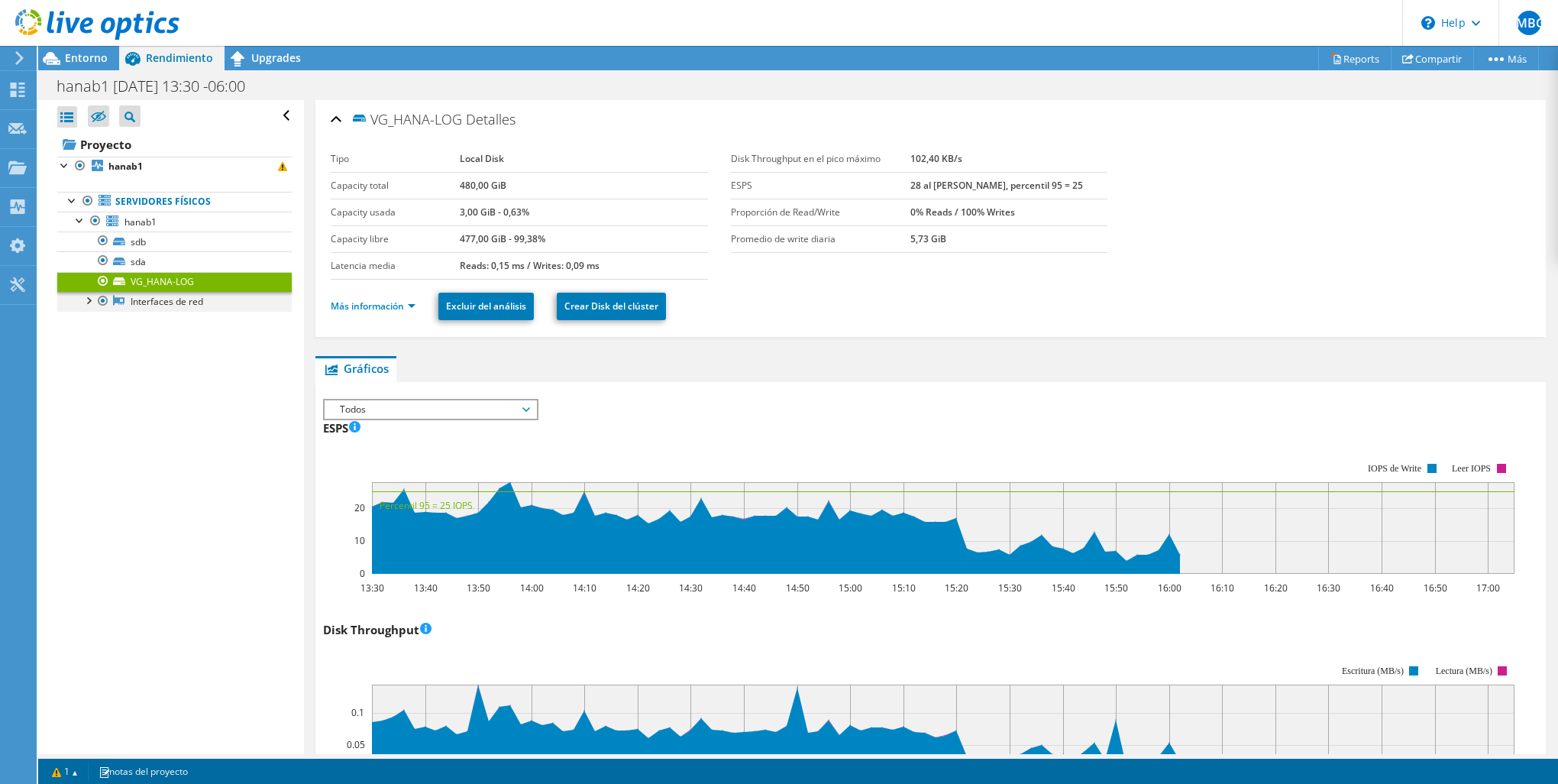
click at [91, 300] on div at bounding box center [88, 300] width 16 height 16
click at [154, 317] on link "eth0" at bounding box center [175, 321] width 234 height 20
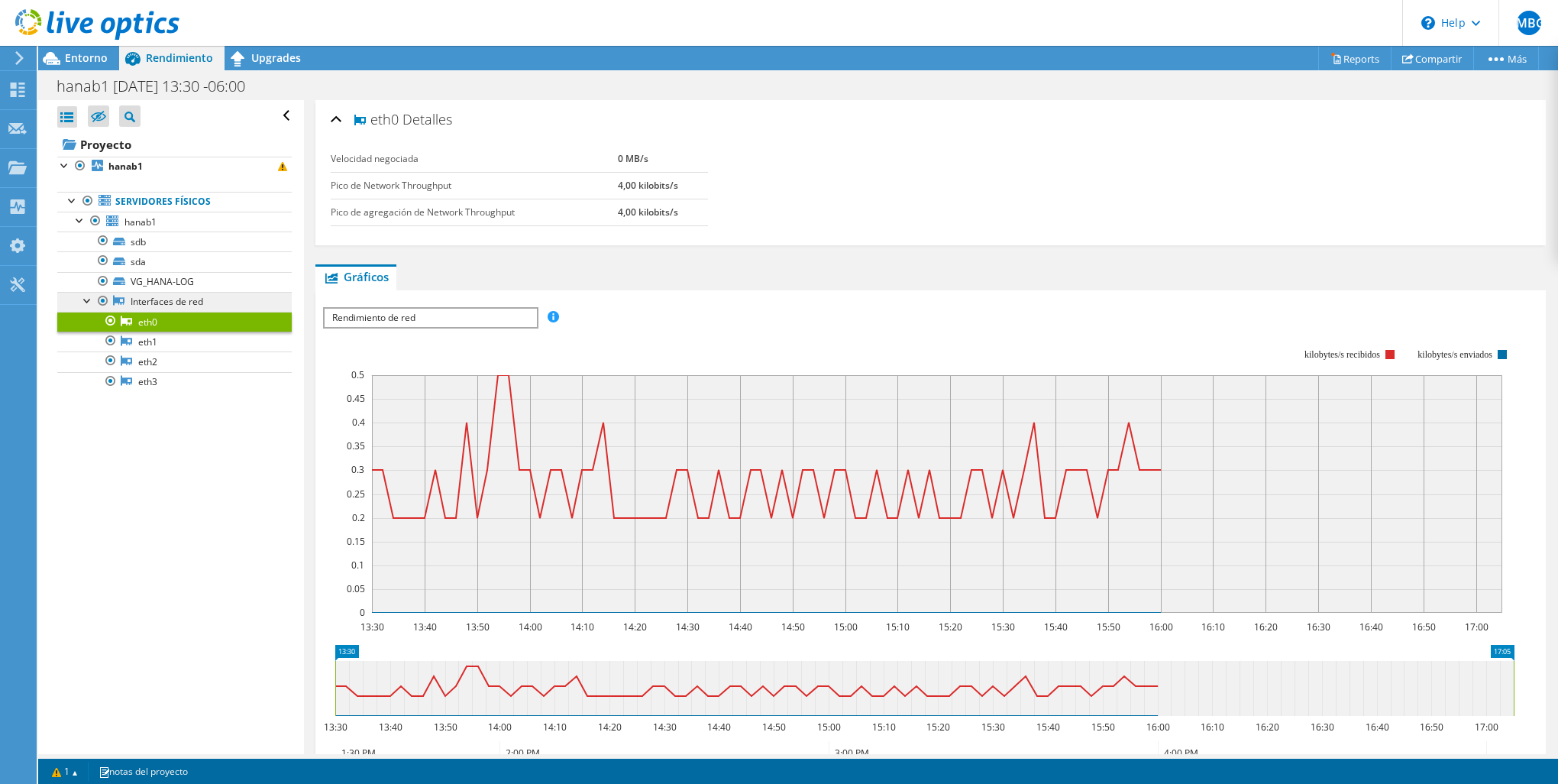
click at [177, 304] on link "Interfaces de red" at bounding box center [175, 302] width 234 height 20
click at [187, 338] on link "eth1" at bounding box center [175, 342] width 234 height 20
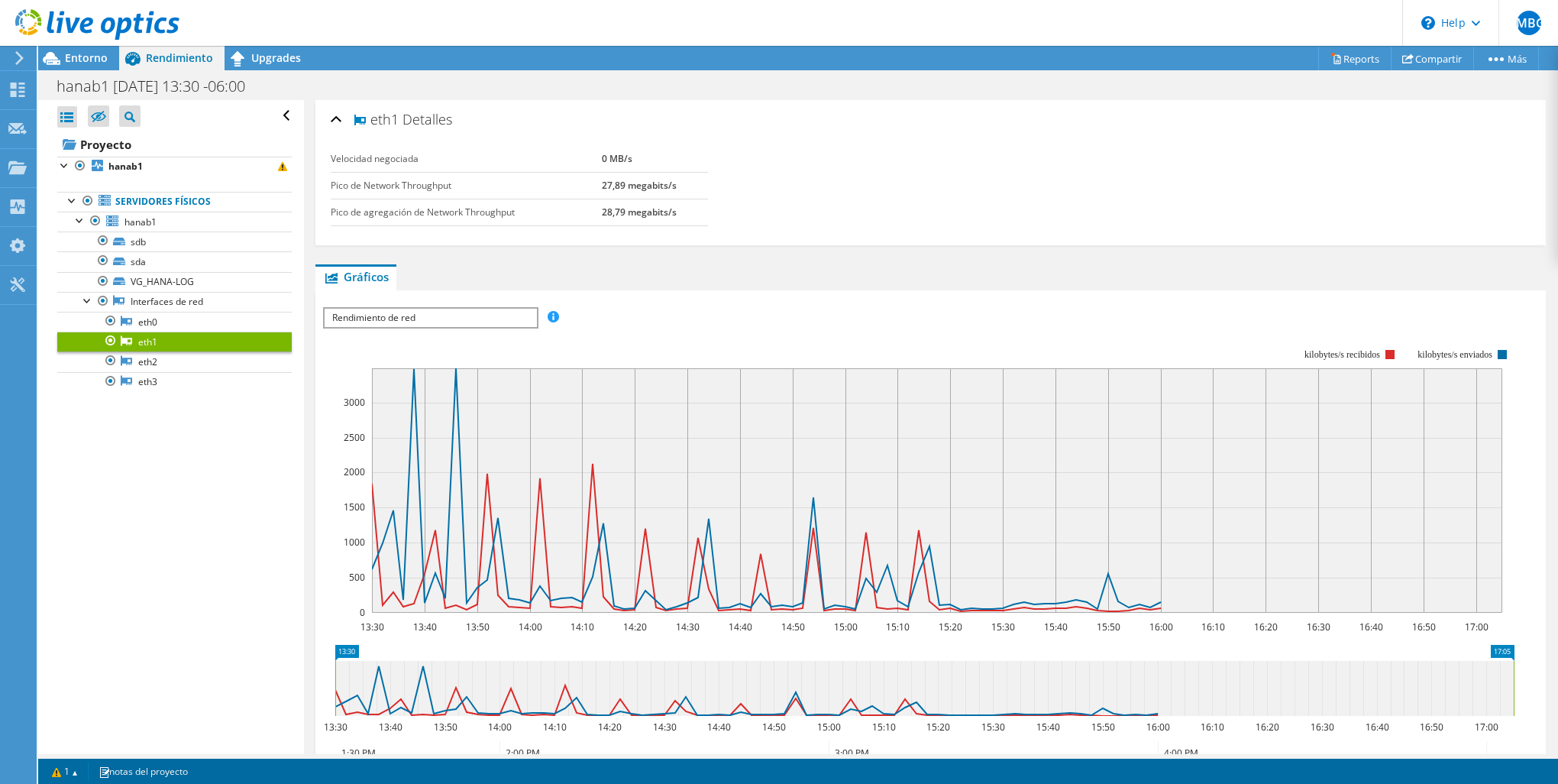
click at [376, 313] on span "Rendimiento de red" at bounding box center [430, 318] width 212 height 19
click at [317, 408] on section "ESPS Disk Throughput Tamaño de E/S Latencia Profundidad de la cola Porcentaje d…" at bounding box center [930, 605] width 1230 height 629
click at [204, 199] on link "Servidores físicos" at bounding box center [175, 202] width 234 height 20
click at [204, 173] on link "hanab1" at bounding box center [175, 167] width 234 height 20
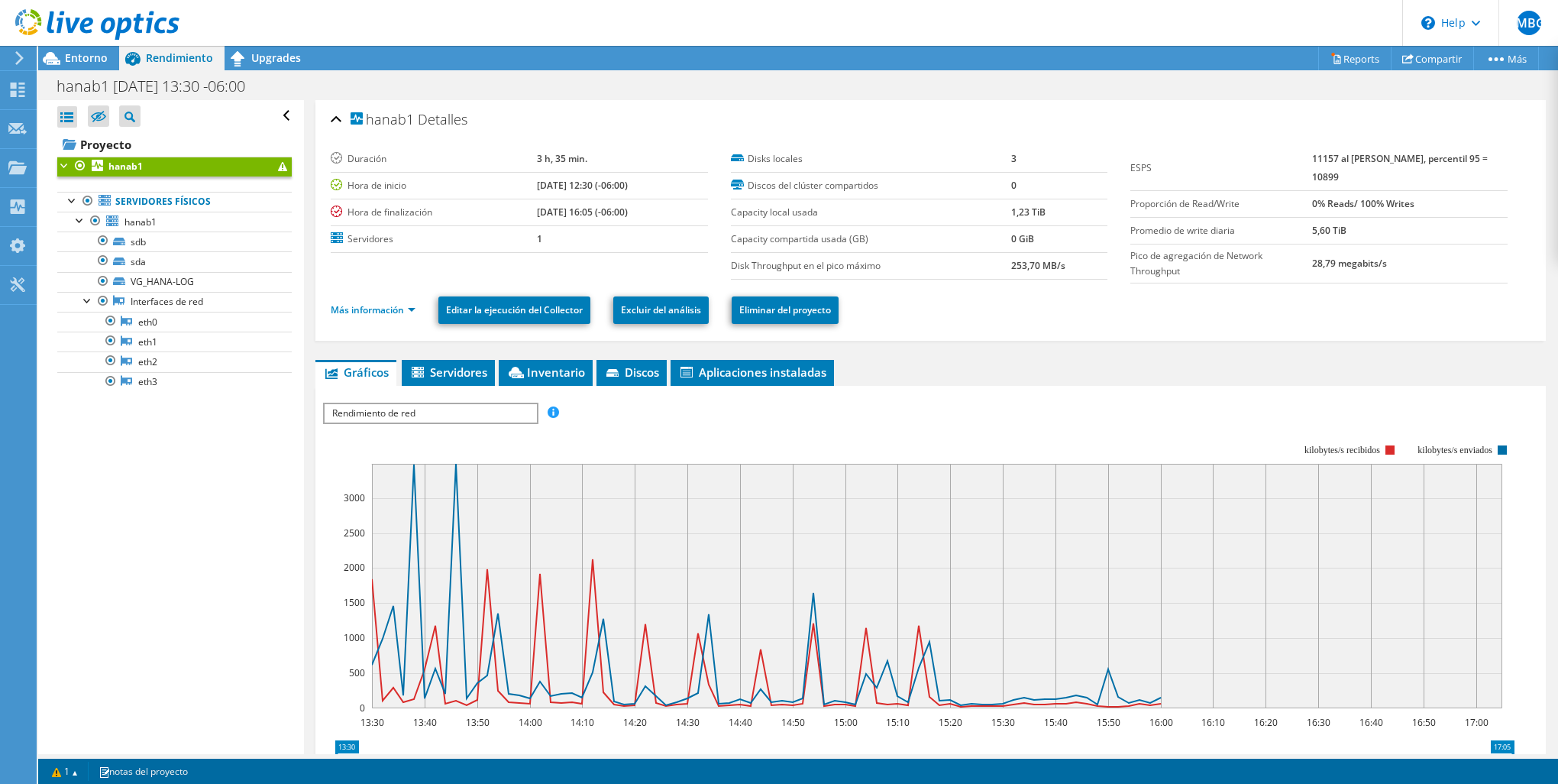
scroll to position [153, 0]
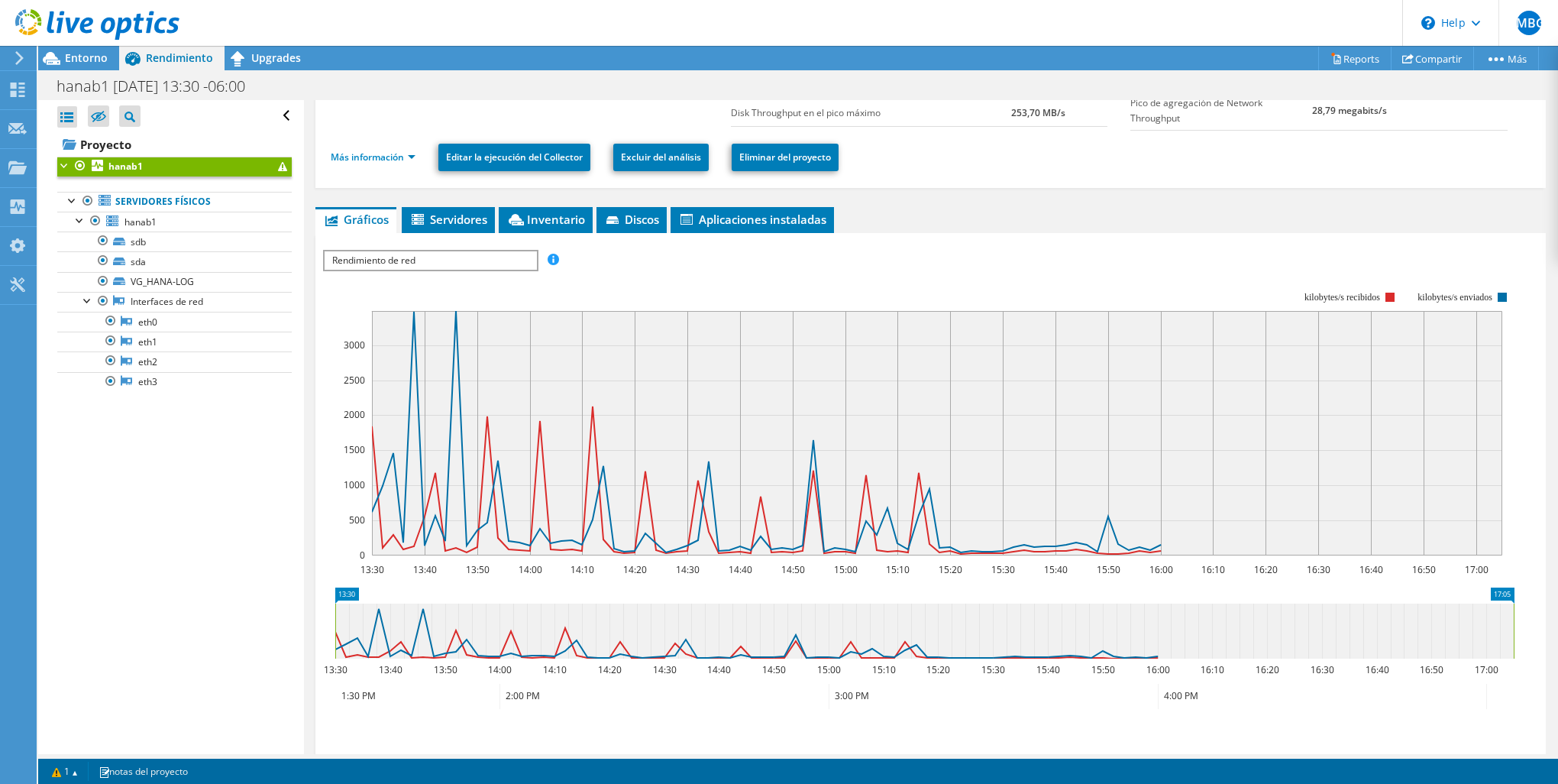
click at [381, 258] on span "Rendimiento de red" at bounding box center [430, 261] width 212 height 19
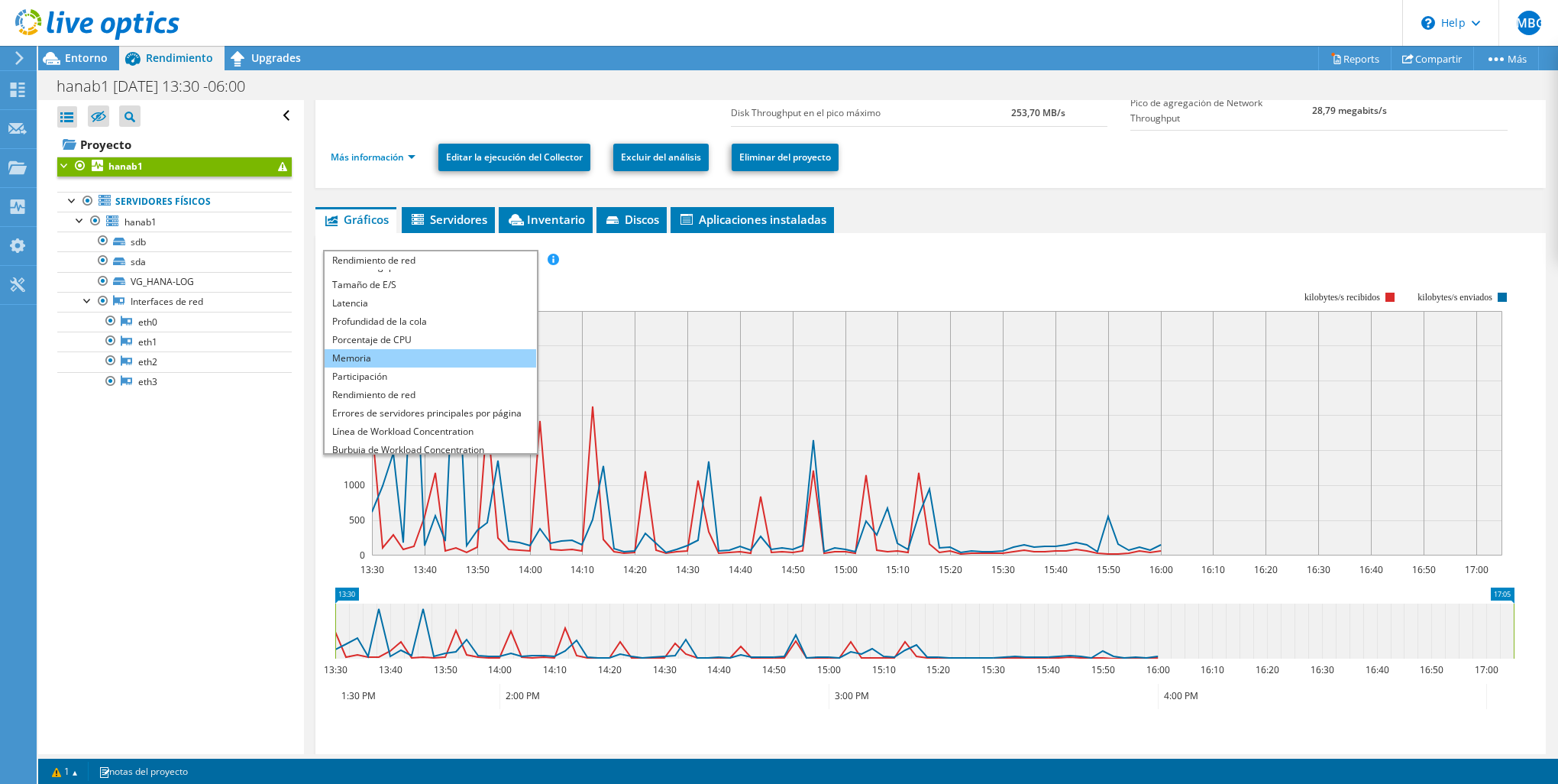
scroll to position [55, 0]
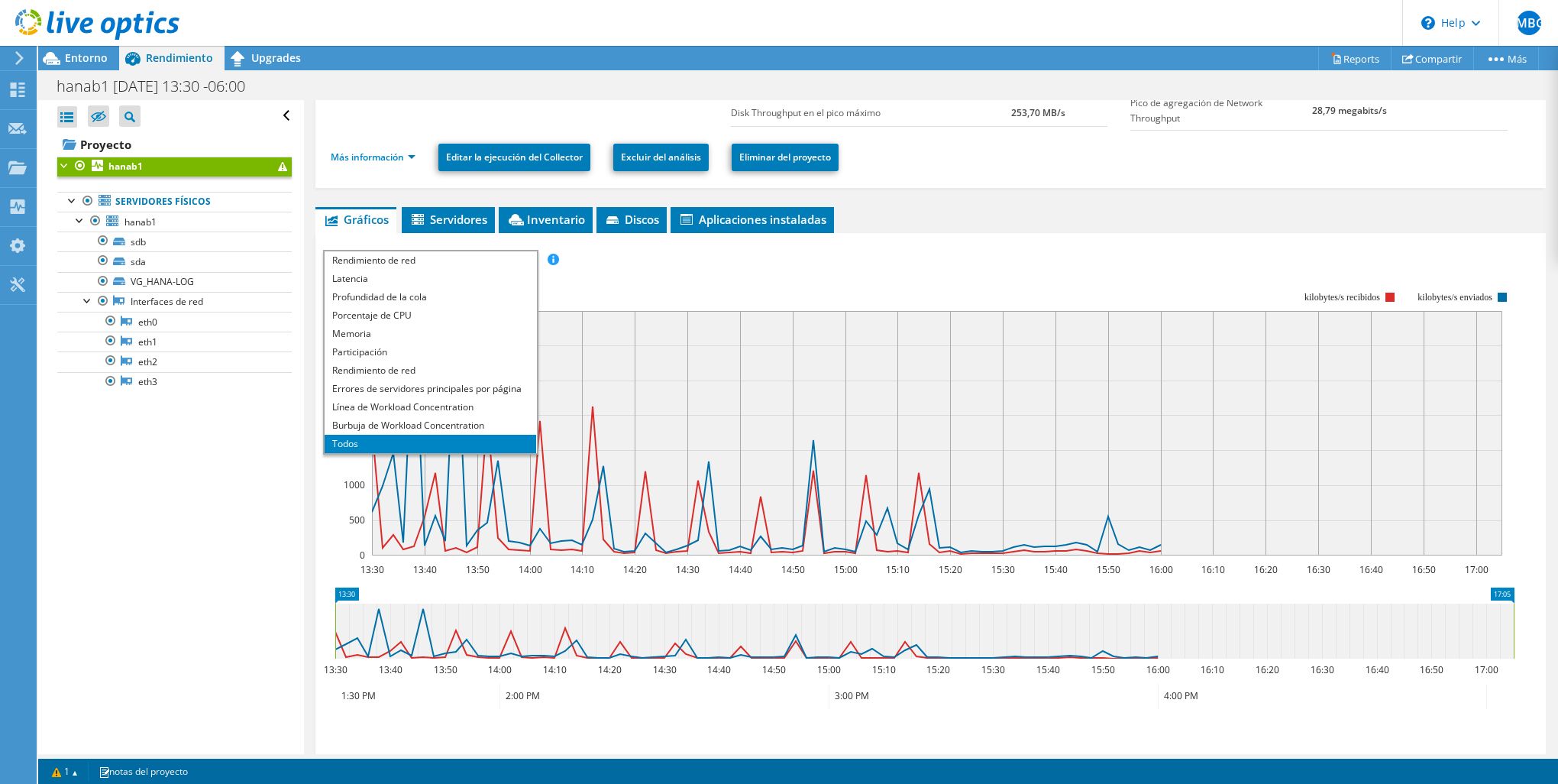
click at [389, 435] on li "Todos" at bounding box center [430, 444] width 212 height 19
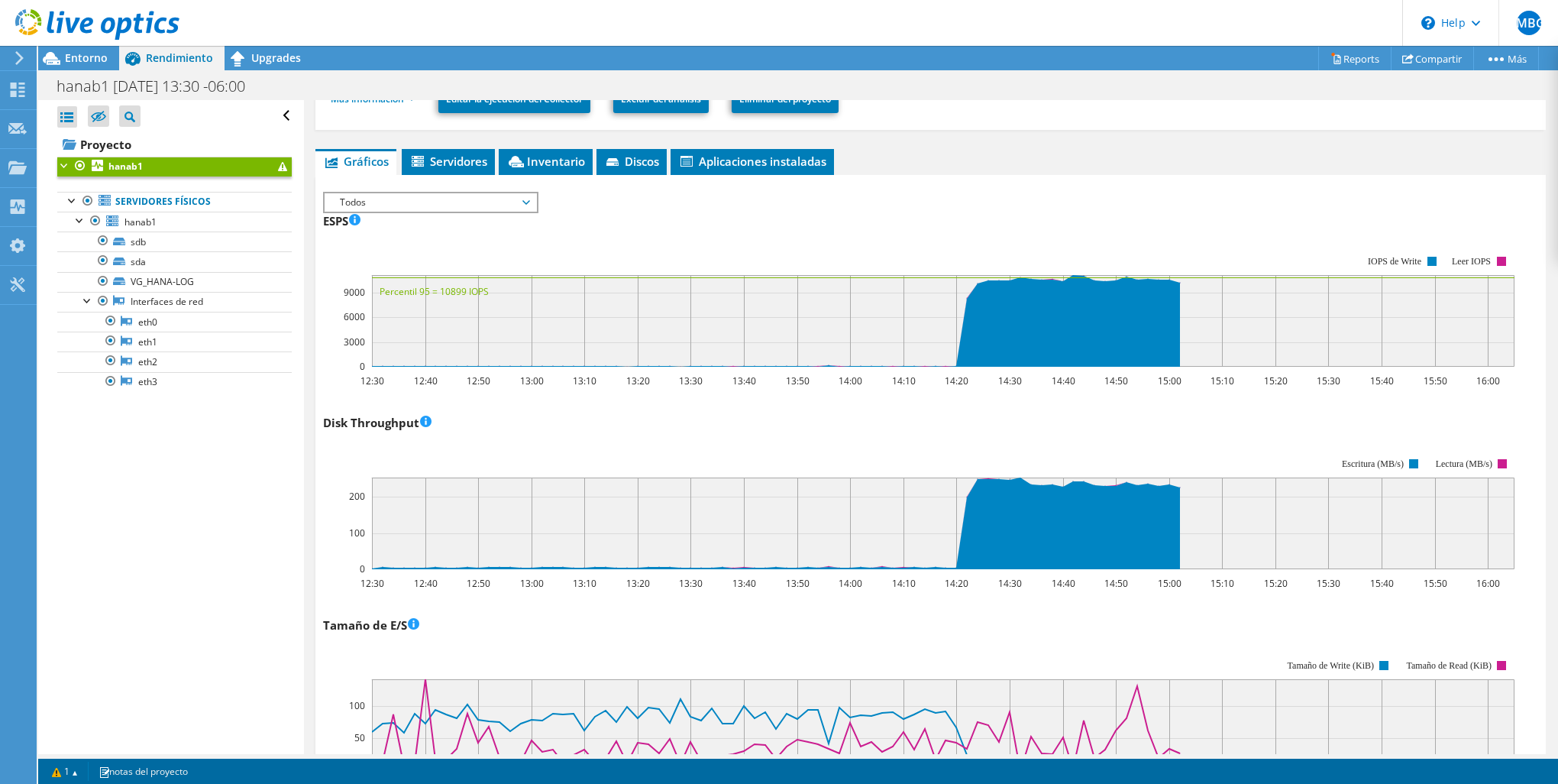
scroll to position [166, 0]
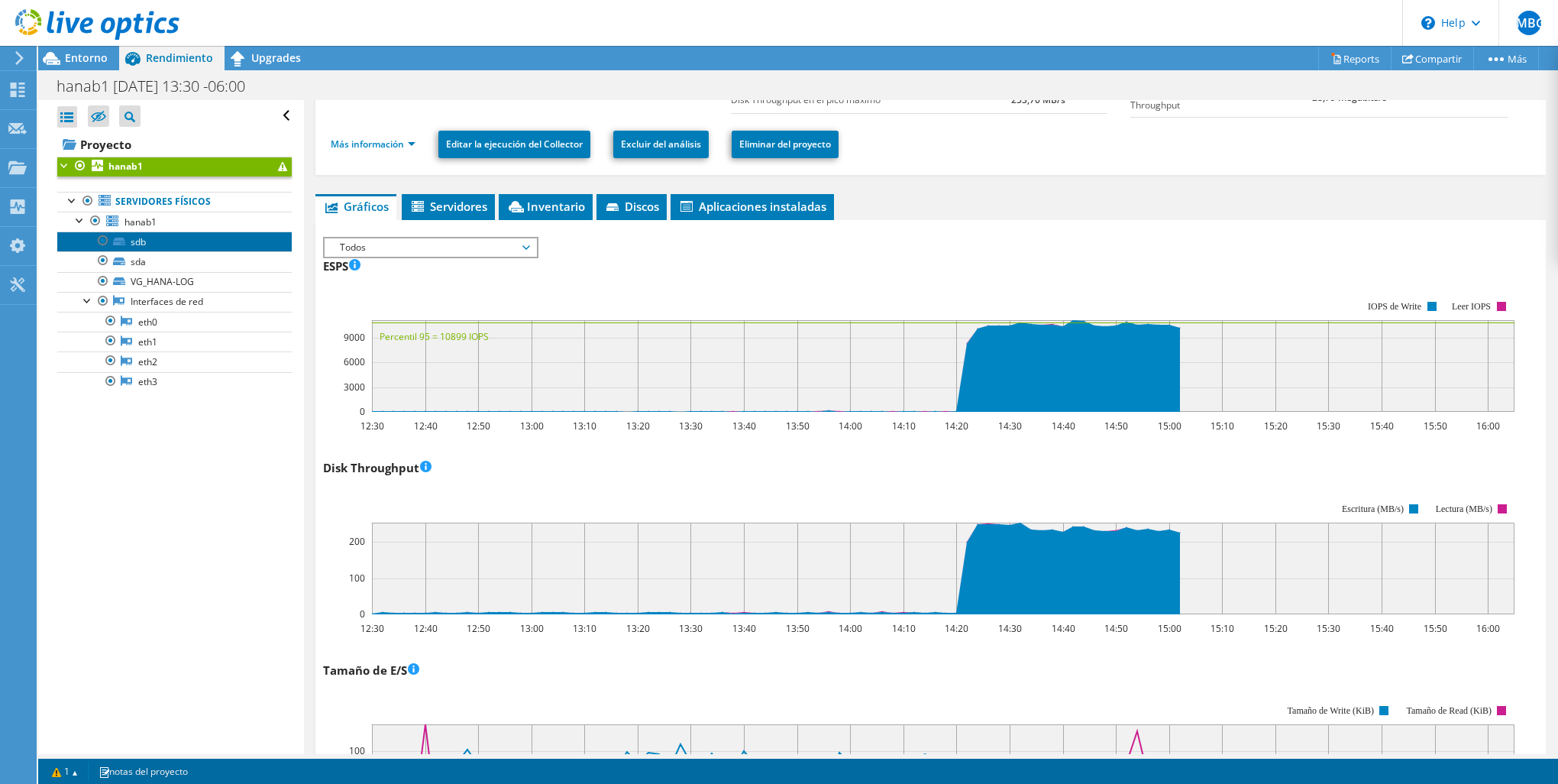
click at [157, 243] on link "sdb" at bounding box center [175, 241] width 234 height 20
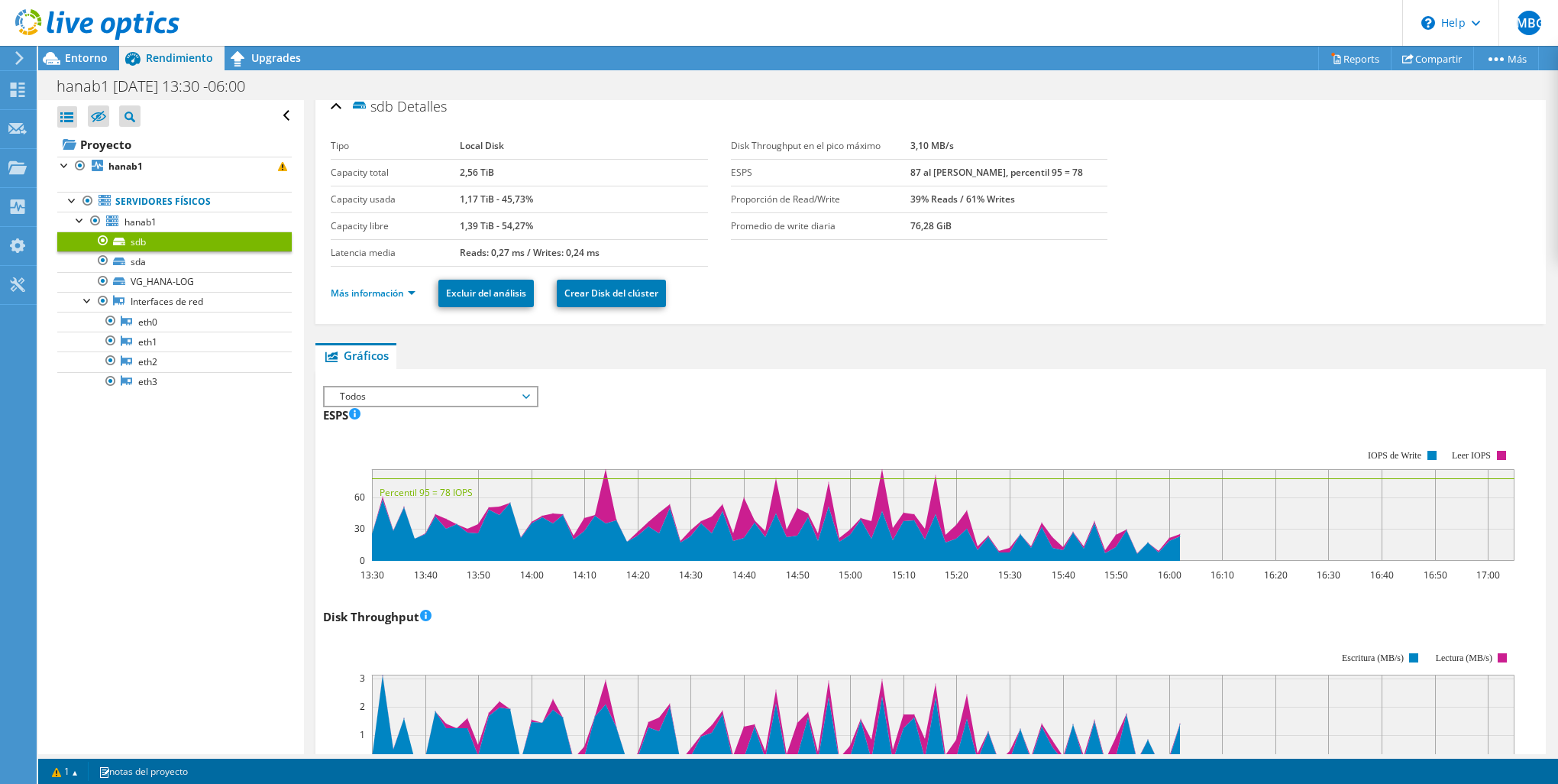
scroll to position [0, 0]
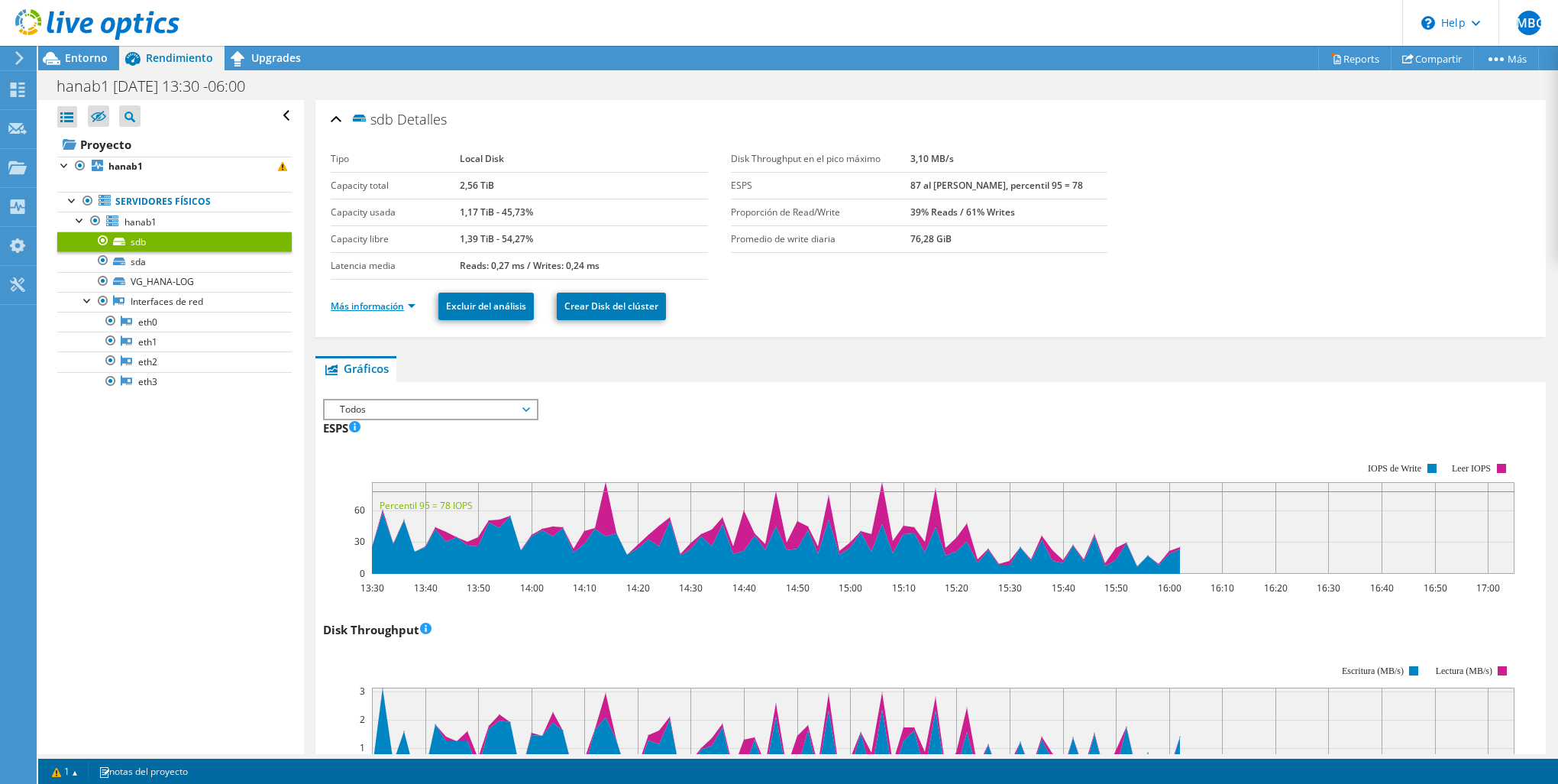
click at [367, 308] on link "Más información" at bounding box center [373, 306] width 85 height 13
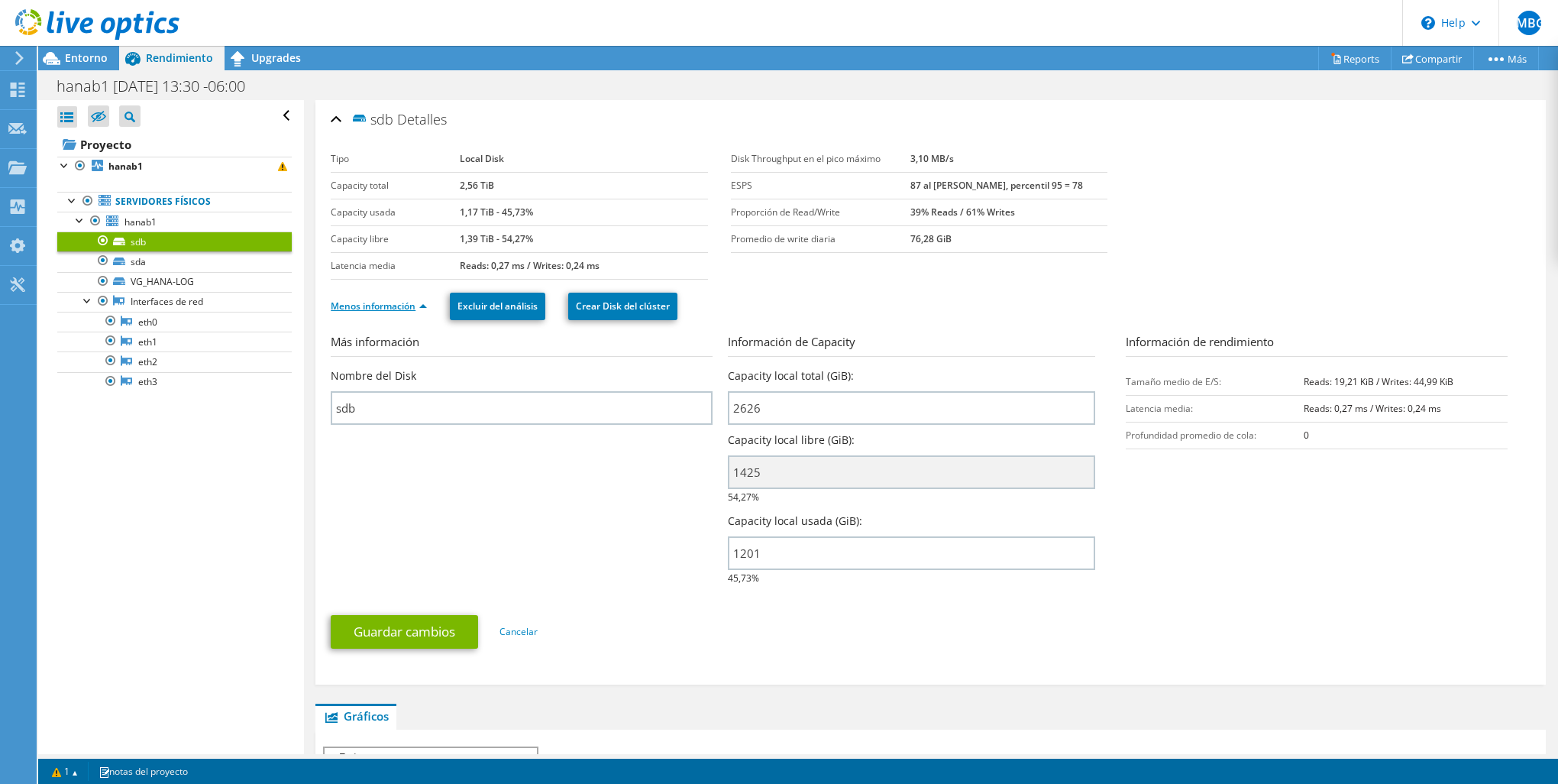
click at [367, 308] on link "Menos información" at bounding box center [379, 306] width 96 height 13
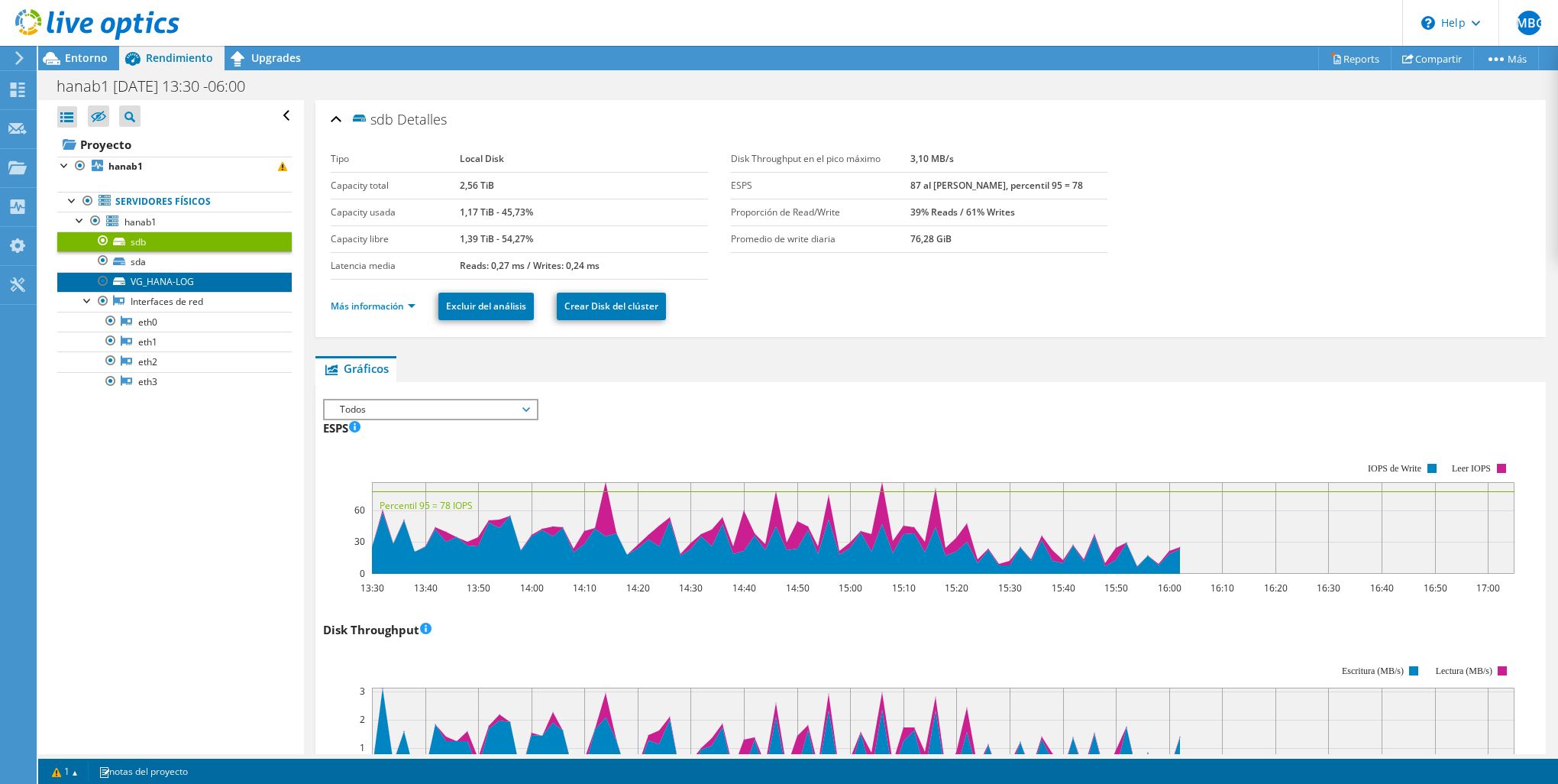
click at [165, 286] on link "VG_HANA-LOG" at bounding box center [175, 282] width 234 height 20
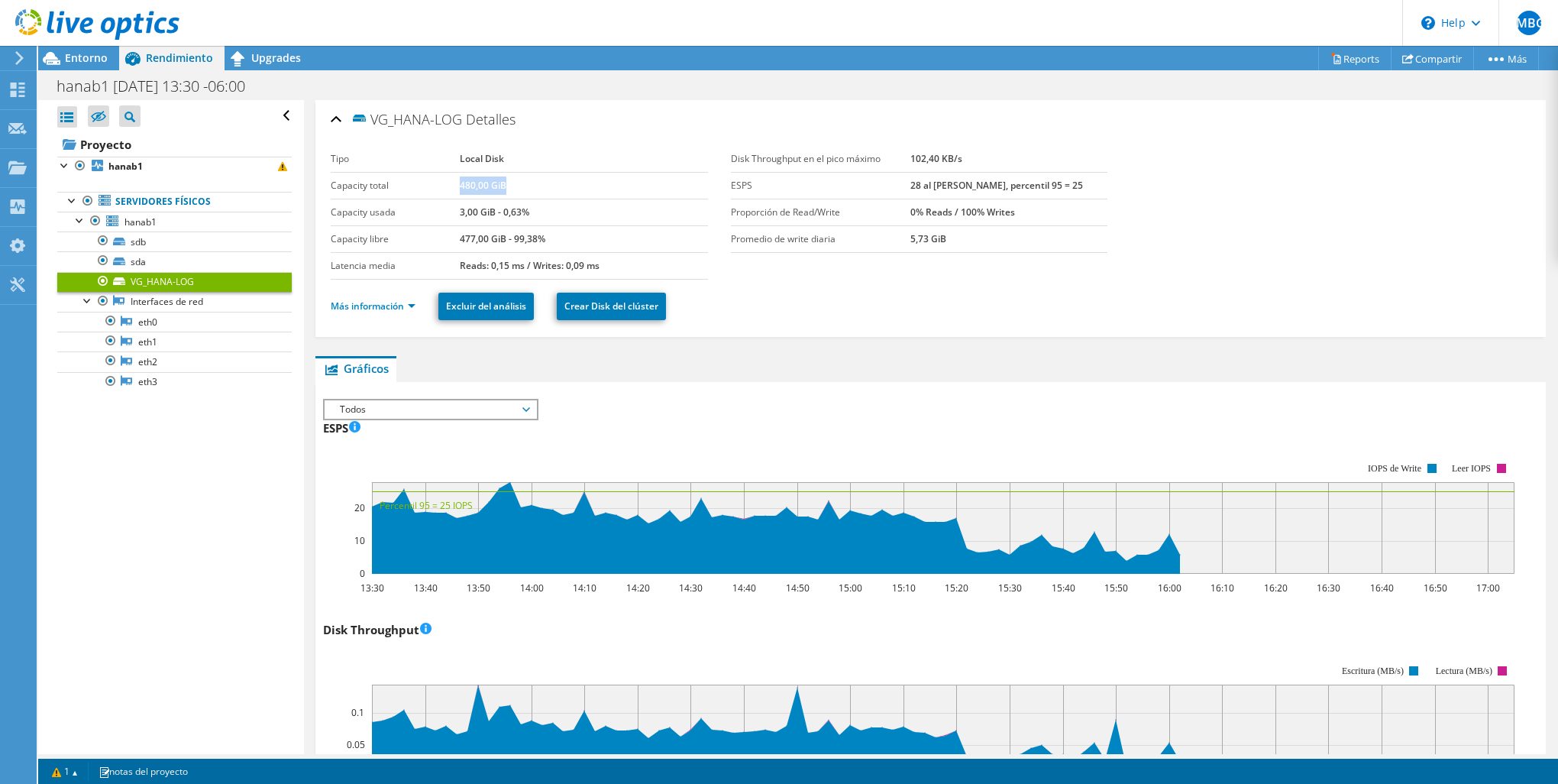
drag, startPoint x: 458, startPoint y: 185, endPoint x: 507, endPoint y: 184, distance: 49.0
click at [507, 184] on td "480,00 GiB" at bounding box center [584, 185] width 248 height 26
drag, startPoint x: 507, startPoint y: 184, endPoint x: 460, endPoint y: 208, distance: 52.8
click at [460, 208] on b "3,00 GiB - 0,63%" at bounding box center [494, 212] width 70 height 13
click at [456, 211] on label "Capacity usada" at bounding box center [395, 213] width 129 height 16
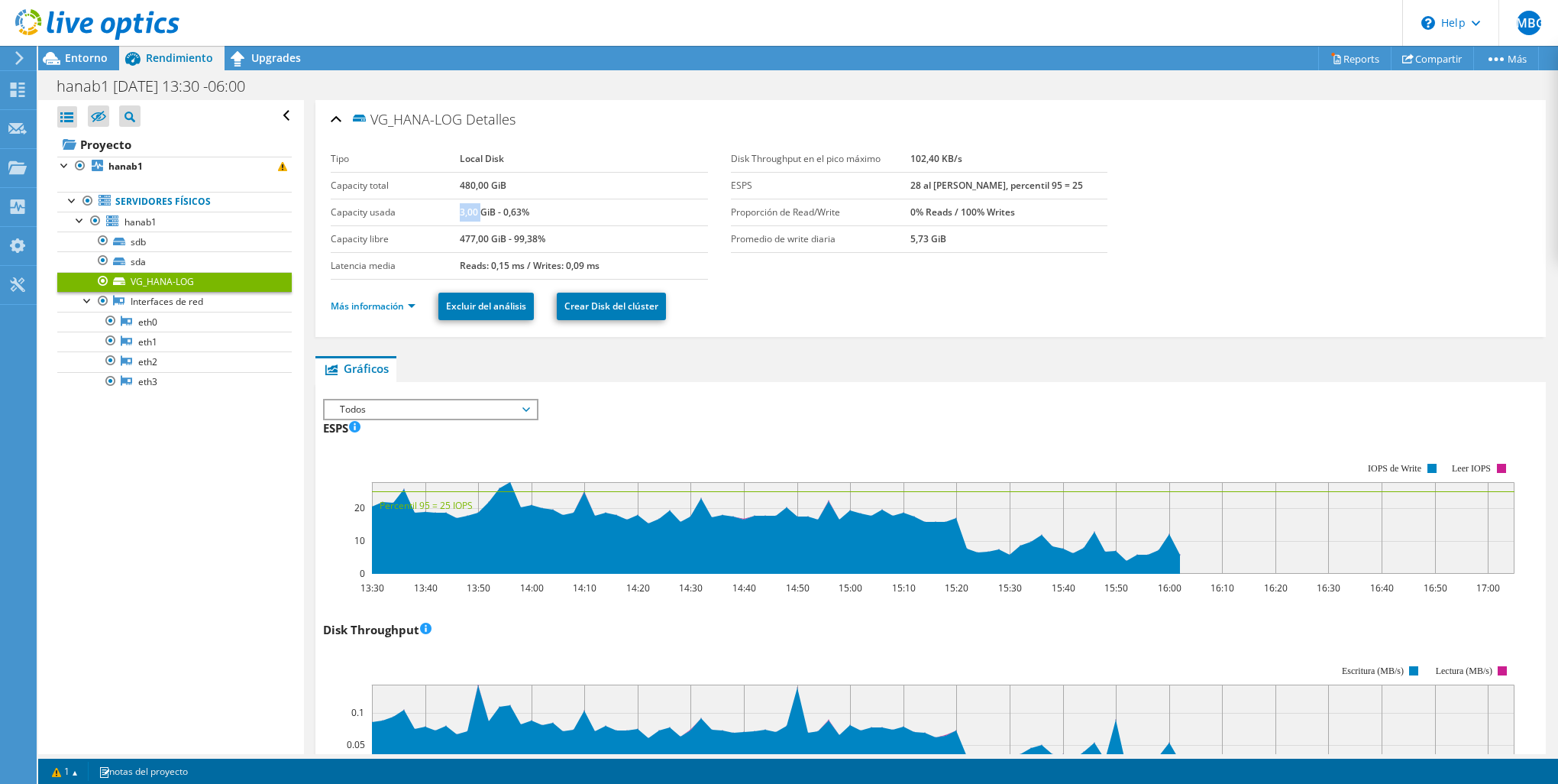
drag, startPoint x: 457, startPoint y: 209, endPoint x: 480, endPoint y: 206, distance: 23.2
click at [480, 206] on b "3,00 GiB - 0,63%" at bounding box center [494, 212] width 70 height 13
click at [167, 245] on link "sdb" at bounding box center [175, 241] width 234 height 20
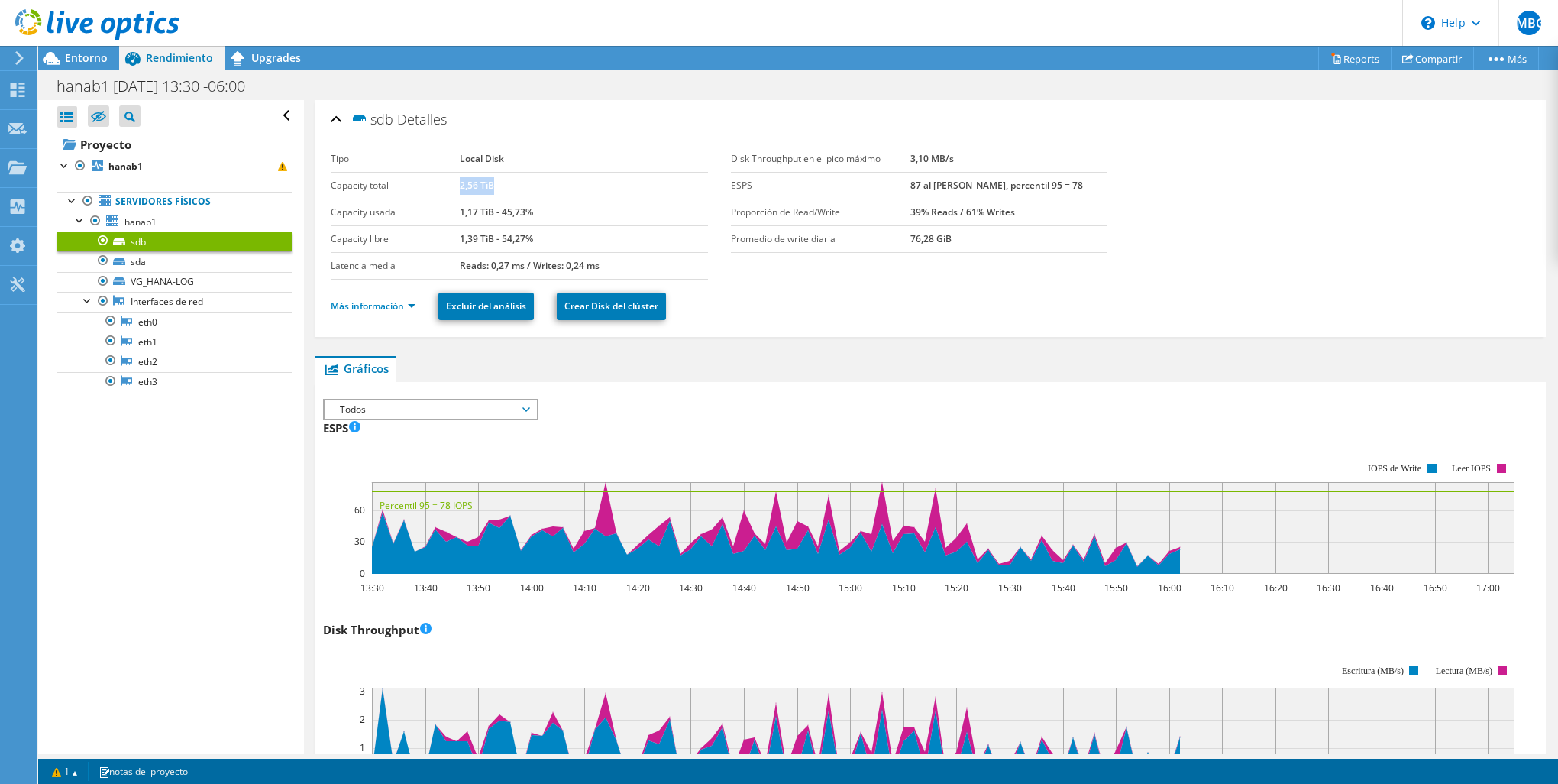
drag, startPoint x: 457, startPoint y: 184, endPoint x: 495, endPoint y: 185, distance: 38.0
click at [495, 185] on td "2,56 TiB" at bounding box center [584, 185] width 248 height 26
drag, startPoint x: 495, startPoint y: 185, endPoint x: 453, endPoint y: 213, distance: 50.5
click at [453, 213] on label "Capacity usada" at bounding box center [395, 213] width 129 height 16
drag, startPoint x: 458, startPoint y: 210, endPoint x: 510, endPoint y: 210, distance: 52.0
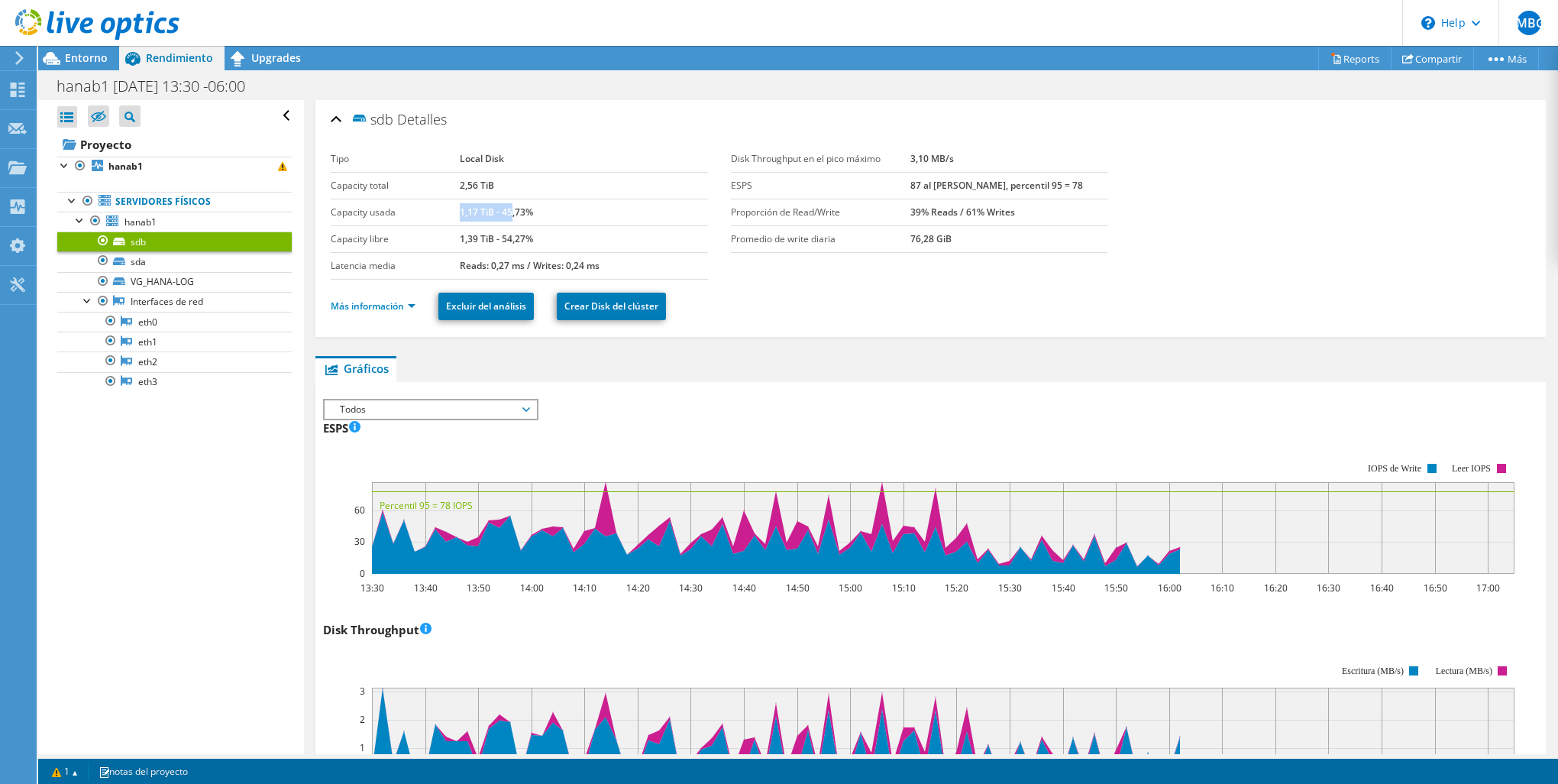
click at [510, 210] on b "1,17 TiB - 45,73%" at bounding box center [496, 212] width 73 height 13
click at [153, 261] on link "sda" at bounding box center [175, 262] width 234 height 20
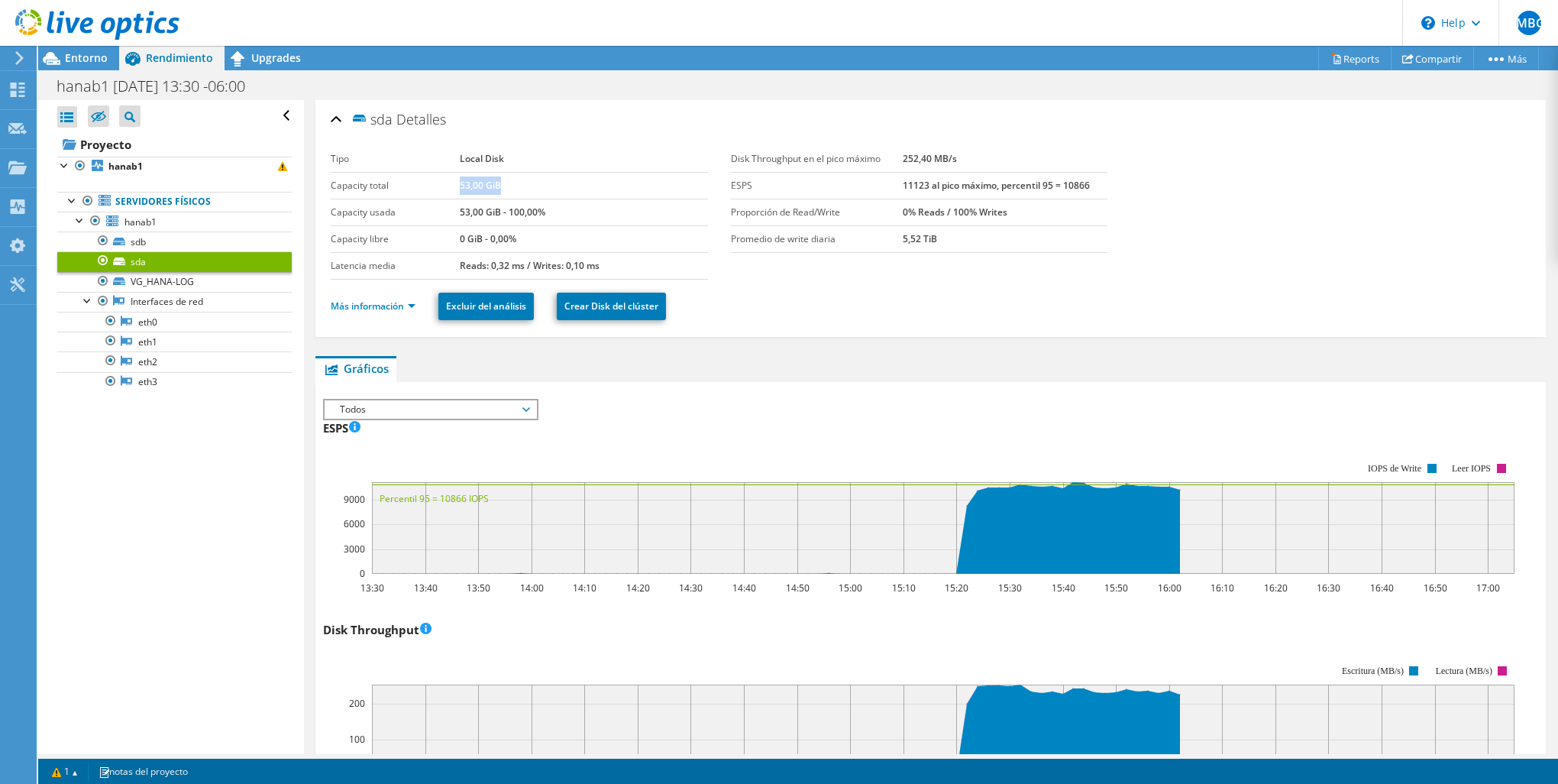
drag, startPoint x: 457, startPoint y: 185, endPoint x: 517, endPoint y: 185, distance: 60.0
click at [517, 185] on td "53,00 GiB" at bounding box center [584, 185] width 248 height 26
click at [366, 307] on link "Más información" at bounding box center [373, 306] width 85 height 13
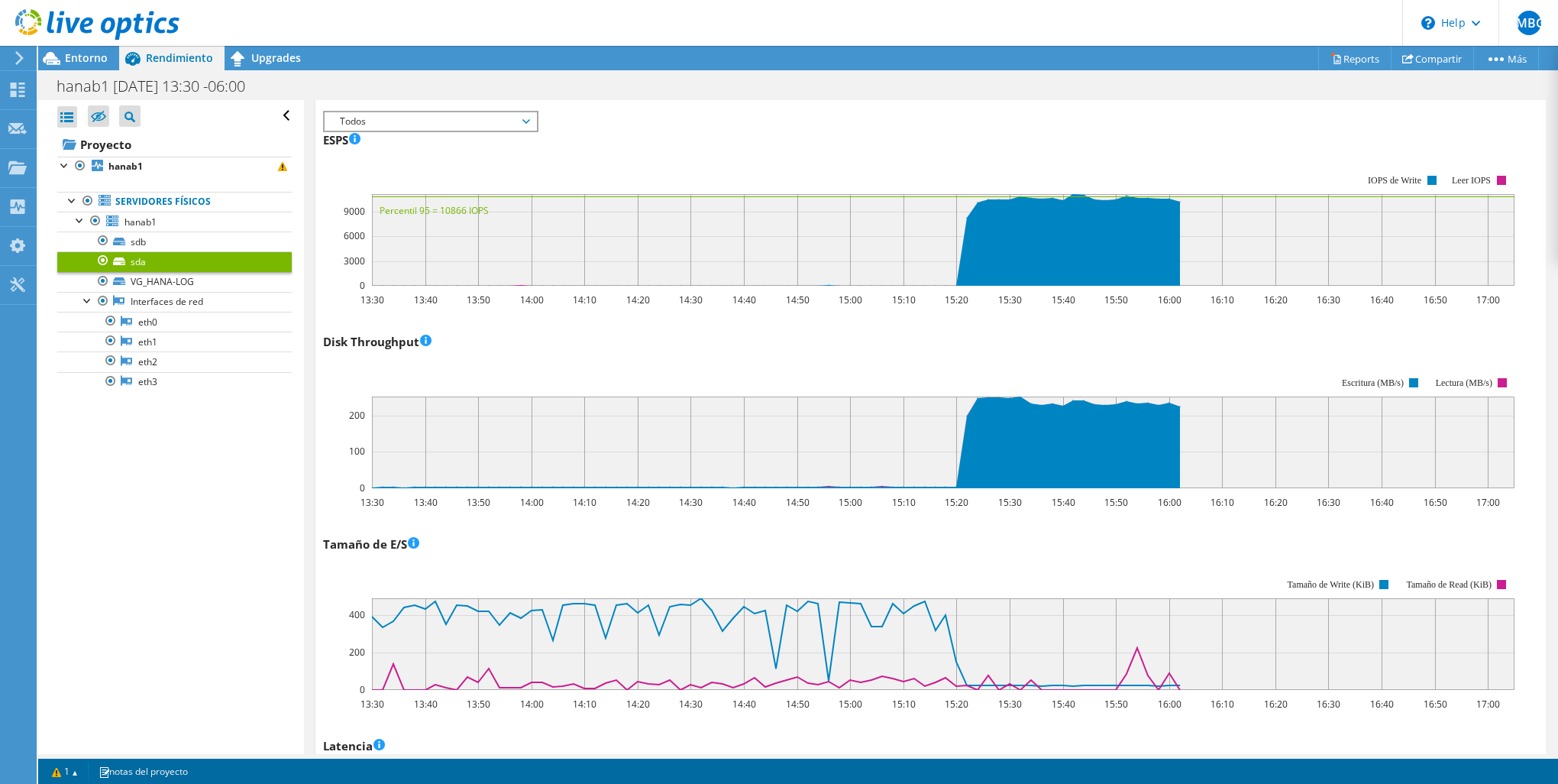
scroll to position [611, 0]
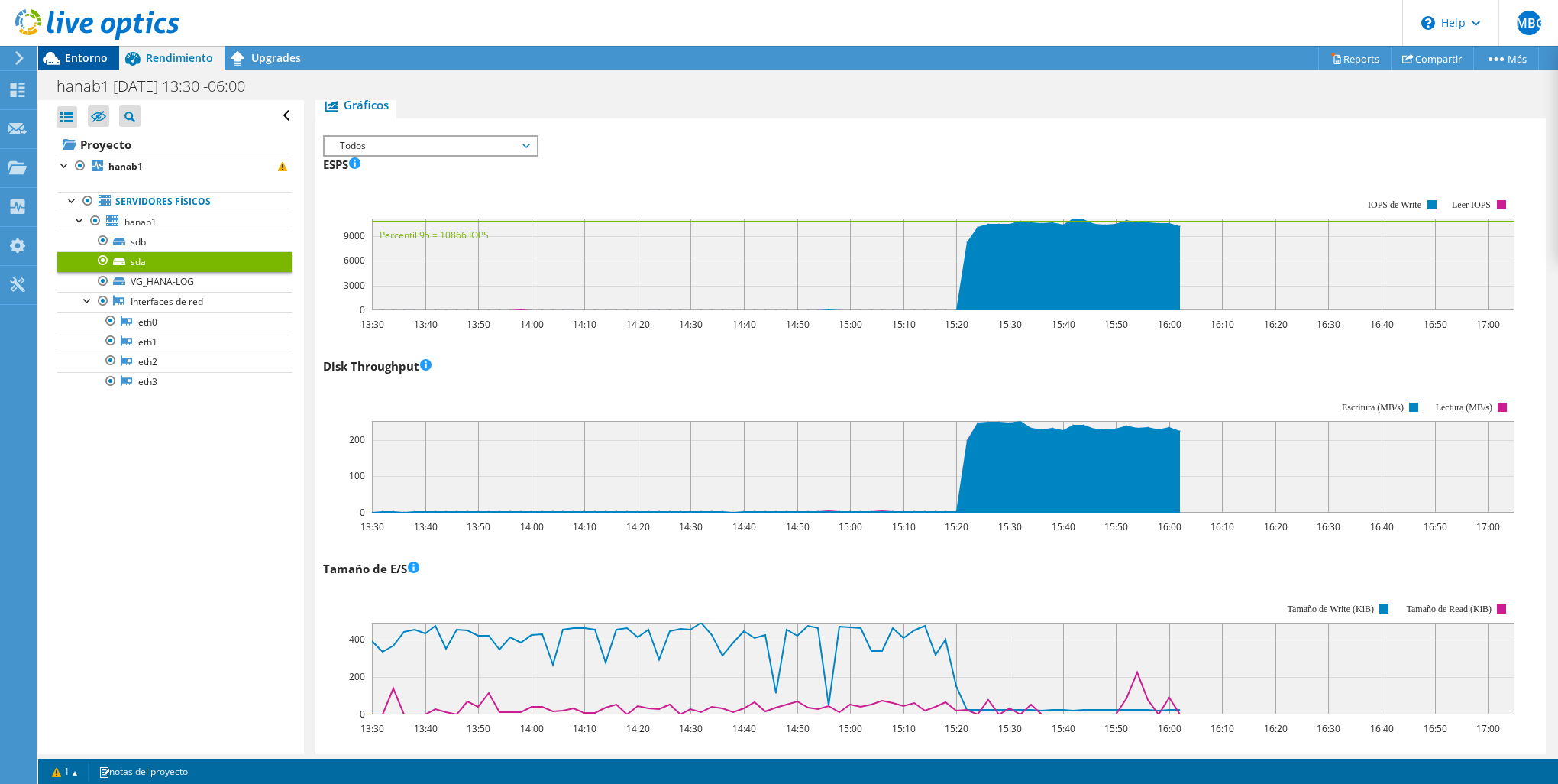
click at [61, 55] on icon at bounding box center [51, 58] width 26 height 26
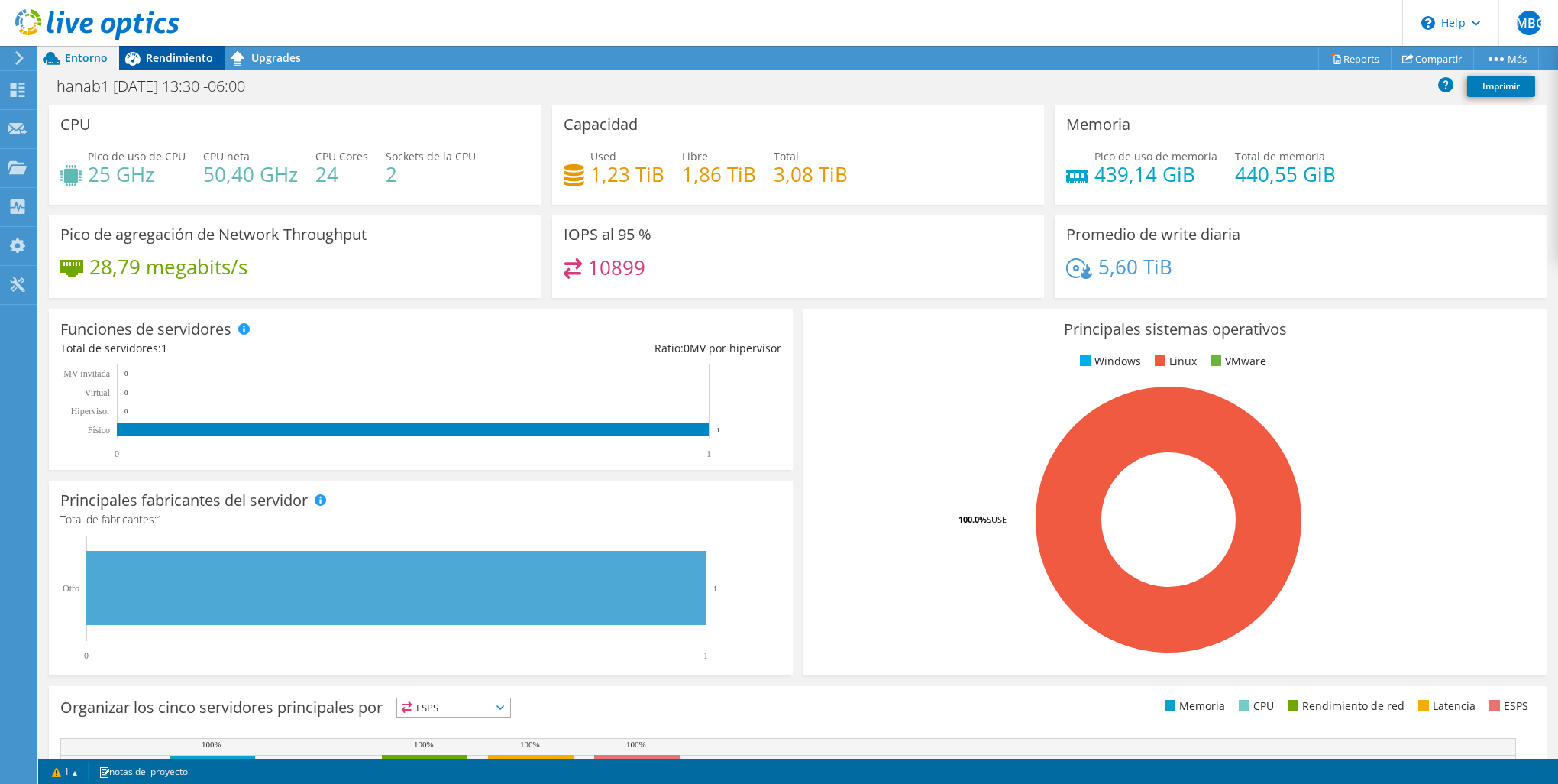
click at [193, 59] on span "Rendimiento" at bounding box center [179, 57] width 68 height 15
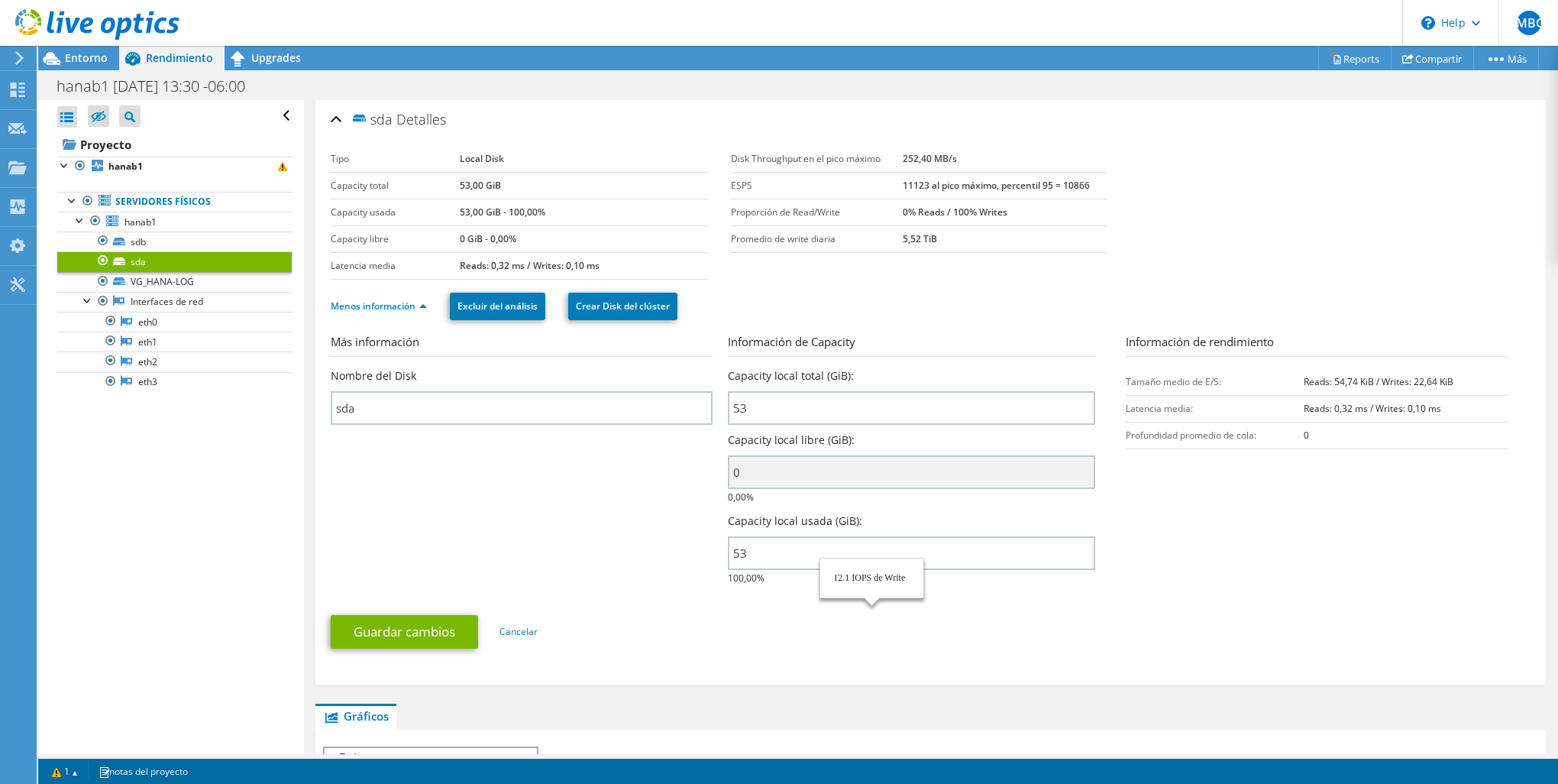
scroll to position [229, 0]
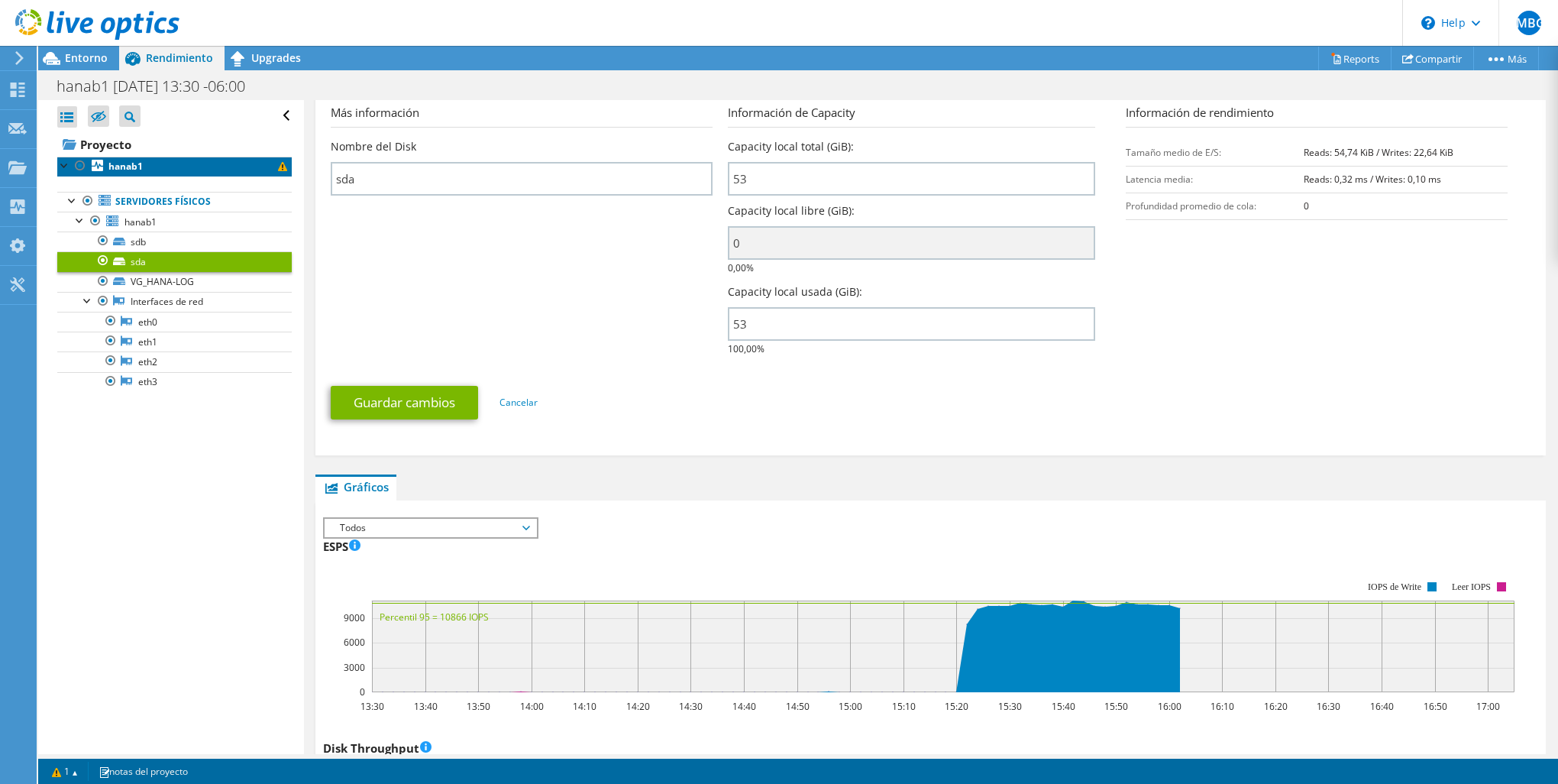
click at [169, 169] on link "hanab1" at bounding box center [175, 167] width 234 height 20
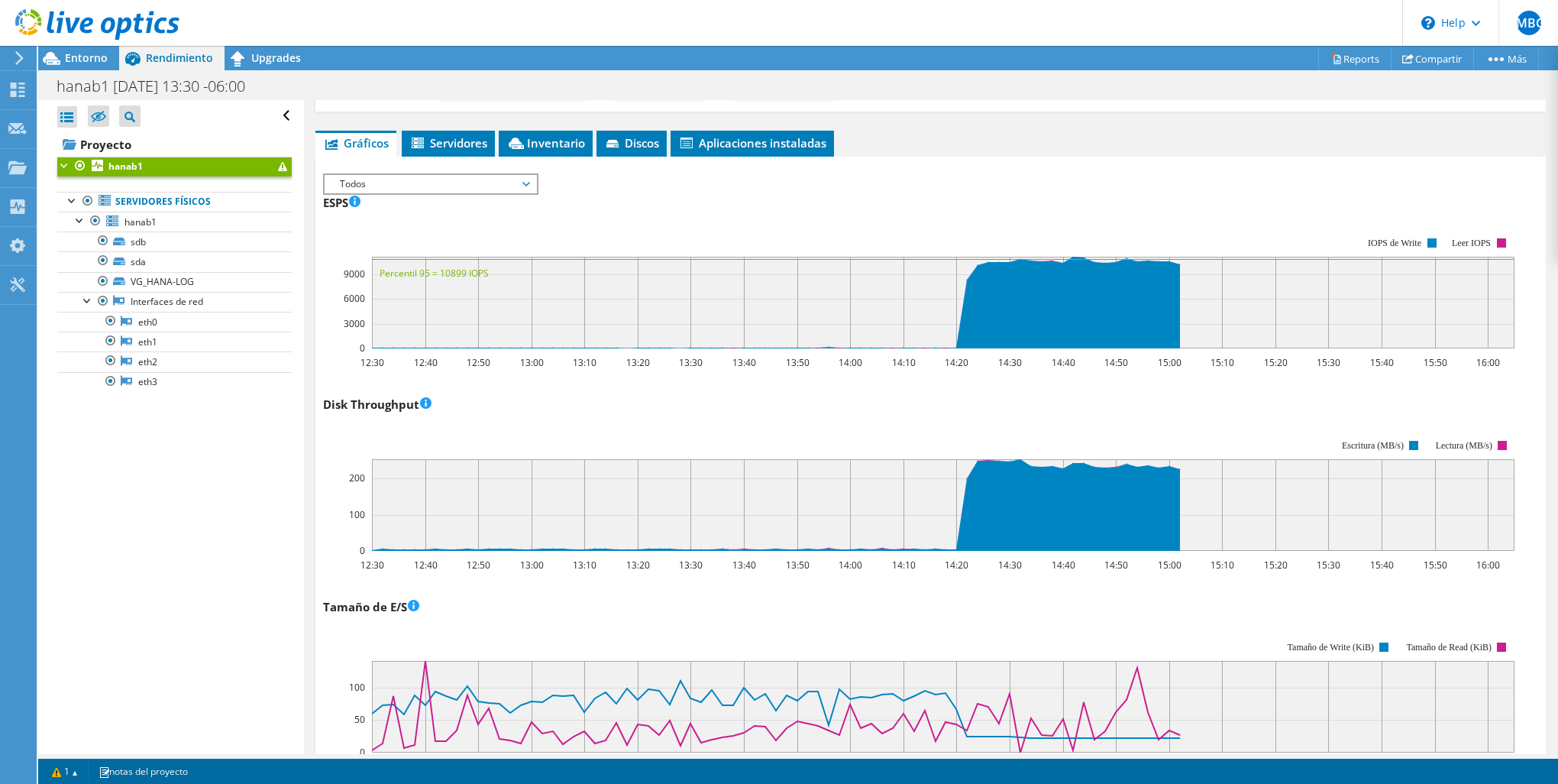
click at [557, 186] on div "ESPS Disk Throughput Tamaño de E/S Latencia Profundidad de la cola Porcentaje d…" at bounding box center [931, 182] width 1216 height 17
click at [547, 151] on li "Inventario" at bounding box center [546, 143] width 94 height 26
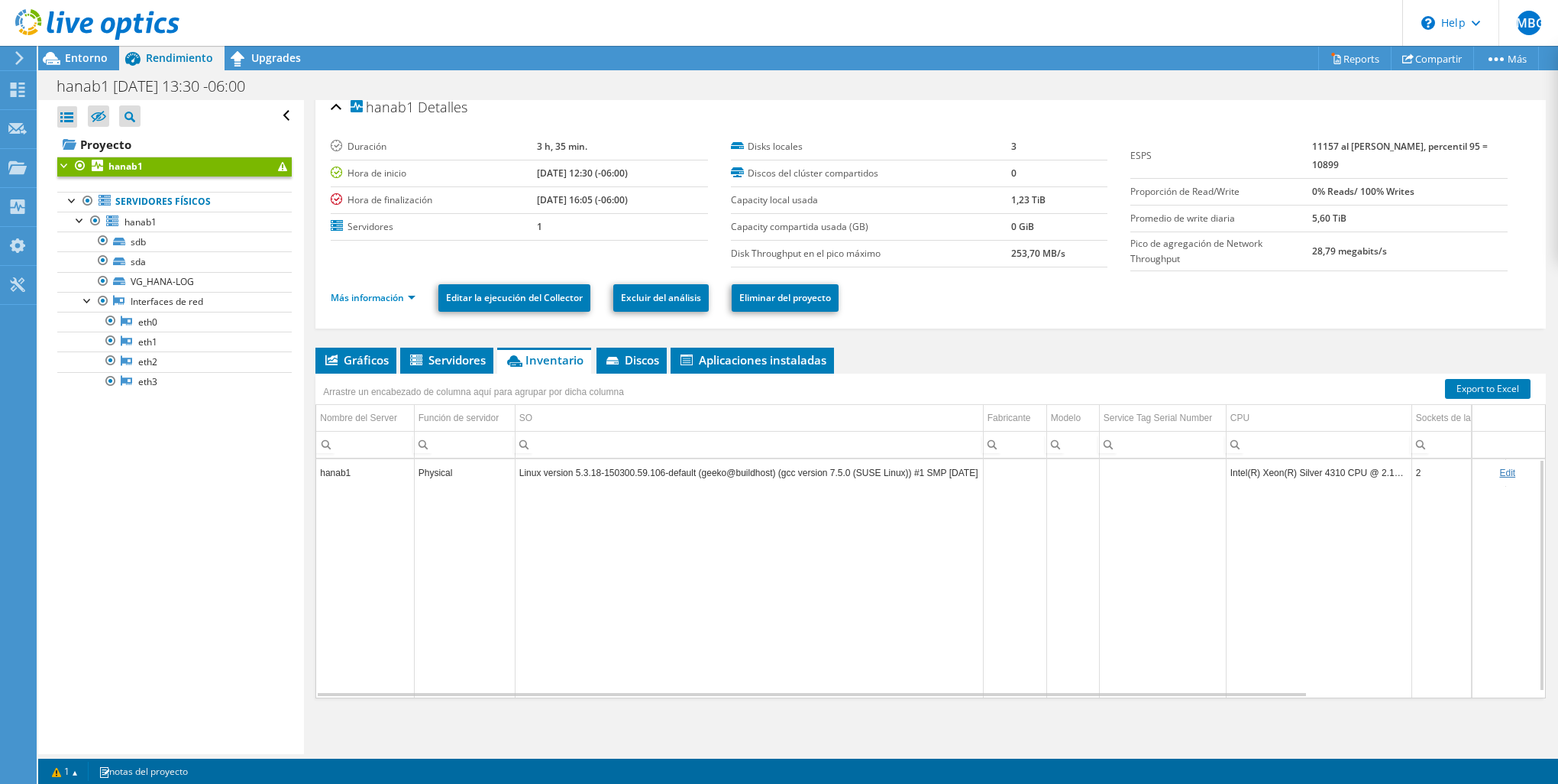
drag, startPoint x: 519, startPoint y: 472, endPoint x: 978, endPoint y: 477, distance: 459.0
click at [978, 477] on td "Linux version 5.3.18-150300.59.106-default (geeko@buildhost) (gcc version 7.5.0…" at bounding box center [748, 472] width 468 height 26
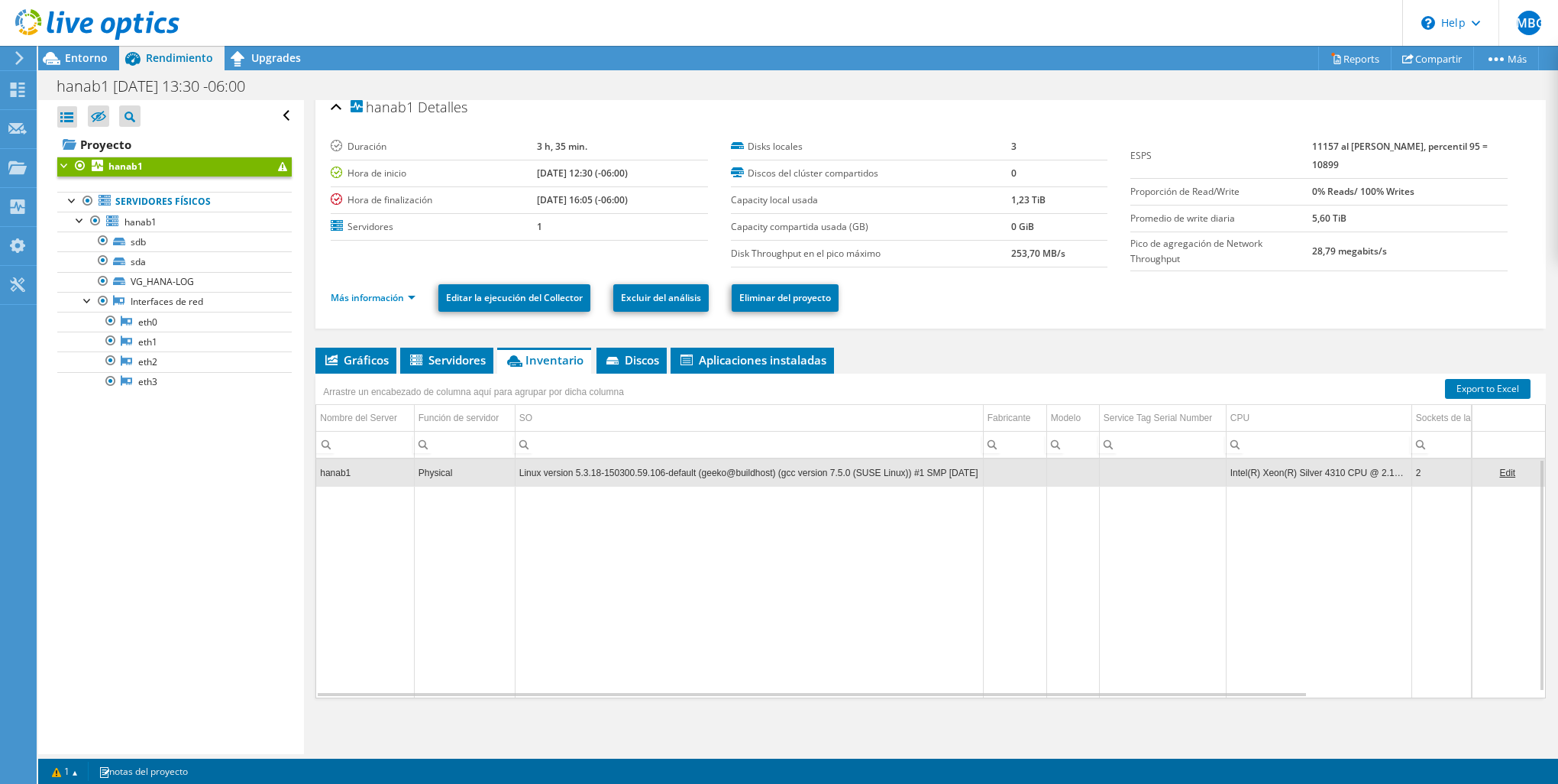
copy td "Linux version 5.3.18-150300.59.106-default (geeko@buildhost) (gcc version 7.5.0…"
click at [71, 57] on span "Entorno" at bounding box center [86, 57] width 43 height 15
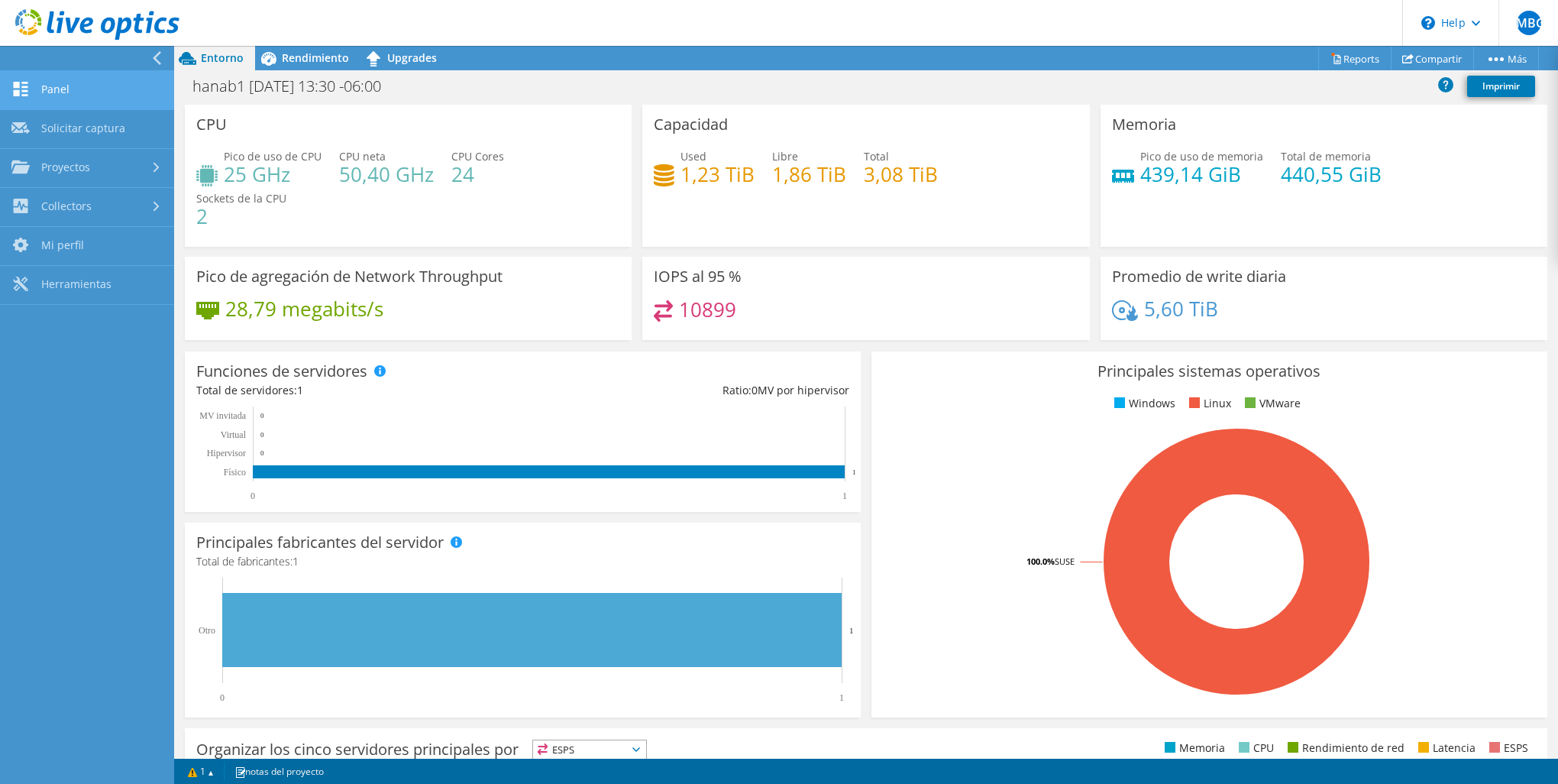
click at [92, 96] on link "Panel" at bounding box center [87, 91] width 174 height 39
